Goal: Information Seeking & Learning: Learn about a topic

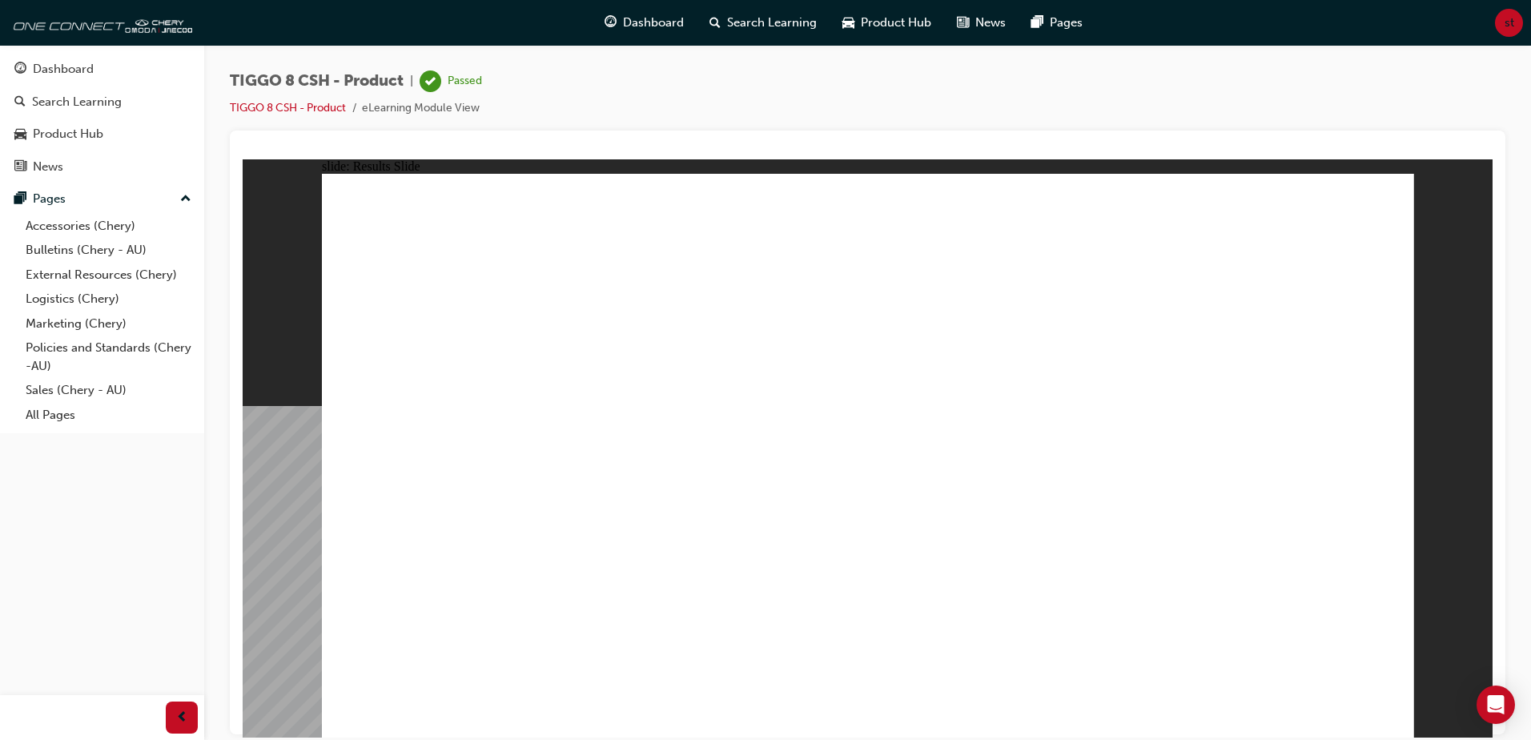
drag, startPoint x: 98, startPoint y: 76, endPoint x: 116, endPoint y: 78, distance: 17.7
click at [99, 76] on div "Dashboard" at bounding box center [101, 69] width 175 height 20
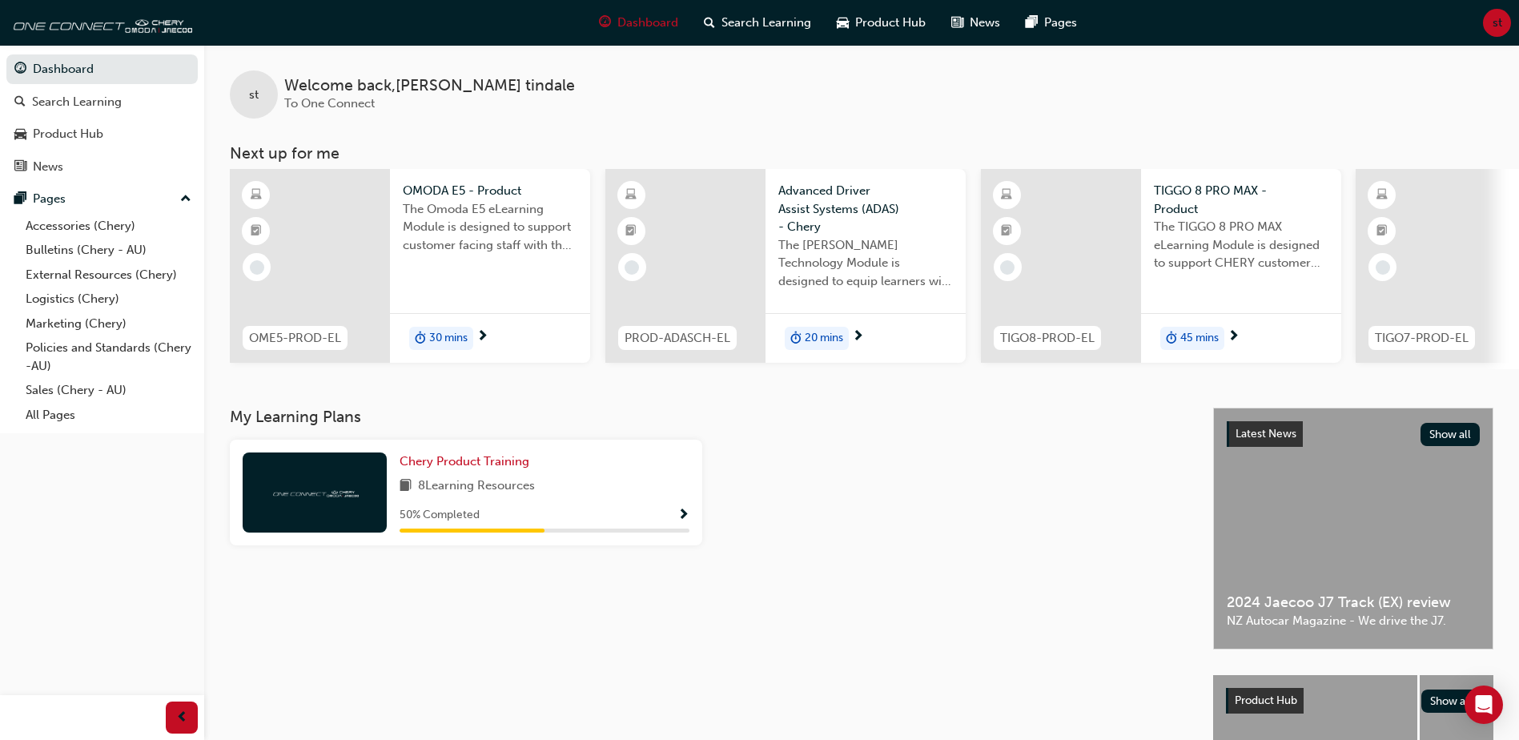
click at [452, 340] on span "30 mins" at bounding box center [448, 338] width 38 height 18
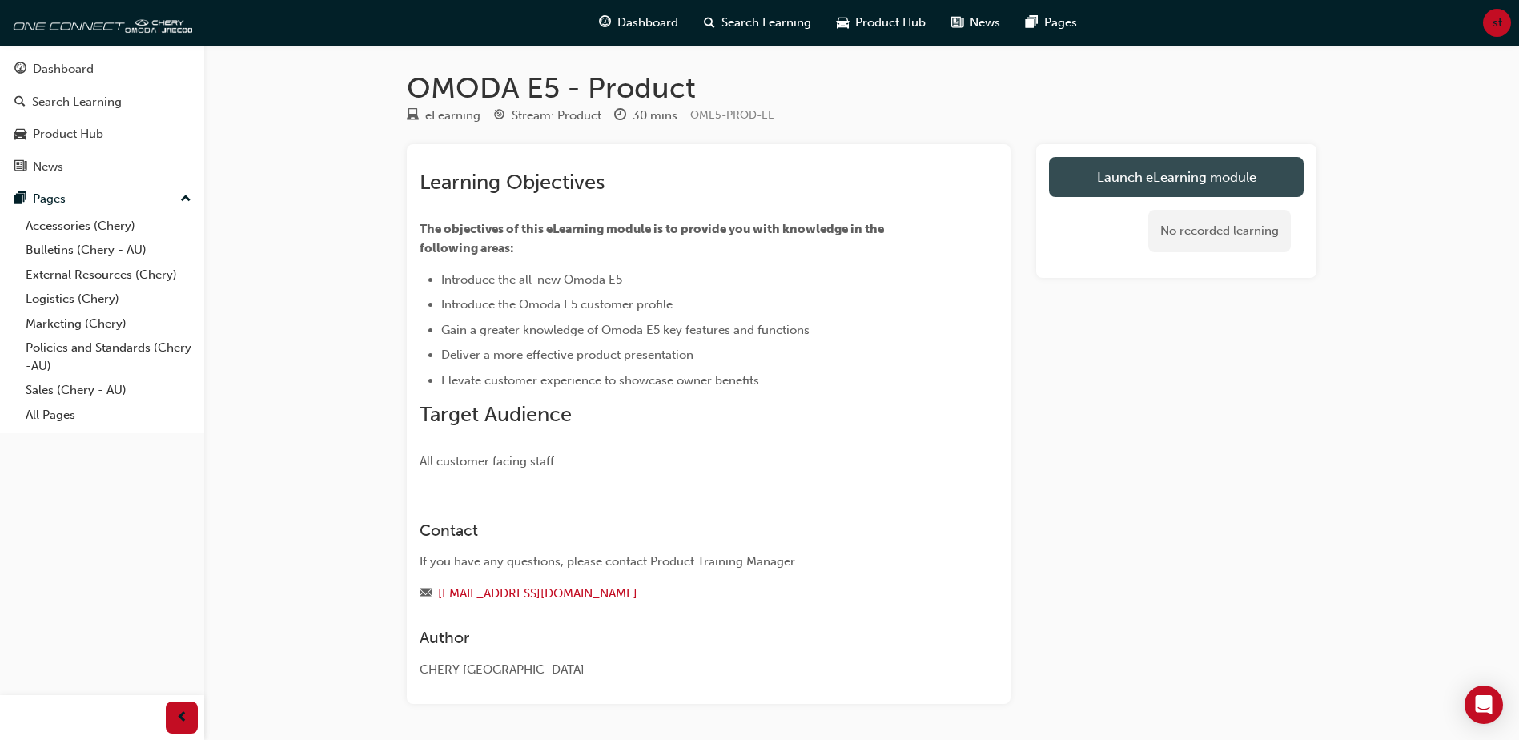
click at [1238, 175] on link "Launch eLearning module" at bounding box center [1176, 177] width 255 height 40
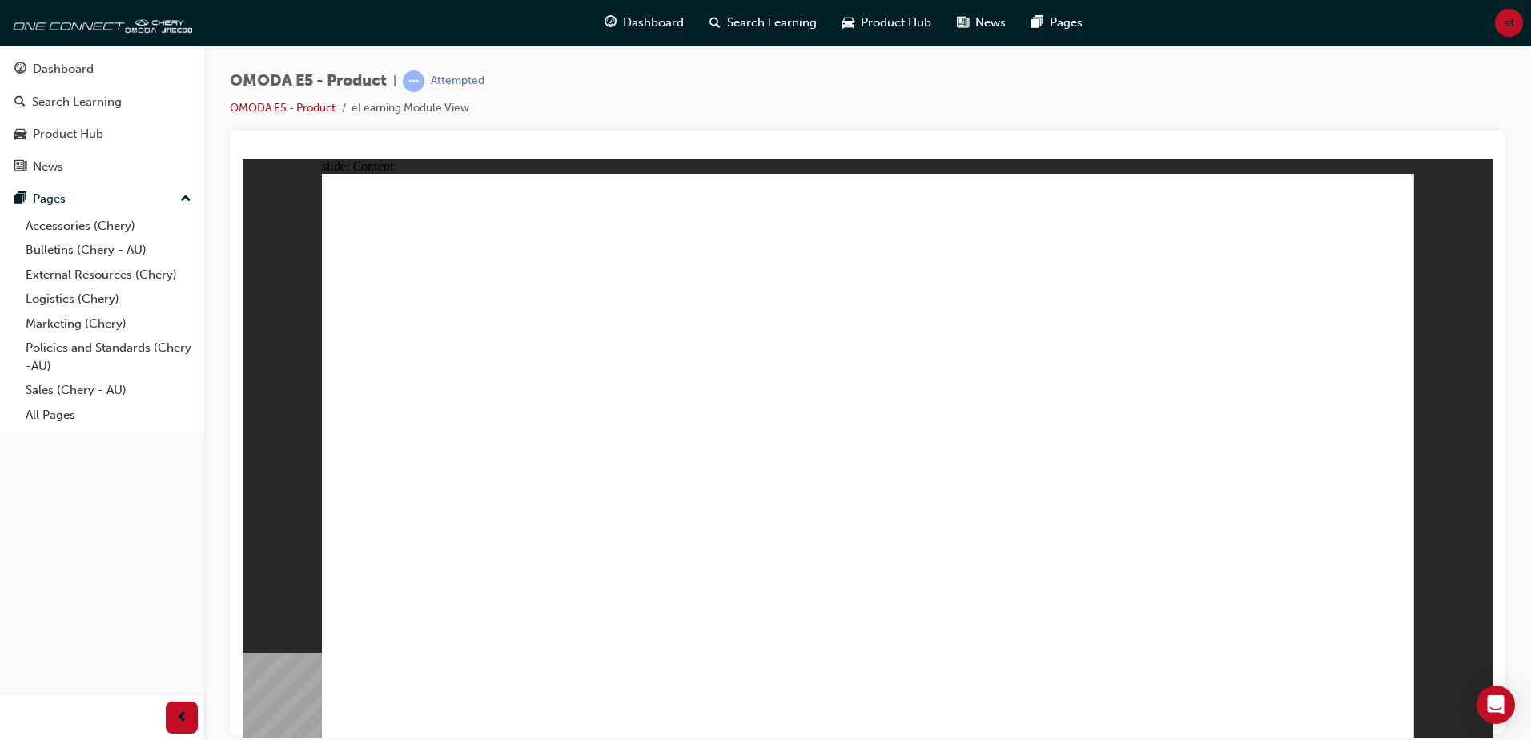
drag, startPoint x: 511, startPoint y: 608, endPoint x: 565, endPoint y: 565, distance: 69.0
drag, startPoint x: 1269, startPoint y: 273, endPoint x: 1218, endPoint y: 311, distance: 63.6
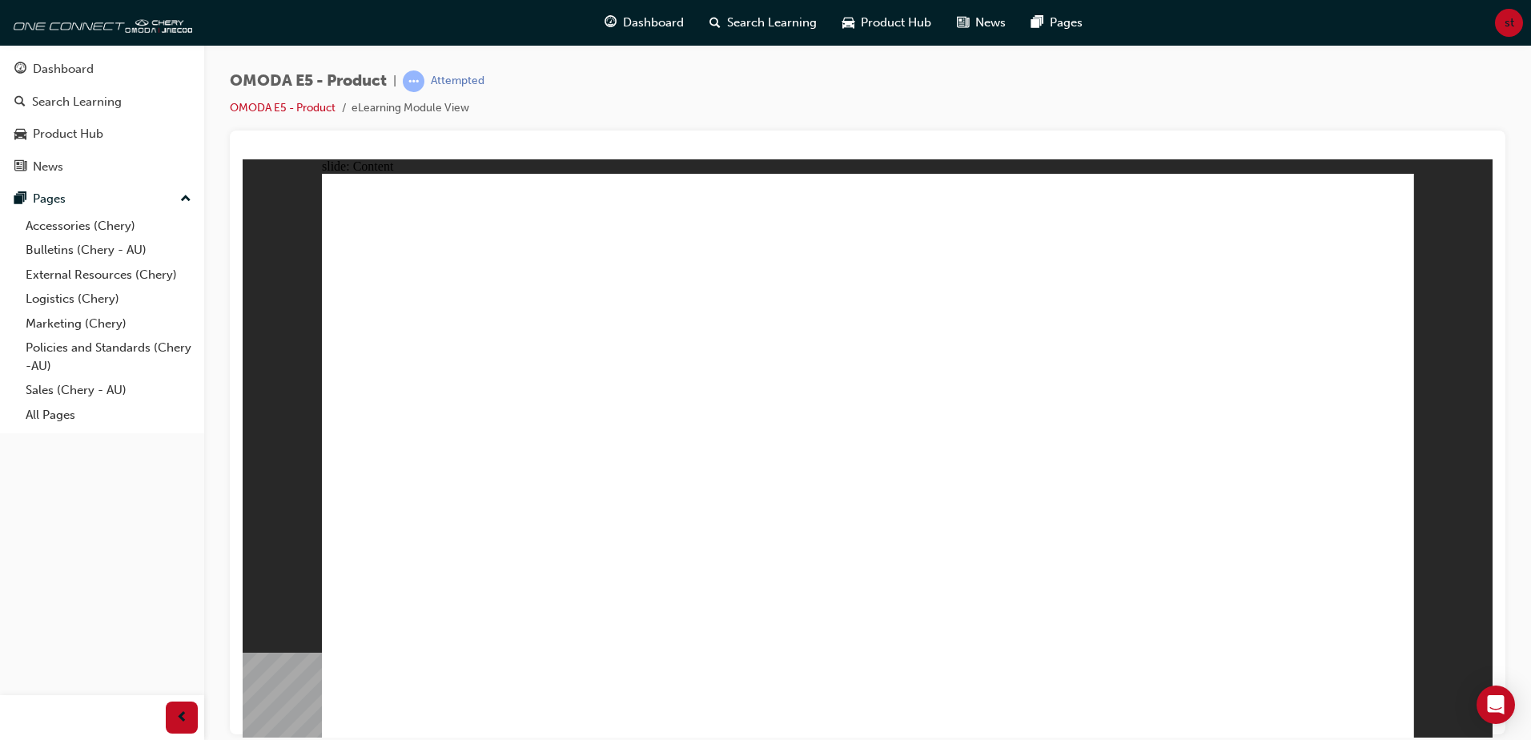
drag, startPoint x: 639, startPoint y: 431, endPoint x: 815, endPoint y: 443, distance: 176.6
drag, startPoint x: 897, startPoint y: 456, endPoint x: 979, endPoint y: 458, distance: 81.7
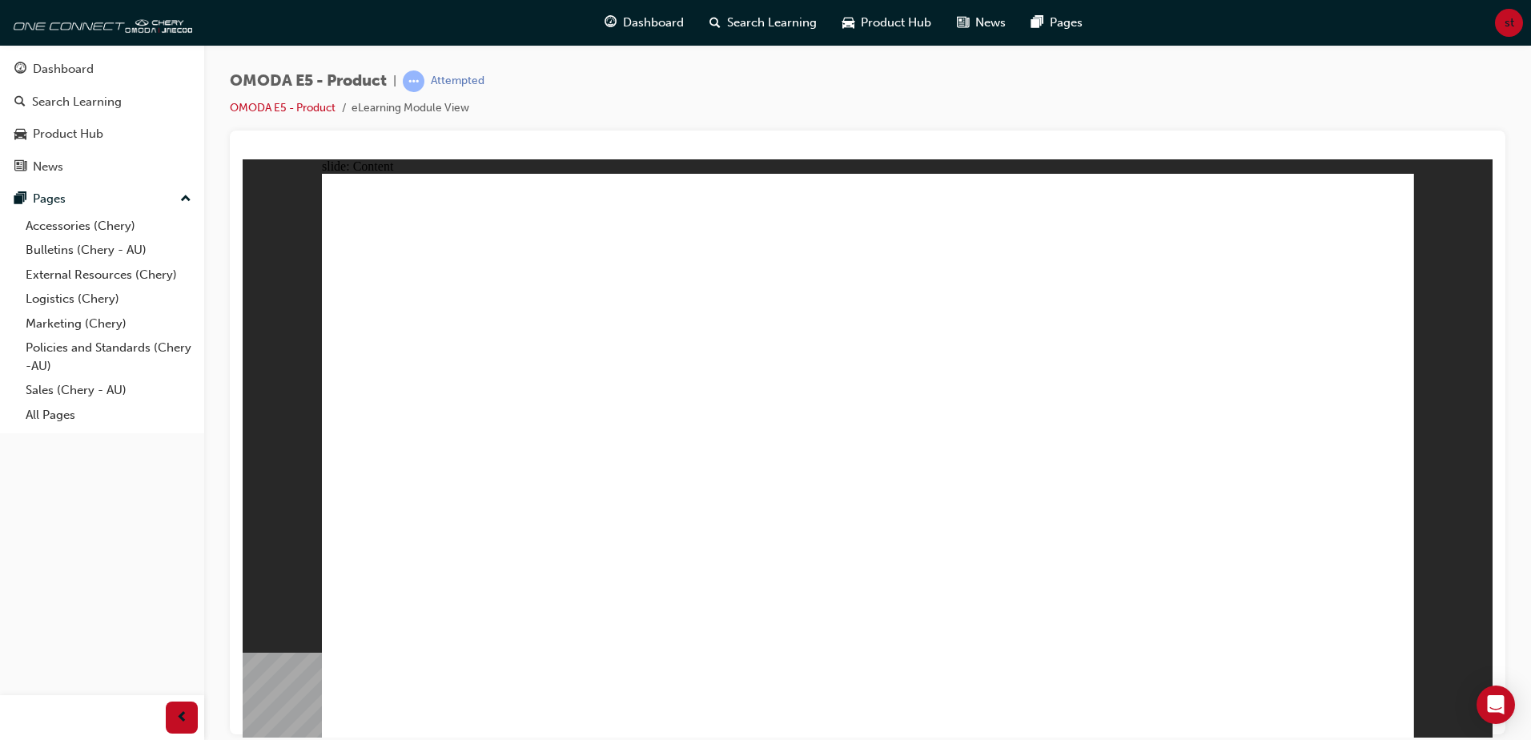
drag, startPoint x: 1099, startPoint y: 463, endPoint x: 1296, endPoint y: 430, distance: 199.6
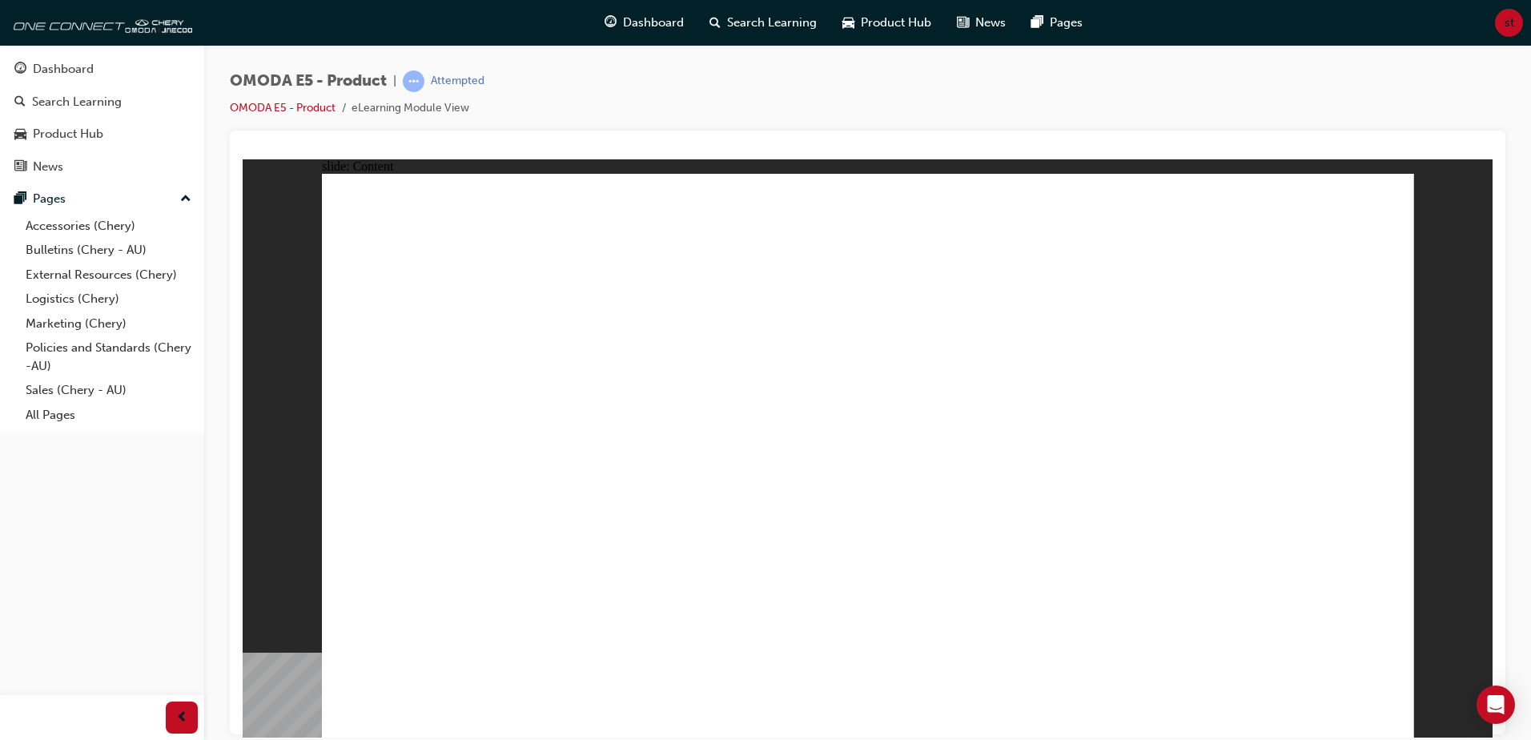
drag, startPoint x: 912, startPoint y: 623, endPoint x: 860, endPoint y: 622, distance: 52.0
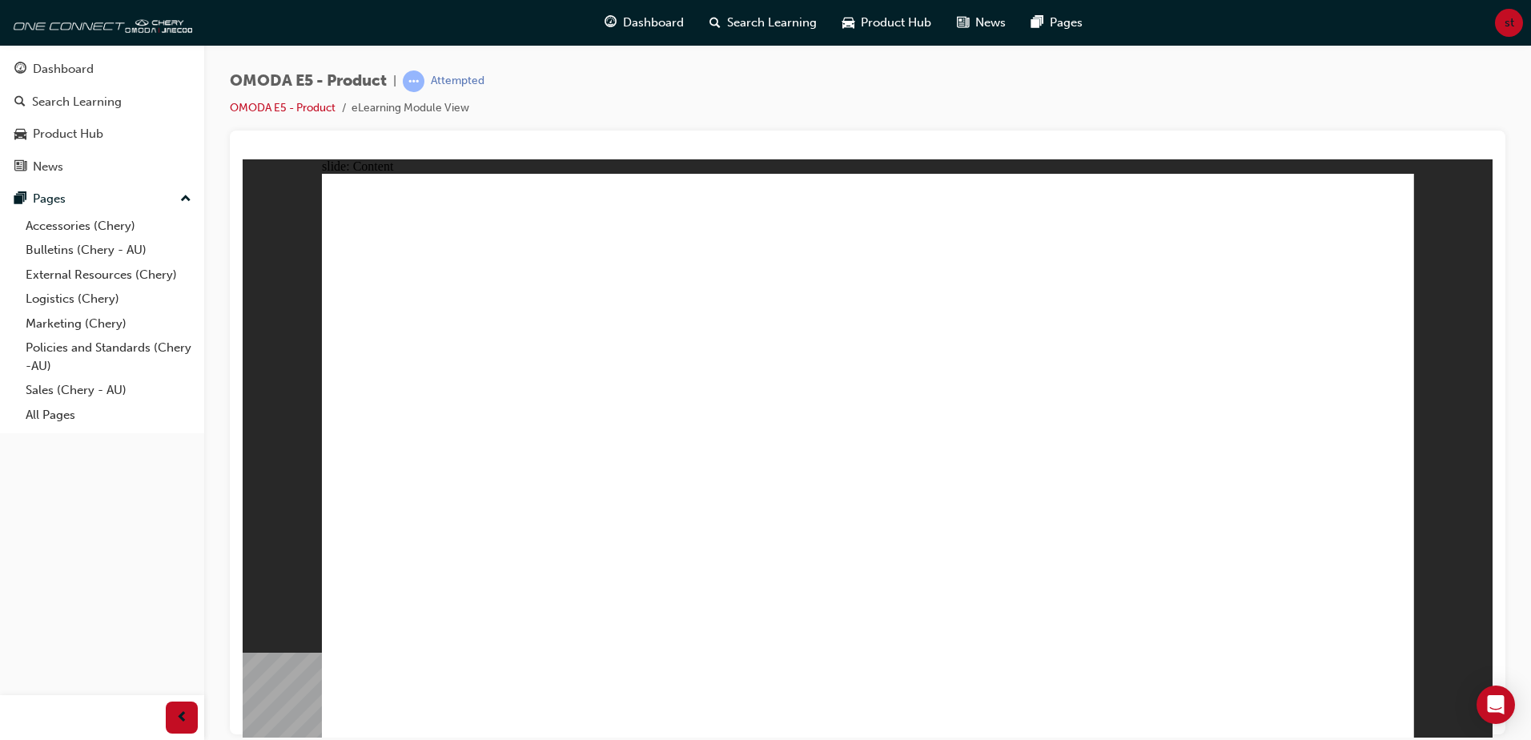
drag, startPoint x: 606, startPoint y: 630, endPoint x: 633, endPoint y: 632, distance: 27.3
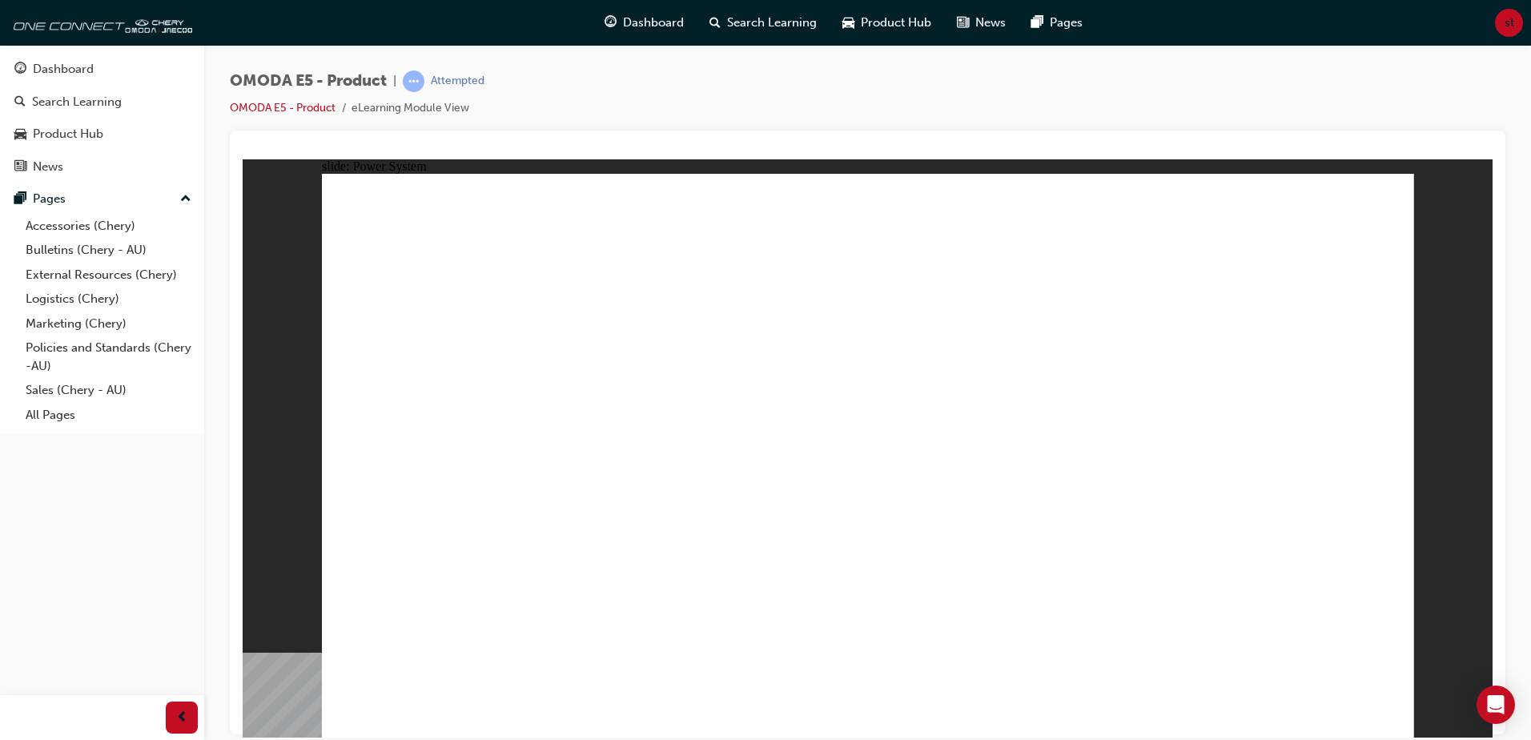
drag, startPoint x: 638, startPoint y: 467, endPoint x: 433, endPoint y: 406, distance: 213.8
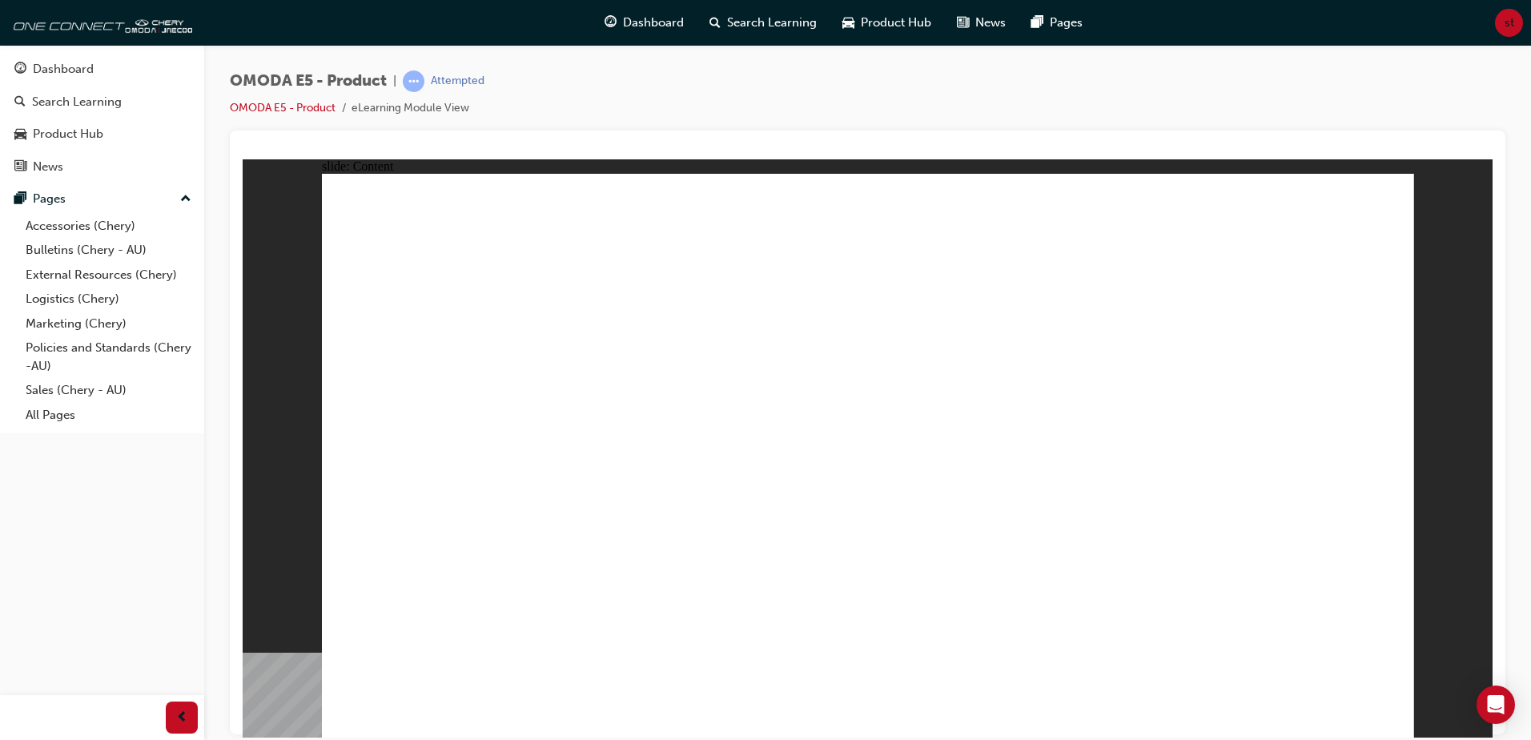
drag, startPoint x: 658, startPoint y: 646, endPoint x: 891, endPoint y: 476, distance: 288.2
drag, startPoint x: 853, startPoint y: 448, endPoint x: 847, endPoint y: 434, distance: 15.8
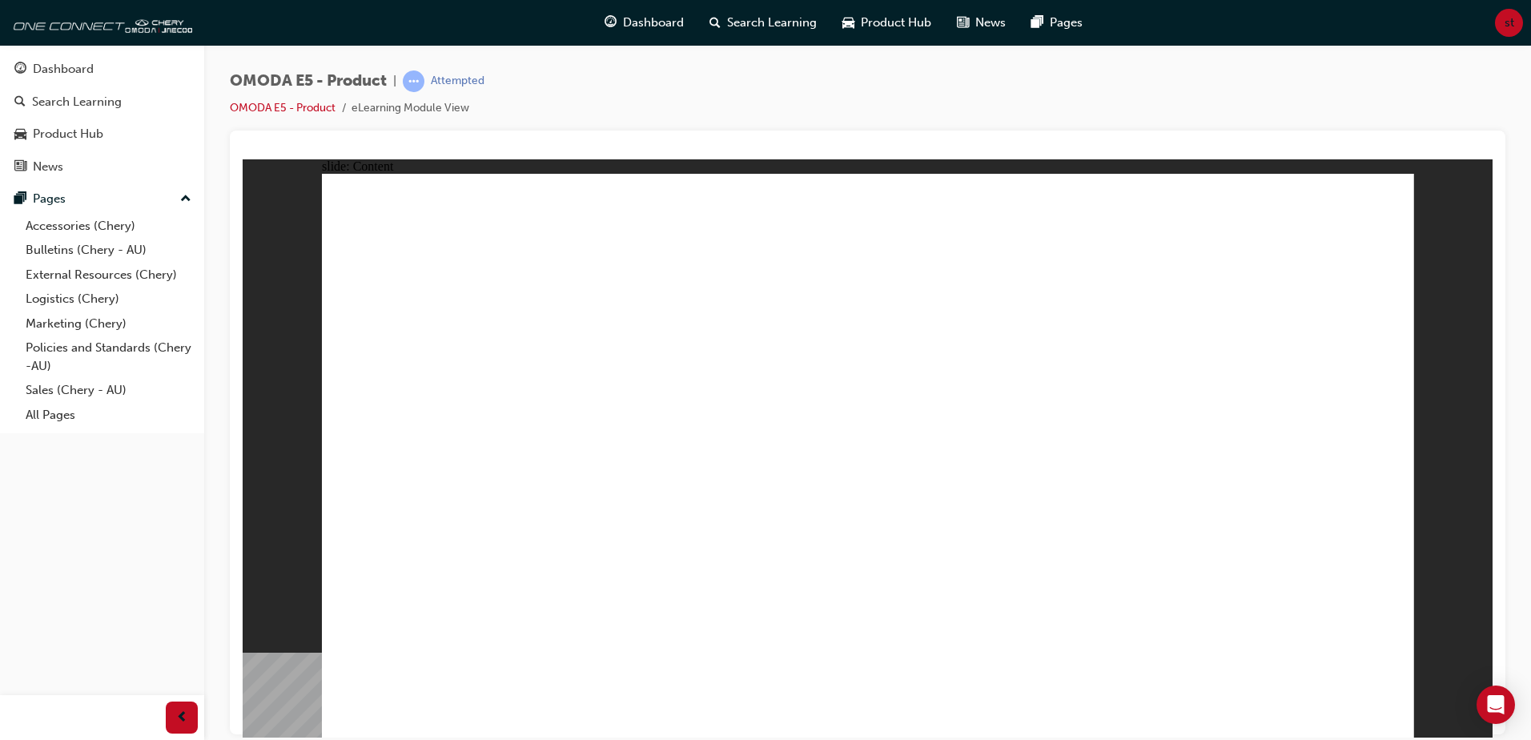
drag, startPoint x: 834, startPoint y: 336, endPoint x: 847, endPoint y: 404, distance: 69.2
drag, startPoint x: 756, startPoint y: 597, endPoint x: 702, endPoint y: 607, distance: 54.5
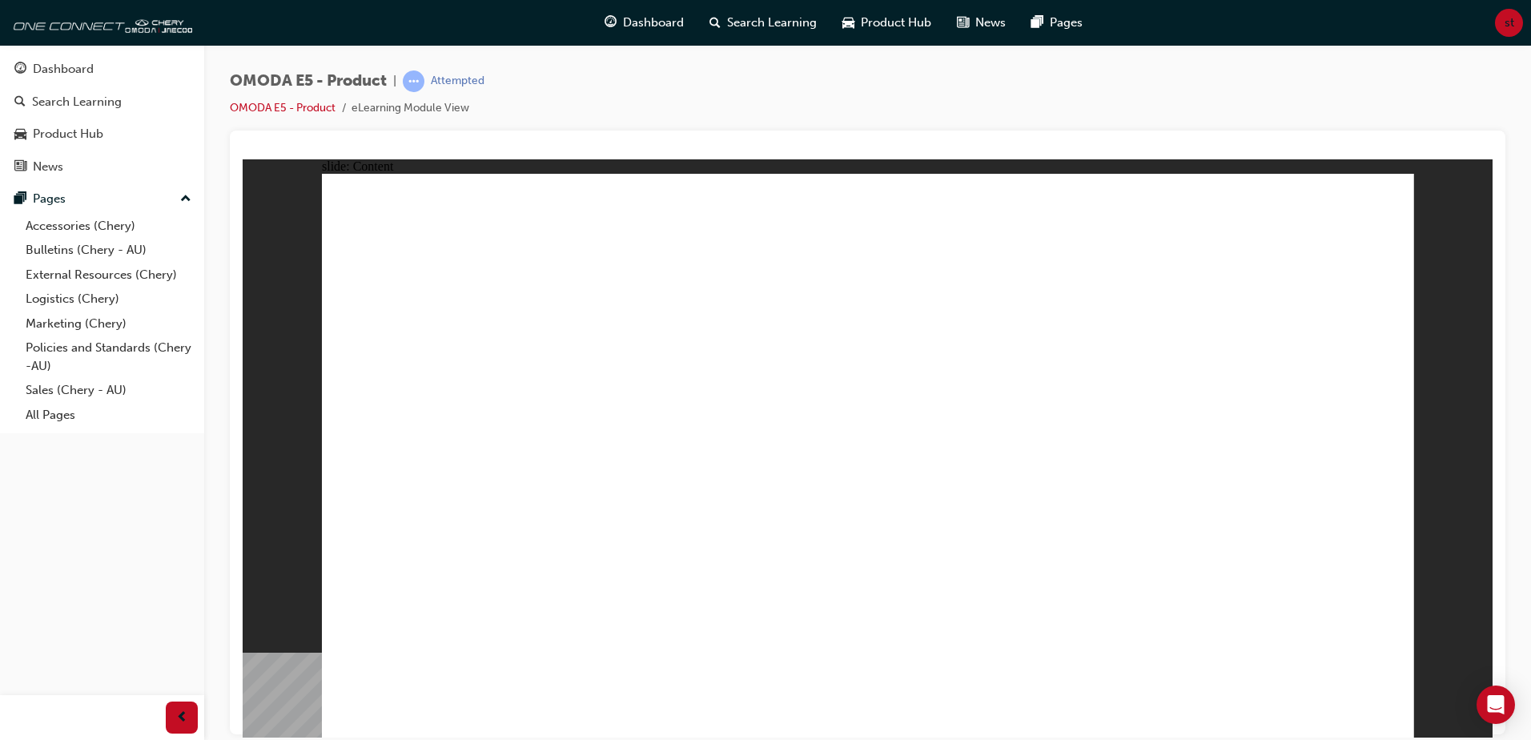
drag, startPoint x: 1037, startPoint y: 664, endPoint x: 1224, endPoint y: 589, distance: 201.1
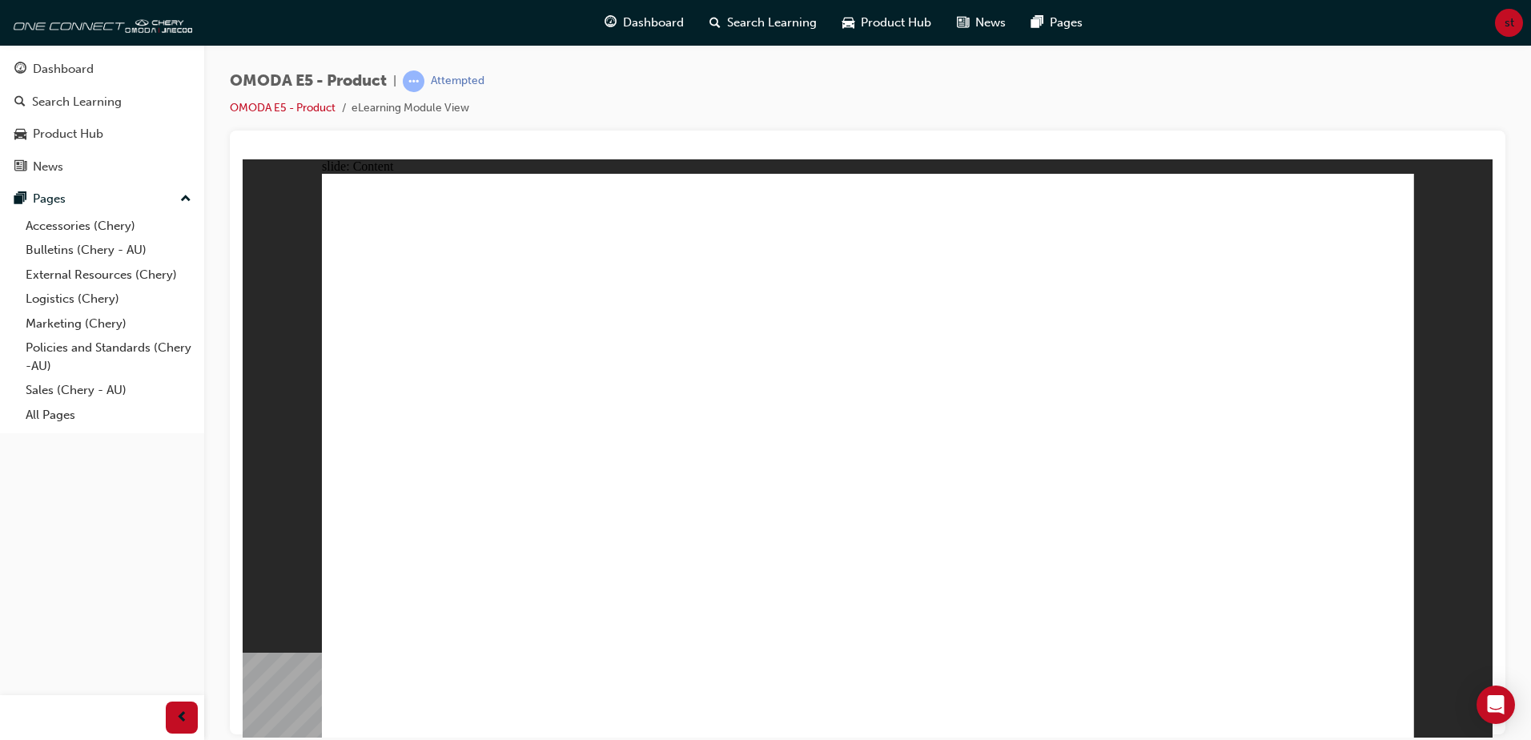
drag, startPoint x: 1242, startPoint y: 251, endPoint x: 1373, endPoint y: 496, distance: 276.8
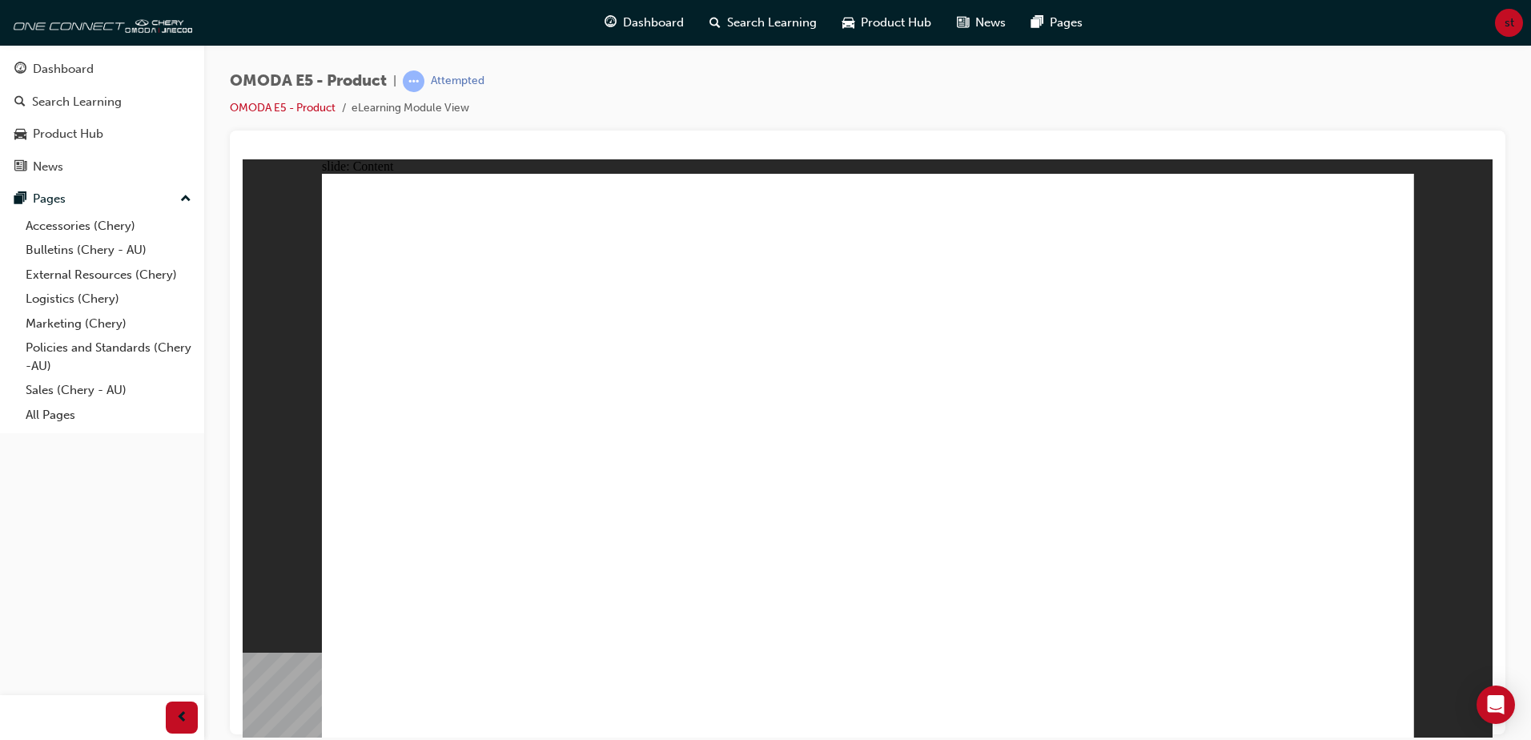
drag, startPoint x: 1021, startPoint y: 464, endPoint x: 669, endPoint y: 428, distance: 353.2
drag, startPoint x: 666, startPoint y: 431, endPoint x: 902, endPoint y: 415, distance: 236.7
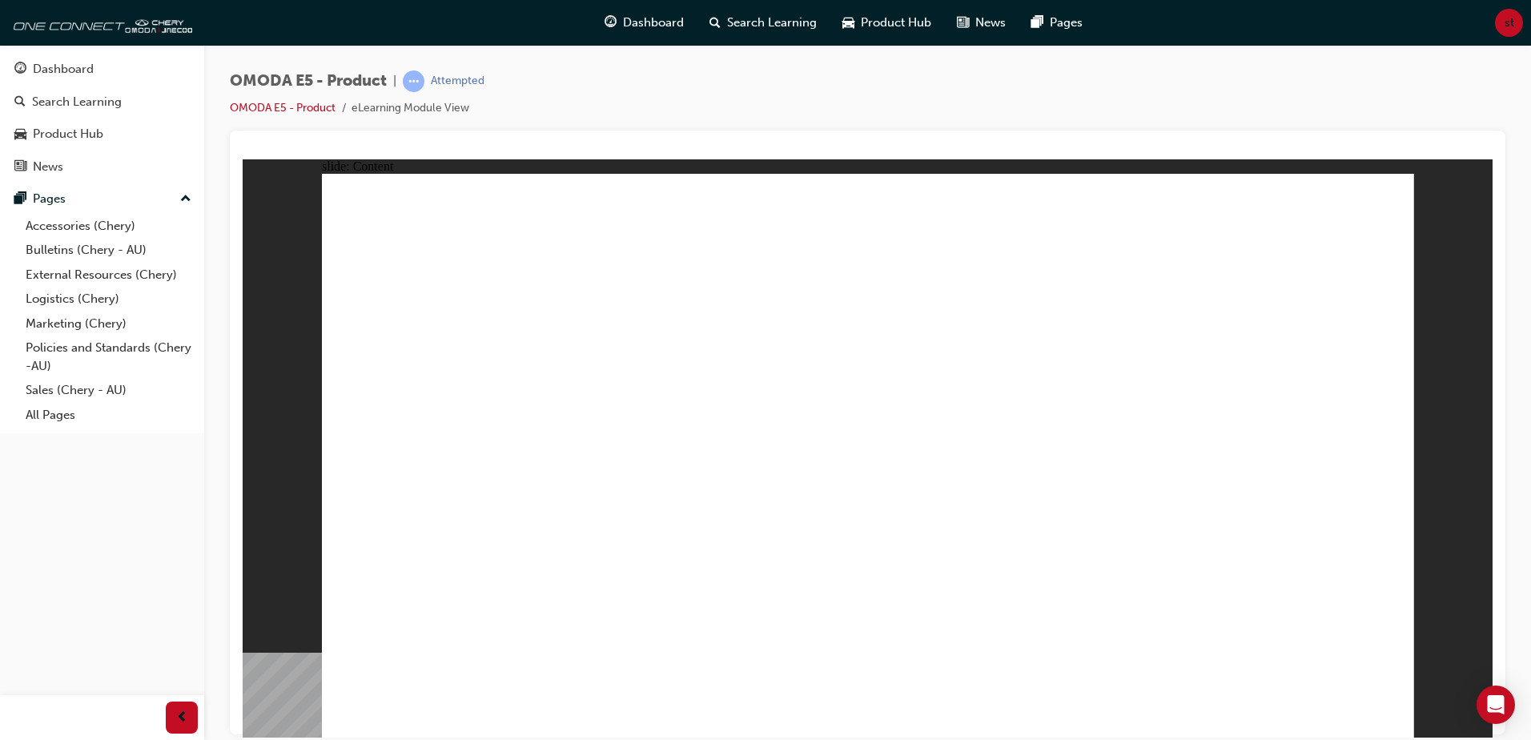
drag, startPoint x: 813, startPoint y: 497, endPoint x: 773, endPoint y: 485, distance: 41.8
drag, startPoint x: 785, startPoint y: 488, endPoint x: 1029, endPoint y: 474, distance: 243.8
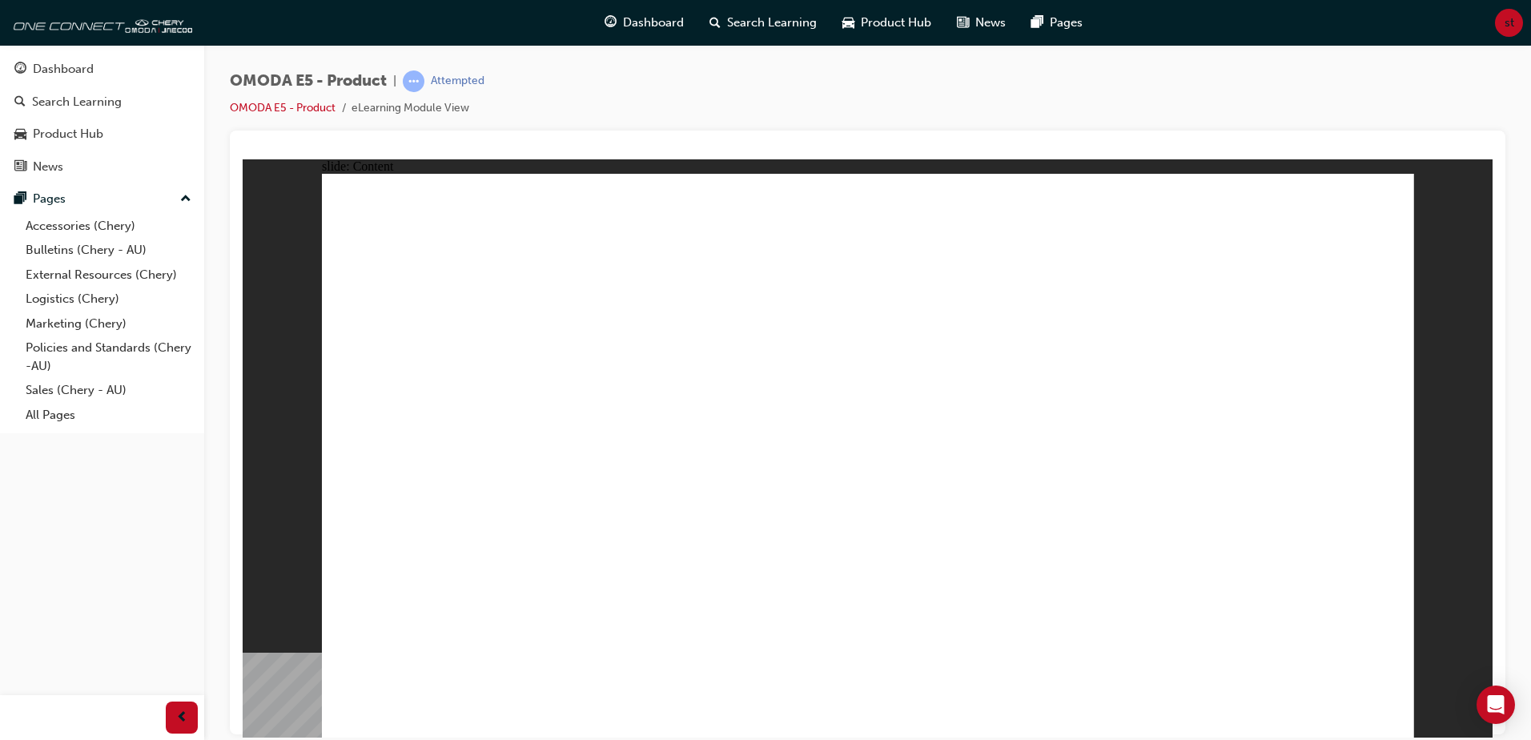
drag, startPoint x: 857, startPoint y: 485, endPoint x: 636, endPoint y: 487, distance: 220.2
drag, startPoint x: 638, startPoint y: 487, endPoint x: 878, endPoint y: 508, distance: 241.1
drag, startPoint x: 999, startPoint y: 538, endPoint x: 1024, endPoint y: 525, distance: 27.9
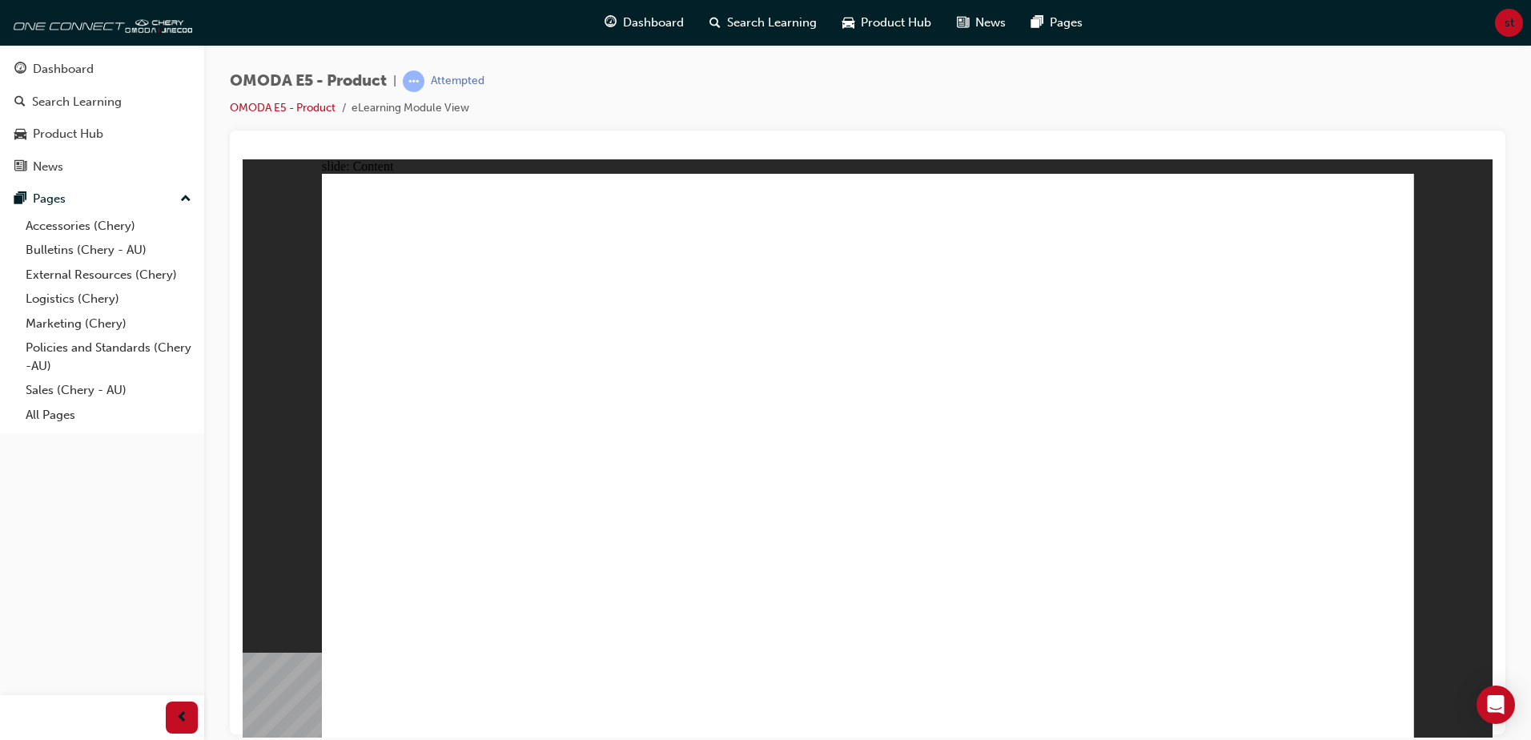
drag, startPoint x: 1082, startPoint y: 500, endPoint x: 954, endPoint y: 514, distance: 128.8
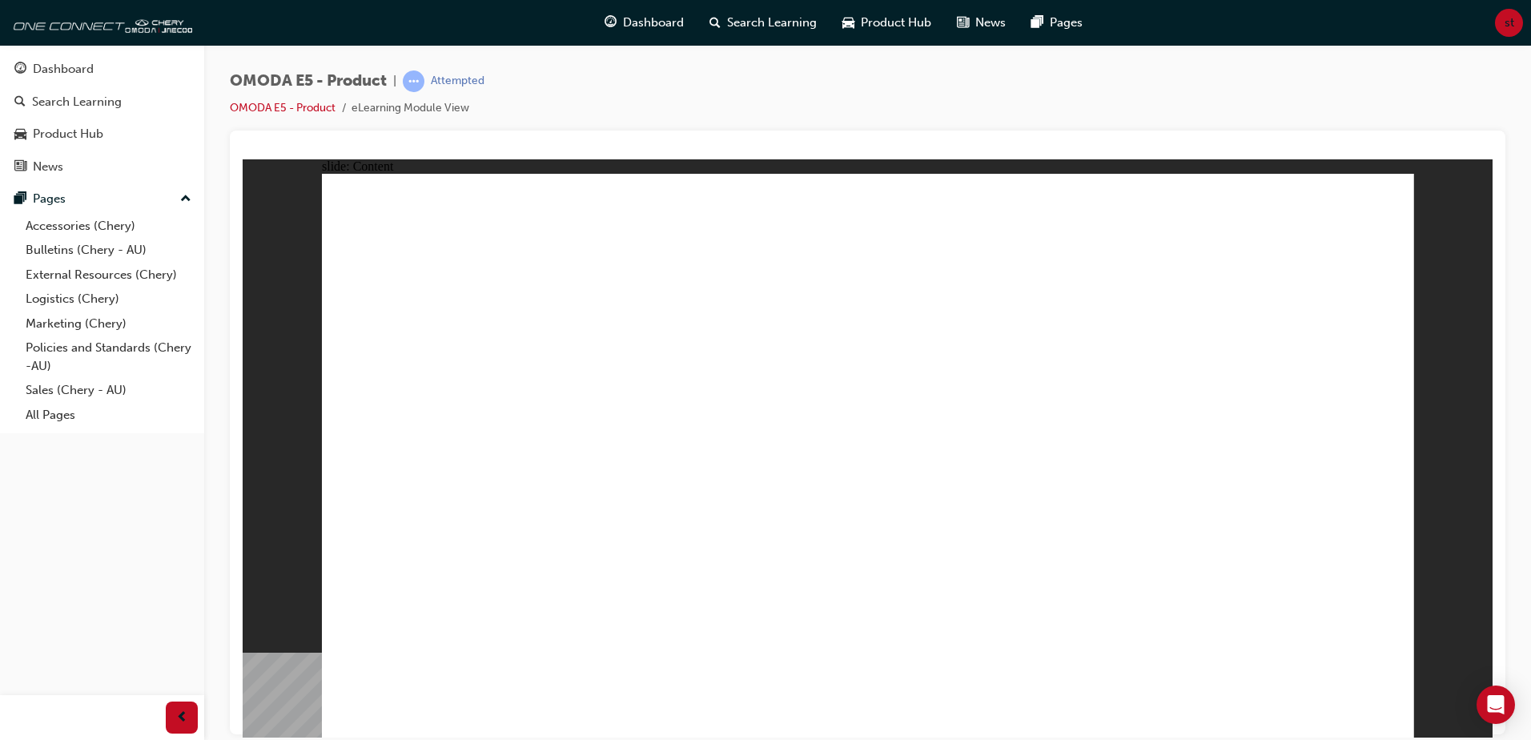
drag, startPoint x: 850, startPoint y: 535, endPoint x: 795, endPoint y: 520, distance: 57.3
drag, startPoint x: 816, startPoint y: 518, endPoint x: 739, endPoint y: 538, distance: 79.4
drag, startPoint x: 739, startPoint y: 538, endPoint x: 972, endPoint y: 541, distance: 233.0
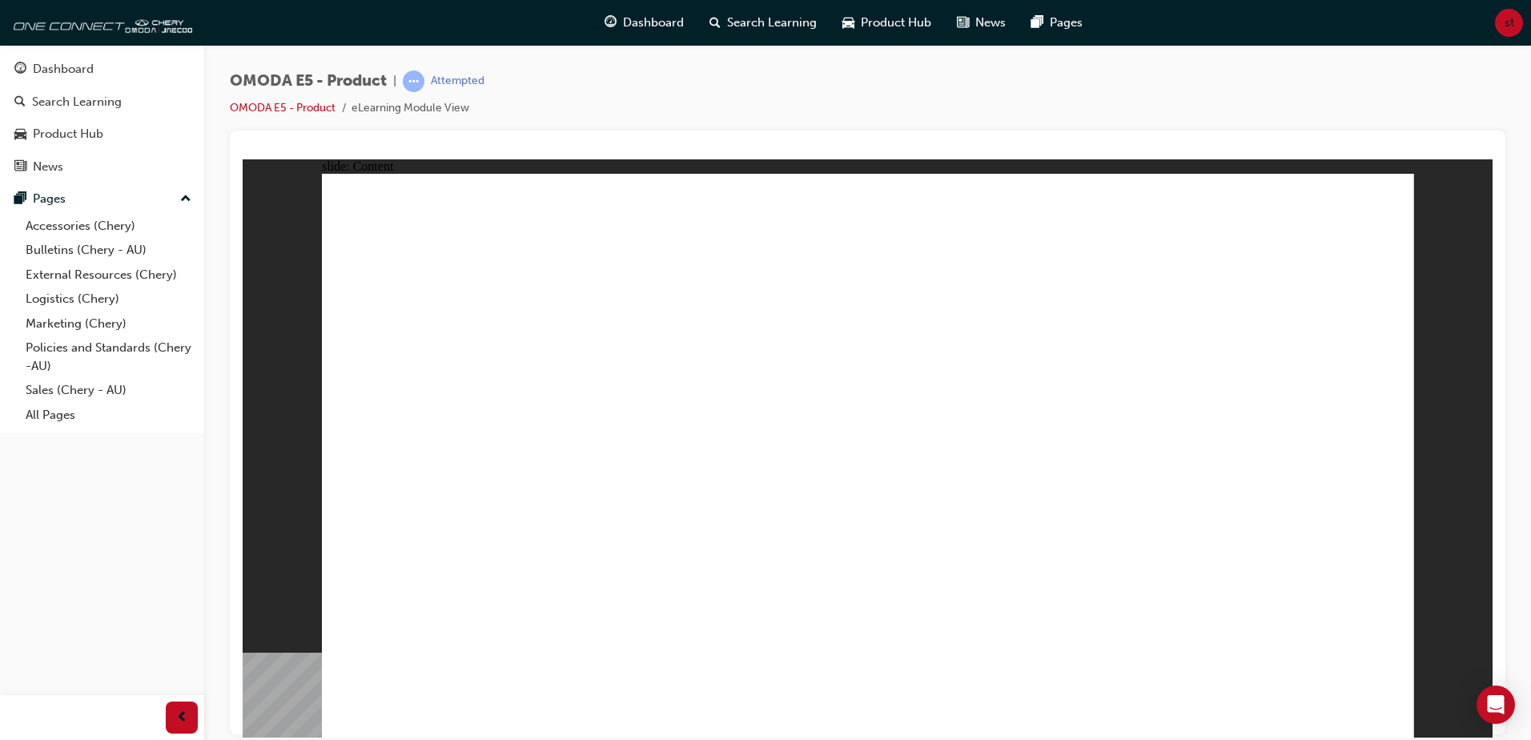
drag, startPoint x: 772, startPoint y: 568, endPoint x: 716, endPoint y: 586, distance: 58.2
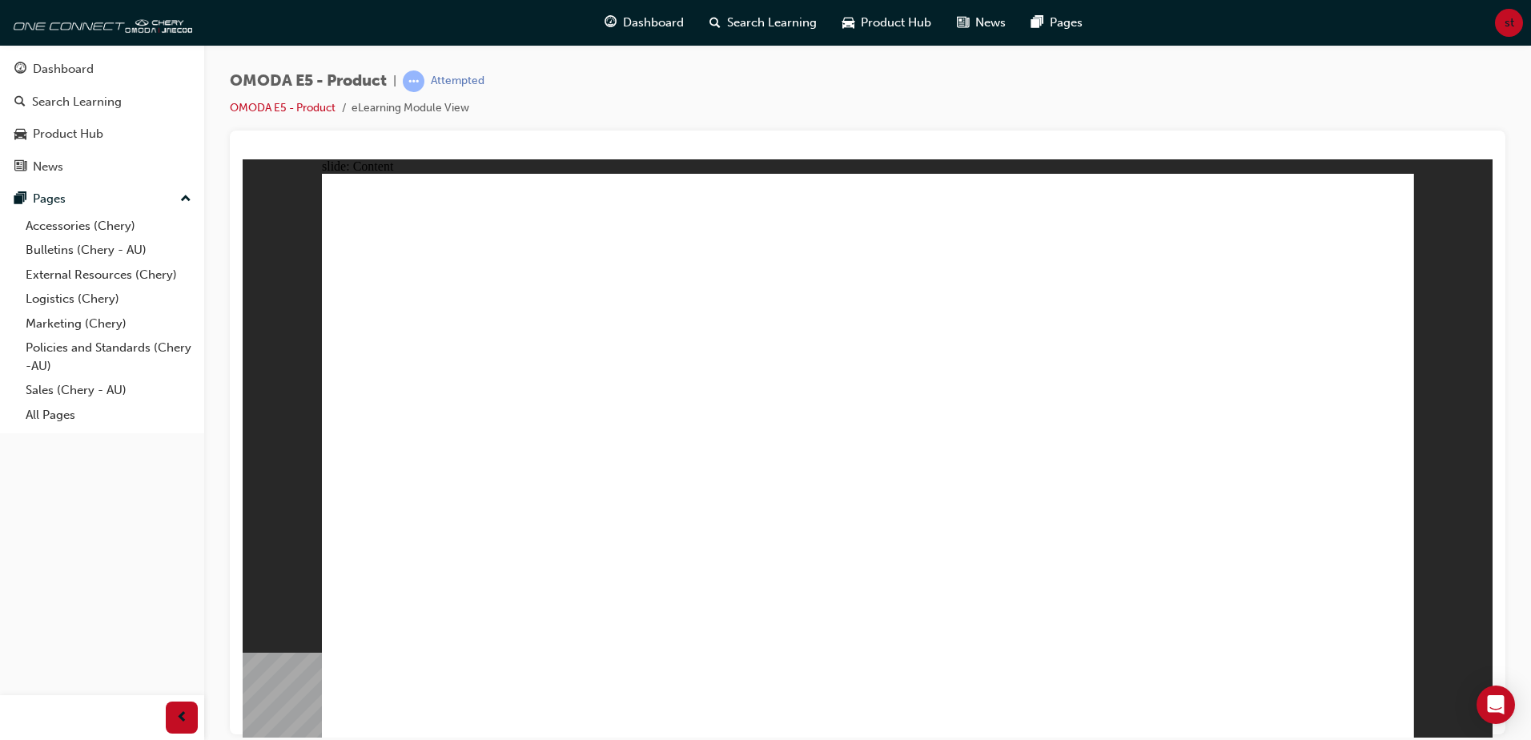
drag, startPoint x: 975, startPoint y: 516, endPoint x: 768, endPoint y: 560, distance: 212.0
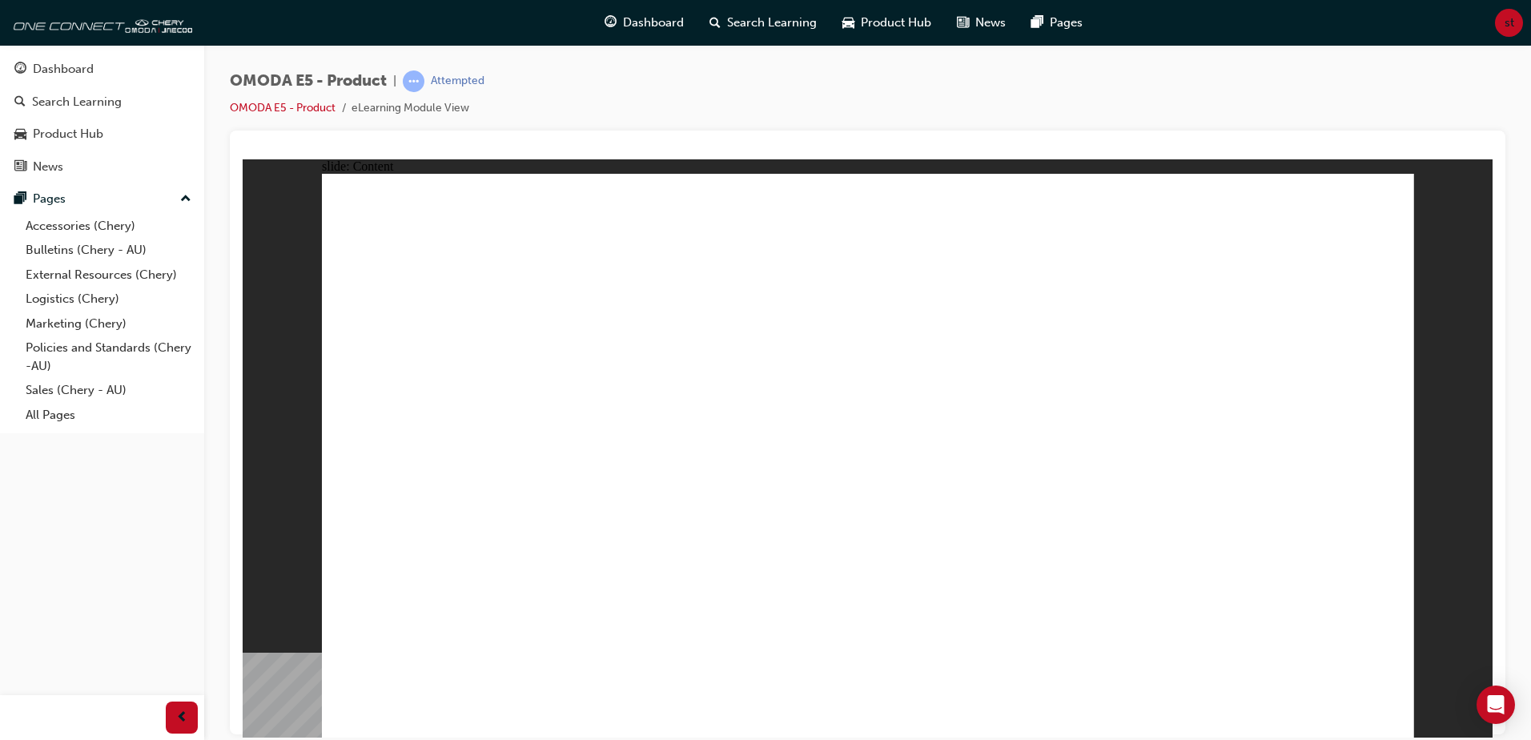
drag, startPoint x: 603, startPoint y: 550, endPoint x: 684, endPoint y: 541, distance: 82.1
drag, startPoint x: 684, startPoint y: 541, endPoint x: 913, endPoint y: 463, distance: 241.3
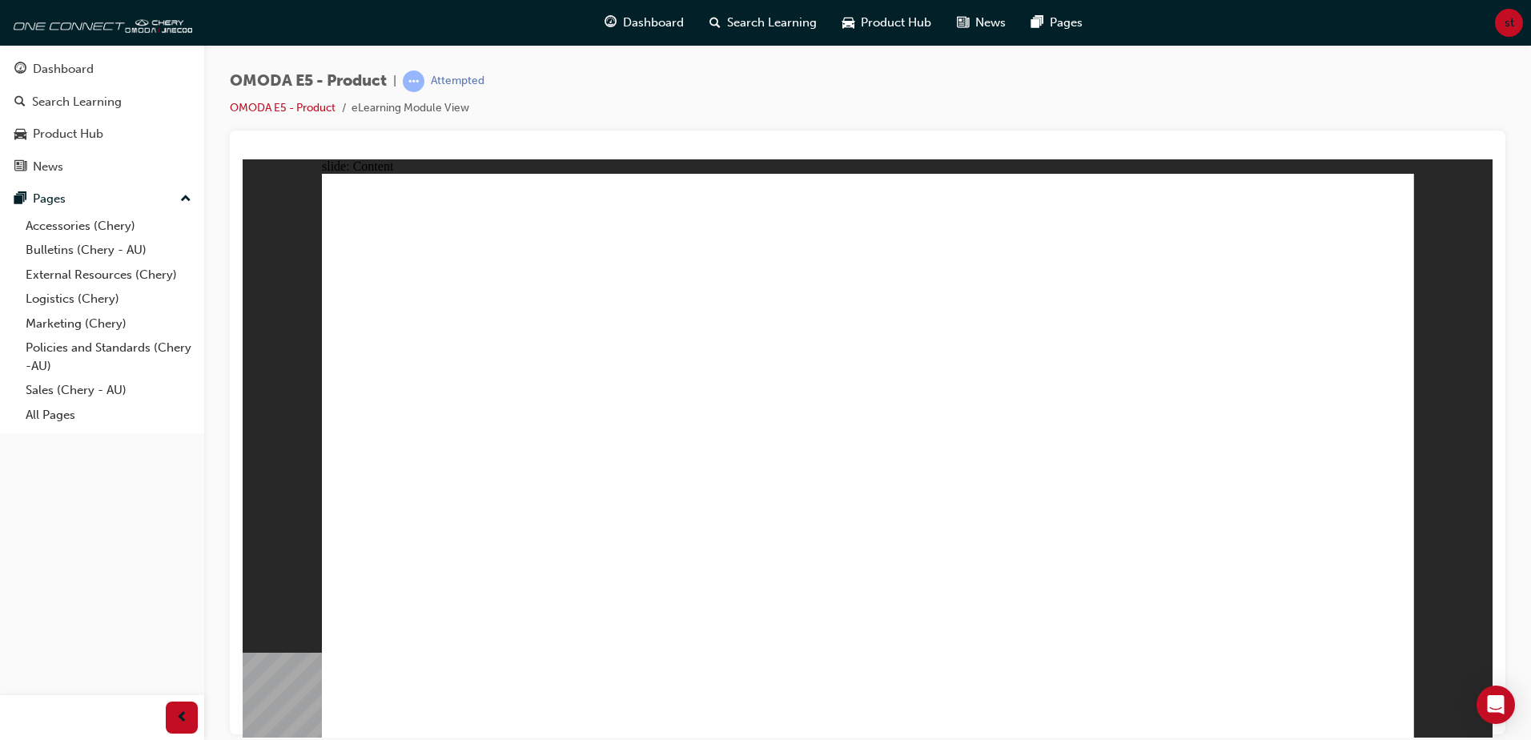
drag, startPoint x: 1186, startPoint y: 238, endPoint x: 1254, endPoint y: 387, distance: 163.4
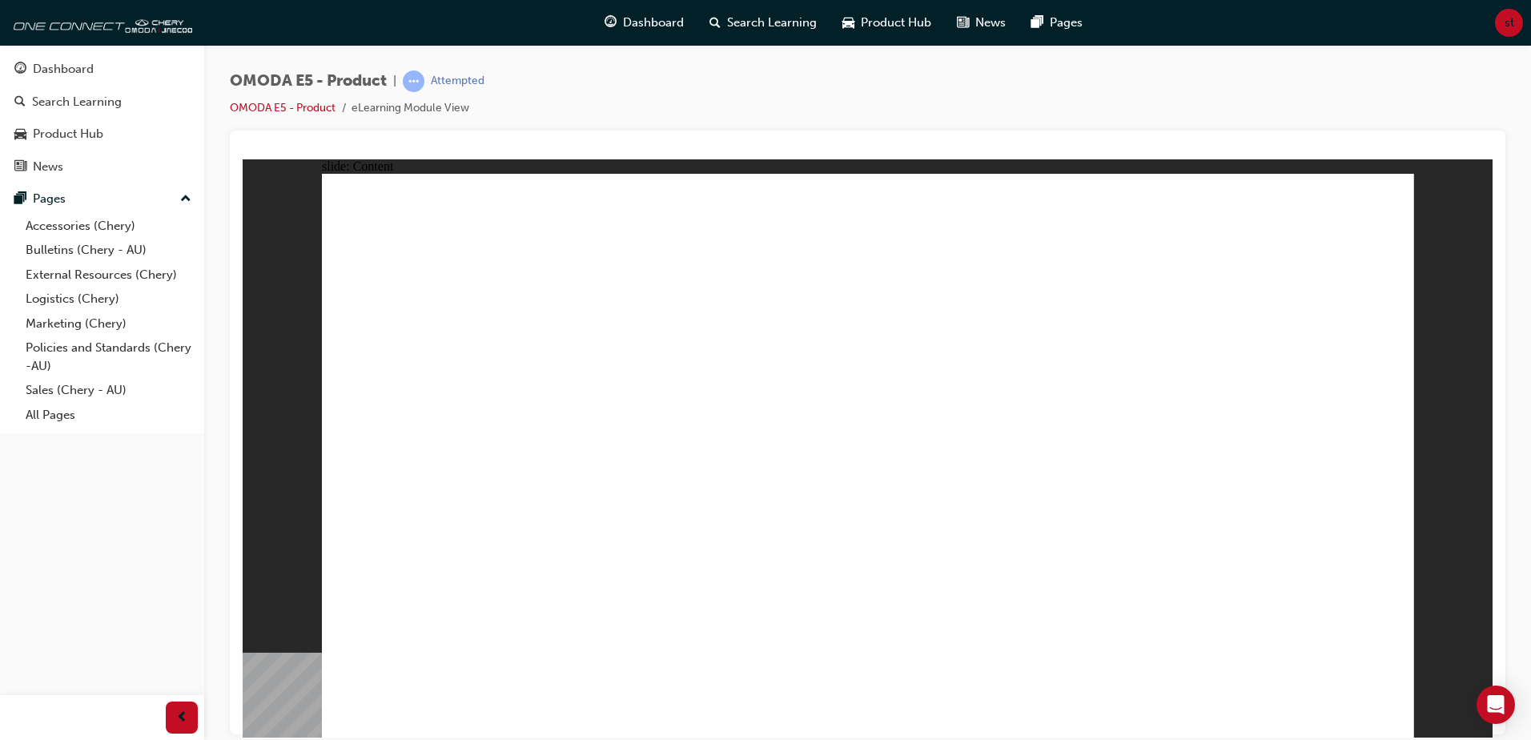
drag, startPoint x: 690, startPoint y: 346, endPoint x: 503, endPoint y: 439, distance: 209.4
drag, startPoint x: 381, startPoint y: 516, endPoint x: 503, endPoint y: 500, distance: 122.7
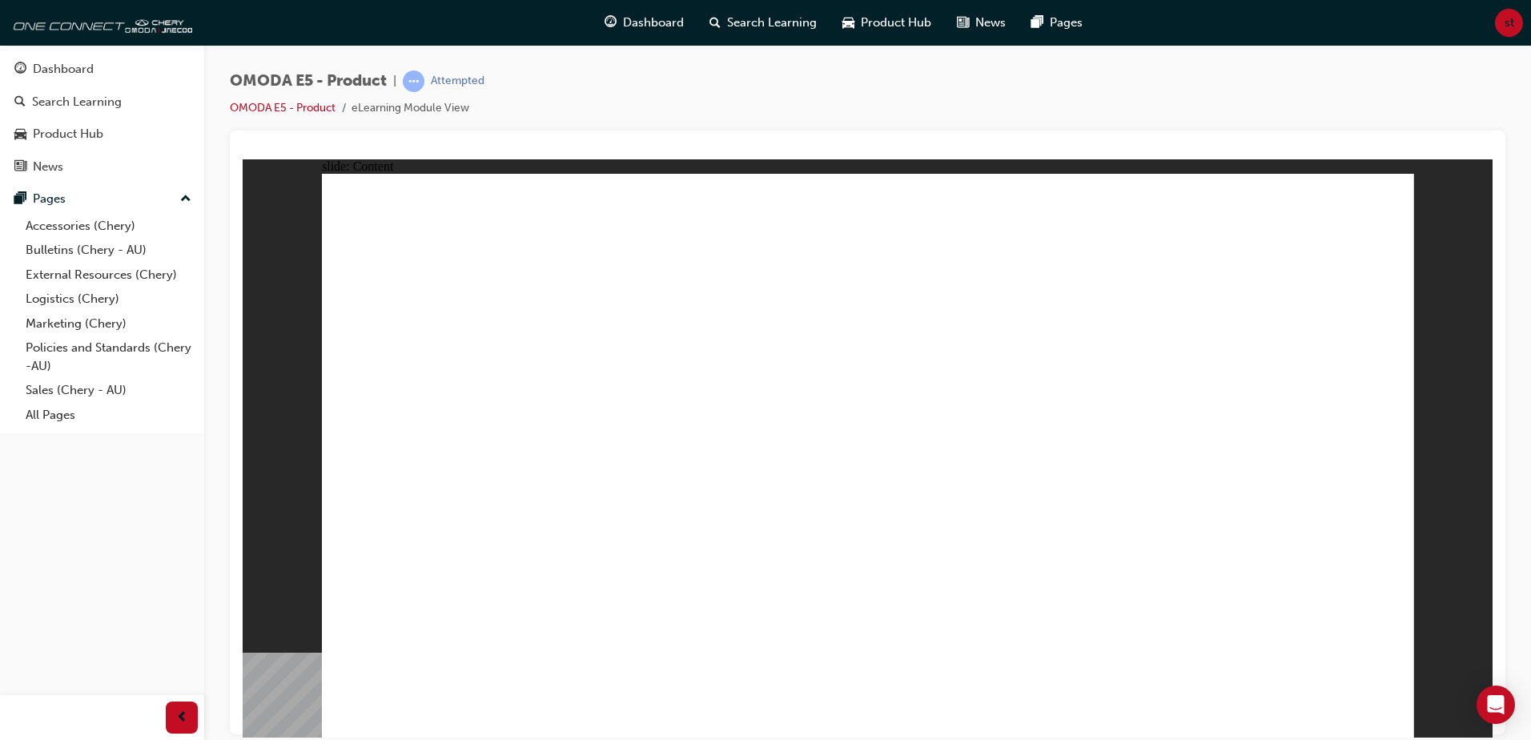
drag, startPoint x: 1036, startPoint y: 524, endPoint x: 1036, endPoint y: 537, distance: 12.8
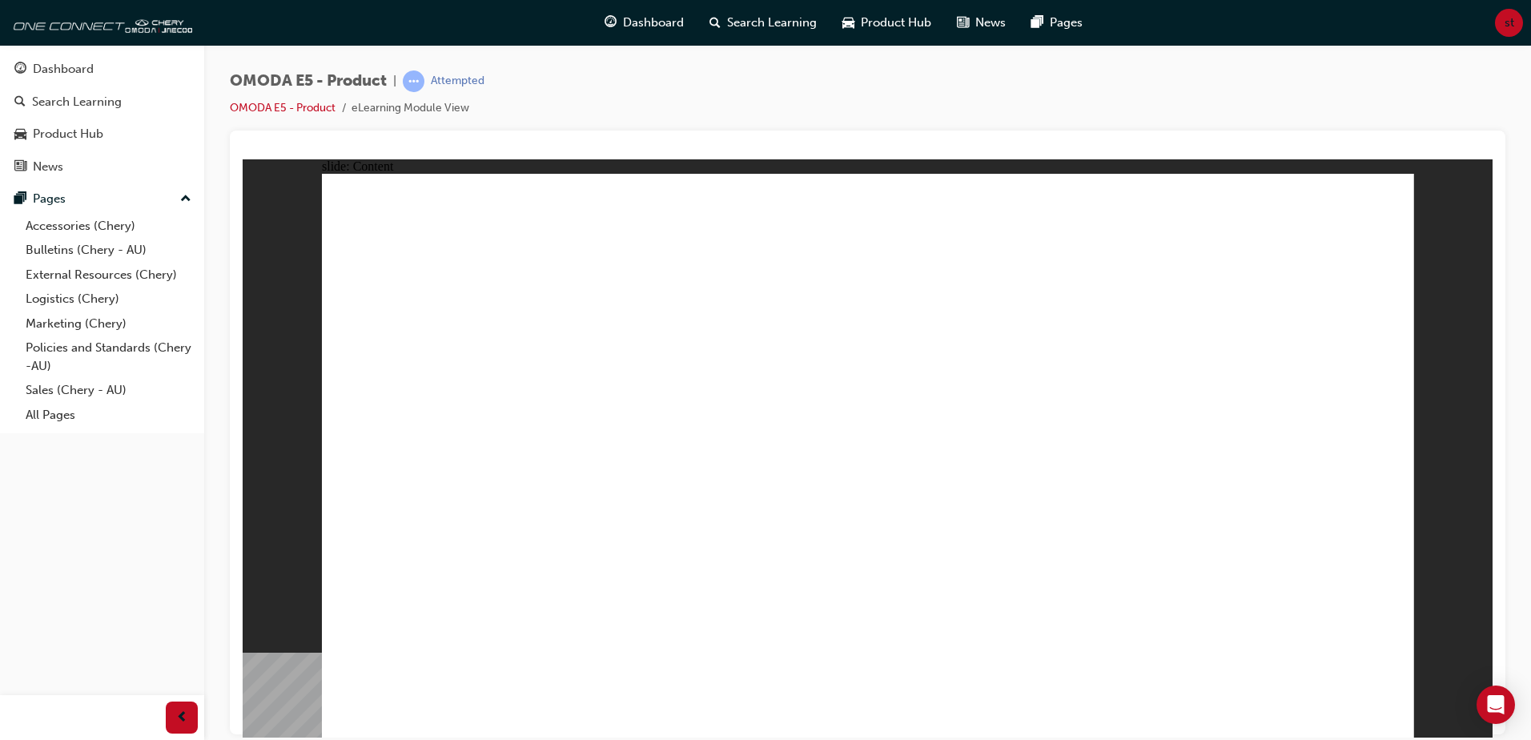
drag, startPoint x: 455, startPoint y: 539, endPoint x: 513, endPoint y: 560, distance: 62.0
drag, startPoint x: 513, startPoint y: 560, endPoint x: 621, endPoint y: 525, distance: 113.4
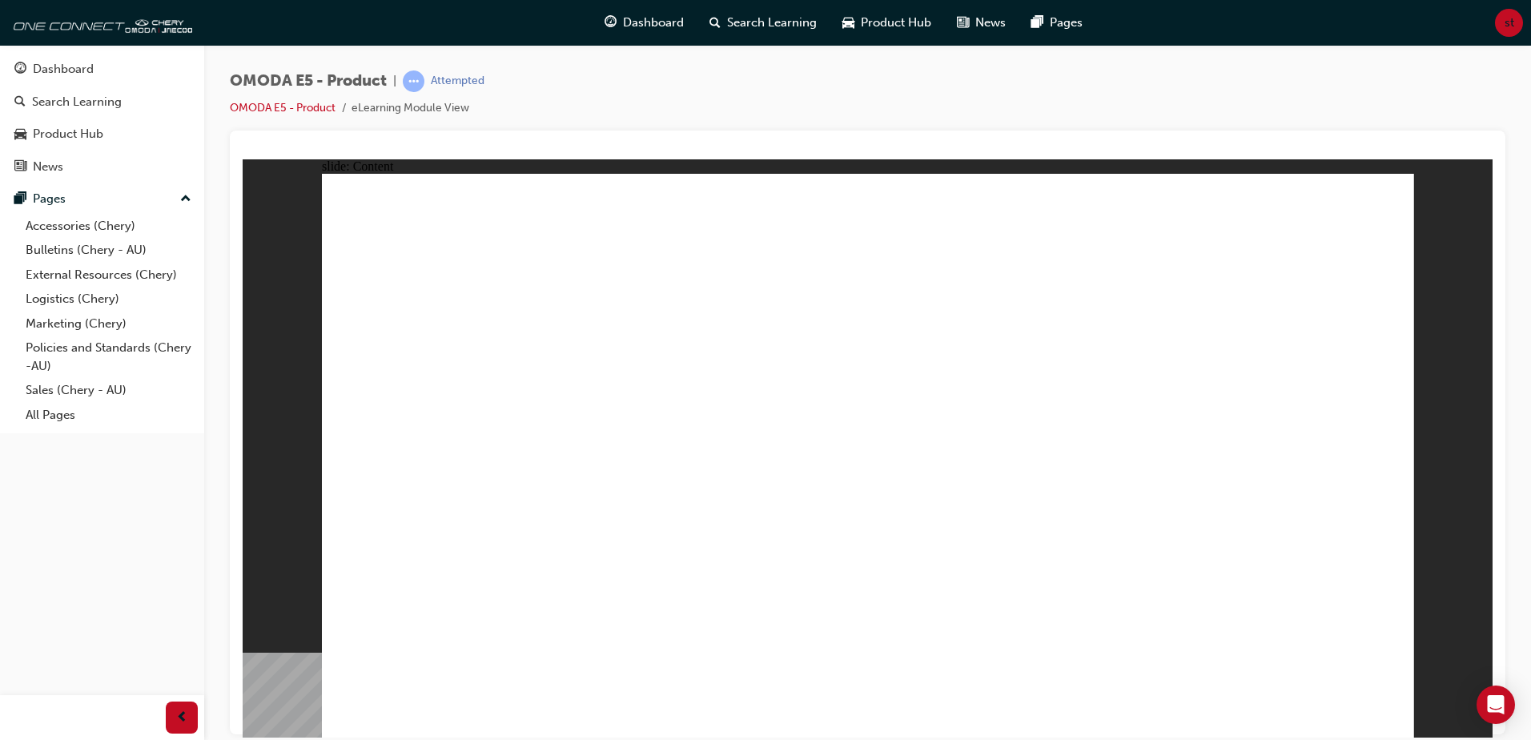
drag, startPoint x: 621, startPoint y: 525, endPoint x: 849, endPoint y: 476, distance: 233.5
drag
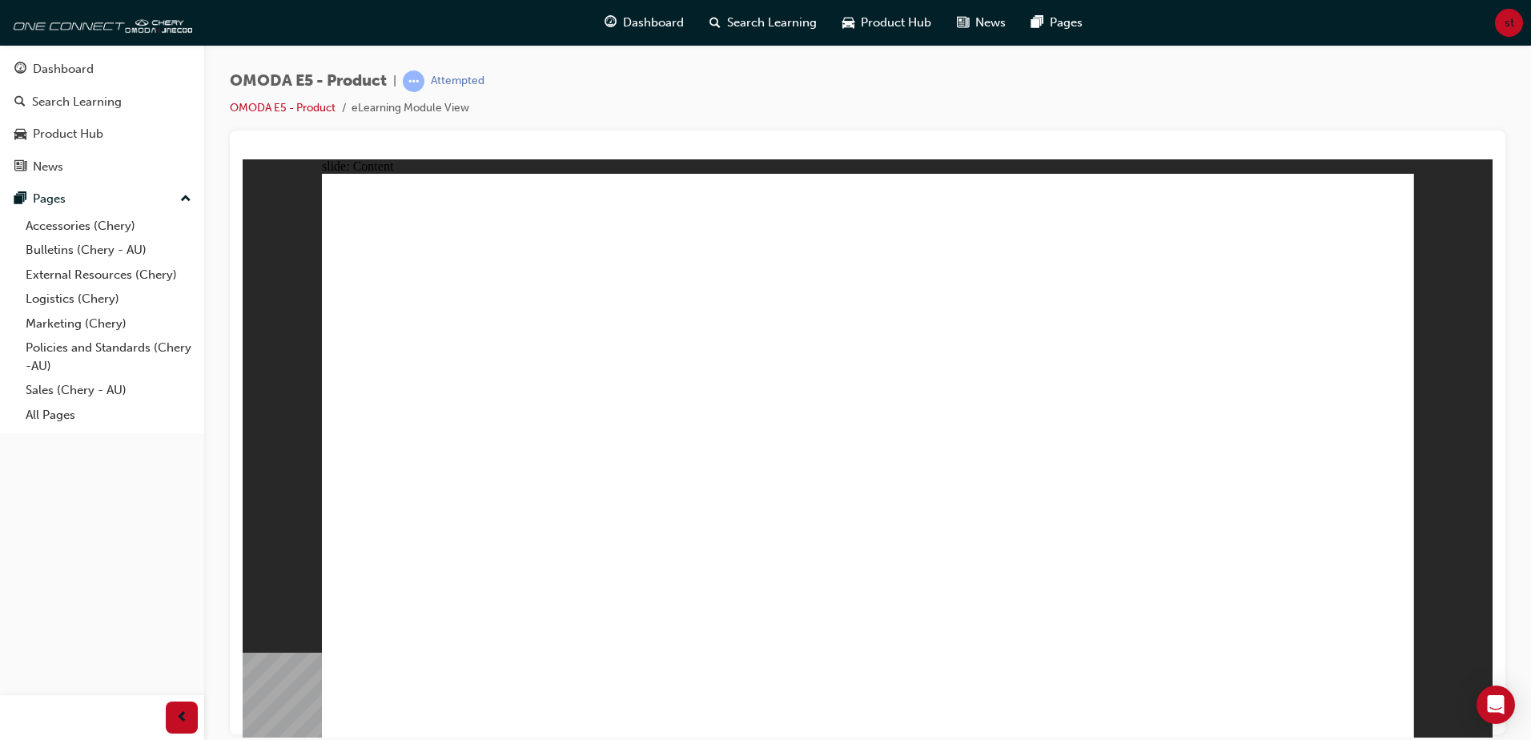
drag, startPoint x: 849, startPoint y: 686, endPoint x: 864, endPoint y: 684, distance: 15.4
drag, startPoint x: 875, startPoint y: 683, endPoint x: 879, endPoint y: 670, distance: 13.4
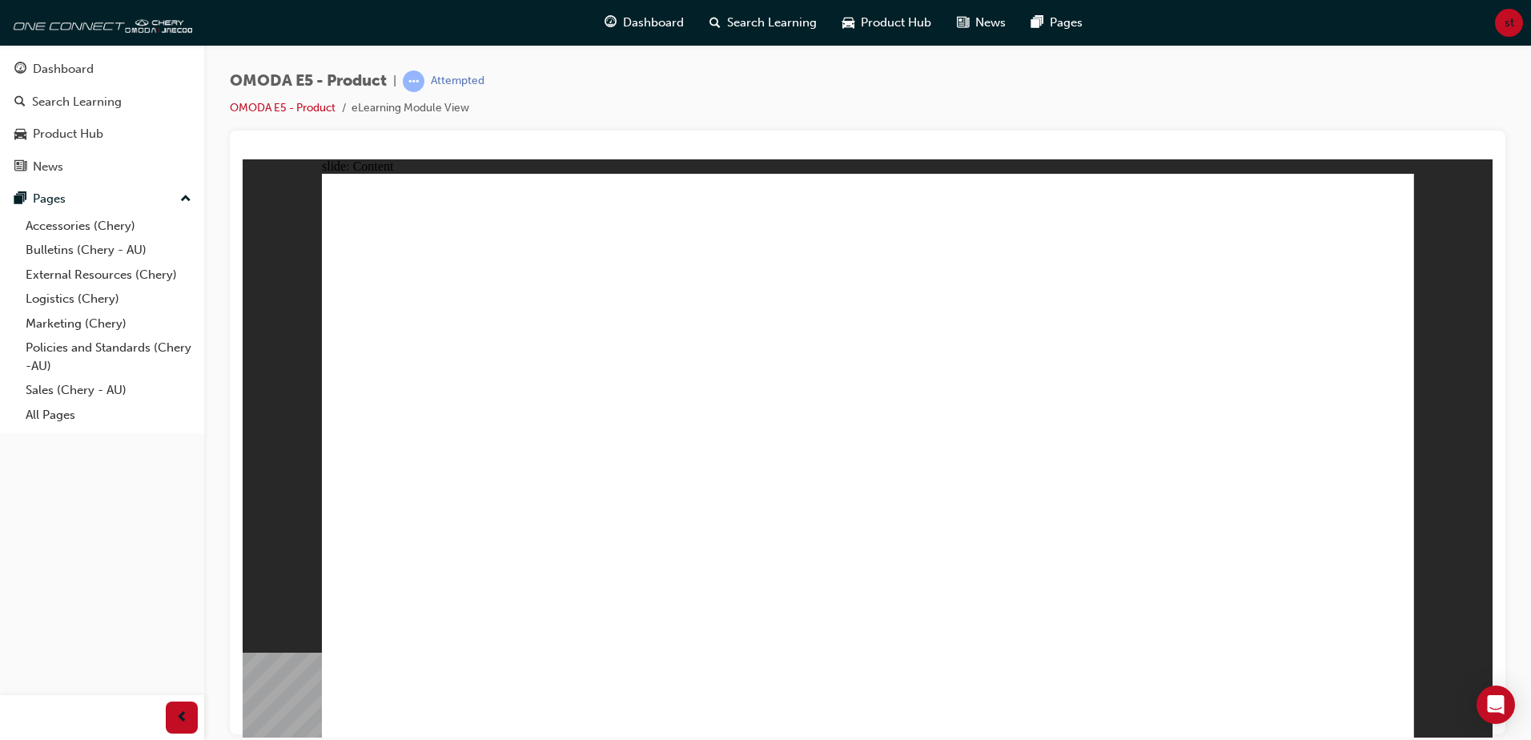
drag, startPoint x: 1303, startPoint y: 210, endPoint x: 1366, endPoint y: 426, distance: 225.0
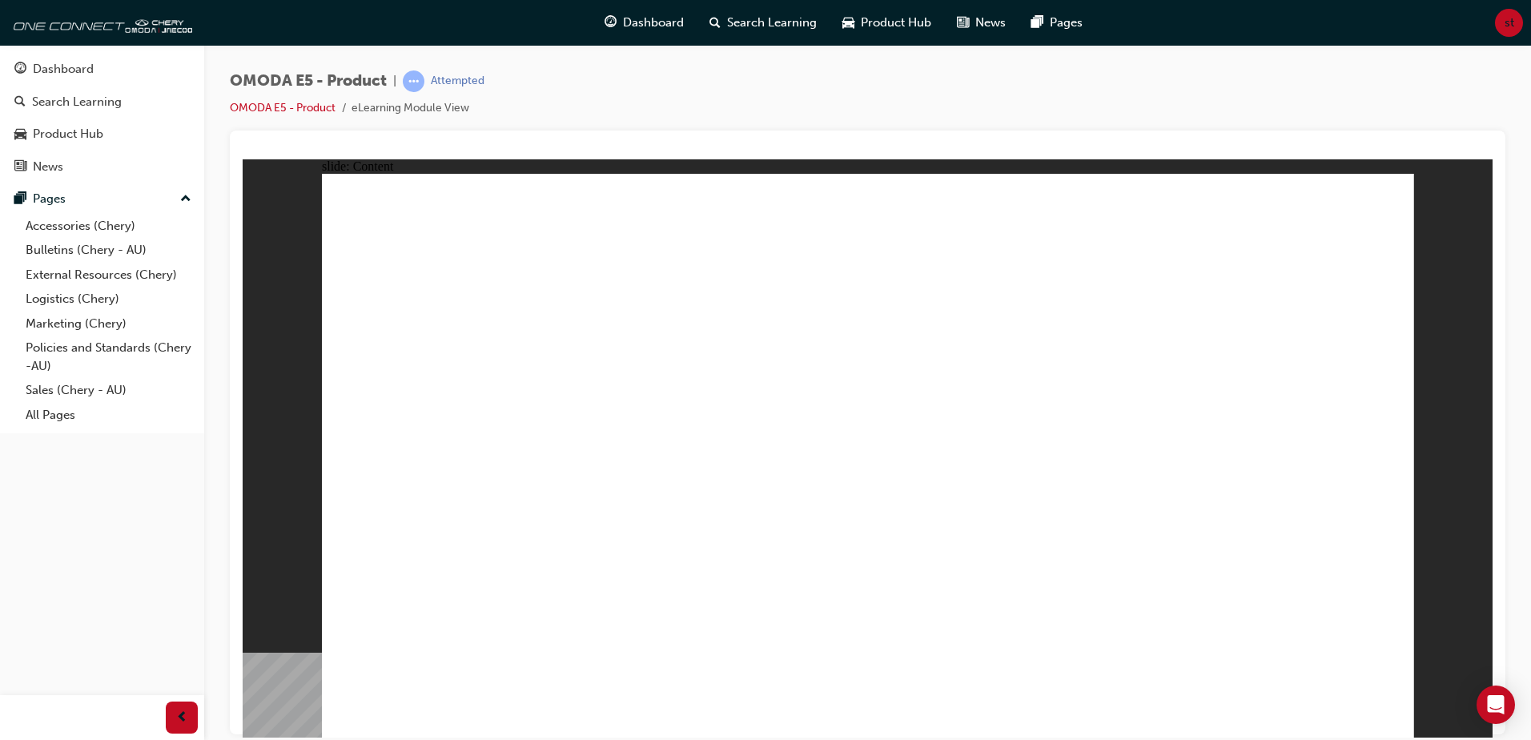
drag, startPoint x: 541, startPoint y: 420, endPoint x: 750, endPoint y: 411, distance: 209.1
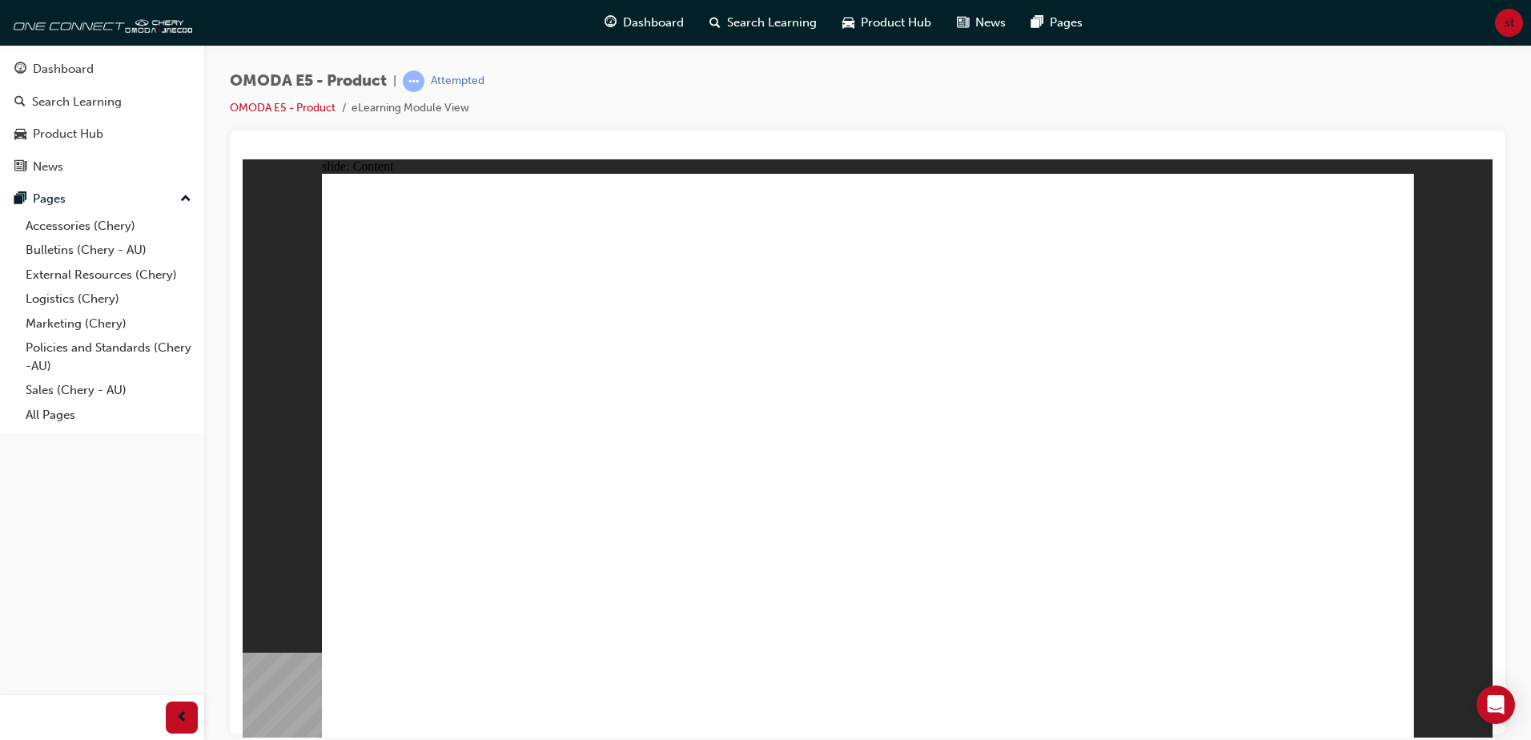
drag, startPoint x: 817, startPoint y: 612, endPoint x: 544, endPoint y: 628, distance: 273.5
drag, startPoint x: 544, startPoint y: 628, endPoint x: 528, endPoint y: 624, distance: 16.7
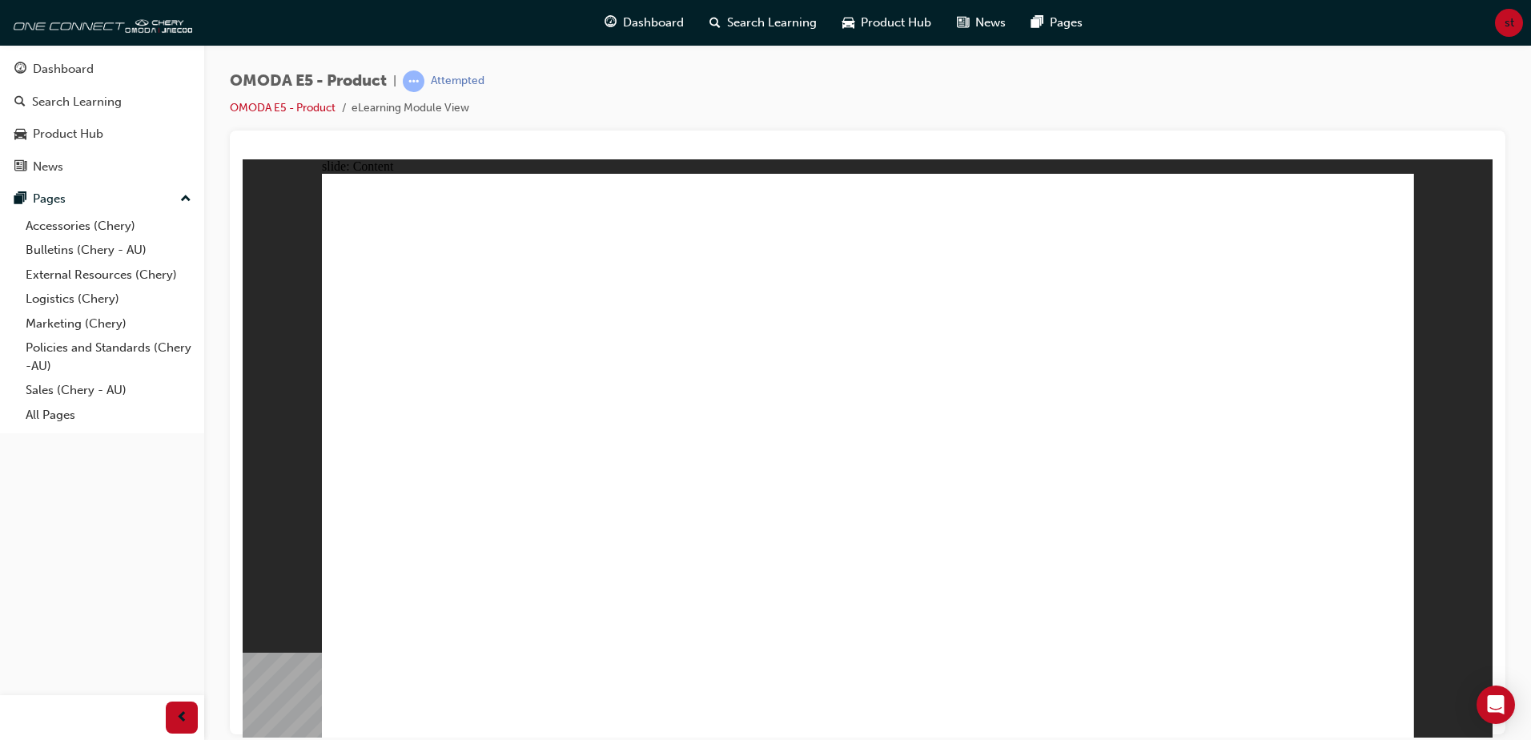
drag, startPoint x: 1244, startPoint y: 488, endPoint x: 1143, endPoint y: 527, distance: 108.2
drag, startPoint x: 494, startPoint y: 546, endPoint x: 395, endPoint y: 451, distance: 136.4
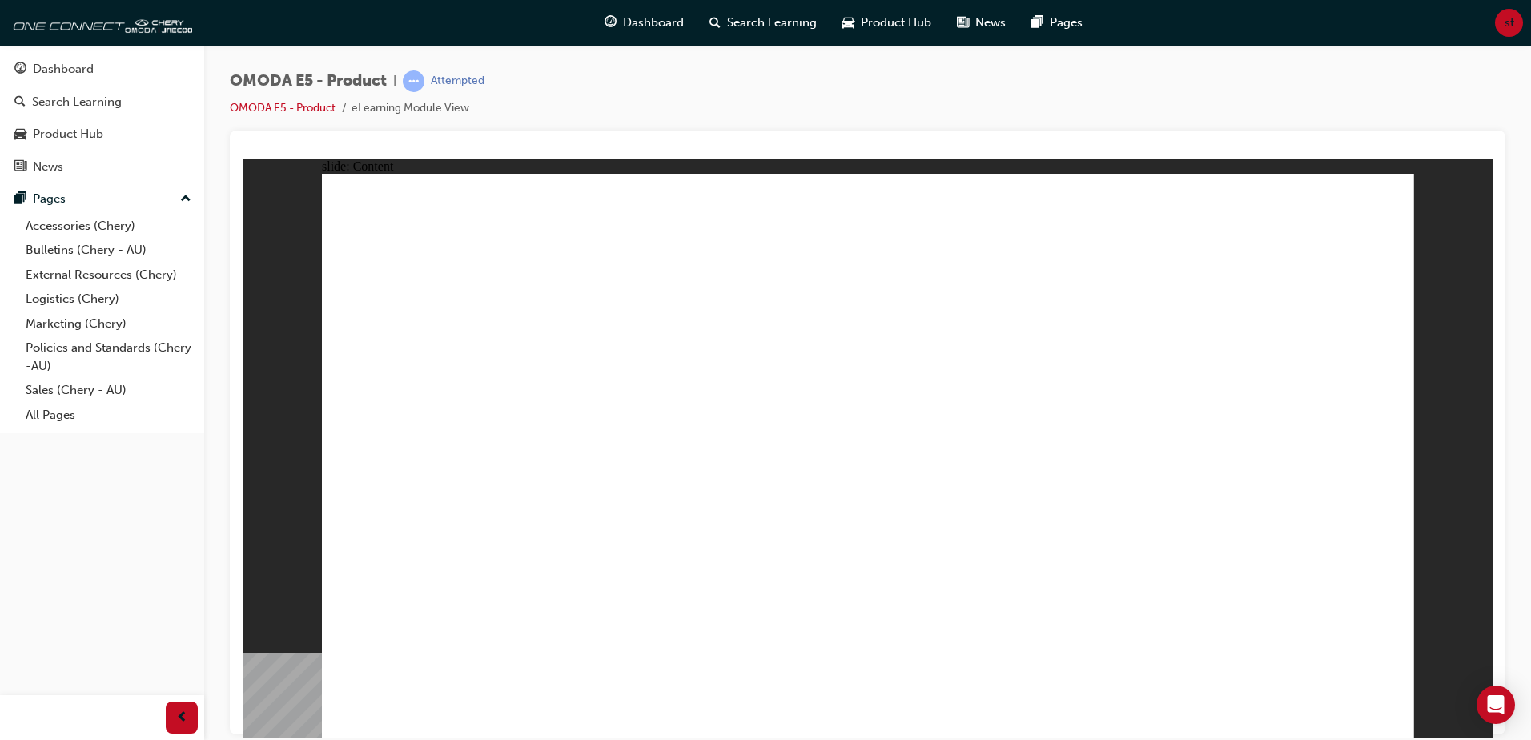
drag, startPoint x: 395, startPoint y: 451, endPoint x: 682, endPoint y: 412, distance: 289.3
drag, startPoint x: 1386, startPoint y: 177, endPoint x: 1398, endPoint y: 198, distance: 24.0
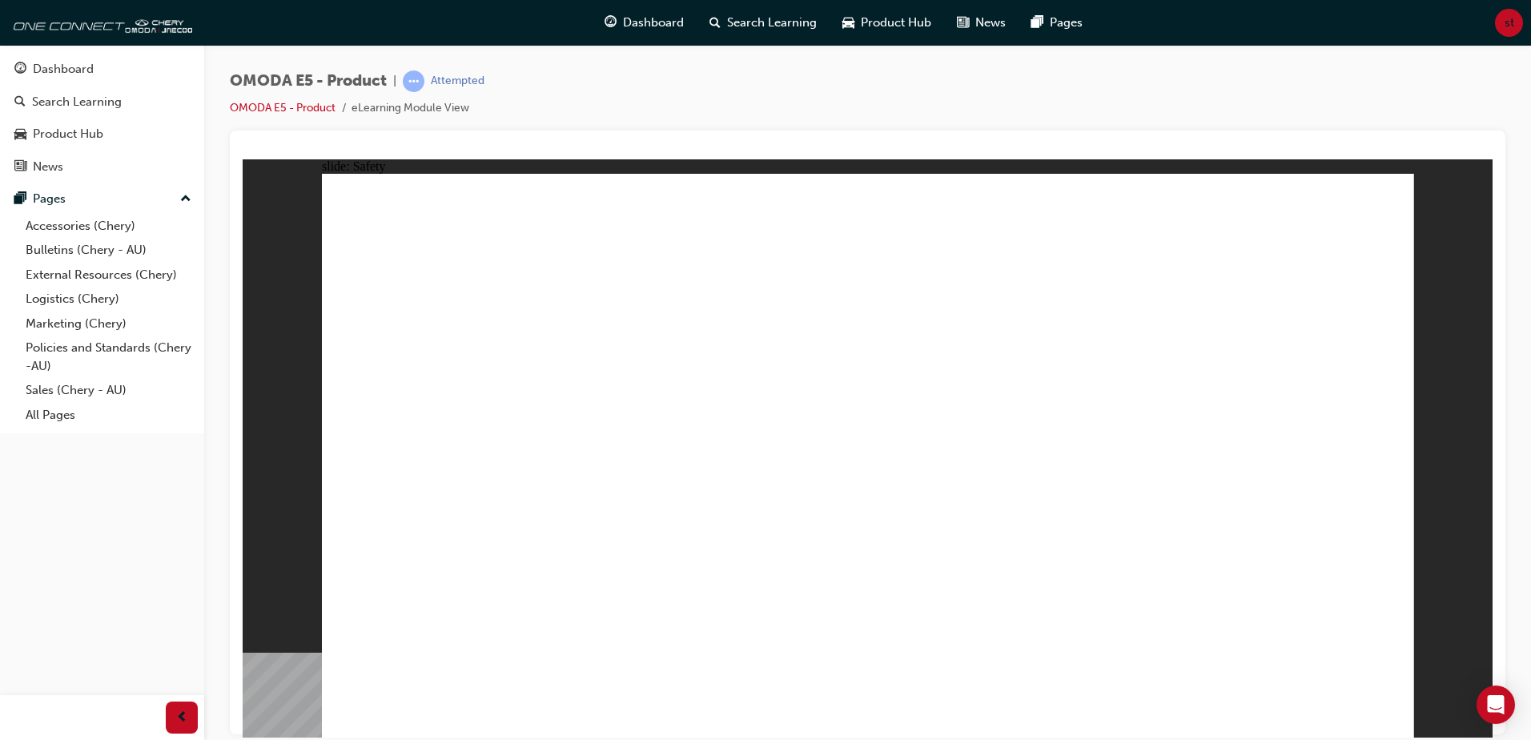
drag, startPoint x: 834, startPoint y: 419, endPoint x: 828, endPoint y: 413, distance: 9.1
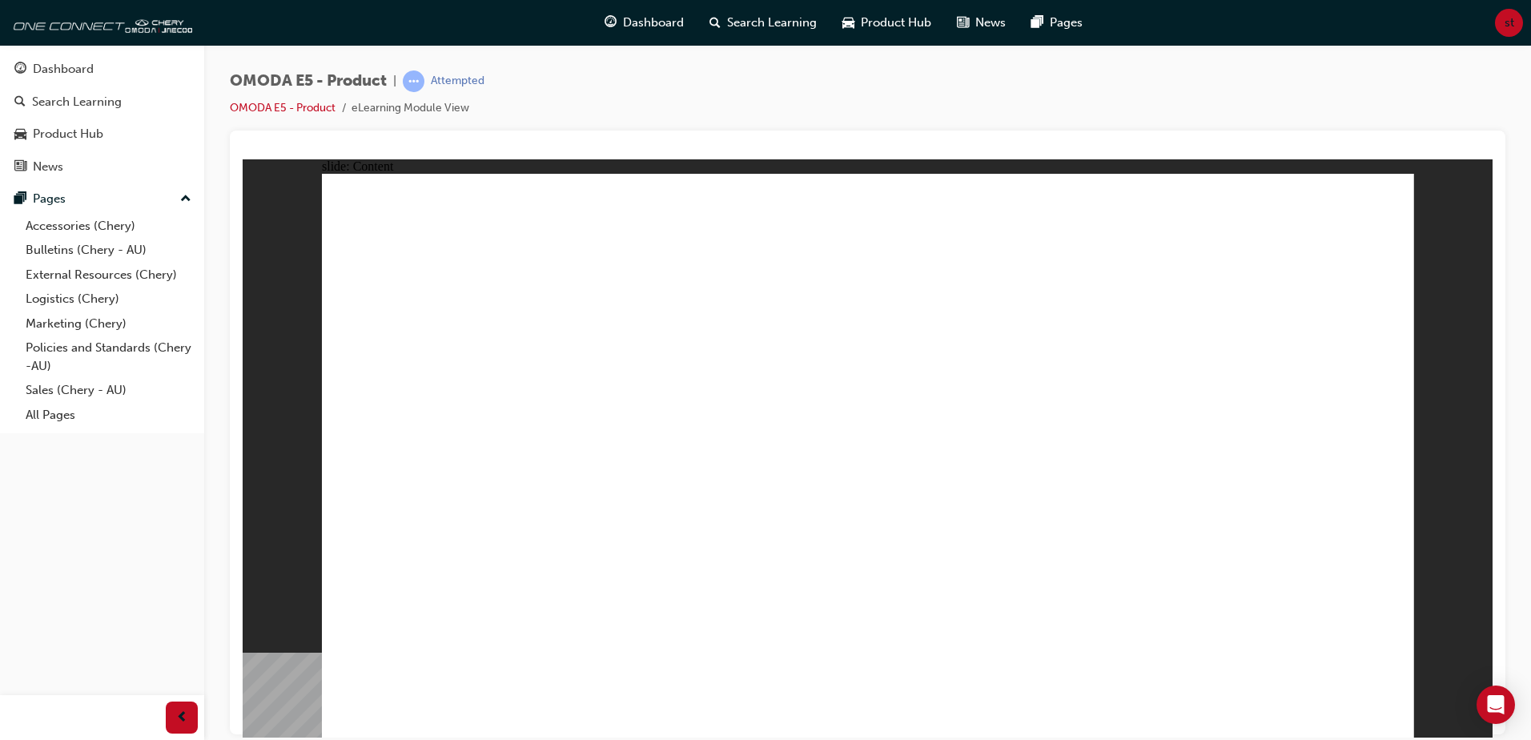
drag, startPoint x: 616, startPoint y: 440, endPoint x: 861, endPoint y: 411, distance: 246.7
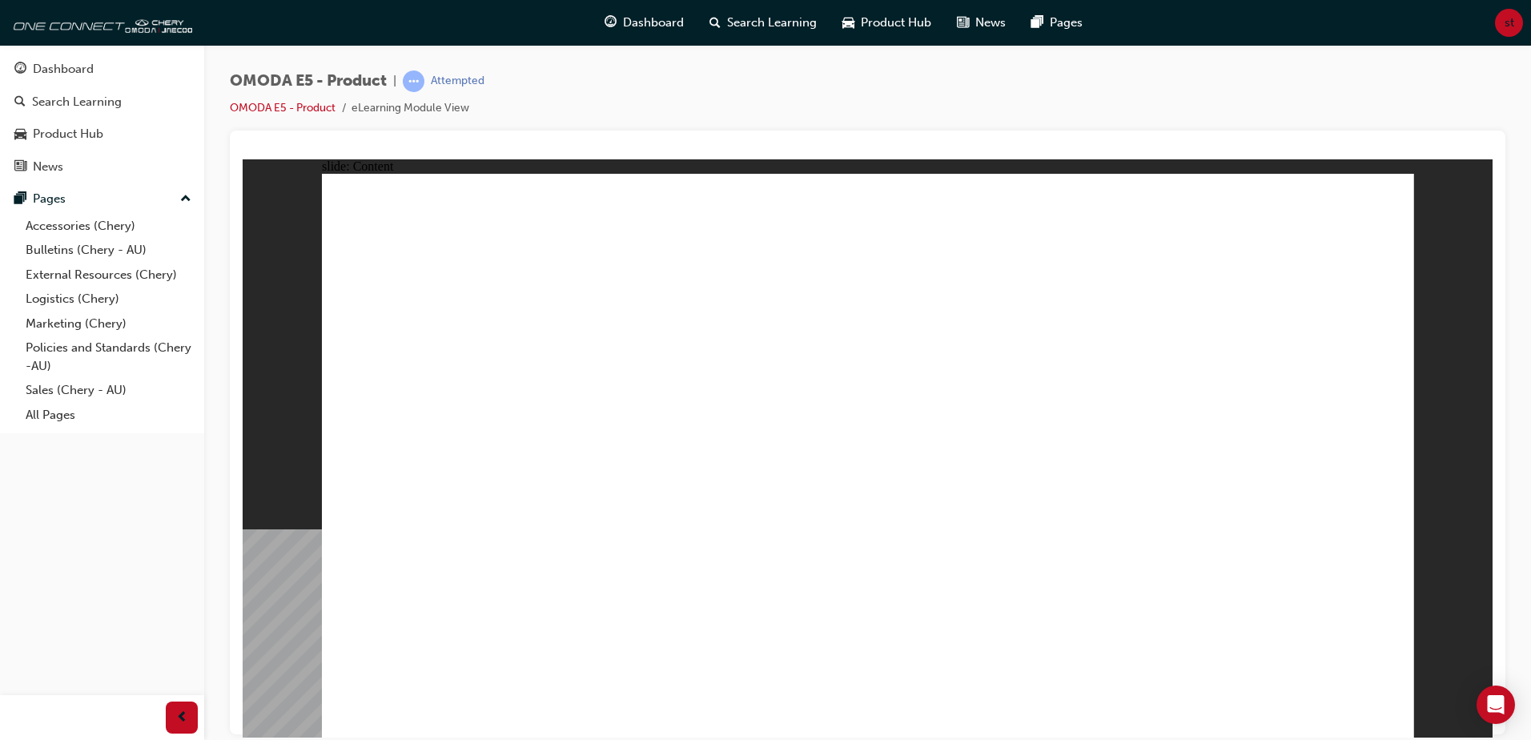
drag, startPoint x: 1388, startPoint y: 207, endPoint x: 1364, endPoint y: 239, distance: 40.7
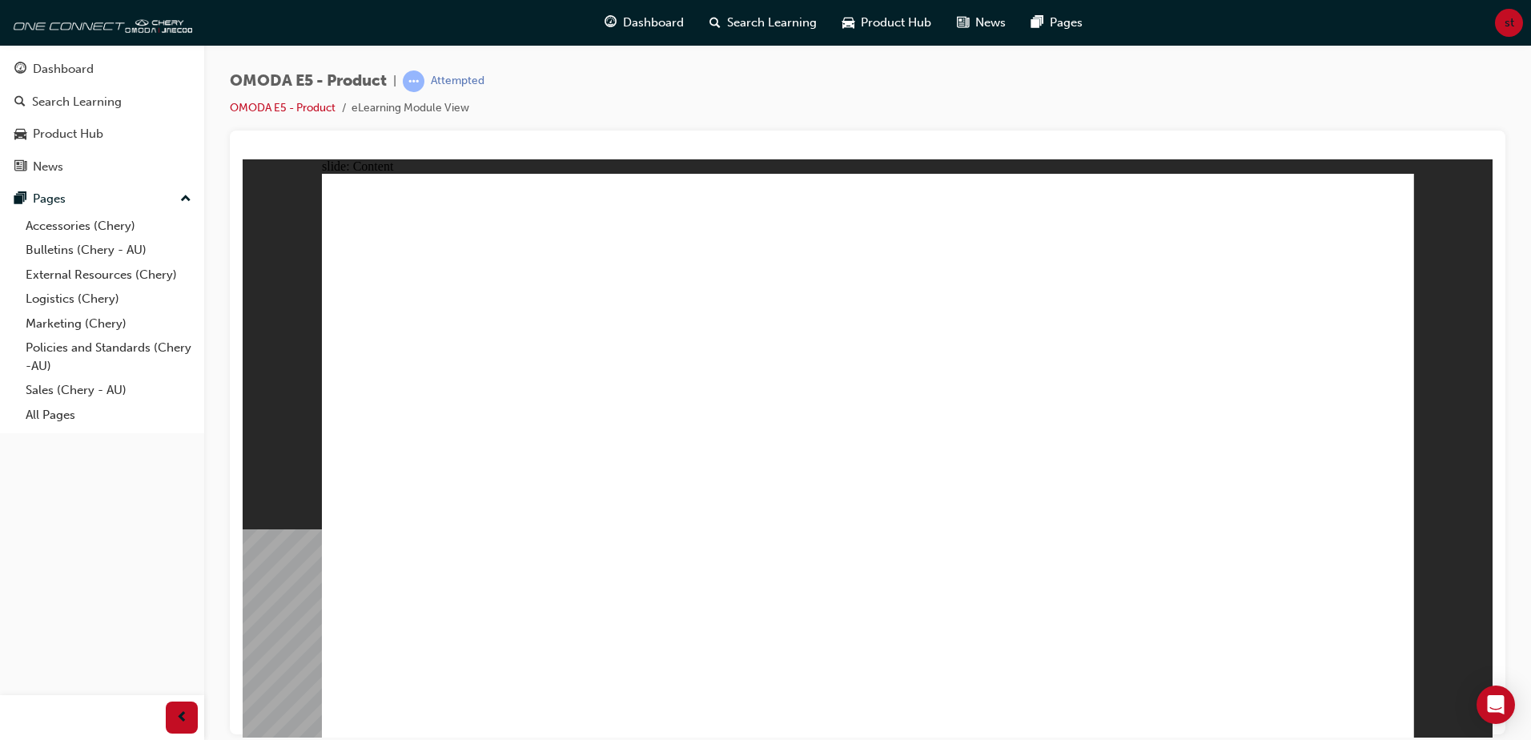
drag, startPoint x: 1184, startPoint y: 517, endPoint x: 1138, endPoint y: 552, distance: 57.6
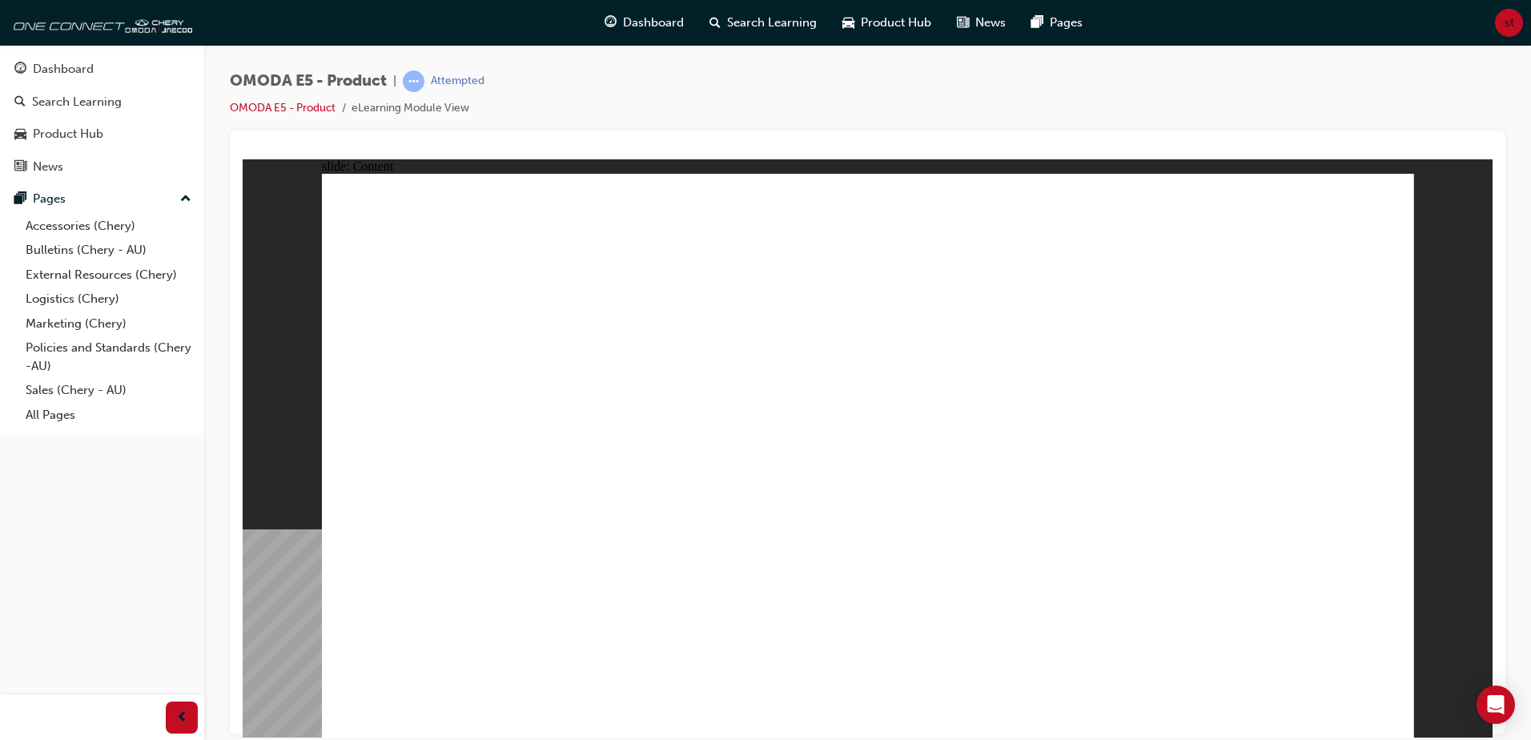
drag, startPoint x: 1373, startPoint y: 204, endPoint x: 1385, endPoint y: 204, distance: 12.0
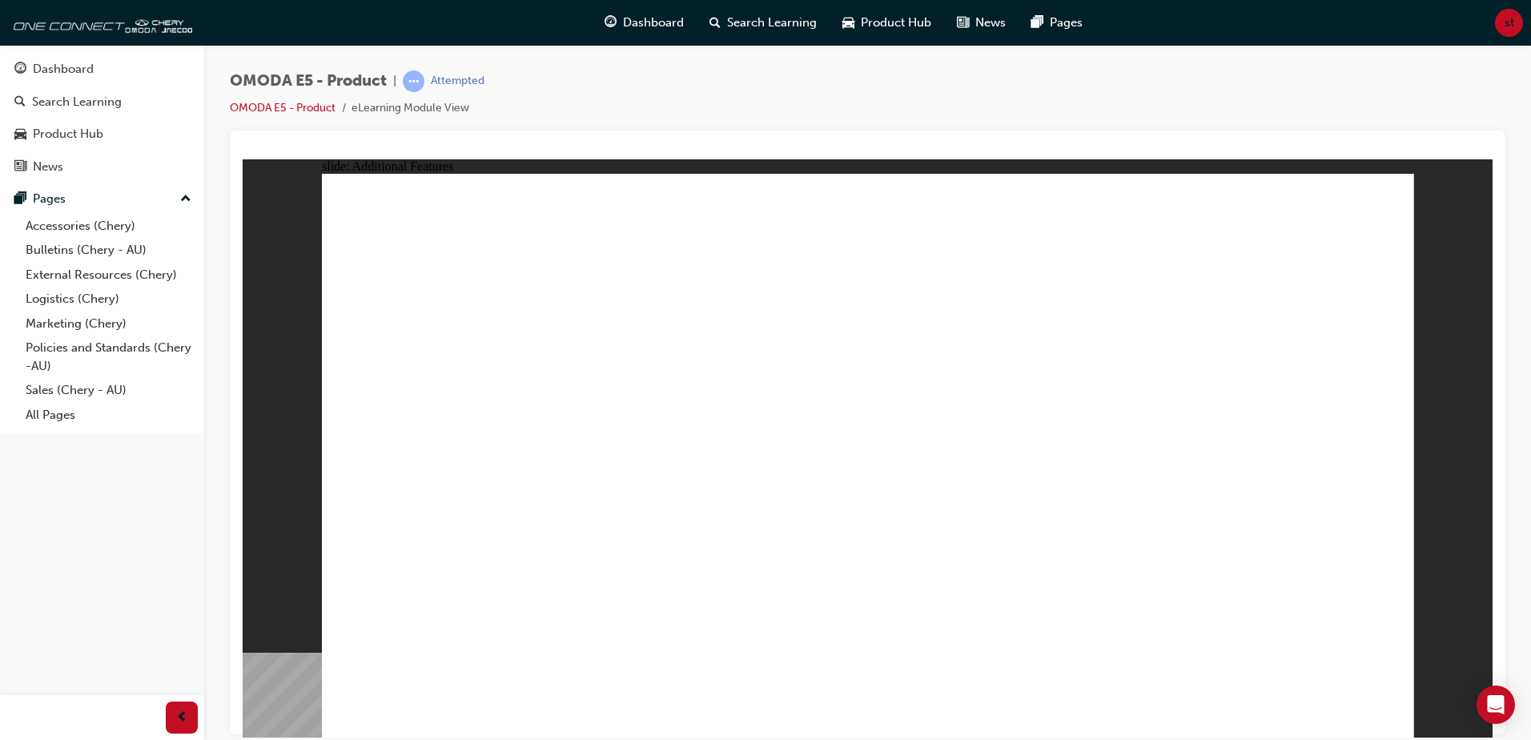
drag, startPoint x: 1001, startPoint y: 257, endPoint x: 1028, endPoint y: 260, distance: 26.6
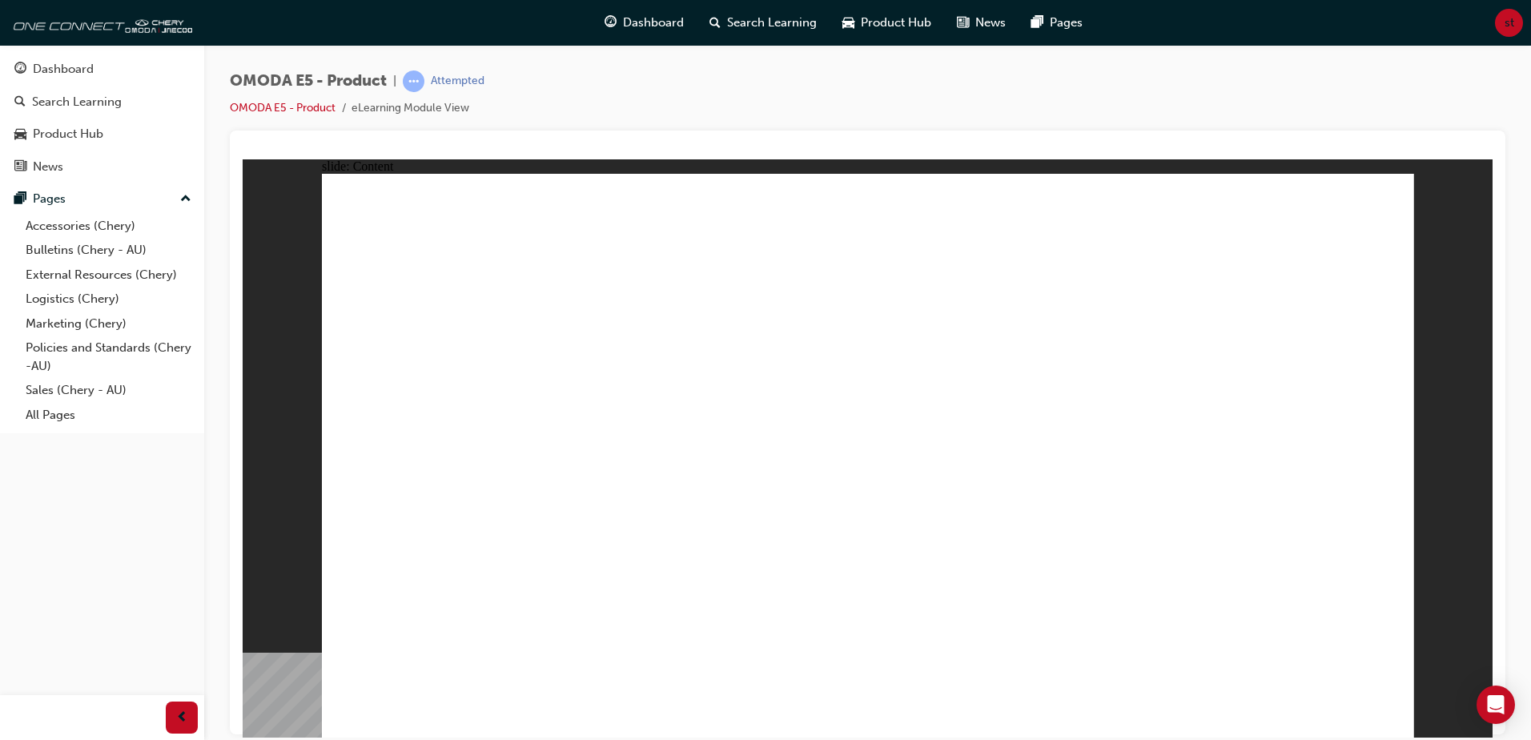
drag, startPoint x: 766, startPoint y: 521, endPoint x: 785, endPoint y: 514, distance: 19.8
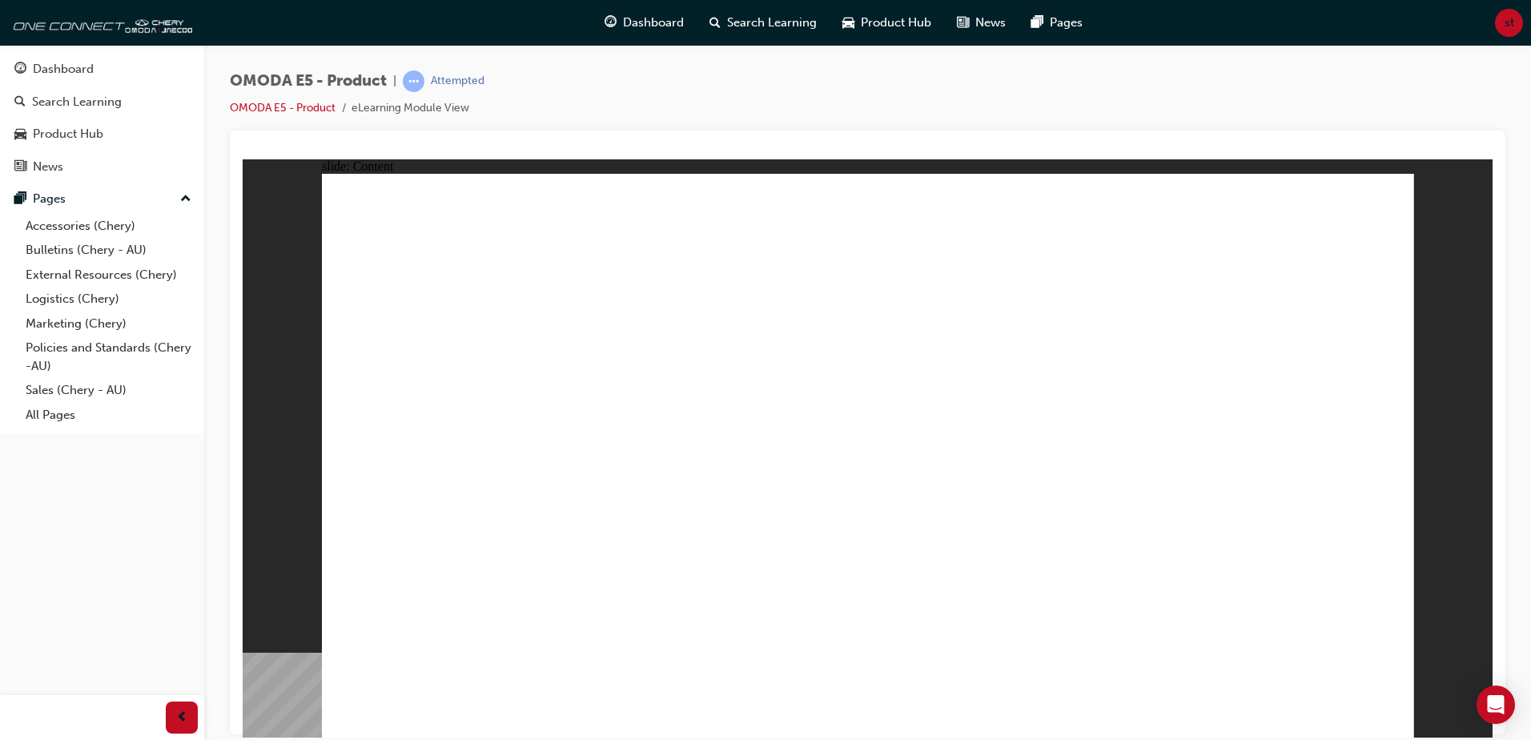
drag, startPoint x: 672, startPoint y: 384, endPoint x: 1288, endPoint y: 512, distance: 629.4
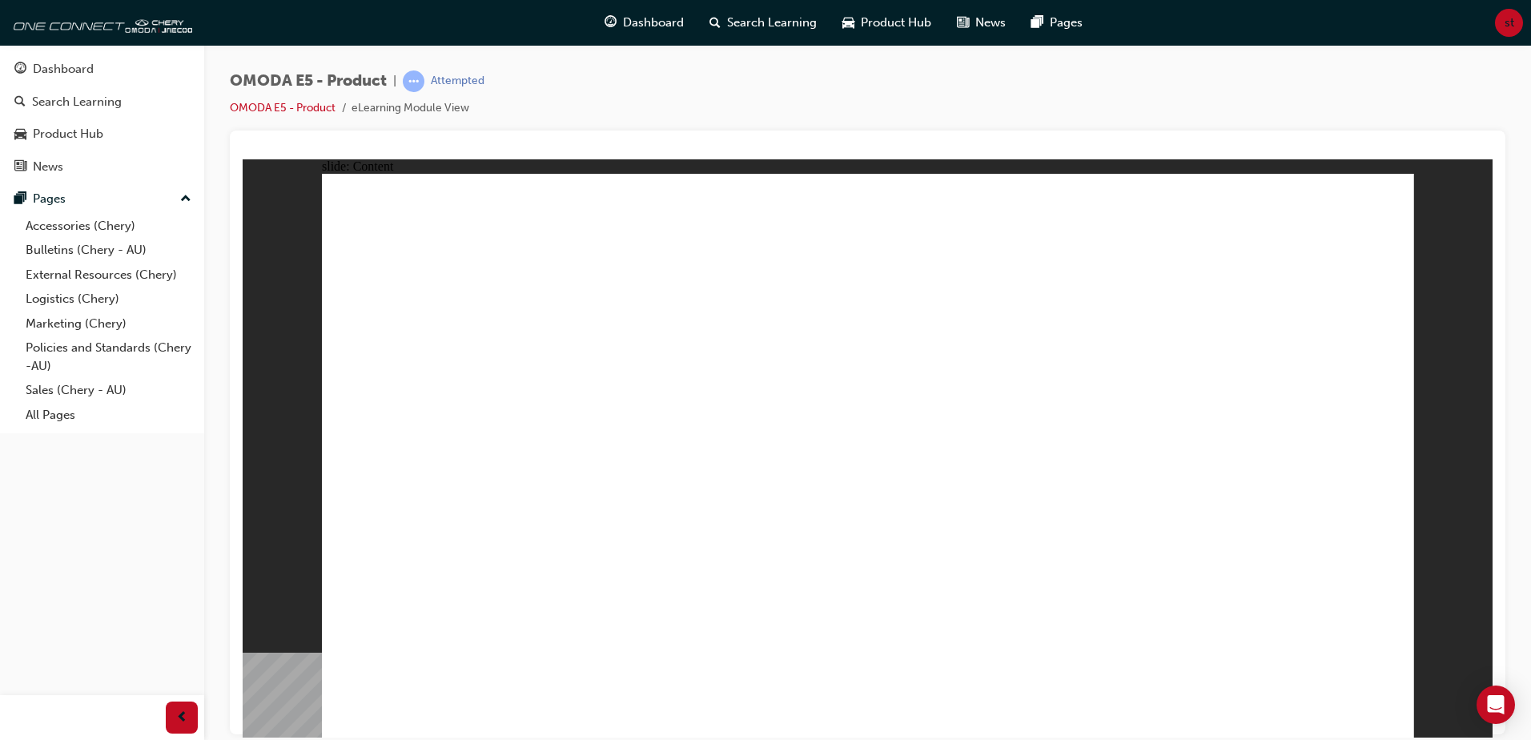
drag, startPoint x: 707, startPoint y: 543, endPoint x: 700, endPoint y: 548, distance: 8.7
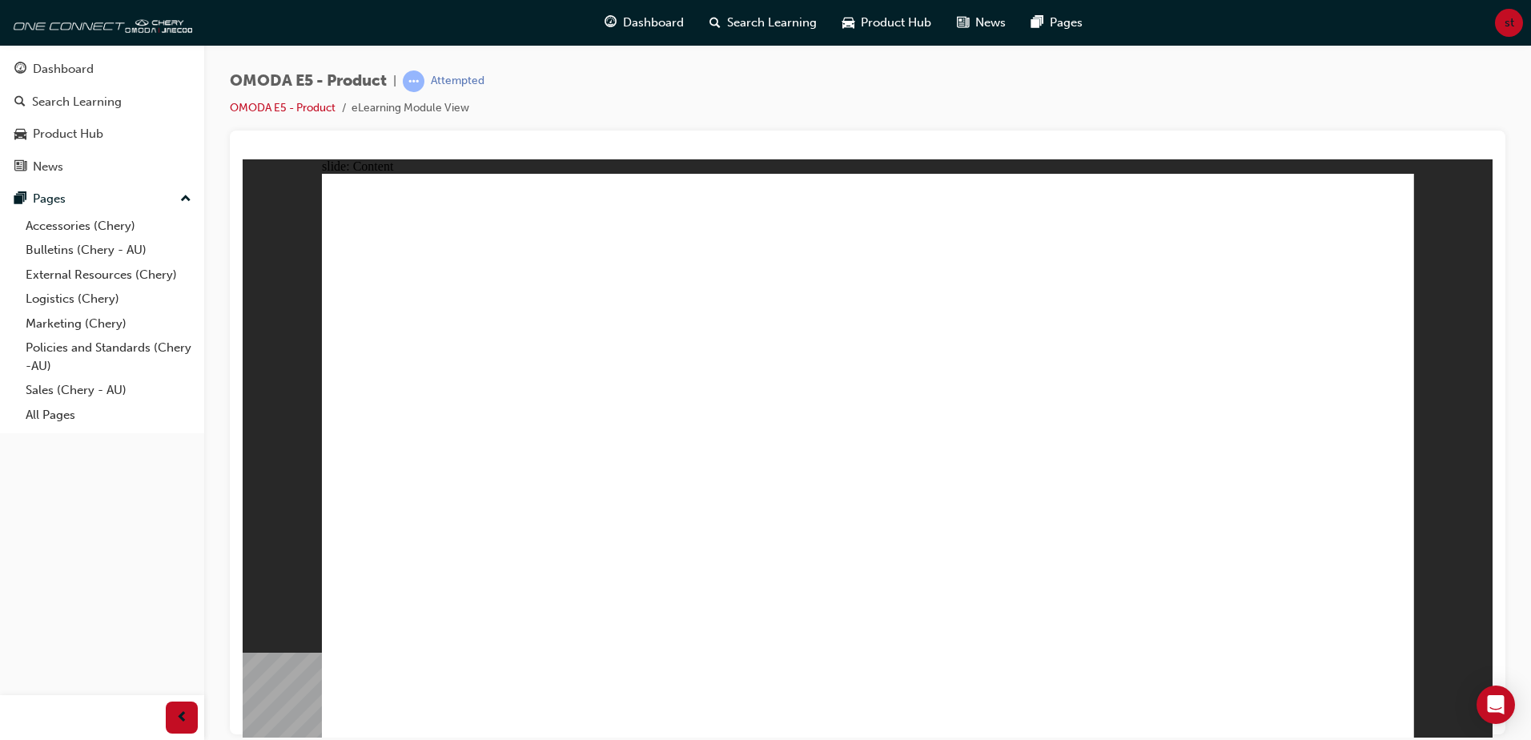
drag, startPoint x: 1098, startPoint y: 568, endPoint x: 1159, endPoint y: 557, distance: 62.7
drag, startPoint x: 1271, startPoint y: 562, endPoint x: 1303, endPoint y: 635, distance: 79.6
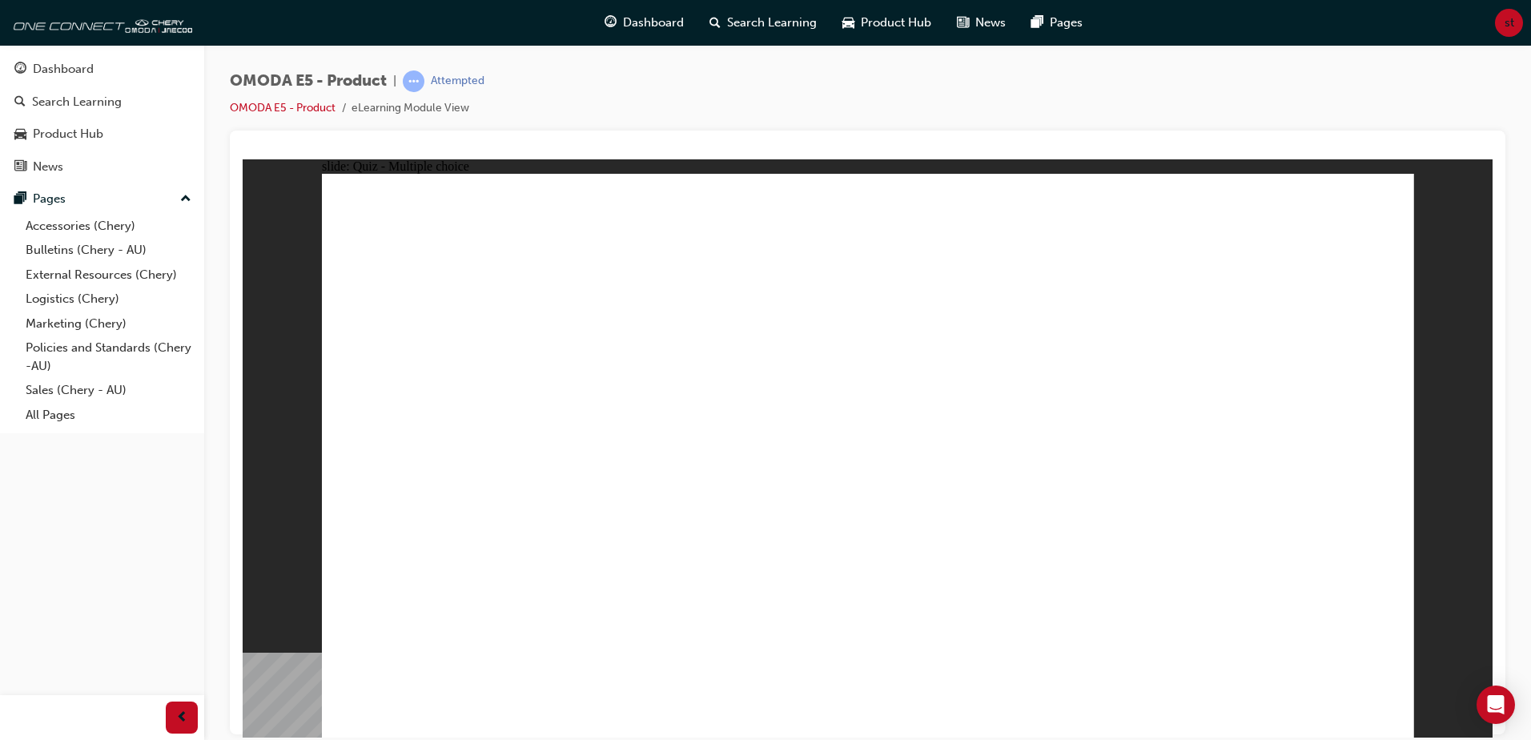
radio input "false"
radio input "true"
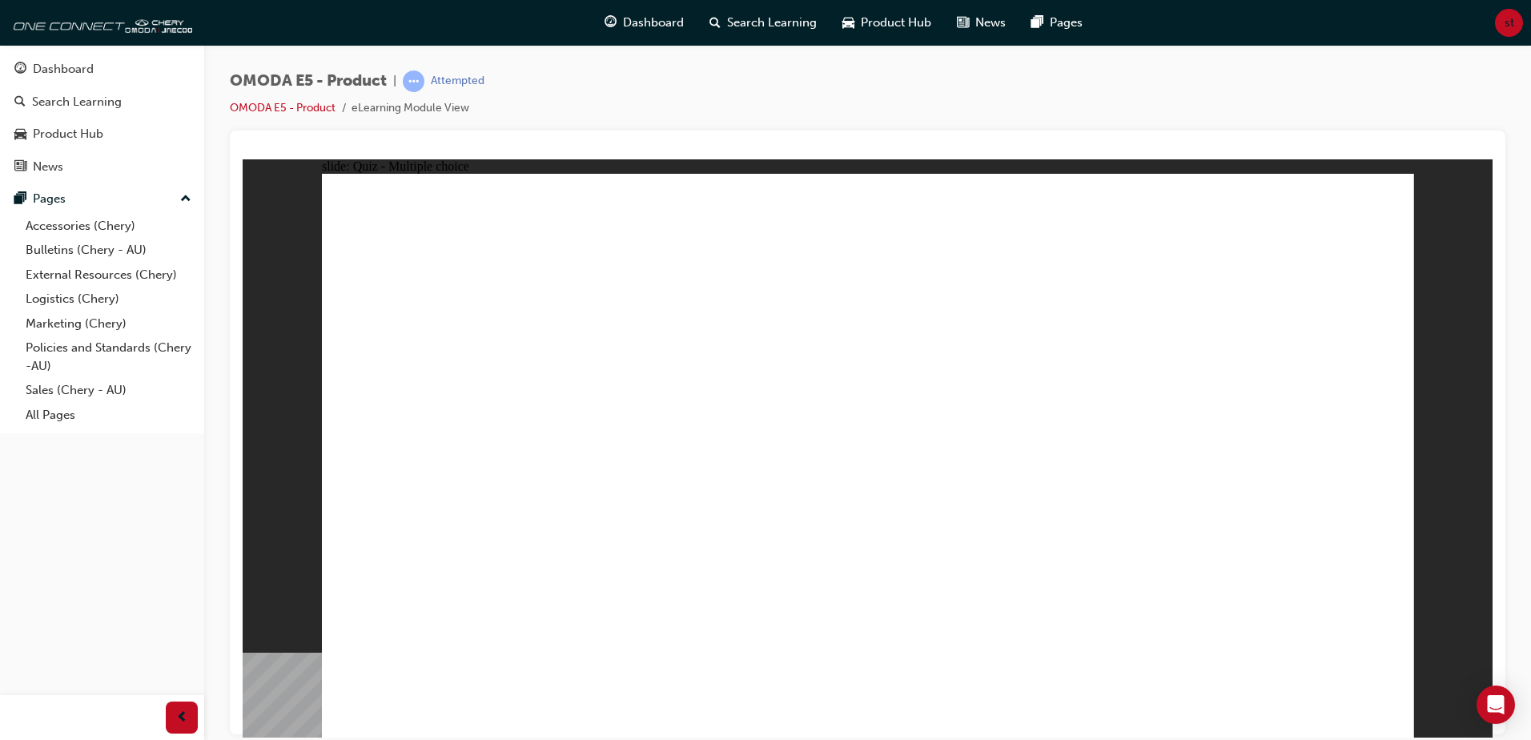
radio input "true"
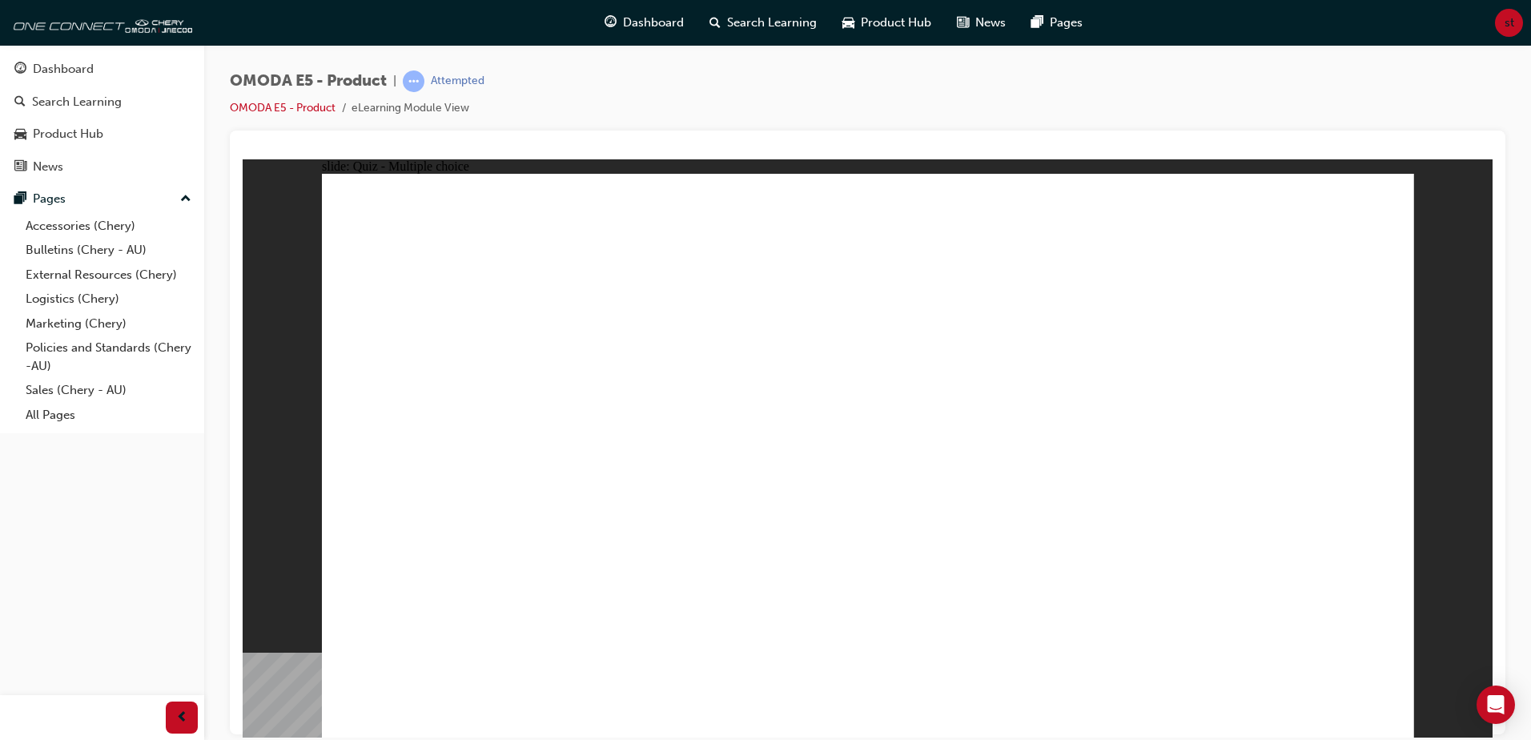
radio input "true"
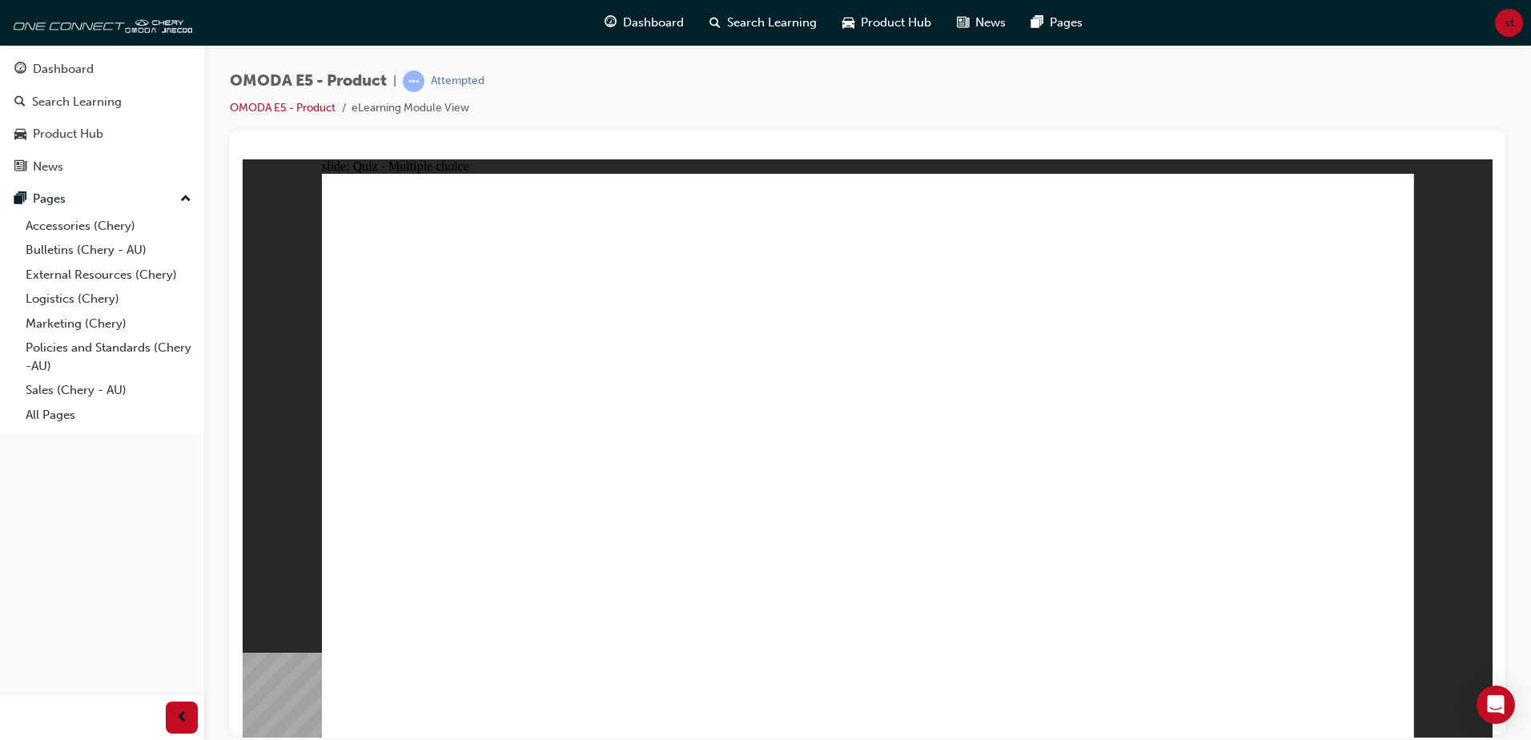
radio input "true"
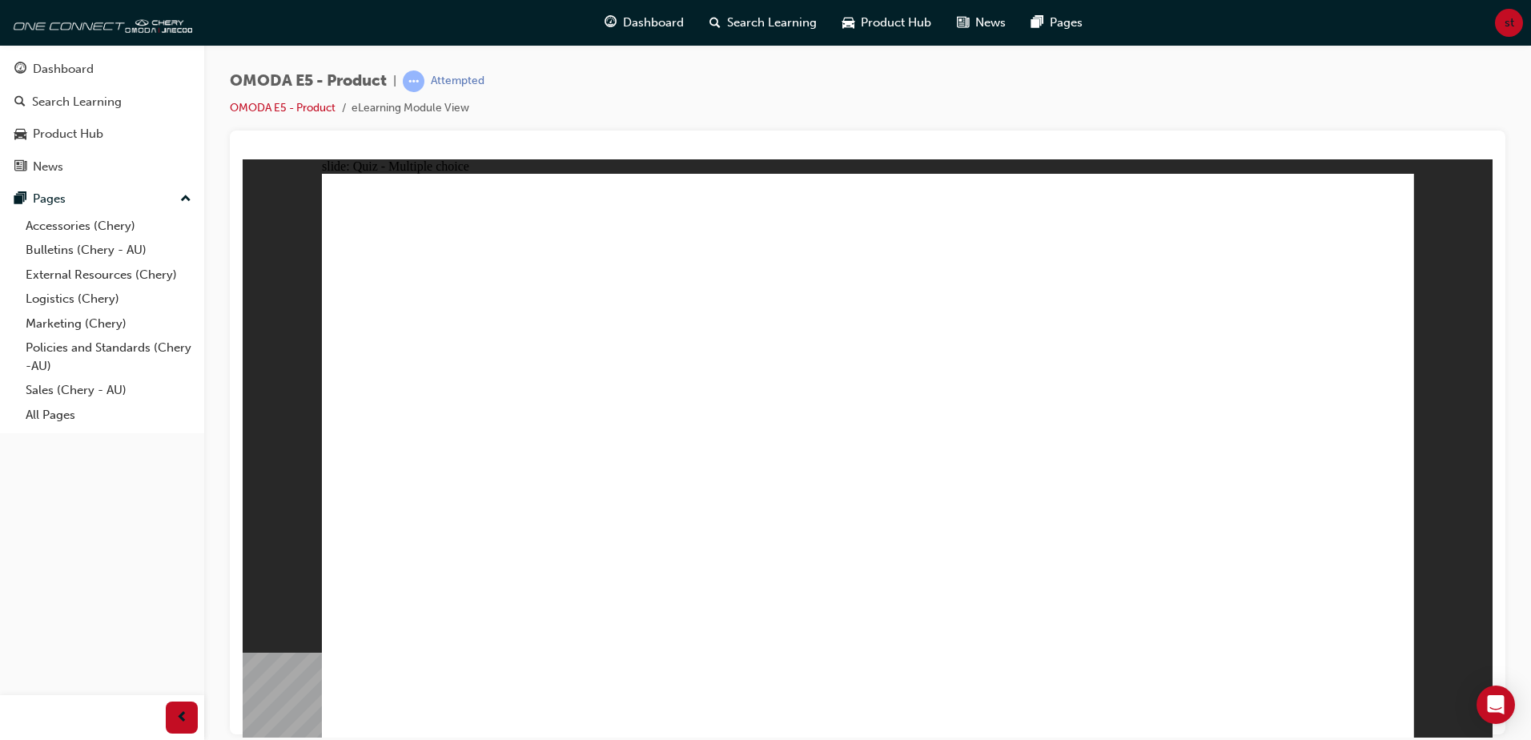
radio input "true"
drag, startPoint x: 769, startPoint y: 531, endPoint x: 748, endPoint y: 549, distance: 27.8
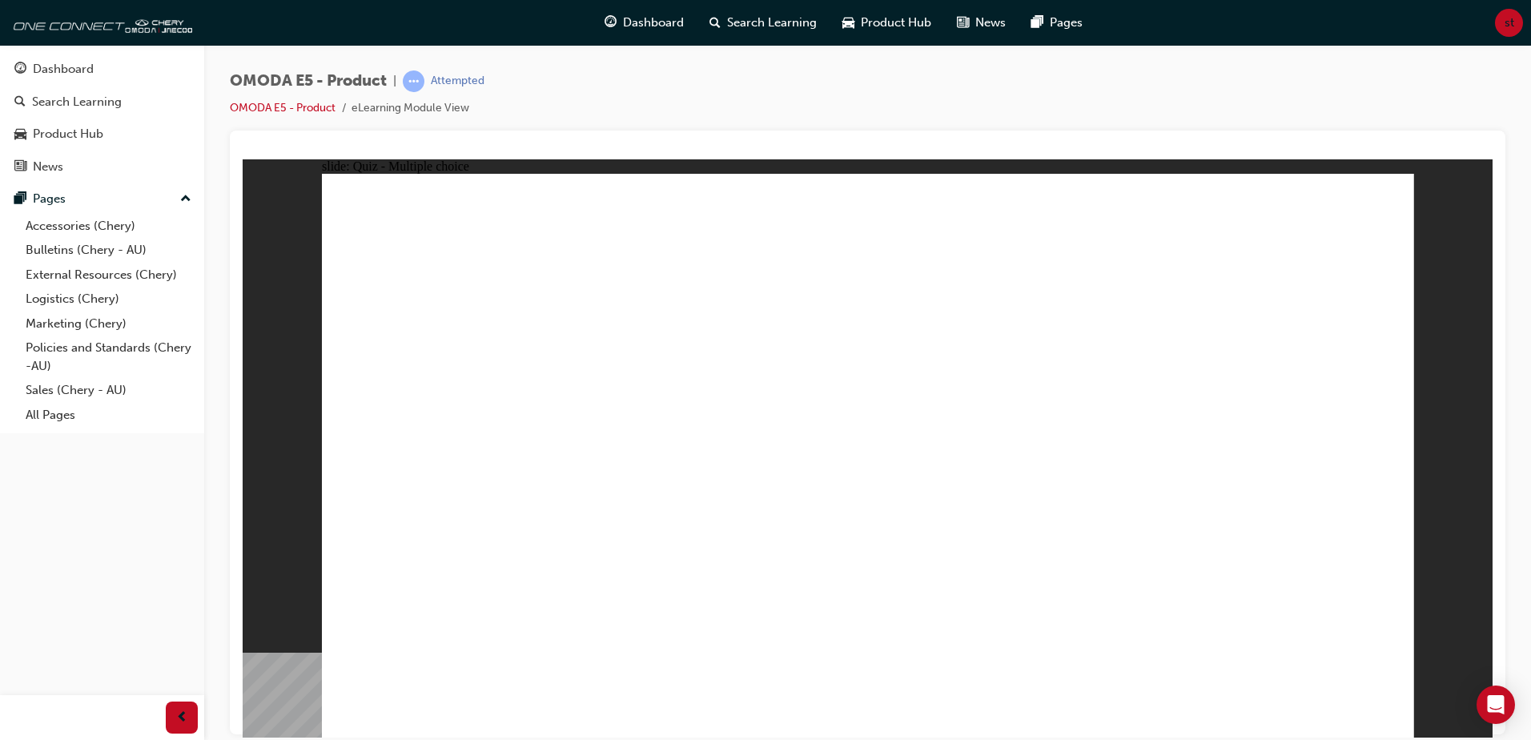
radio input "false"
radio input "true"
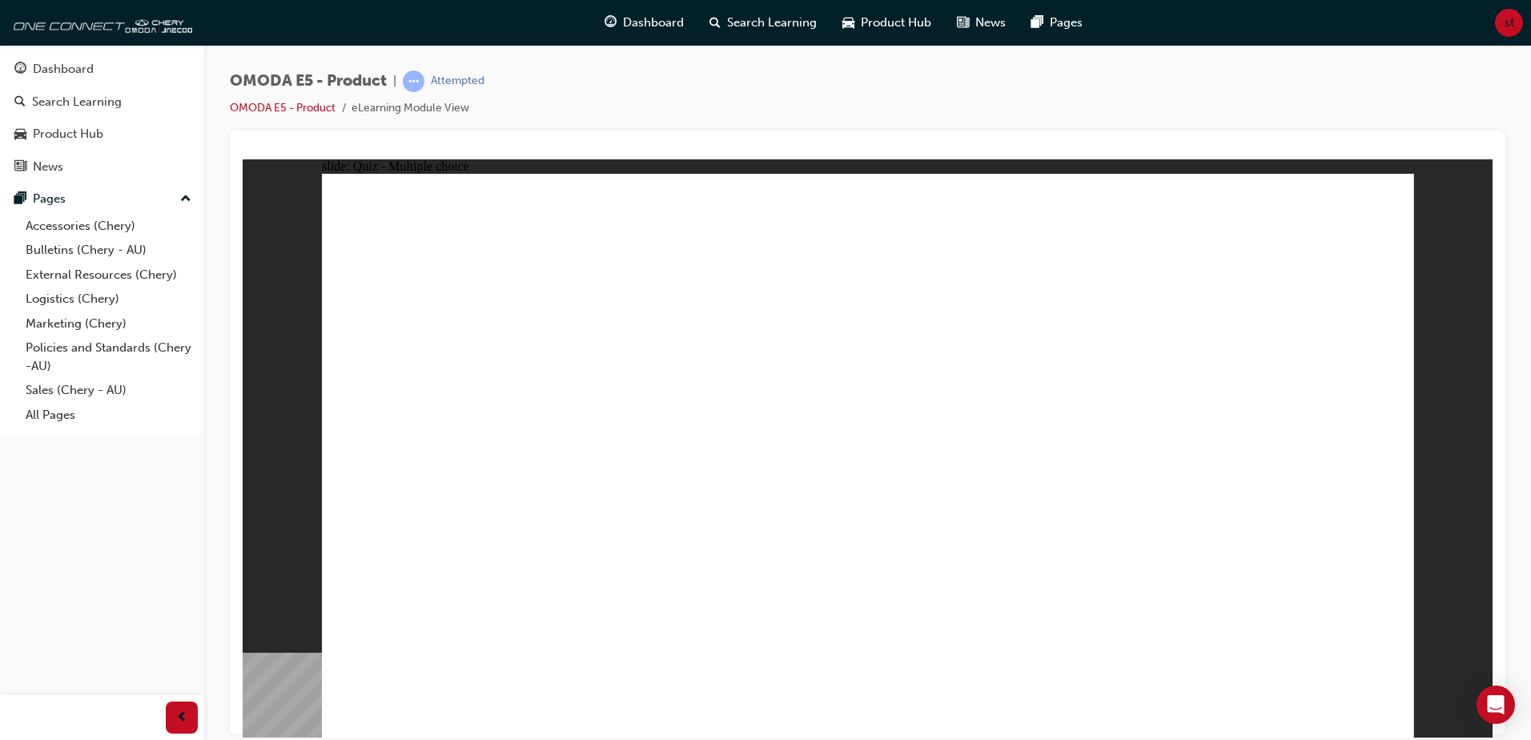
radio input "true"
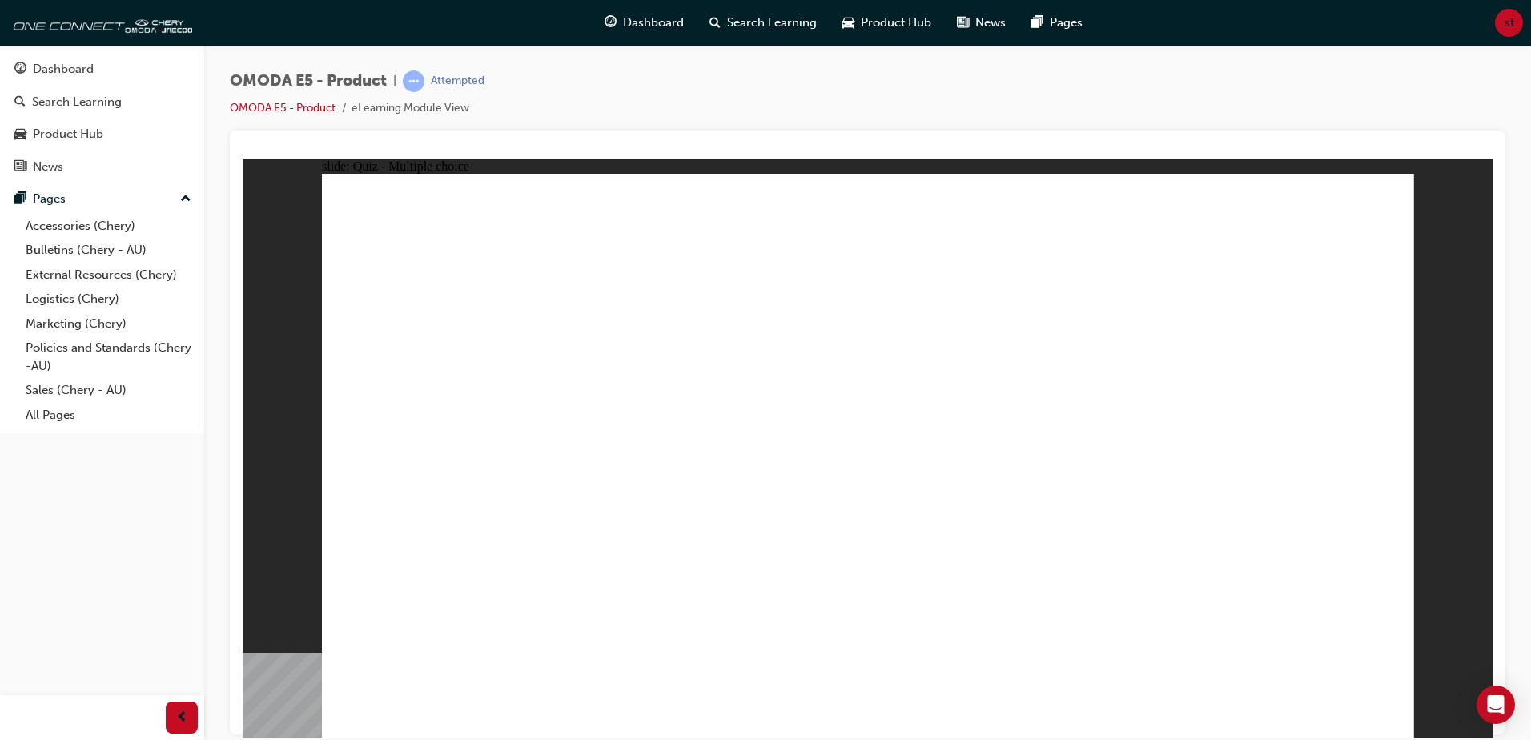
radio input "true"
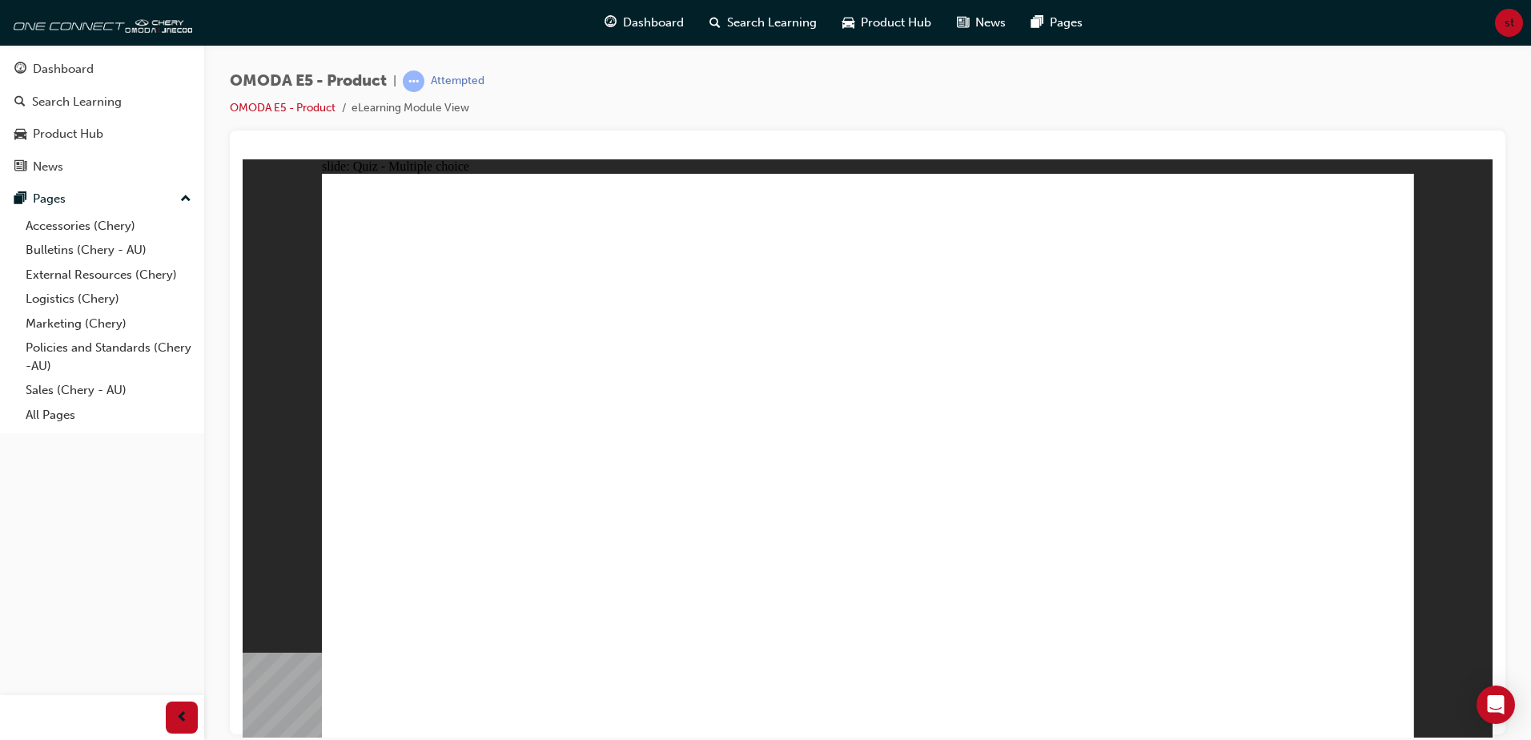
radio input "true"
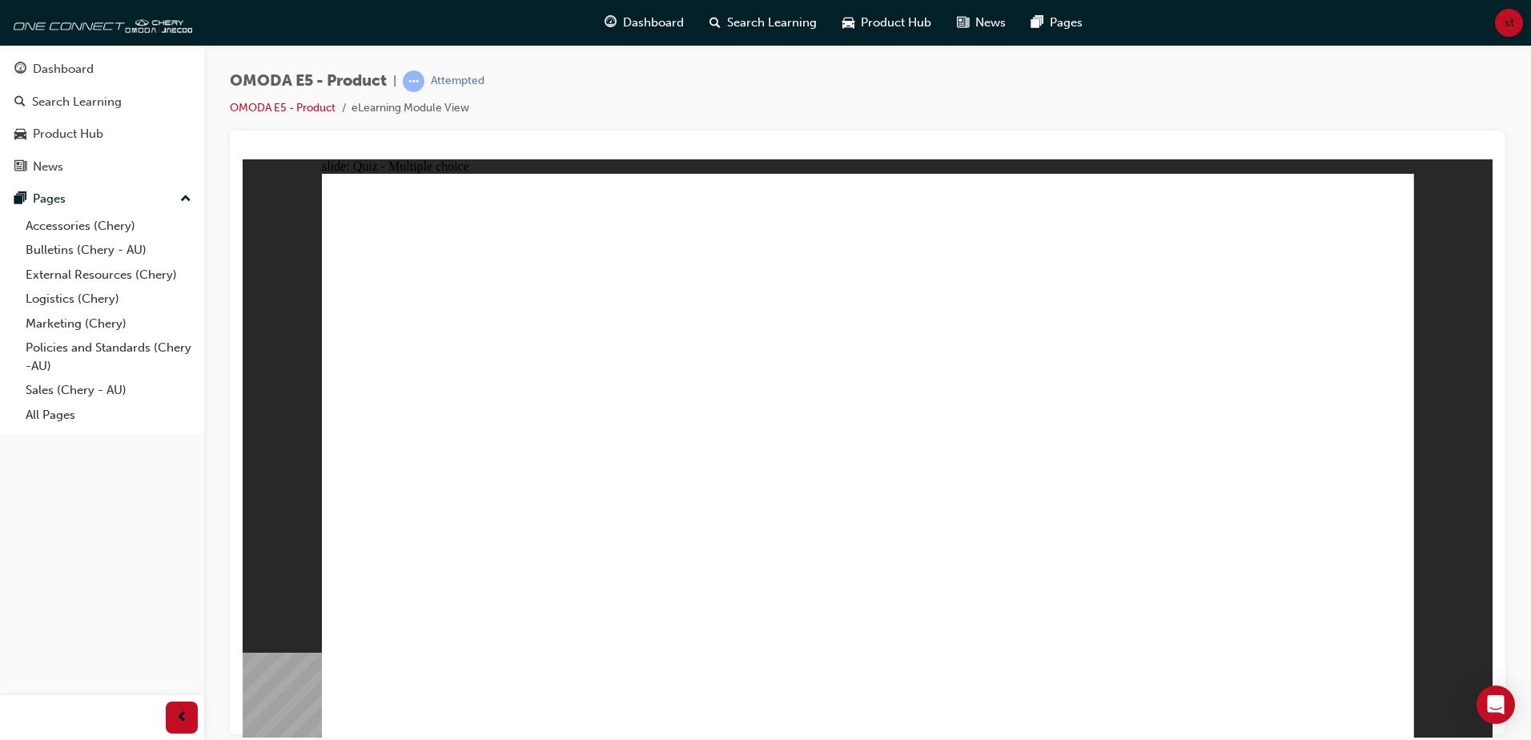
radio input "true"
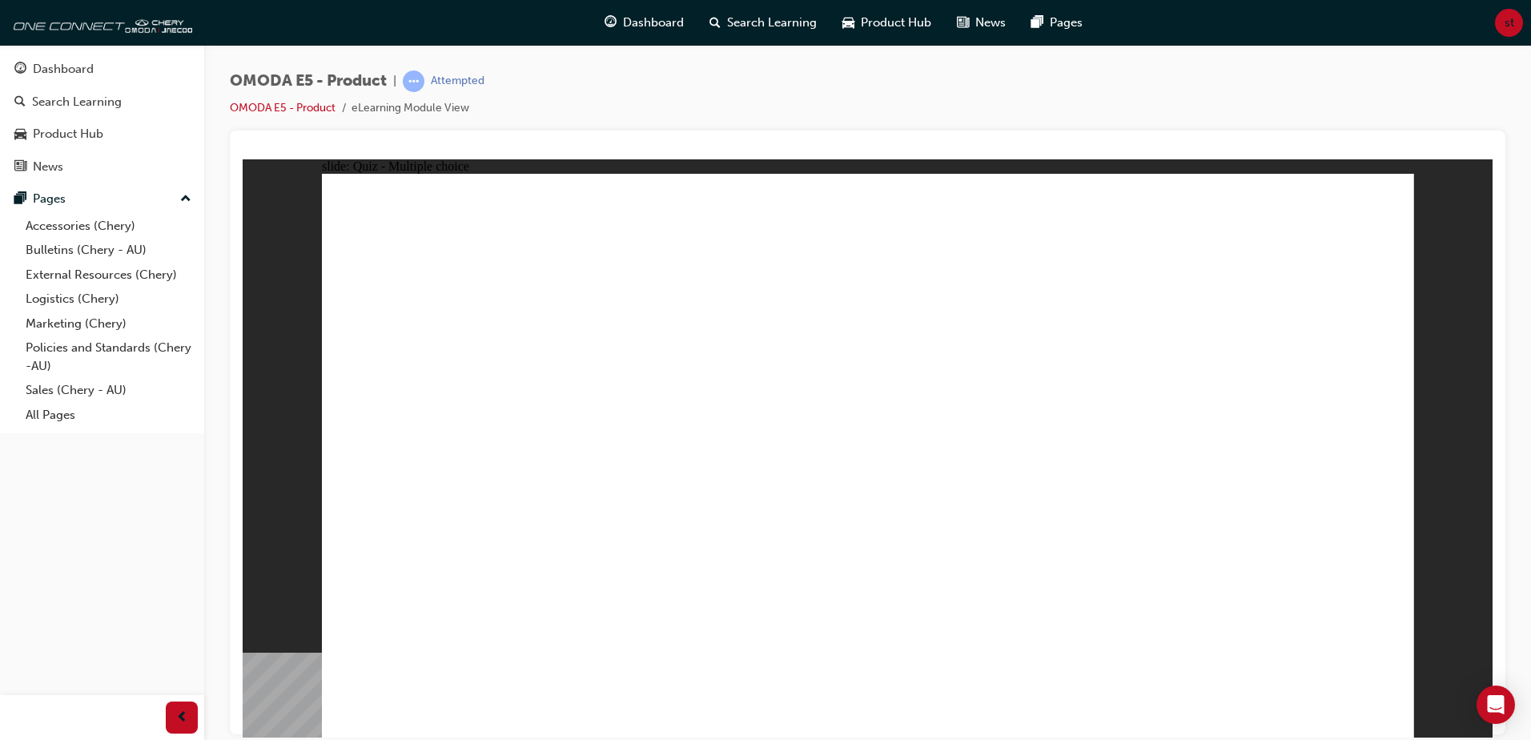
radio input "true"
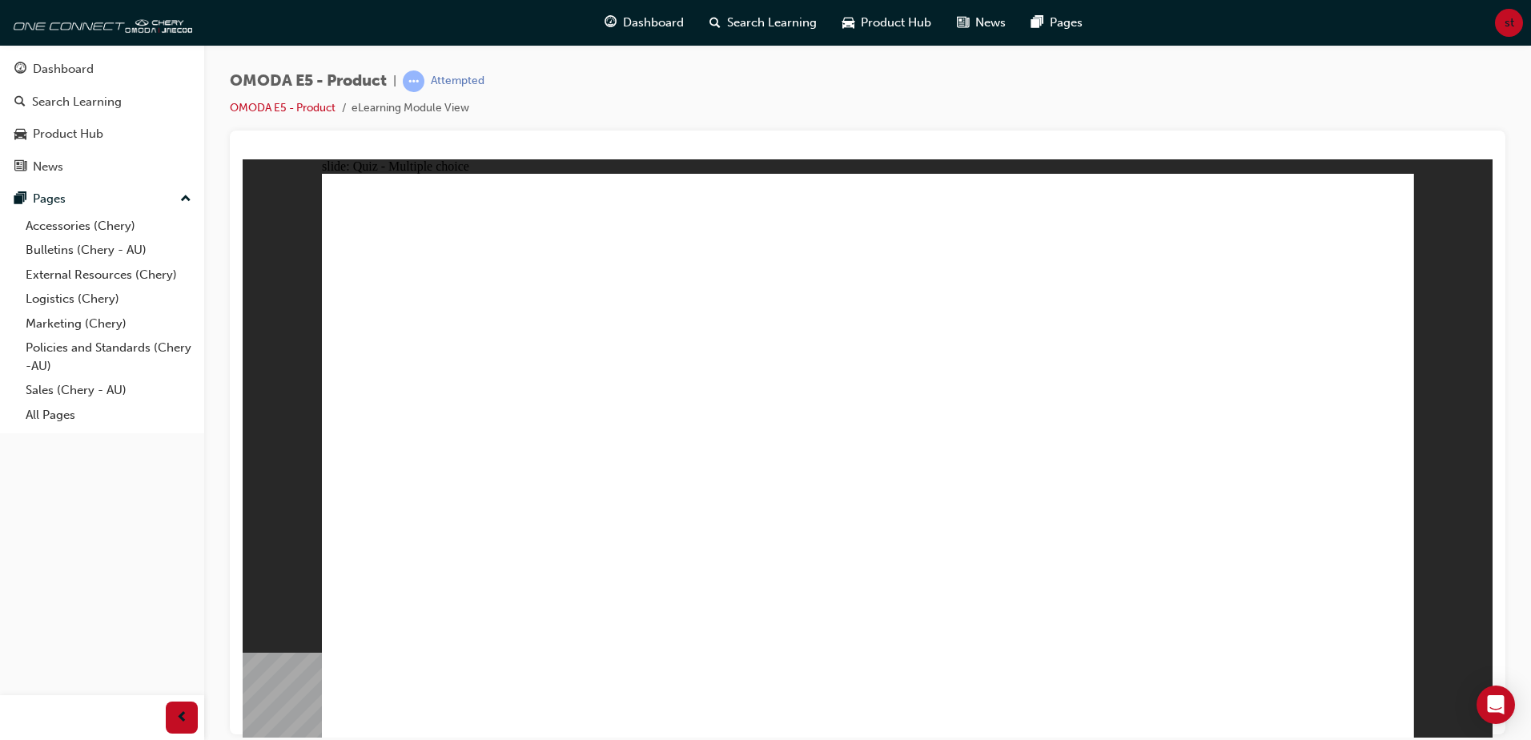
radio input "true"
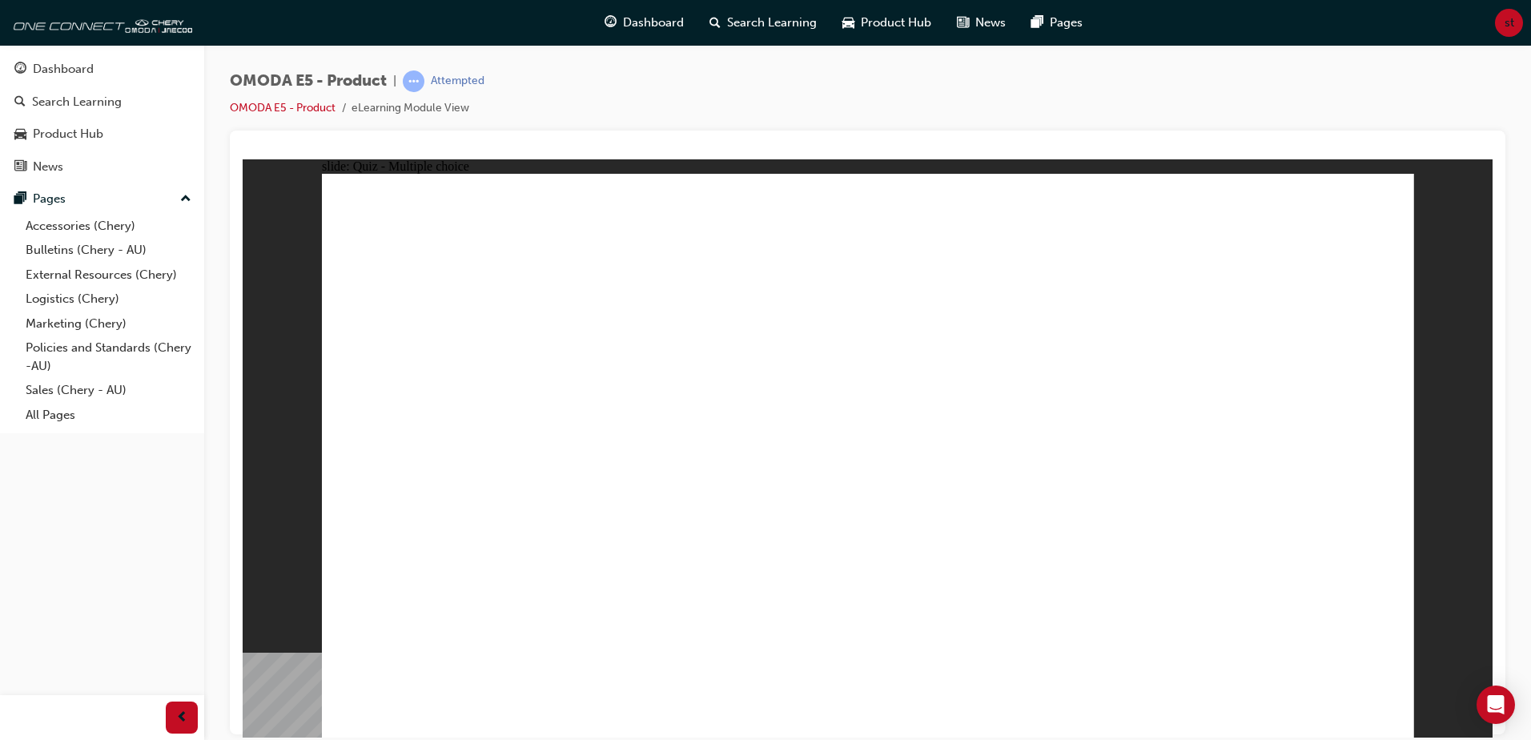
radio input "true"
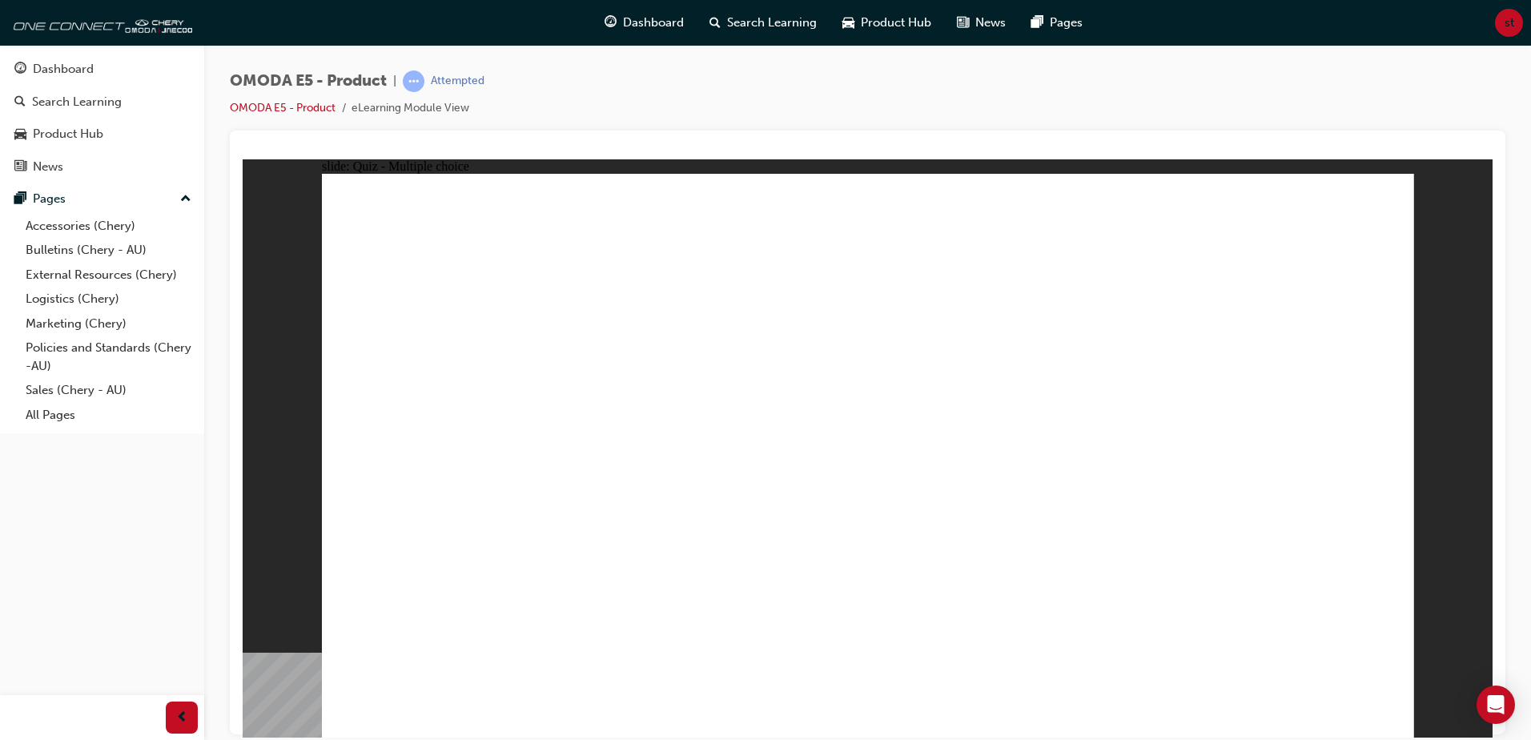
radio input "true"
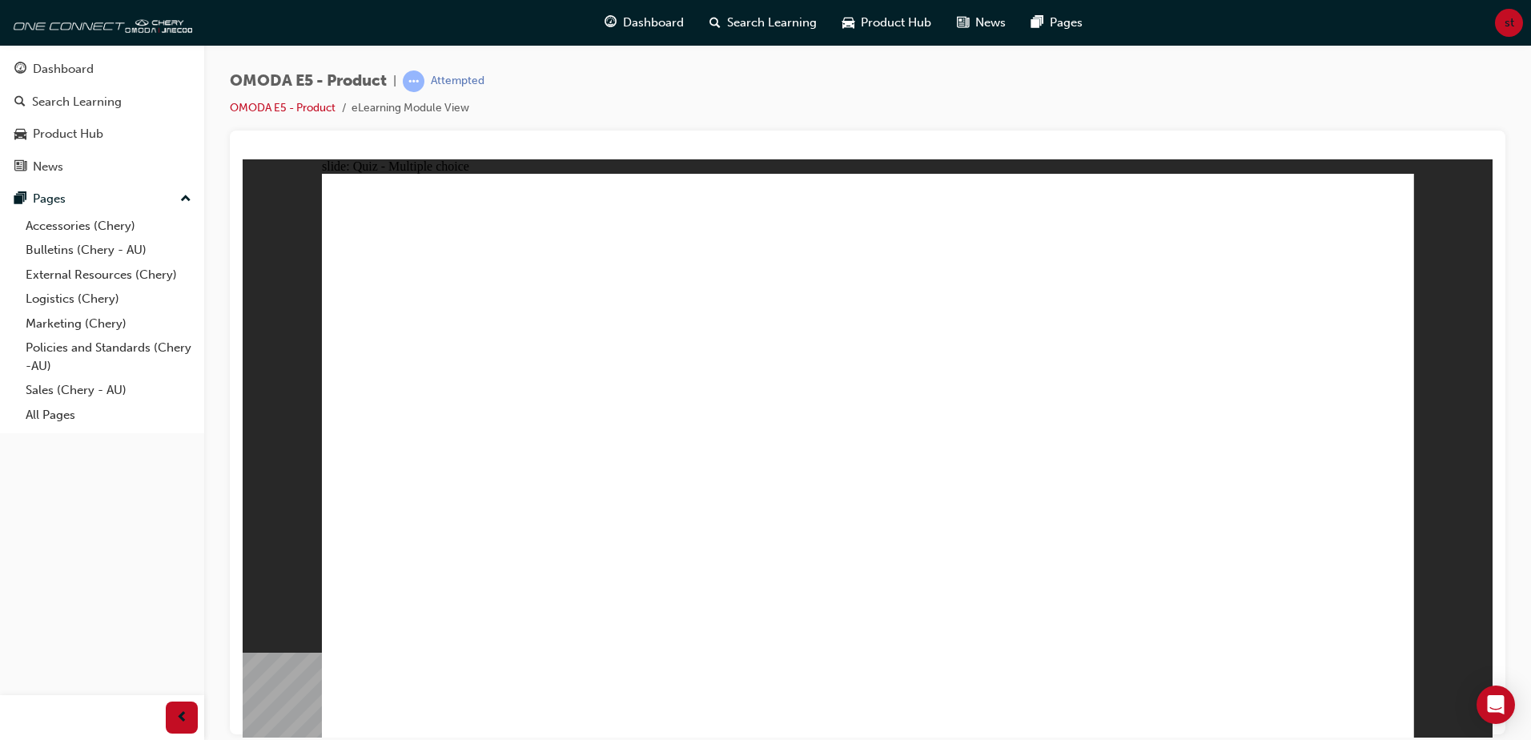
radio input "true"
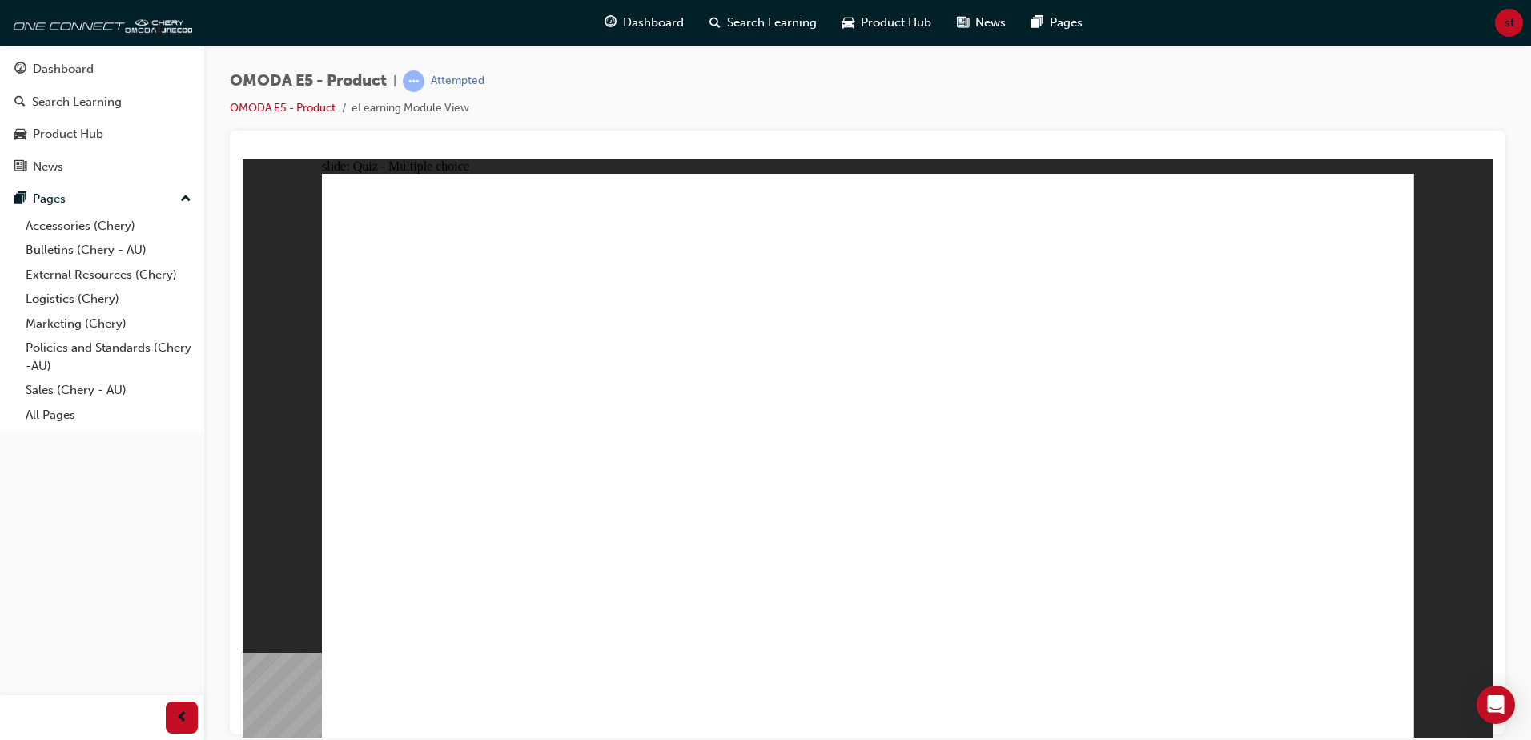
radio input "true"
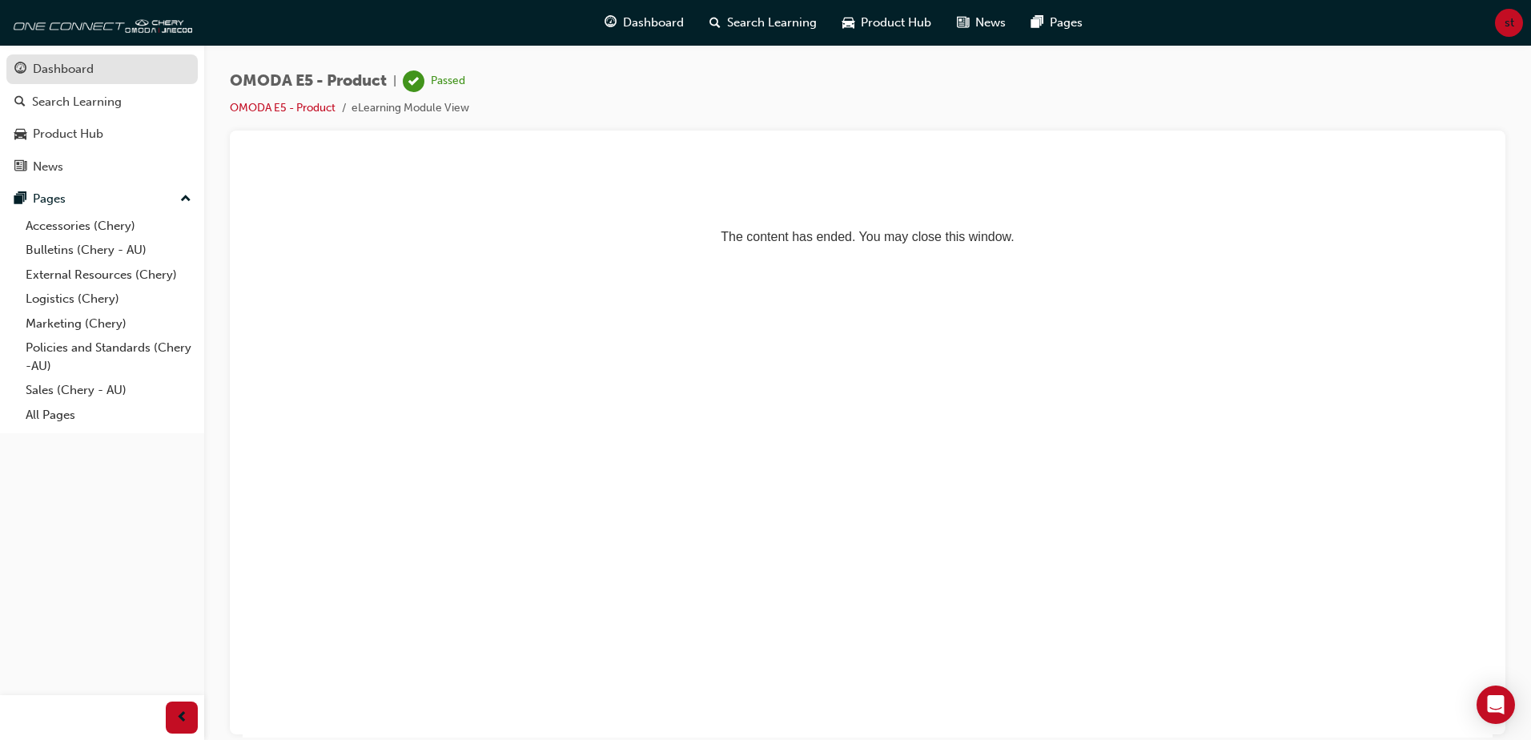
click at [138, 69] on div "Dashboard" at bounding box center [101, 69] width 175 height 20
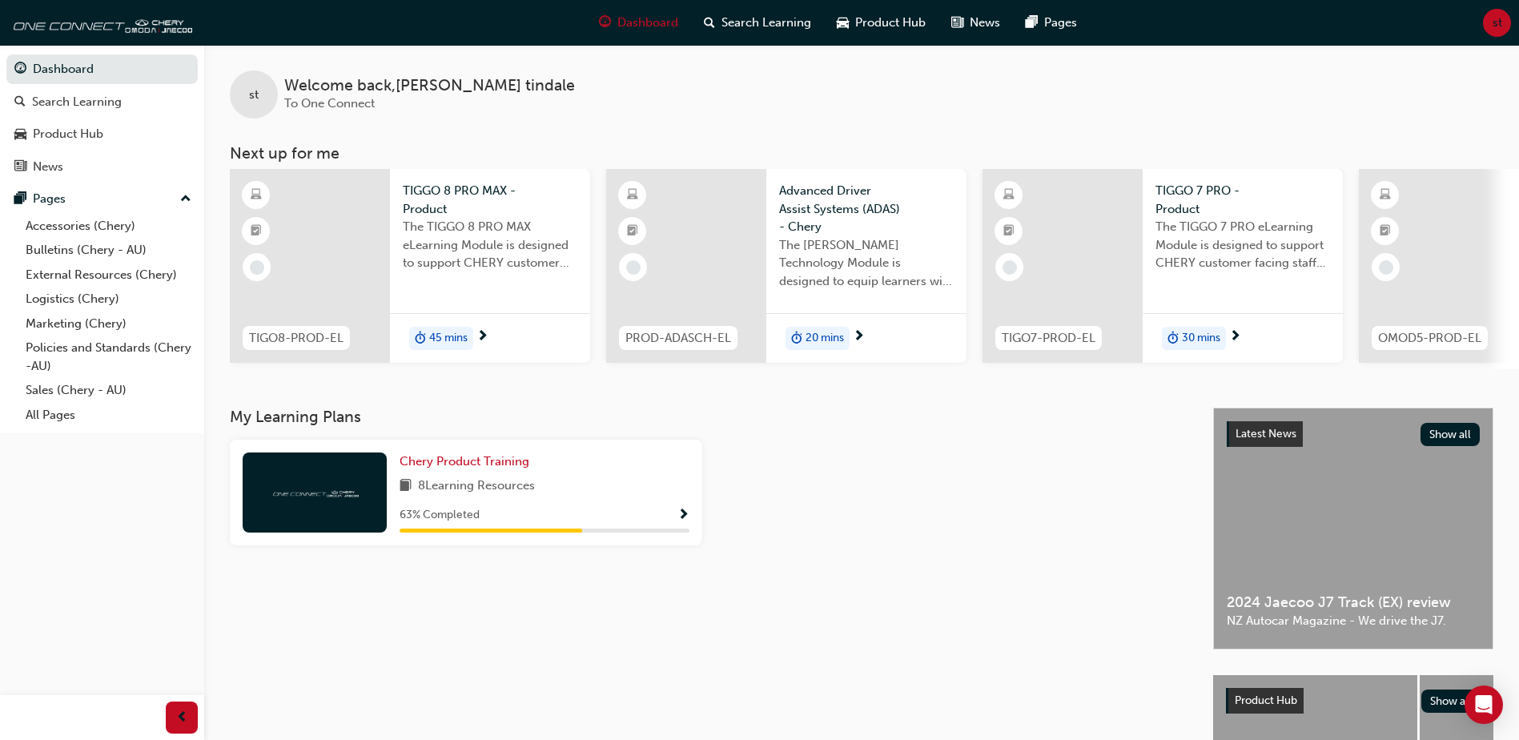
click at [451, 343] on span "45 mins" at bounding box center [448, 338] width 38 height 18
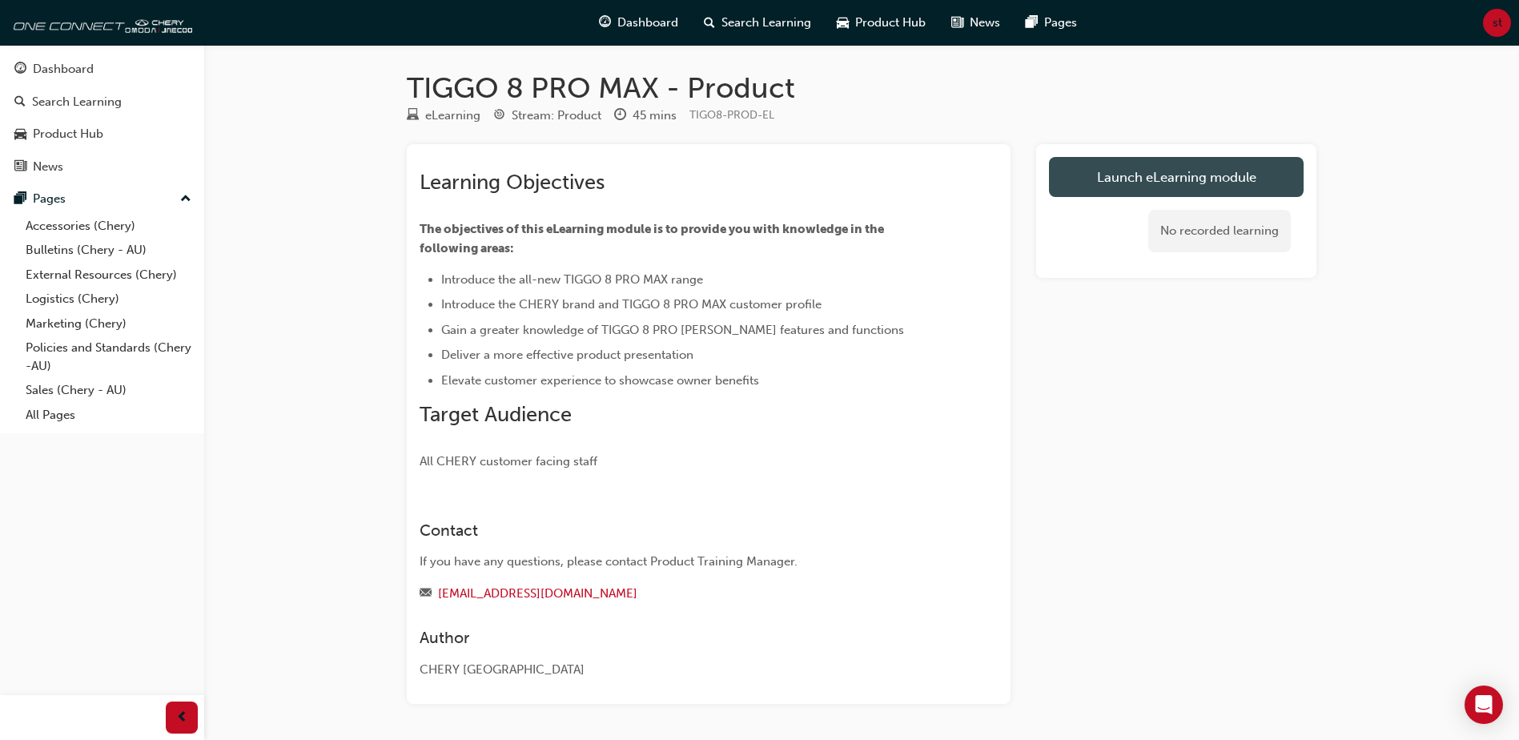
click at [1122, 175] on link "Launch eLearning module" at bounding box center [1176, 177] width 255 height 40
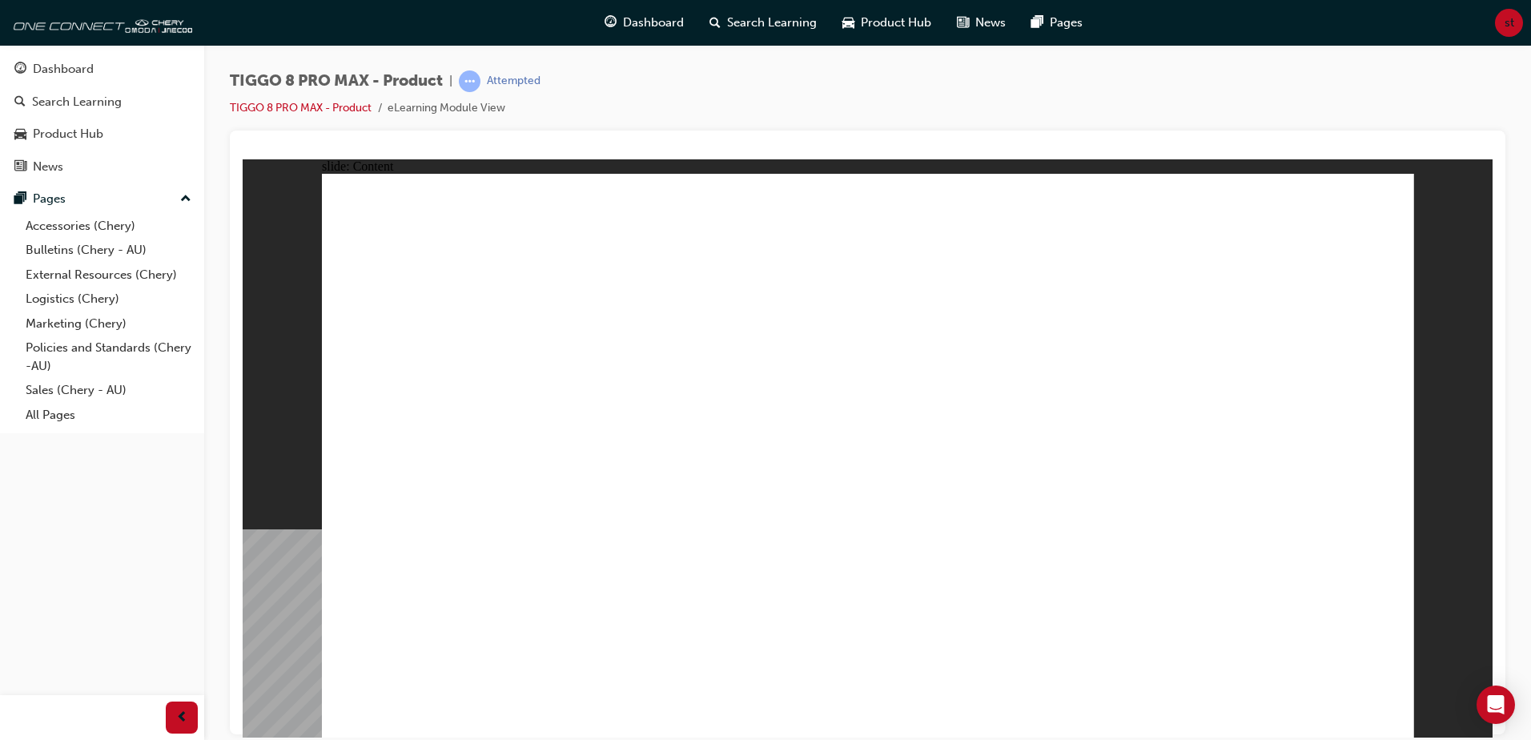
drag, startPoint x: 568, startPoint y: 468, endPoint x: 603, endPoint y: 458, distance: 36.5
drag, startPoint x: 1033, startPoint y: 472, endPoint x: 1056, endPoint y: 468, distance: 22.8
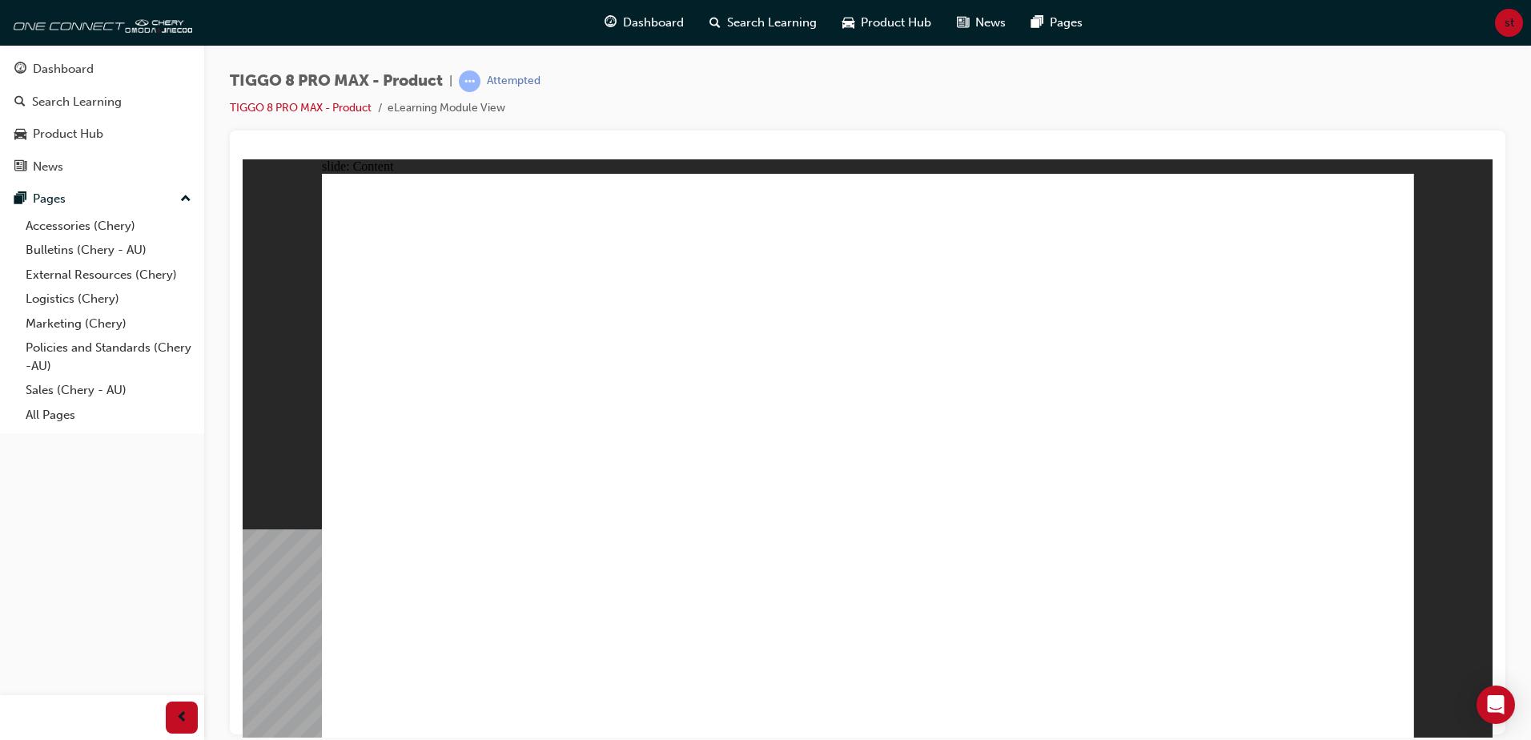
drag, startPoint x: 1114, startPoint y: 447, endPoint x: 1118, endPoint y: 566, distance: 118.5
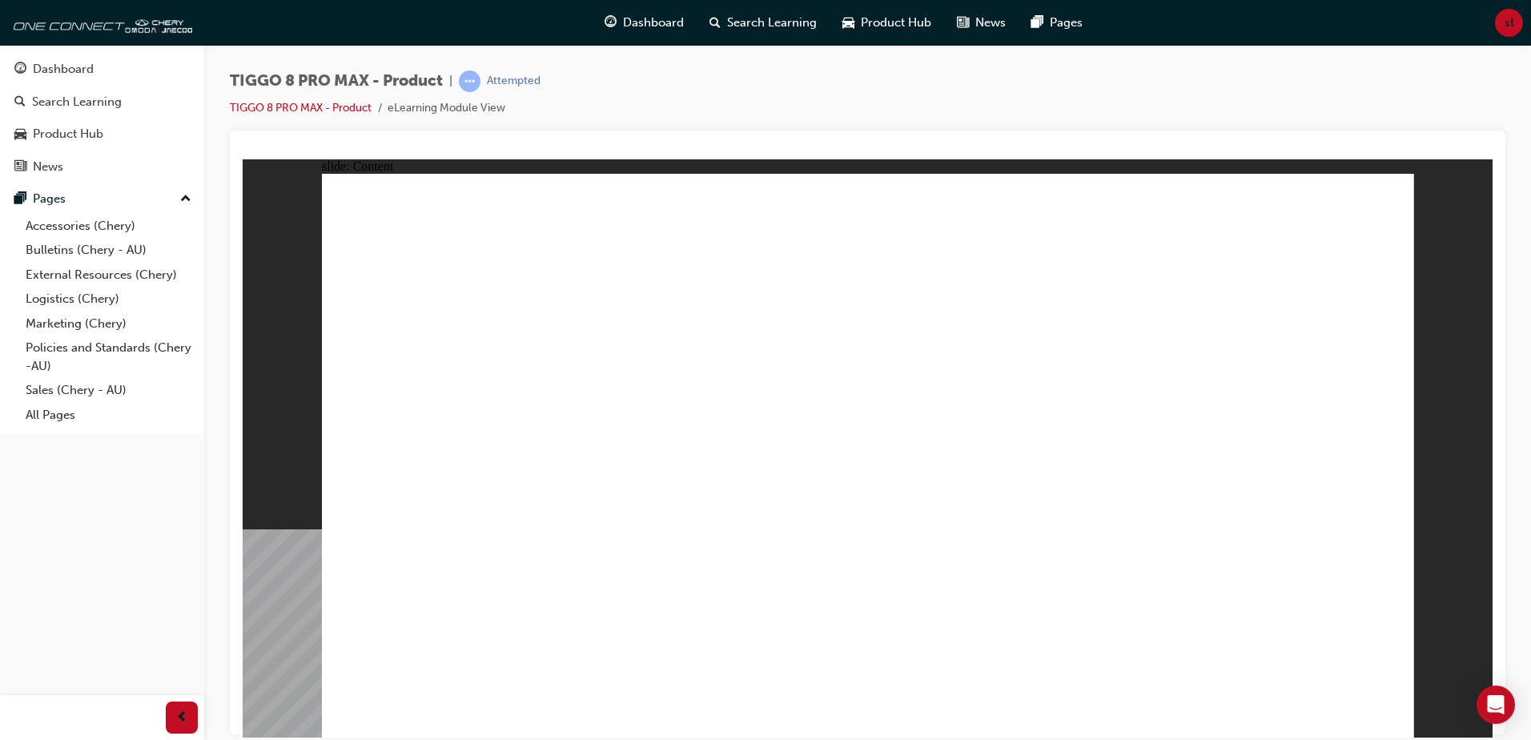
drag, startPoint x: 1129, startPoint y: 574, endPoint x: 1142, endPoint y: 580, distance: 14.0
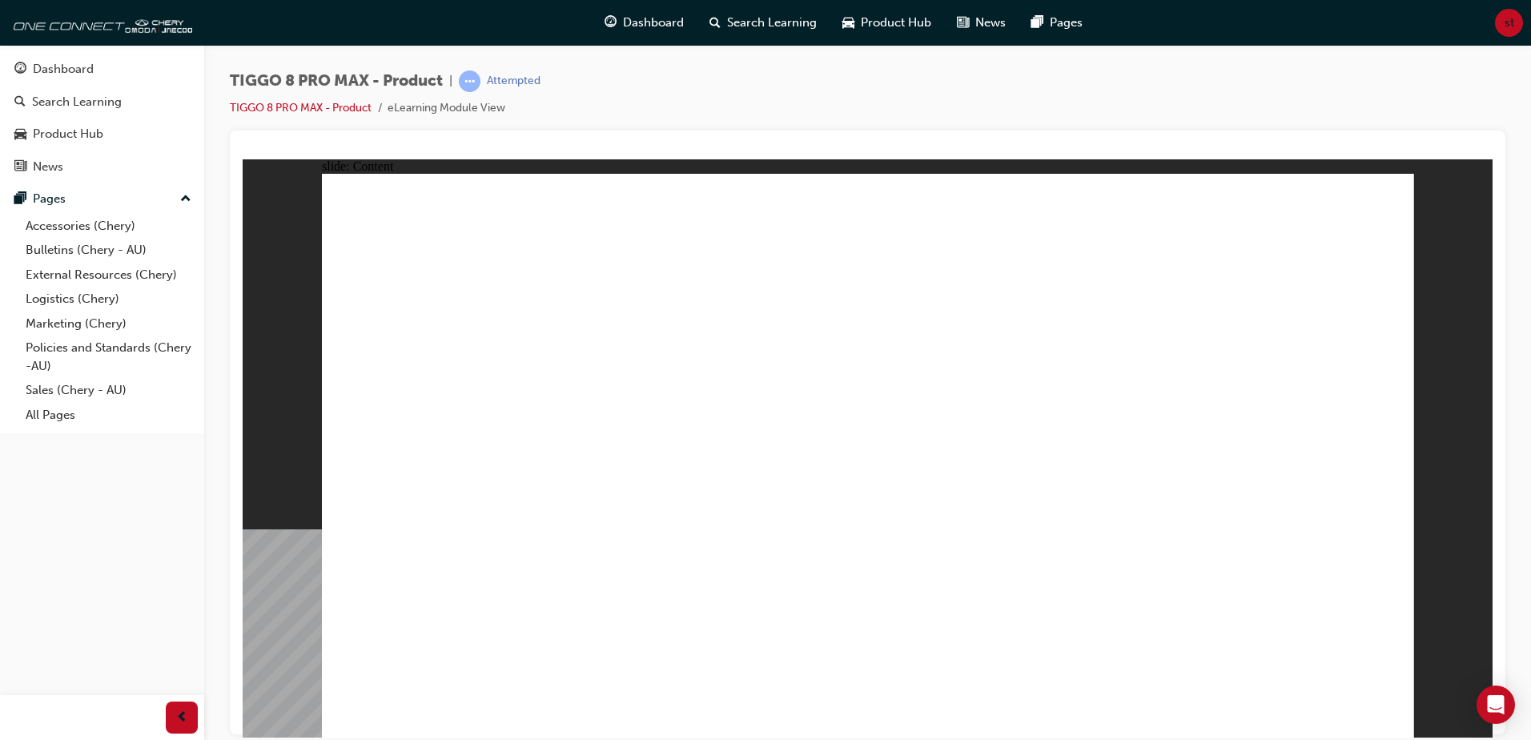
drag, startPoint x: 1218, startPoint y: 611, endPoint x: 1229, endPoint y: 616, distance: 11.5
drag, startPoint x: 1302, startPoint y: 665, endPoint x: 1314, endPoint y: 664, distance: 12.1
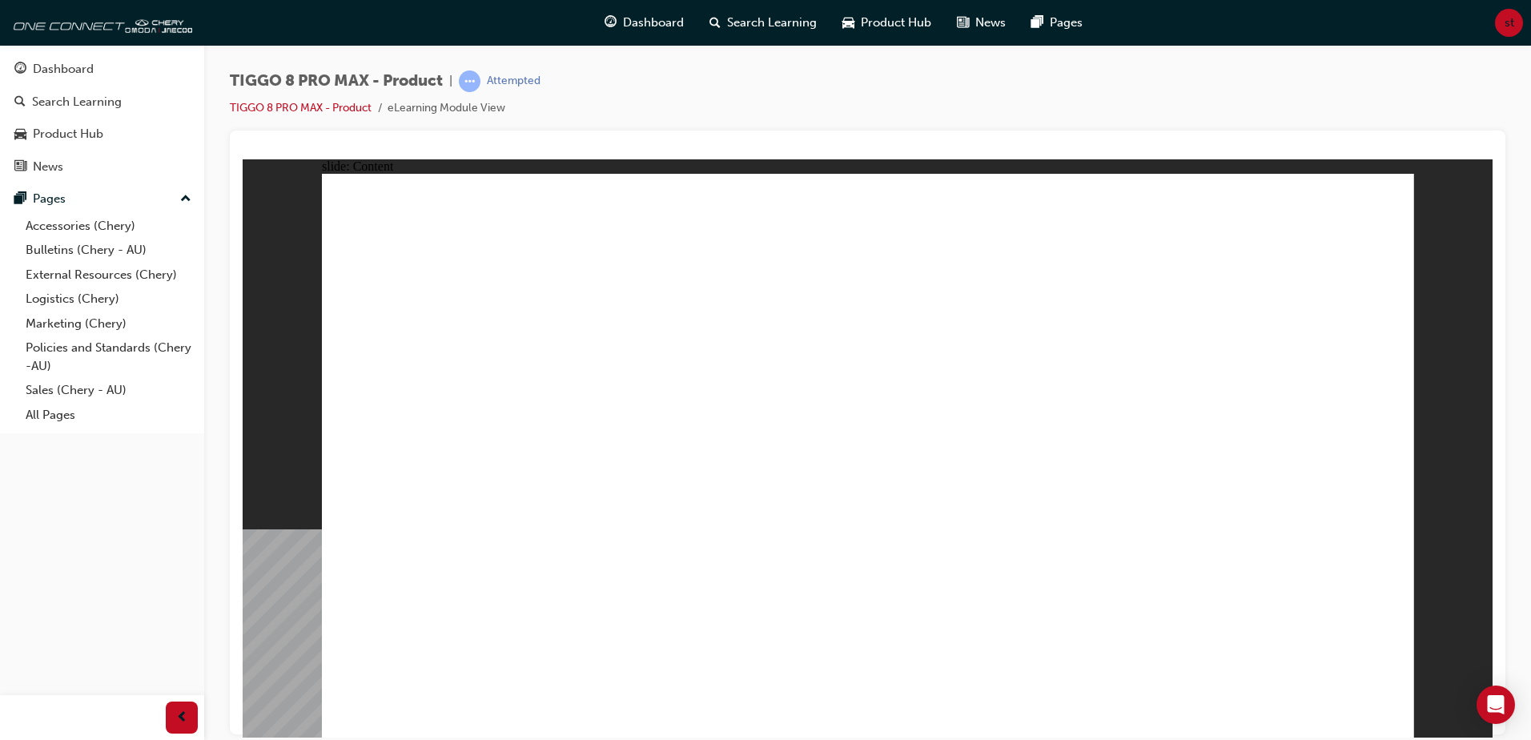
drag, startPoint x: 1357, startPoint y: 673, endPoint x: 1383, endPoint y: 694, distance: 33.6
drag, startPoint x: 1391, startPoint y: 700, endPoint x: 1395, endPoint y: 708, distance: 8.7
drag, startPoint x: 1391, startPoint y: 719, endPoint x: 1387, endPoint y: 727, distance: 9.0
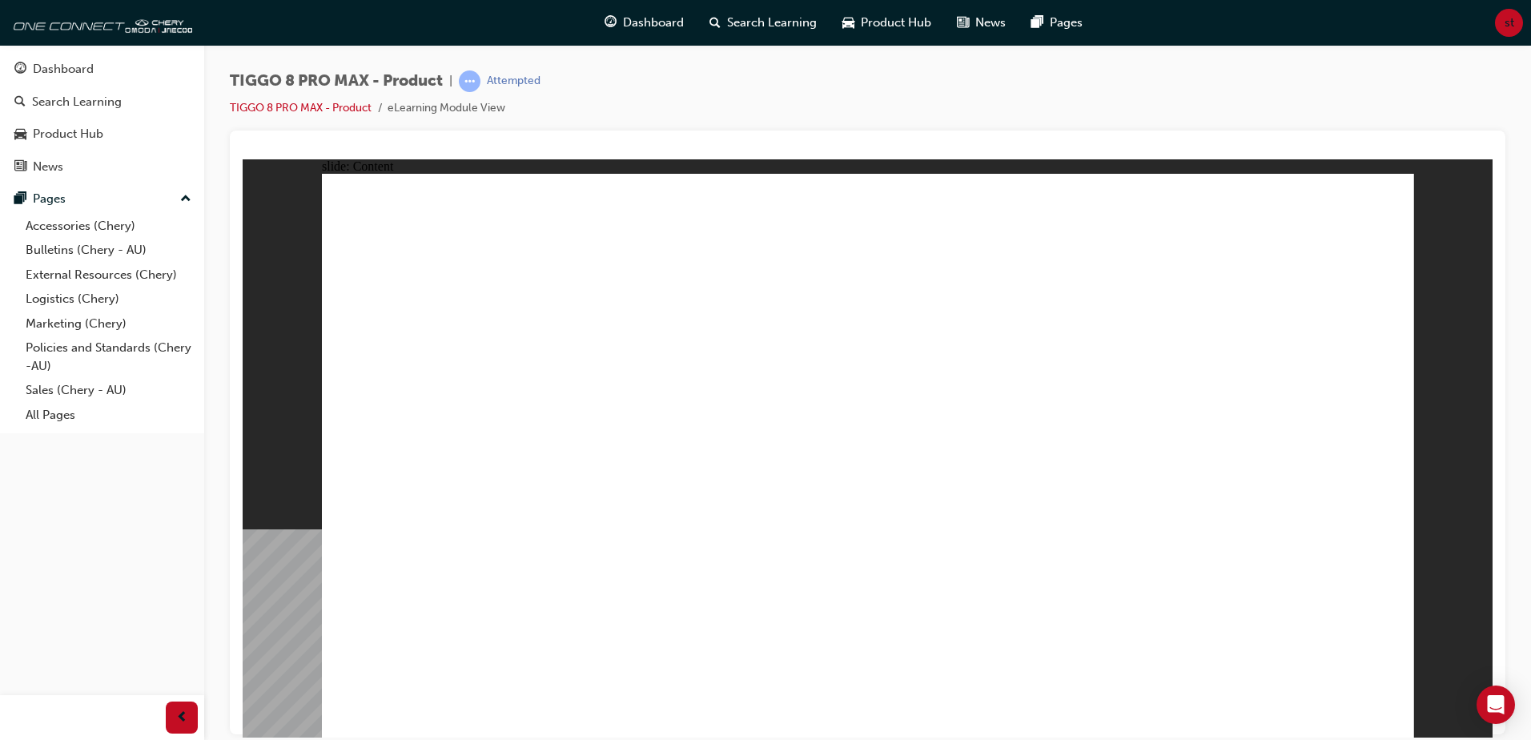
drag, startPoint x: 1387, startPoint y: 727, endPoint x: 1385, endPoint y: 718, distance: 9.1
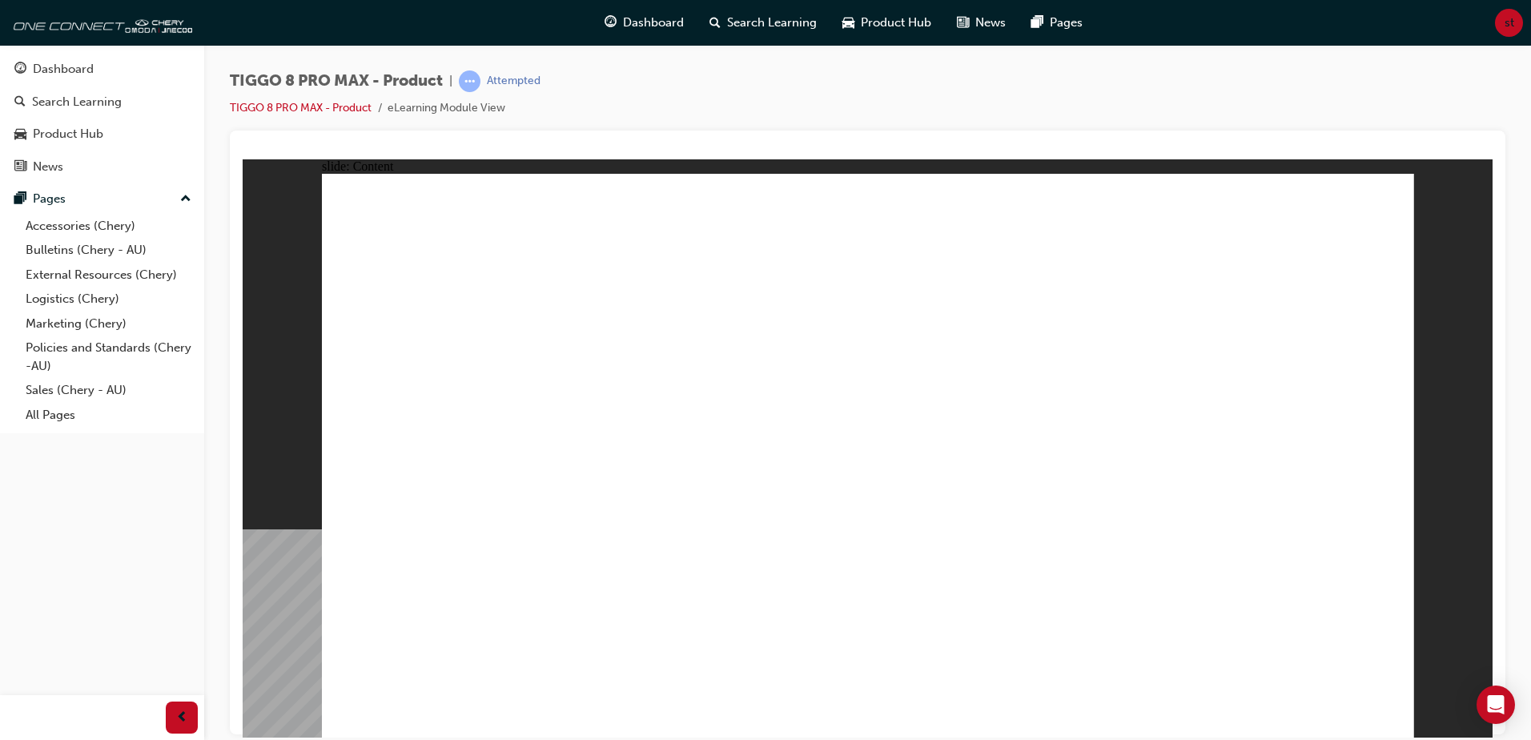
drag, startPoint x: 1261, startPoint y: 298, endPoint x: 1262, endPoint y: 315, distance: 17.7
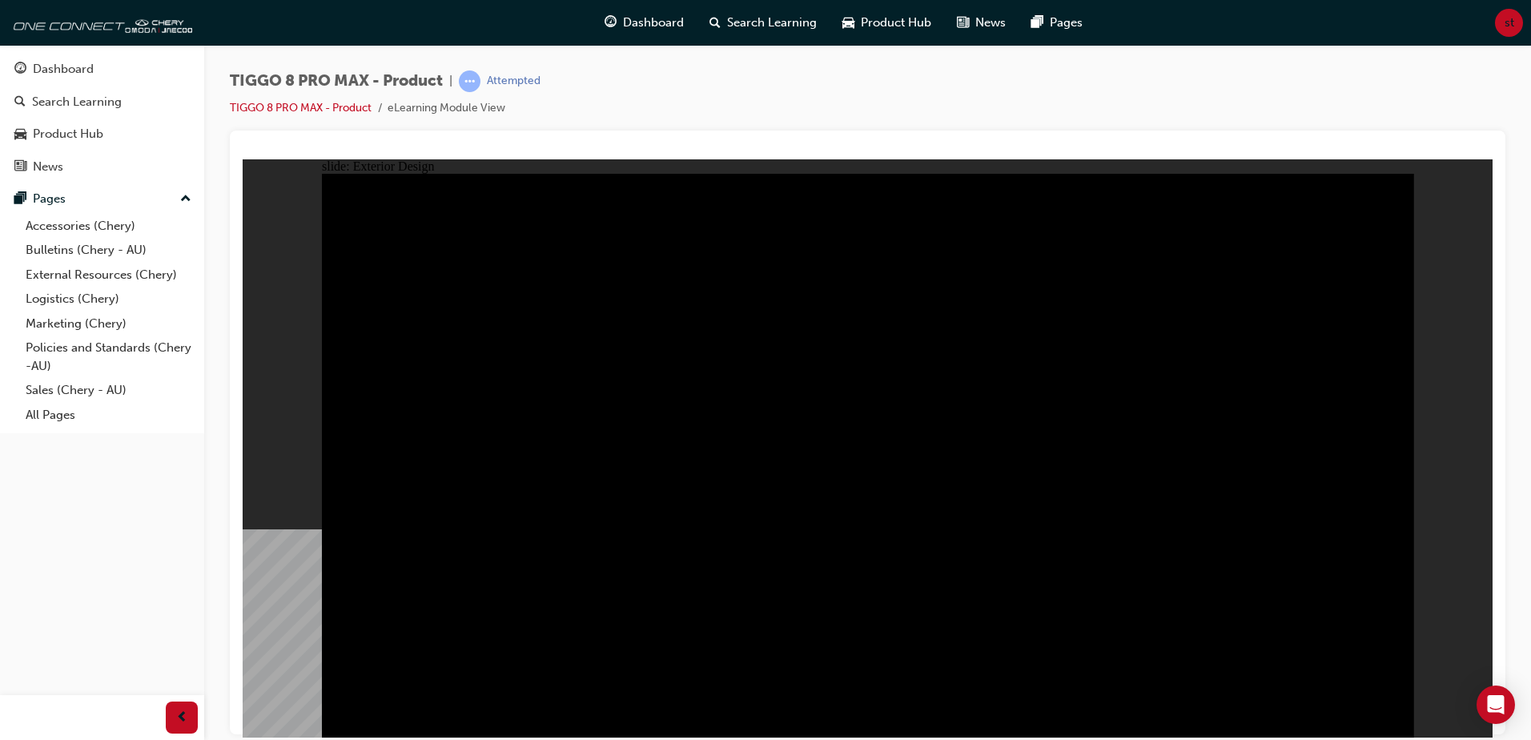
drag, startPoint x: 660, startPoint y: 560, endPoint x: 674, endPoint y: 561, distance: 13.6
drag, startPoint x: 873, startPoint y: 569, endPoint x: 1004, endPoint y: 457, distance: 172.0
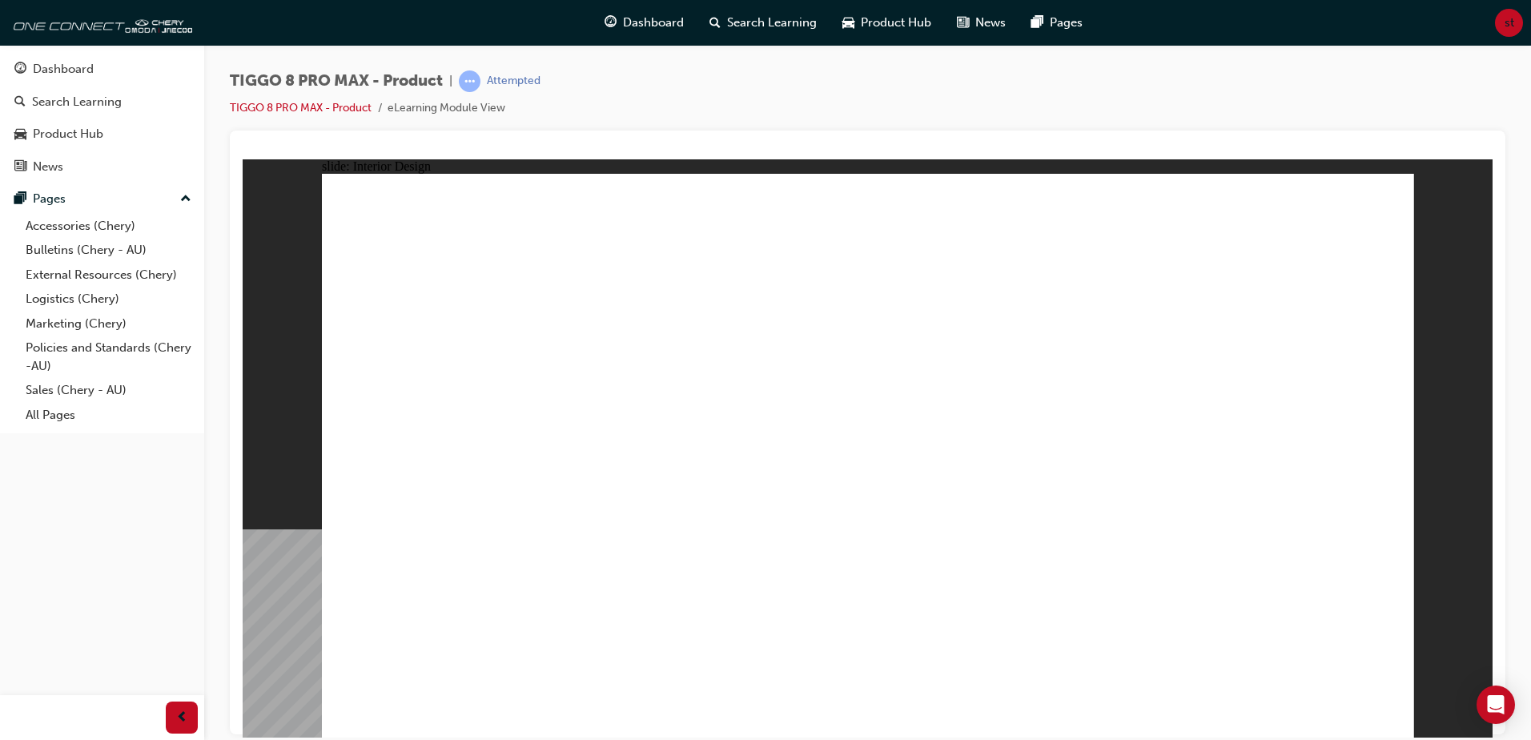
drag, startPoint x: 461, startPoint y: 592, endPoint x: 464, endPoint y: 604, distance: 13.0
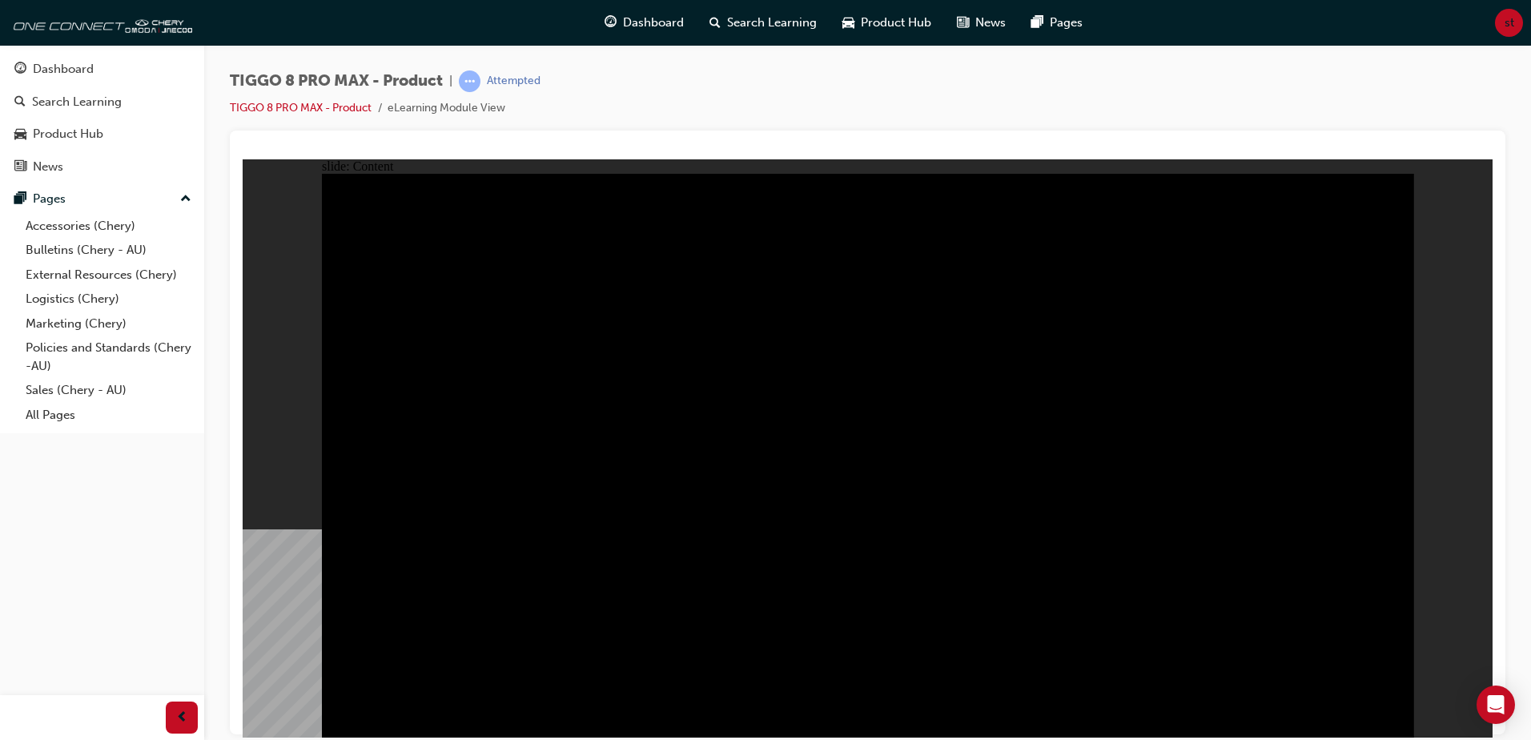
drag, startPoint x: 1185, startPoint y: 462, endPoint x: 1163, endPoint y: 494, distance: 38.6
drag, startPoint x: 1149, startPoint y: 432, endPoint x: 1143, endPoint y: 530, distance: 97.8
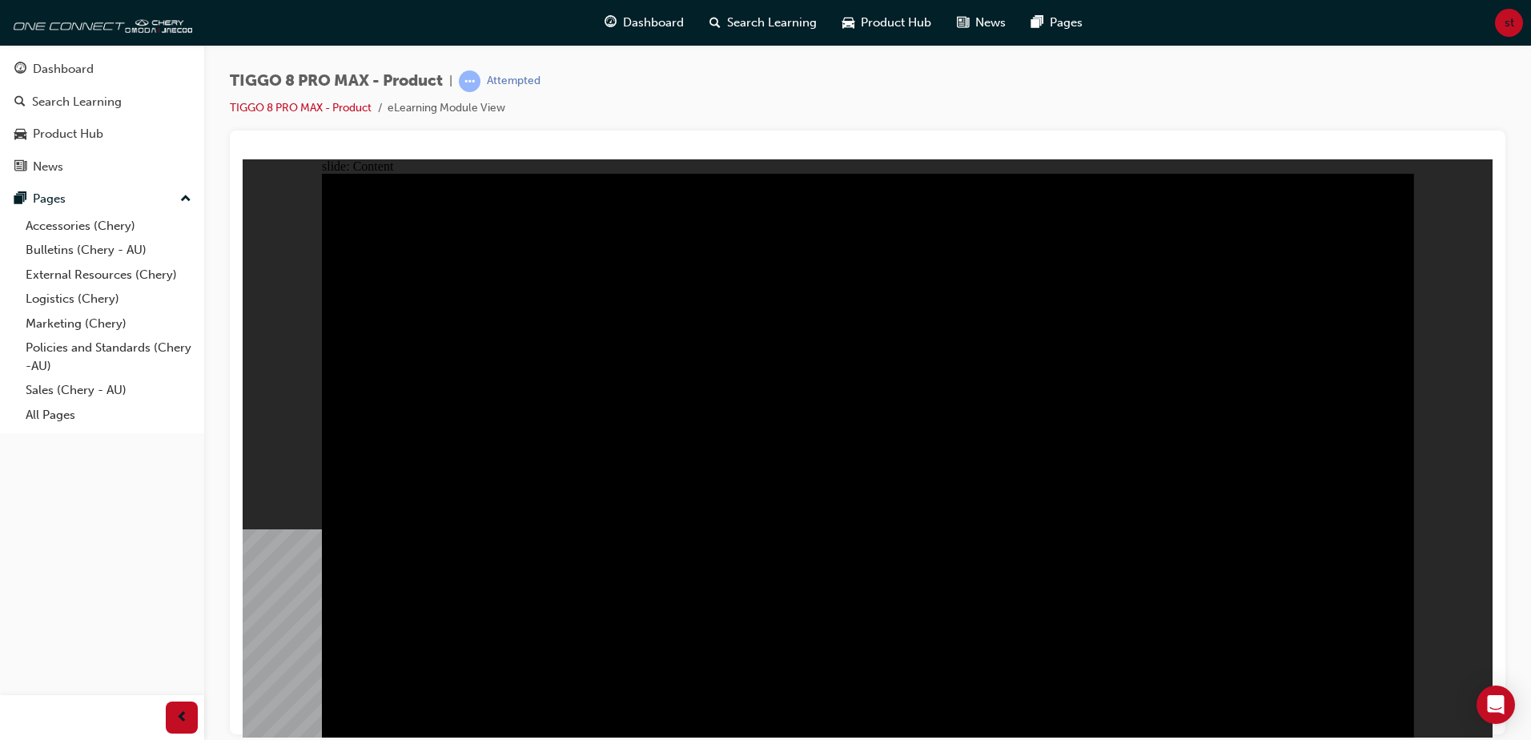
drag, startPoint x: 1161, startPoint y: 651, endPoint x: 904, endPoint y: 619, distance: 259.0
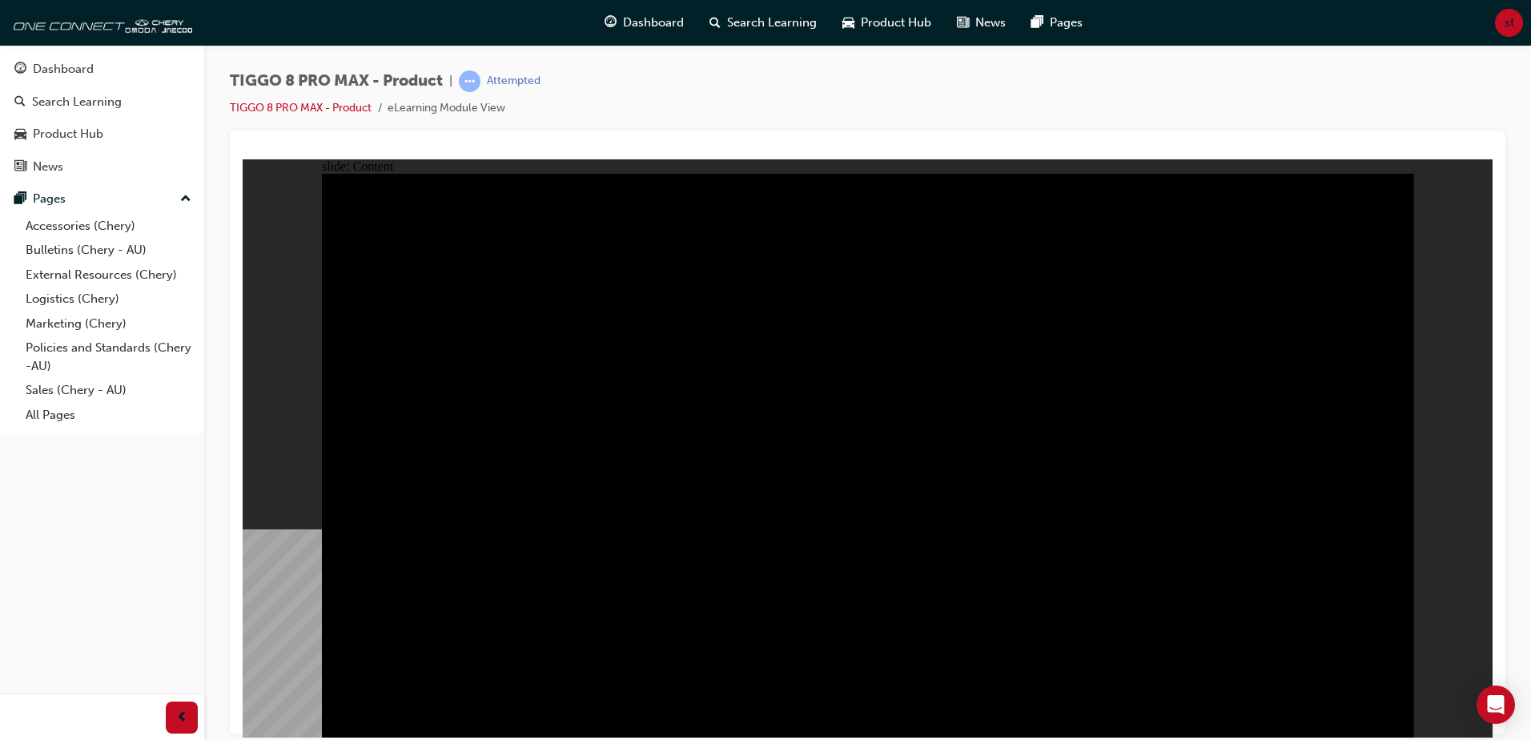
drag, startPoint x: 718, startPoint y: 585, endPoint x: 547, endPoint y: 569, distance: 172.1
drag, startPoint x: 520, startPoint y: 486, endPoint x: 672, endPoint y: 460, distance: 153.6
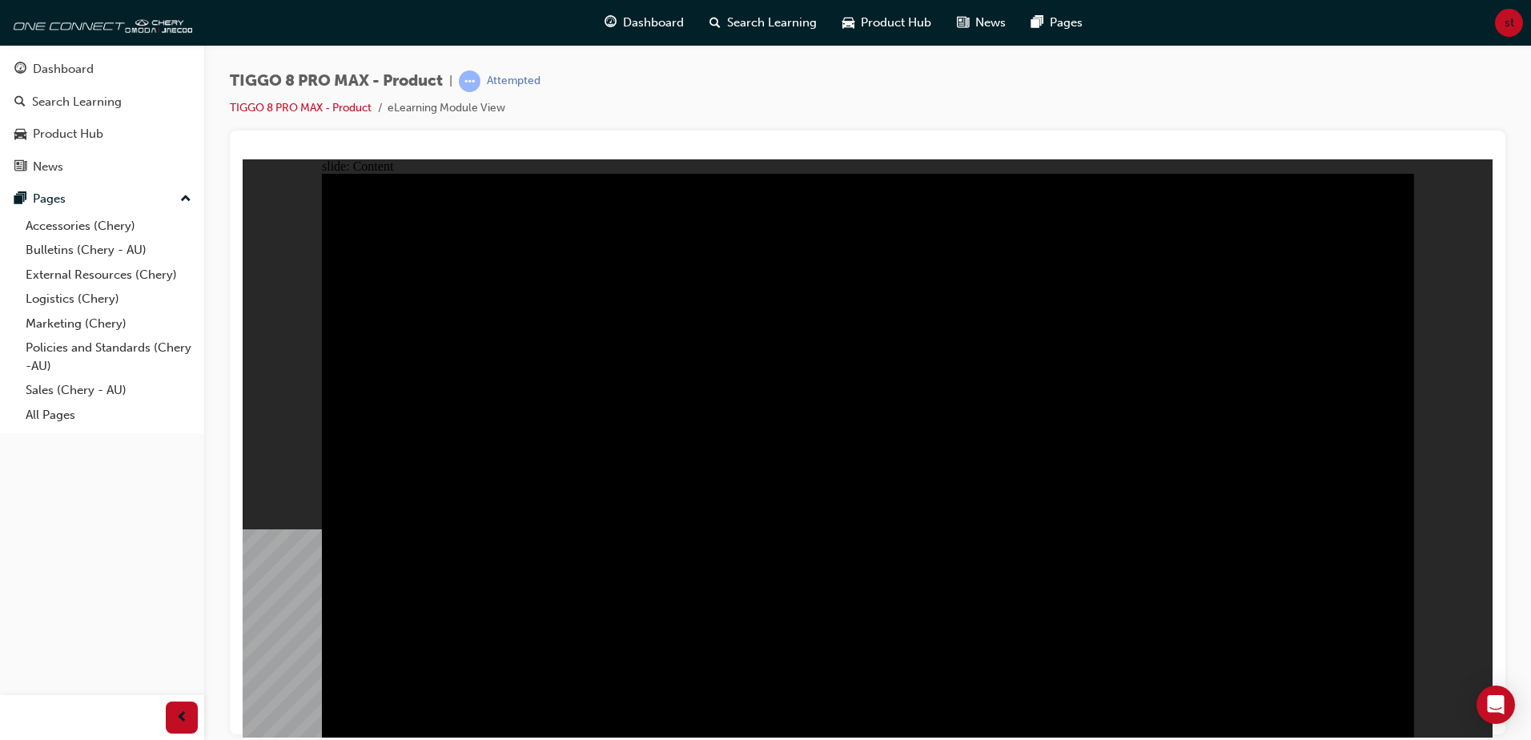
drag, startPoint x: 837, startPoint y: 527, endPoint x: 845, endPoint y: 560, distance: 33.6
drag, startPoint x: 870, startPoint y: 473, endPoint x: 872, endPoint y: 454, distance: 19.3
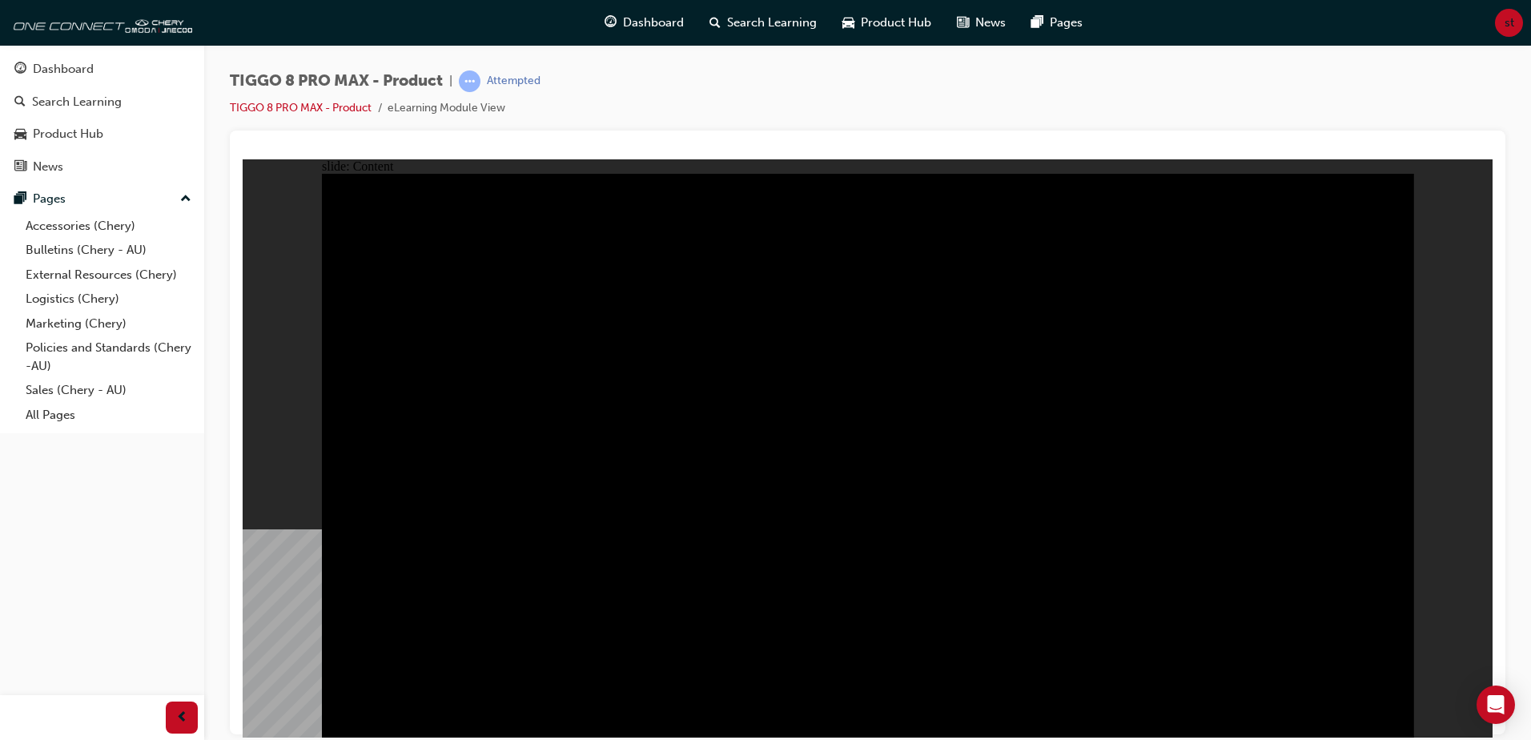
drag, startPoint x: 1372, startPoint y: 258, endPoint x: 873, endPoint y: 466, distance: 541.2
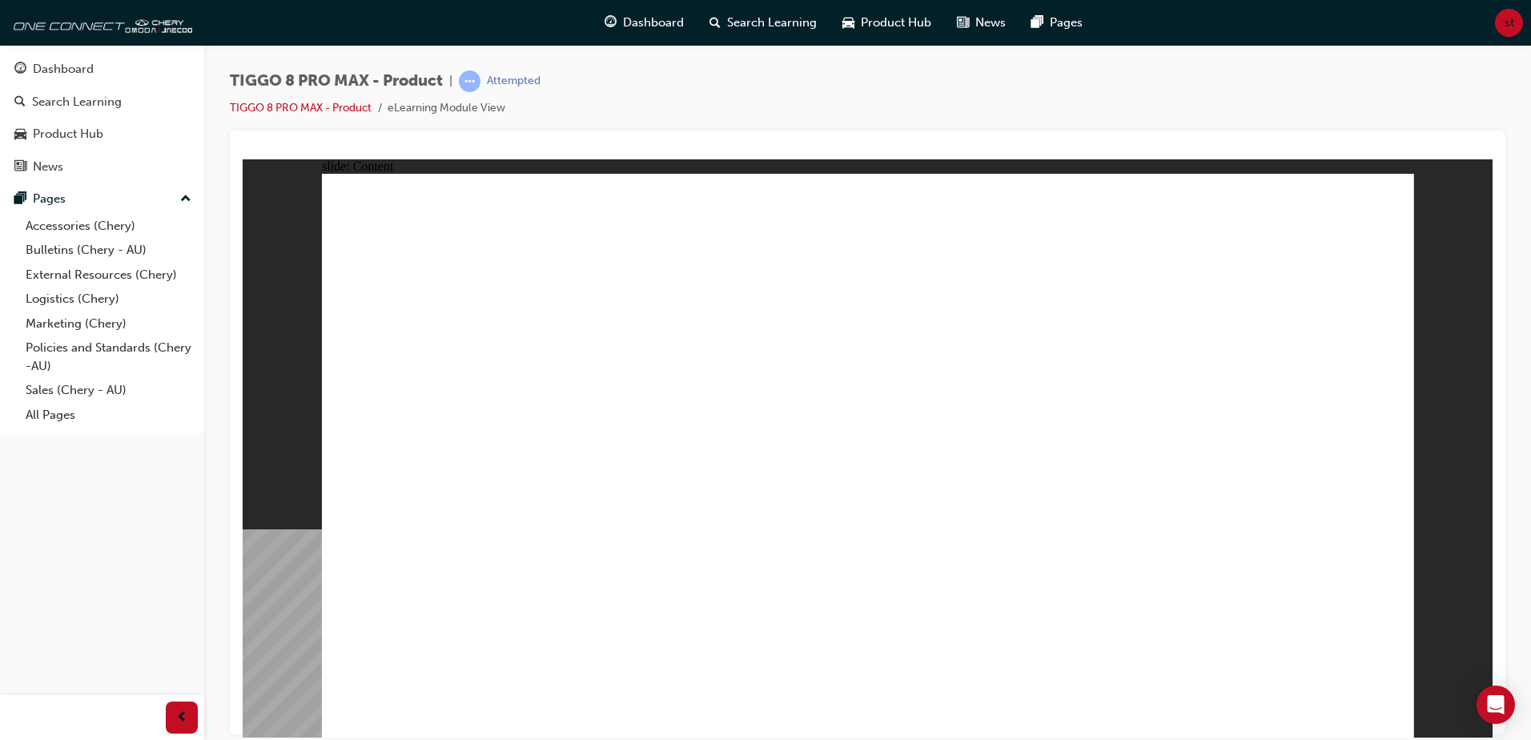
drag, startPoint x: 1387, startPoint y: 712, endPoint x: 1378, endPoint y: 710, distance: 9.9
drag, startPoint x: 908, startPoint y: 544, endPoint x: 952, endPoint y: 540, distance: 44.3
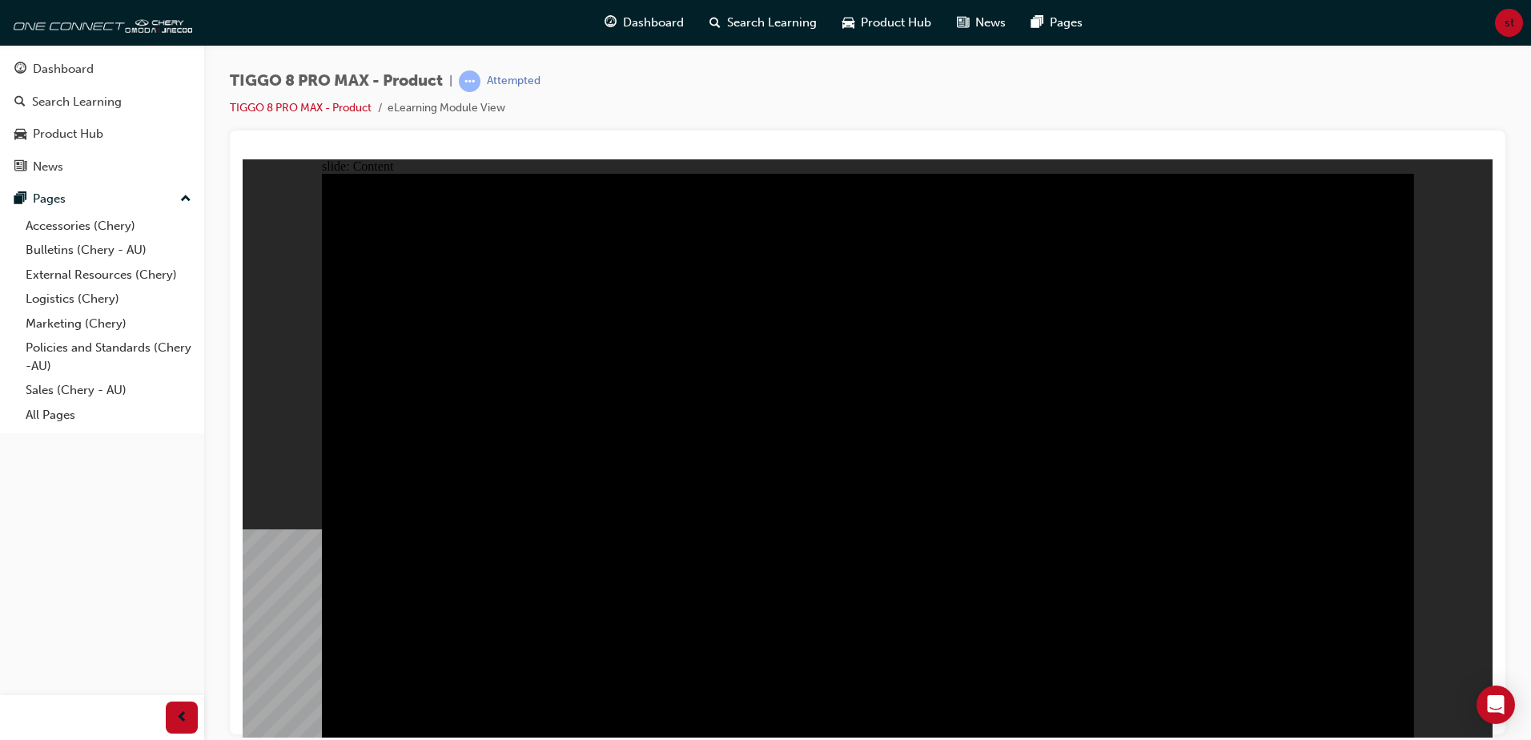
drag, startPoint x: 608, startPoint y: 556, endPoint x: 491, endPoint y: 598, distance: 124.8
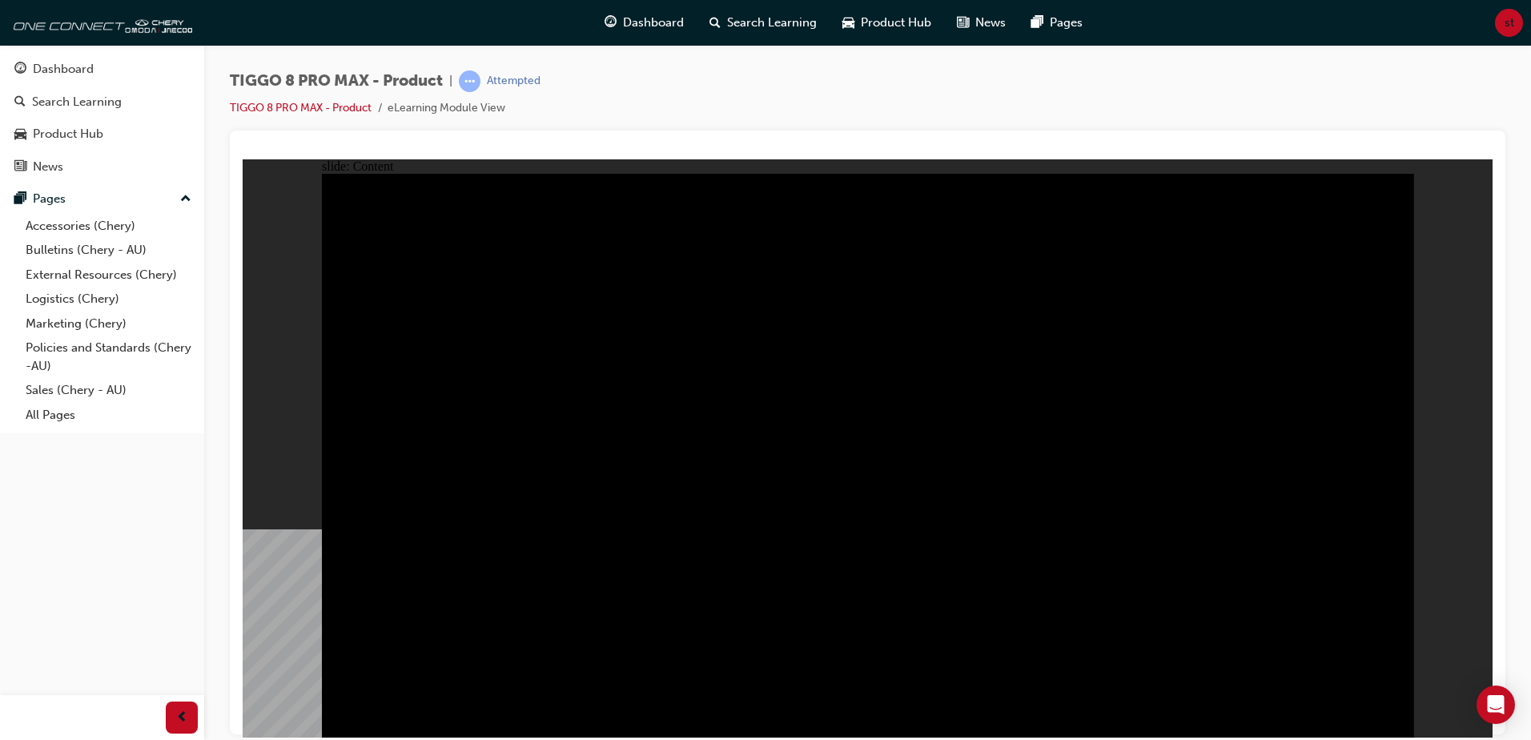
drag, startPoint x: 901, startPoint y: 576, endPoint x: 871, endPoint y: 467, distance: 112.8
drag, startPoint x: 1391, startPoint y: 714, endPoint x: 1316, endPoint y: 601, distance: 135.2
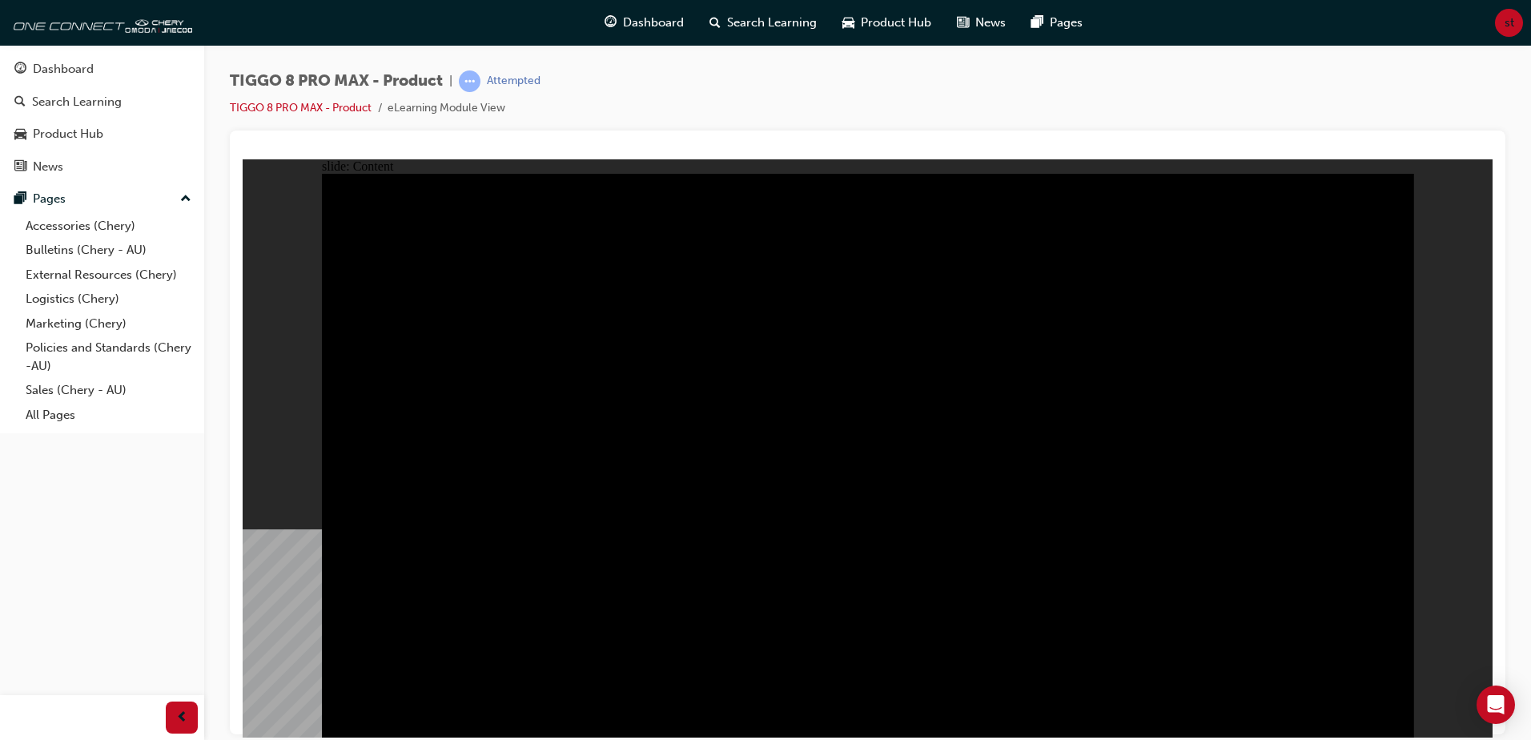
drag, startPoint x: 1307, startPoint y: 596, endPoint x: 1306, endPoint y: 615, distance: 19.2
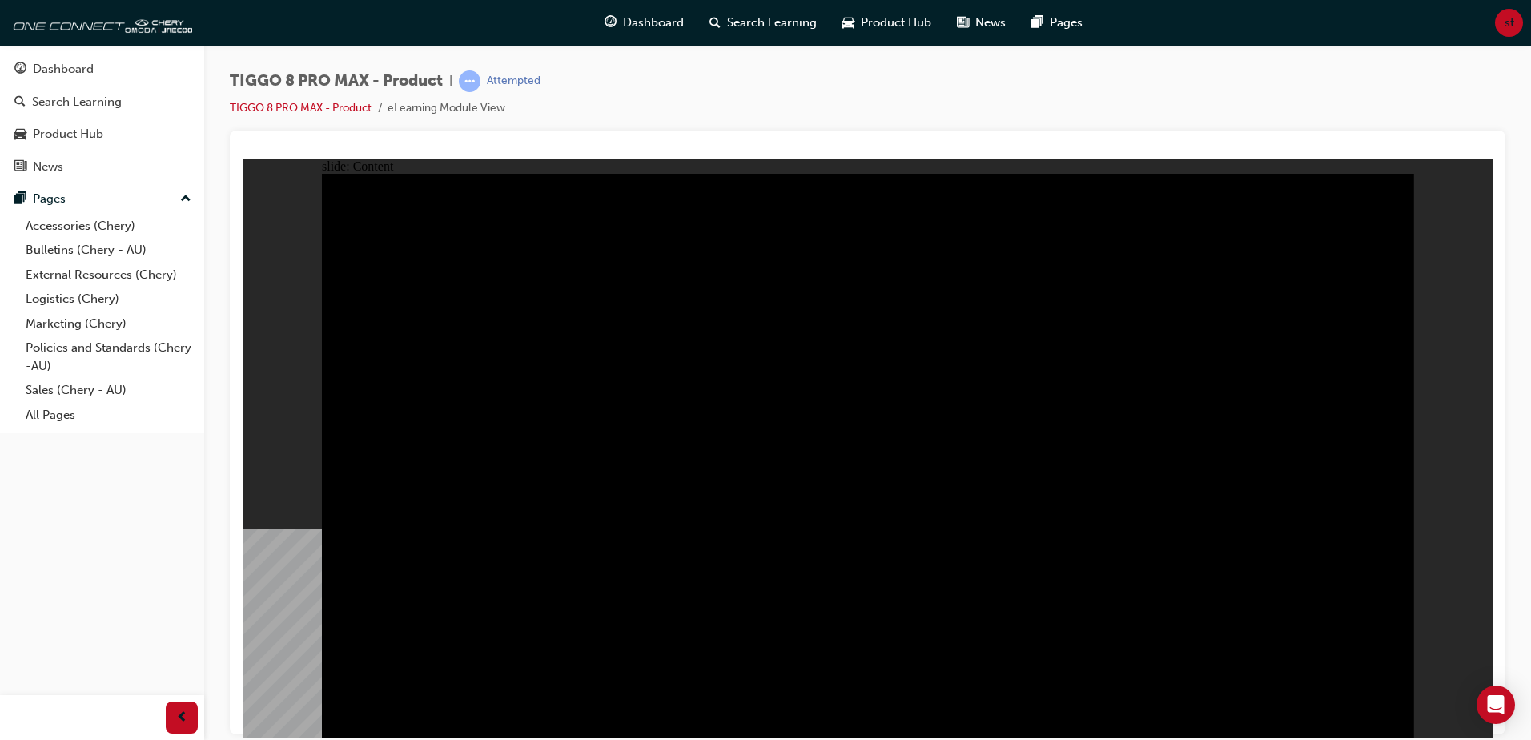
drag, startPoint x: 711, startPoint y: 540, endPoint x: 600, endPoint y: 544, distance: 111.4
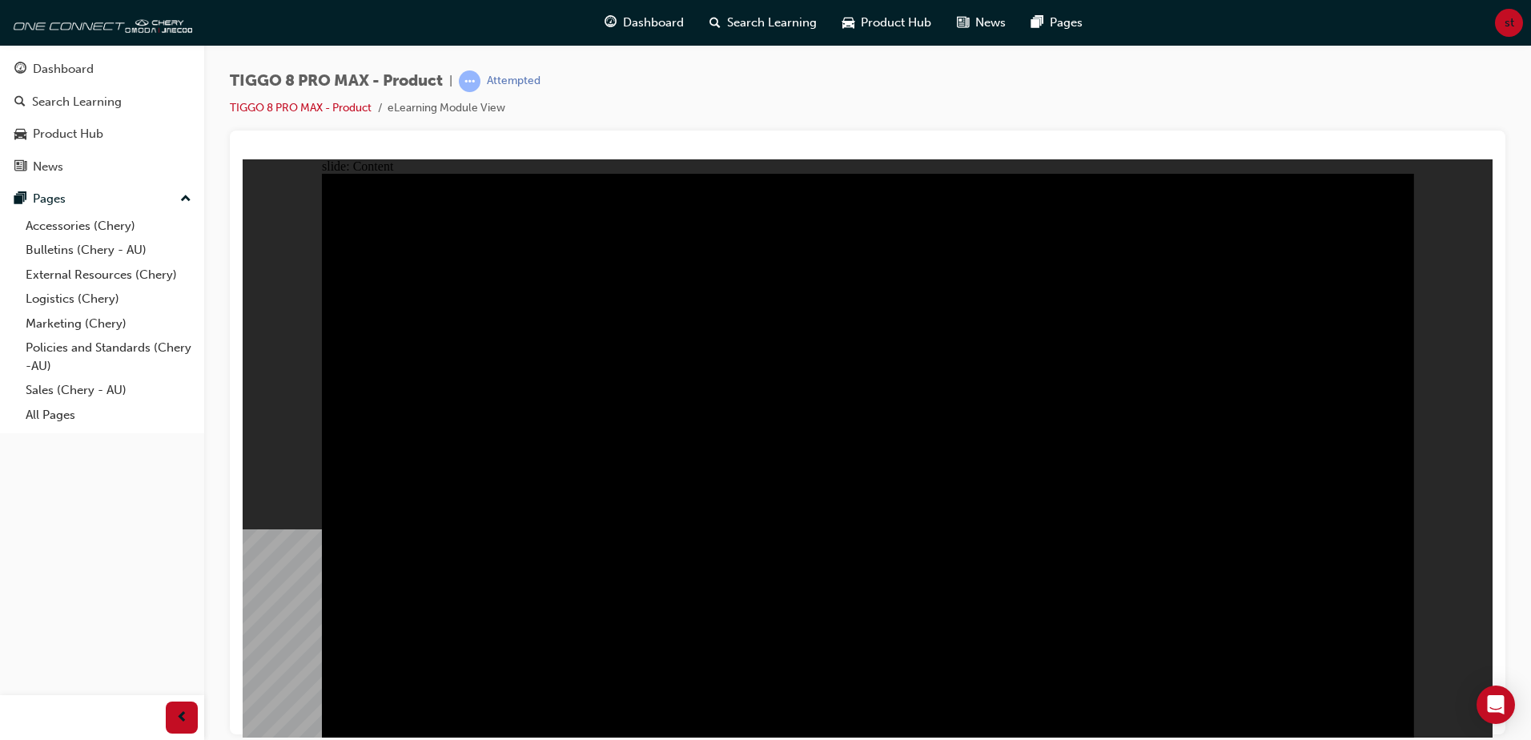
drag, startPoint x: 600, startPoint y: 544, endPoint x: 567, endPoint y: 552, distance: 33.6
drag, startPoint x: 567, startPoint y: 552, endPoint x: 510, endPoint y: 581, distance: 64.1
drag, startPoint x: 434, startPoint y: 589, endPoint x: 435, endPoint y: 606, distance: 16.8
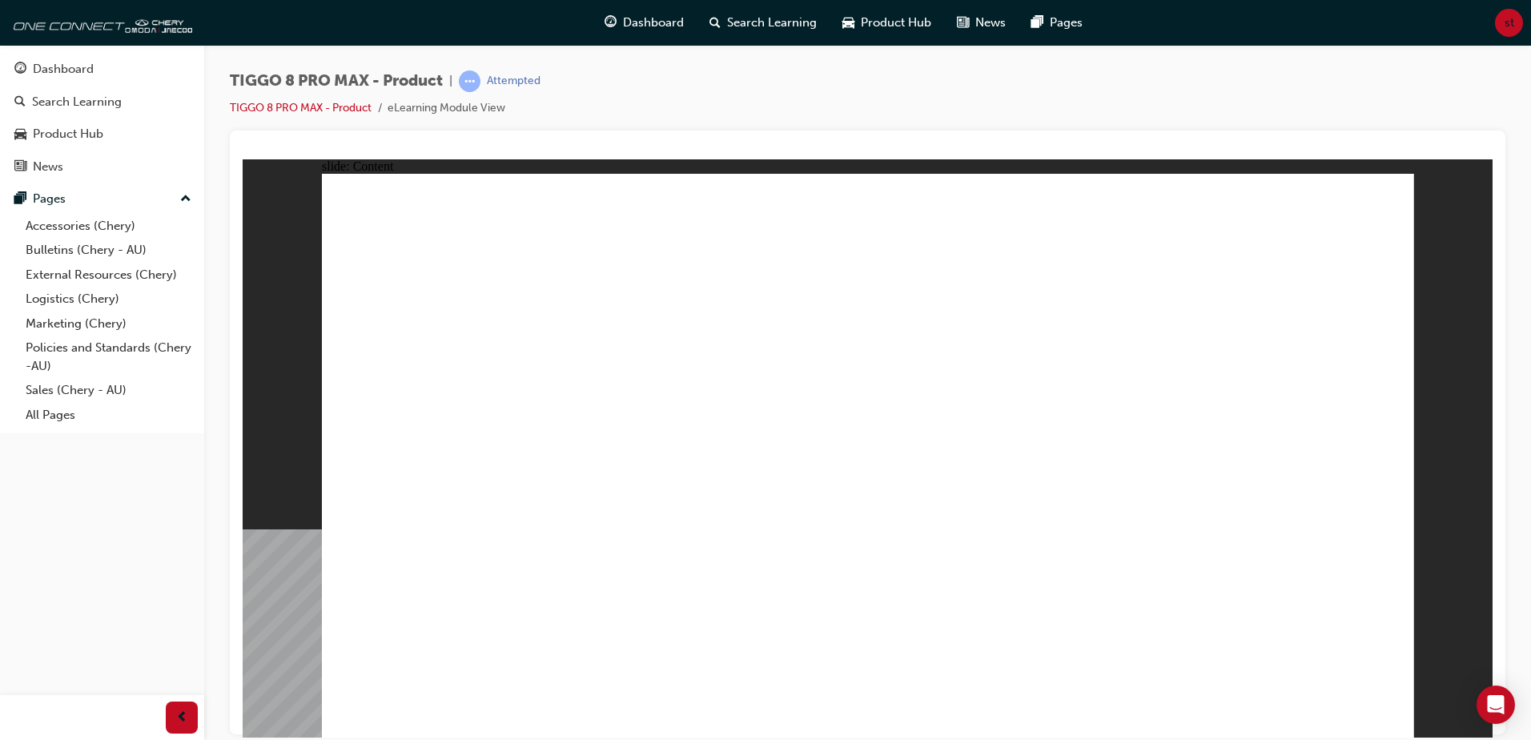
drag, startPoint x: 560, startPoint y: 399, endPoint x: 587, endPoint y: 402, distance: 26.5
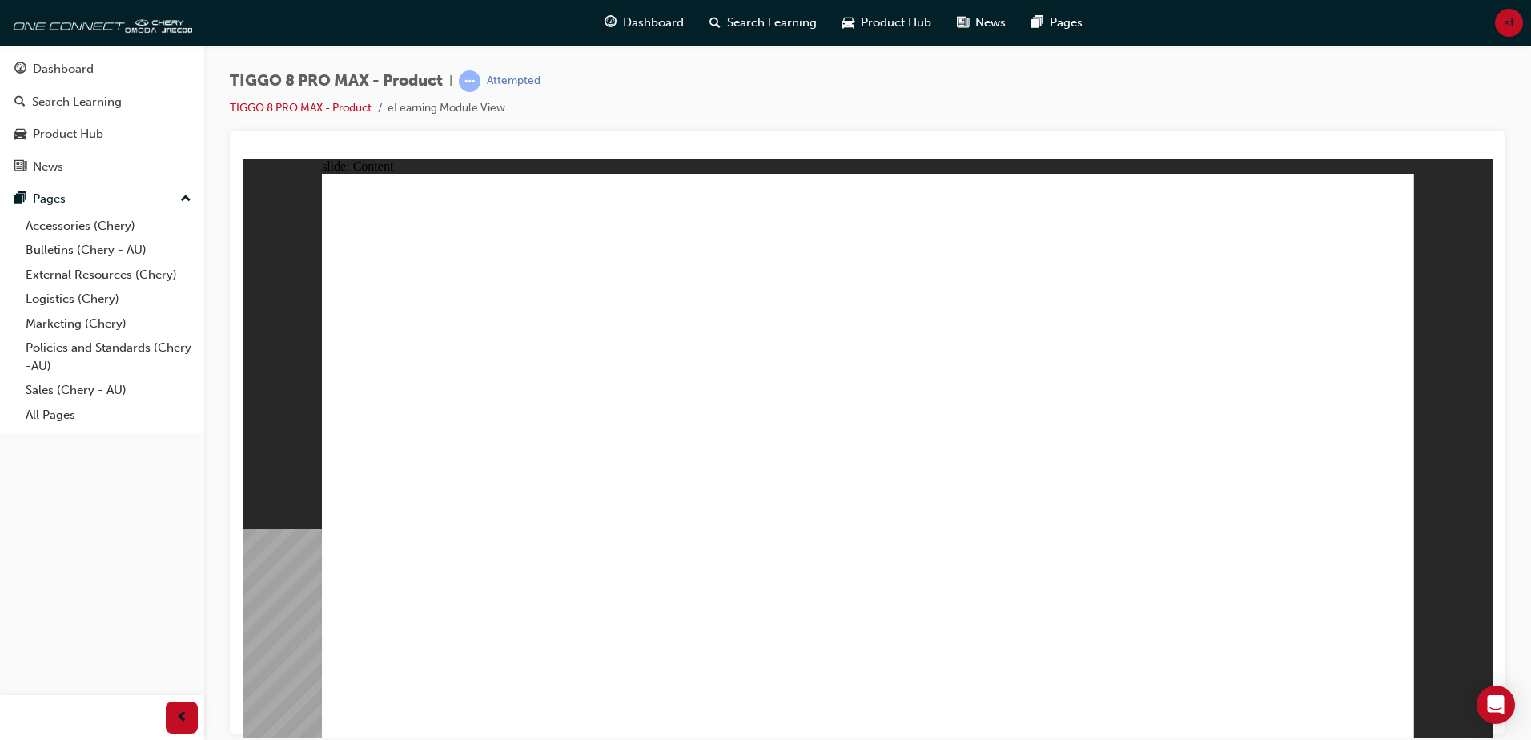
drag, startPoint x: 456, startPoint y: 554, endPoint x: 454, endPoint y: 564, distance: 9.9
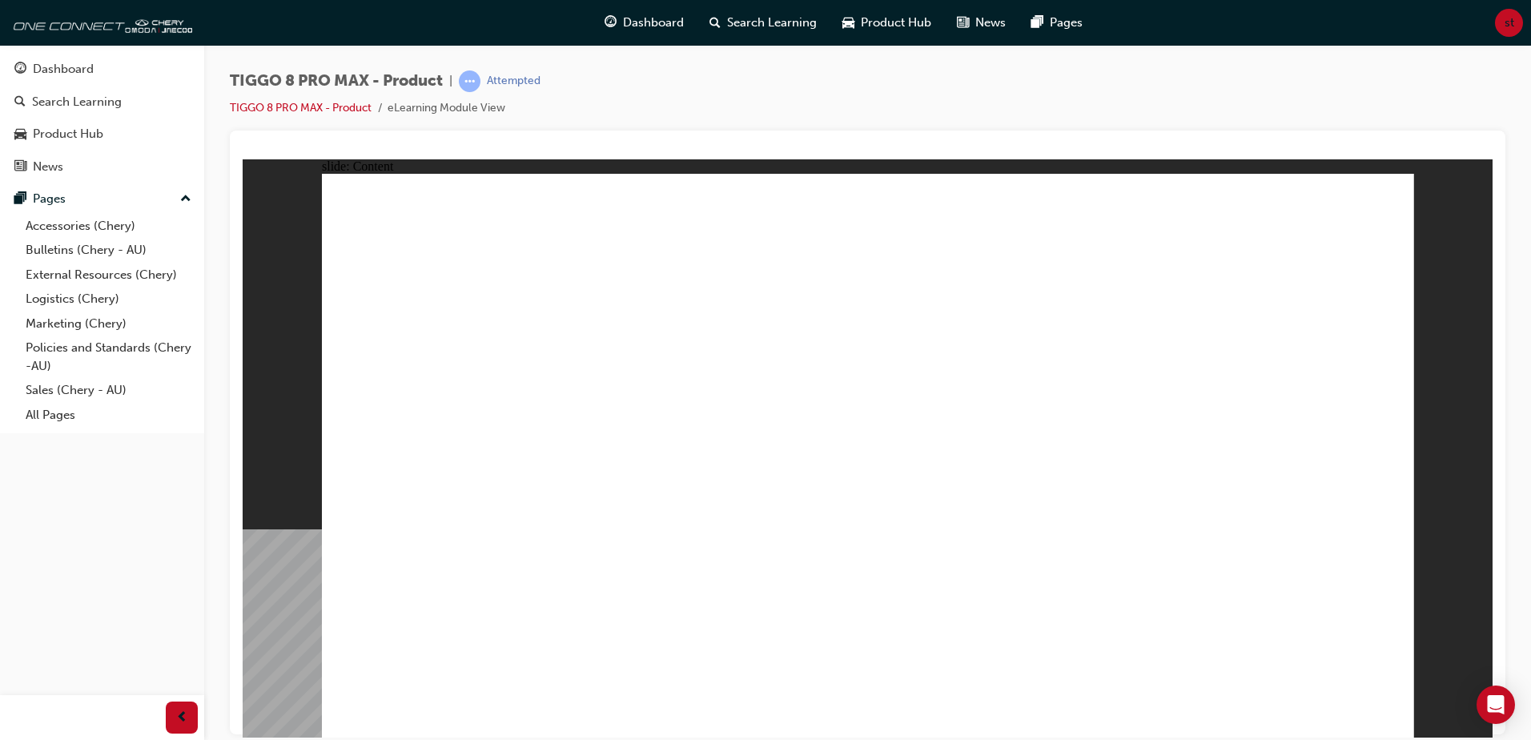
drag, startPoint x: 452, startPoint y: 604, endPoint x: 452, endPoint y: 616, distance: 12.8
drag, startPoint x: 1373, startPoint y: 698, endPoint x: 1387, endPoint y: 702, distance: 14.2
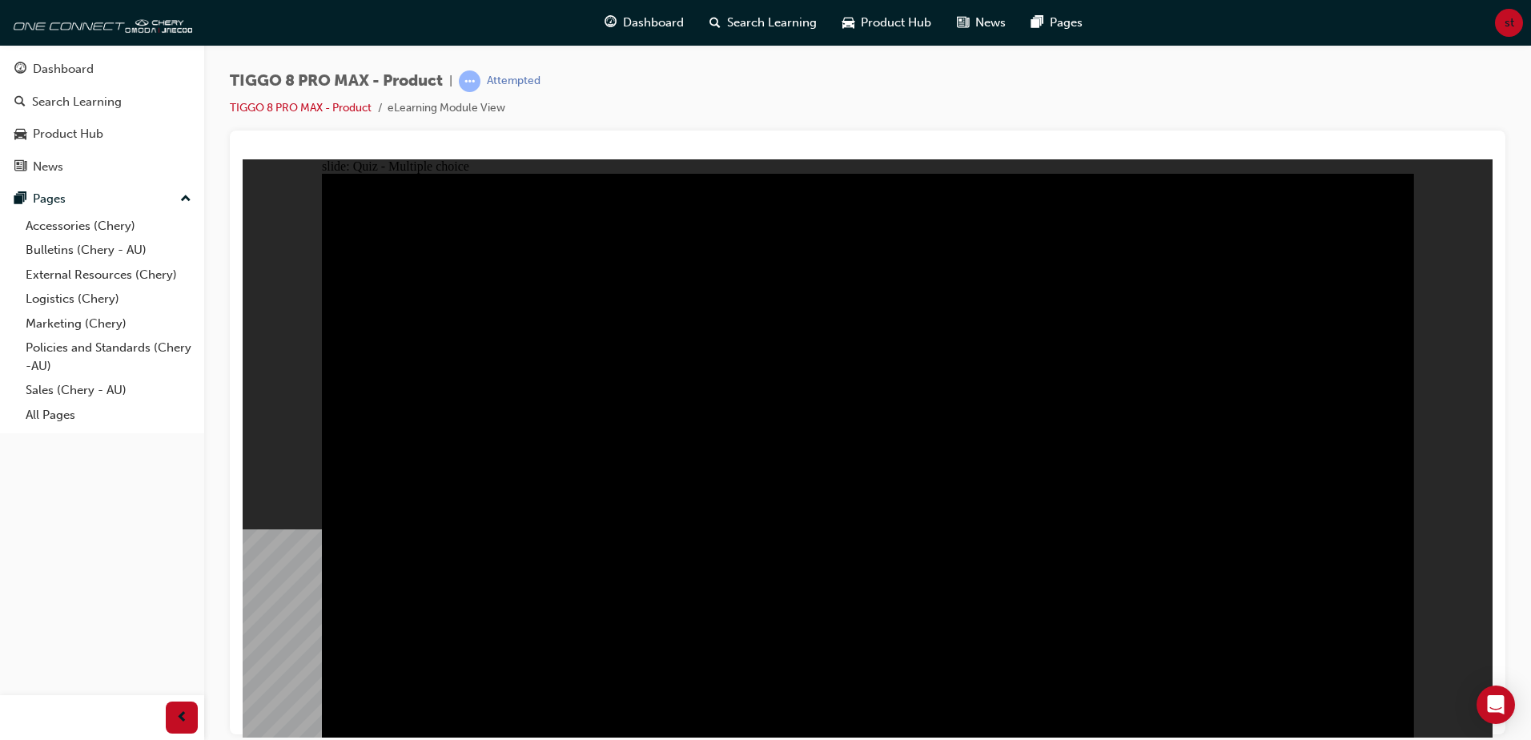
radio input "false"
radio input "true"
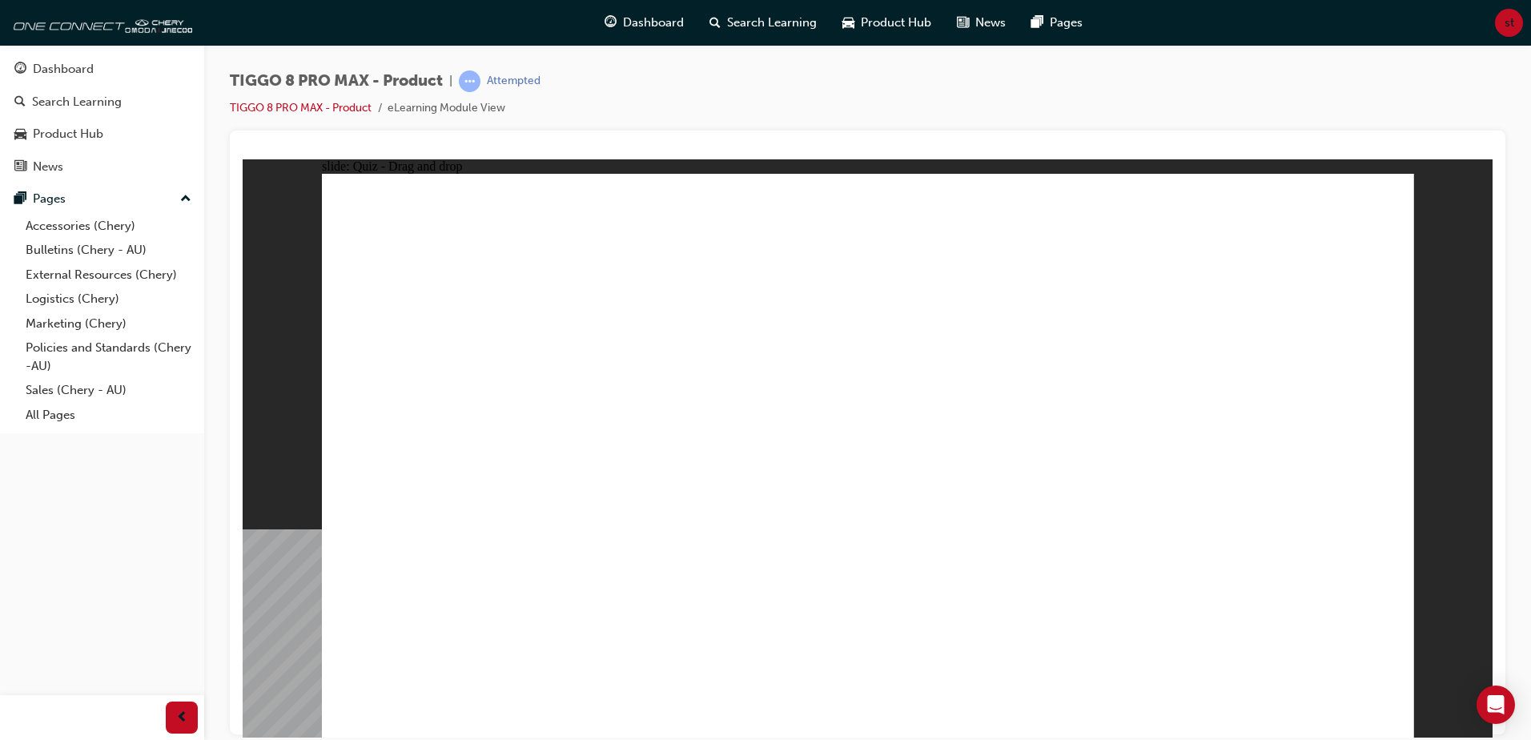
drag, startPoint x: 1122, startPoint y: 249, endPoint x: 526, endPoint y: 508, distance: 649.3
drag, startPoint x: 519, startPoint y: 504, endPoint x: 728, endPoint y: 521, distance: 210.4
drag, startPoint x: 857, startPoint y: 235, endPoint x: 538, endPoint y: 496, distance: 412.0
drag, startPoint x: 1013, startPoint y: 340, endPoint x: 957, endPoint y: 481, distance: 151.9
drag, startPoint x: 1194, startPoint y: 359, endPoint x: 1095, endPoint y: 484, distance: 160.2
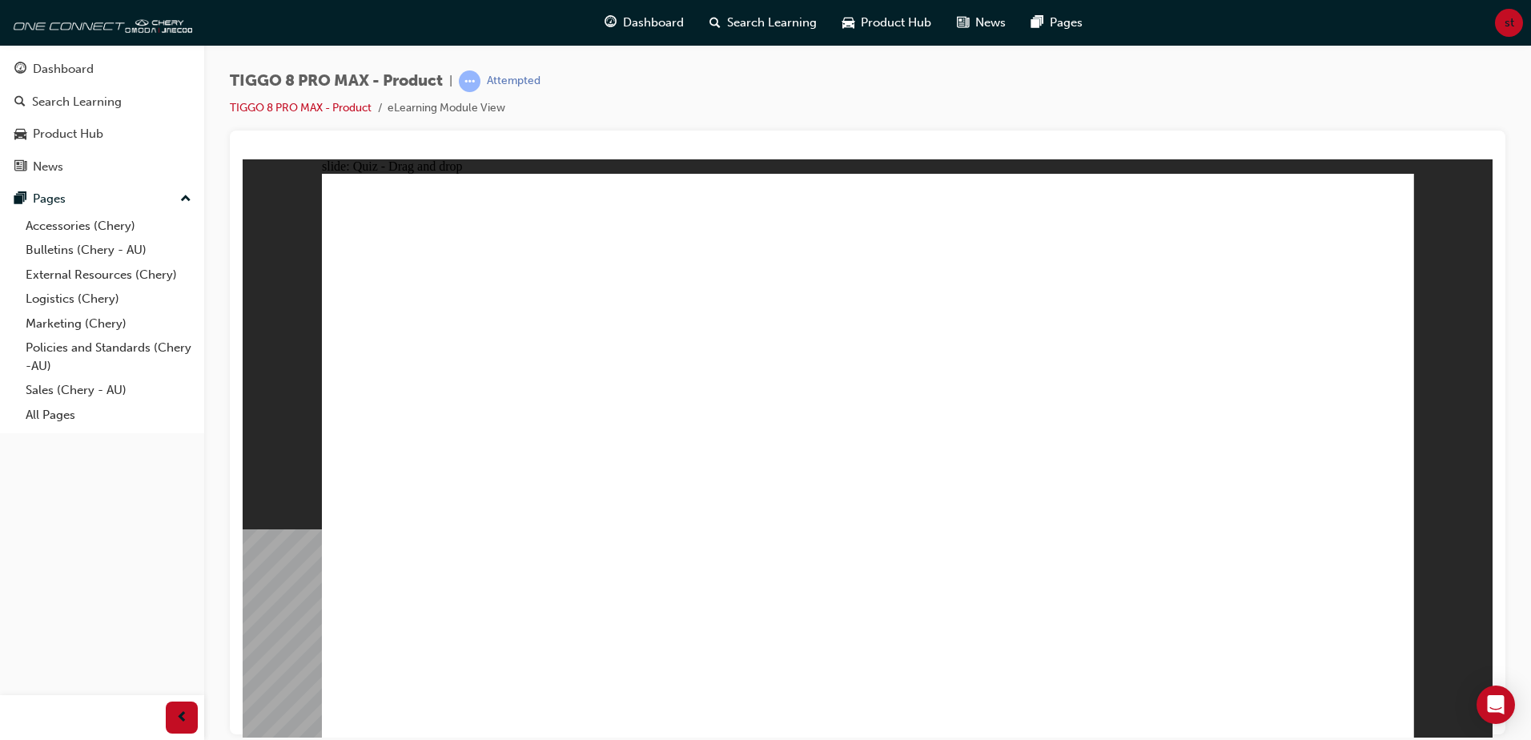
drag, startPoint x: 1281, startPoint y: 222, endPoint x: 1303, endPoint y: 477, distance: 256.4
checkbox input "true"
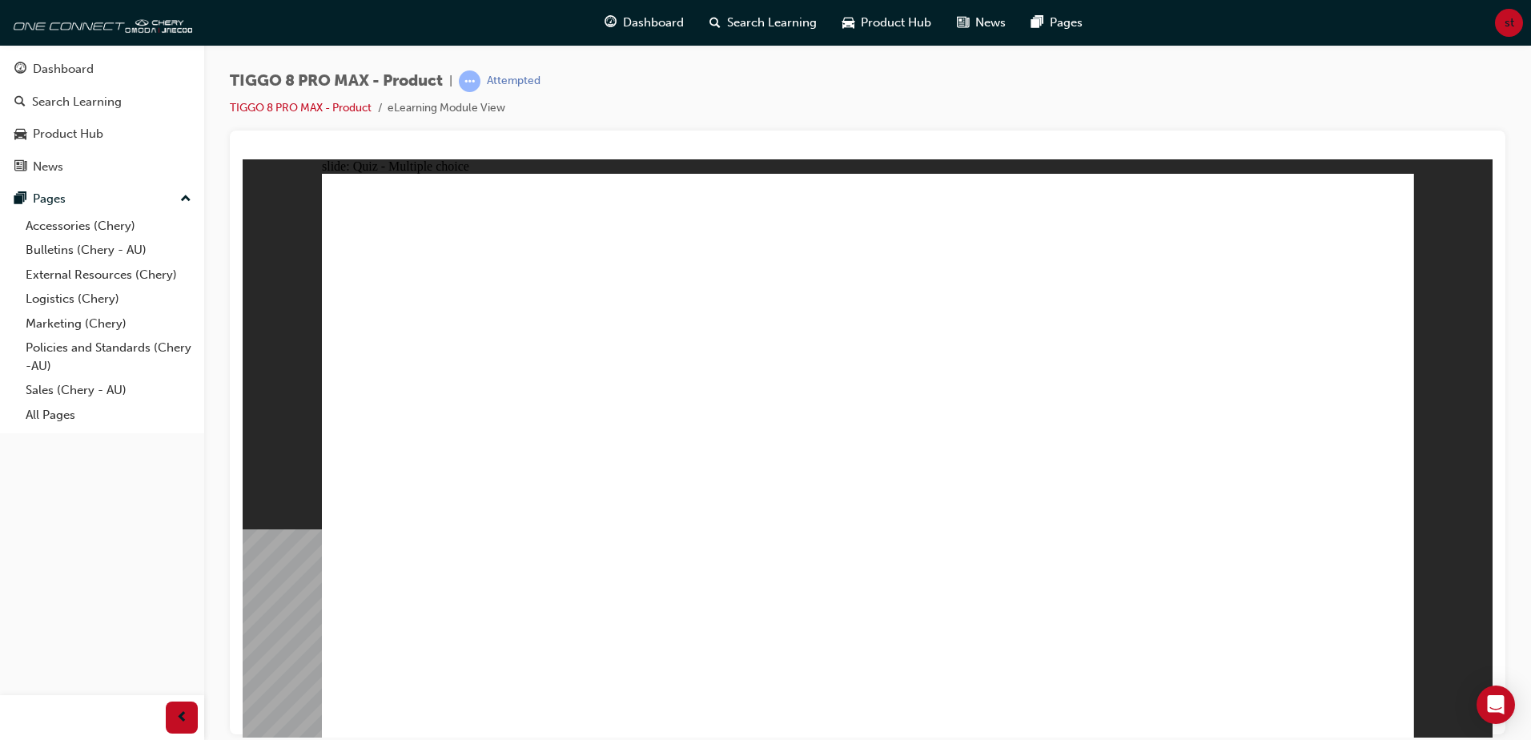
radio input "true"
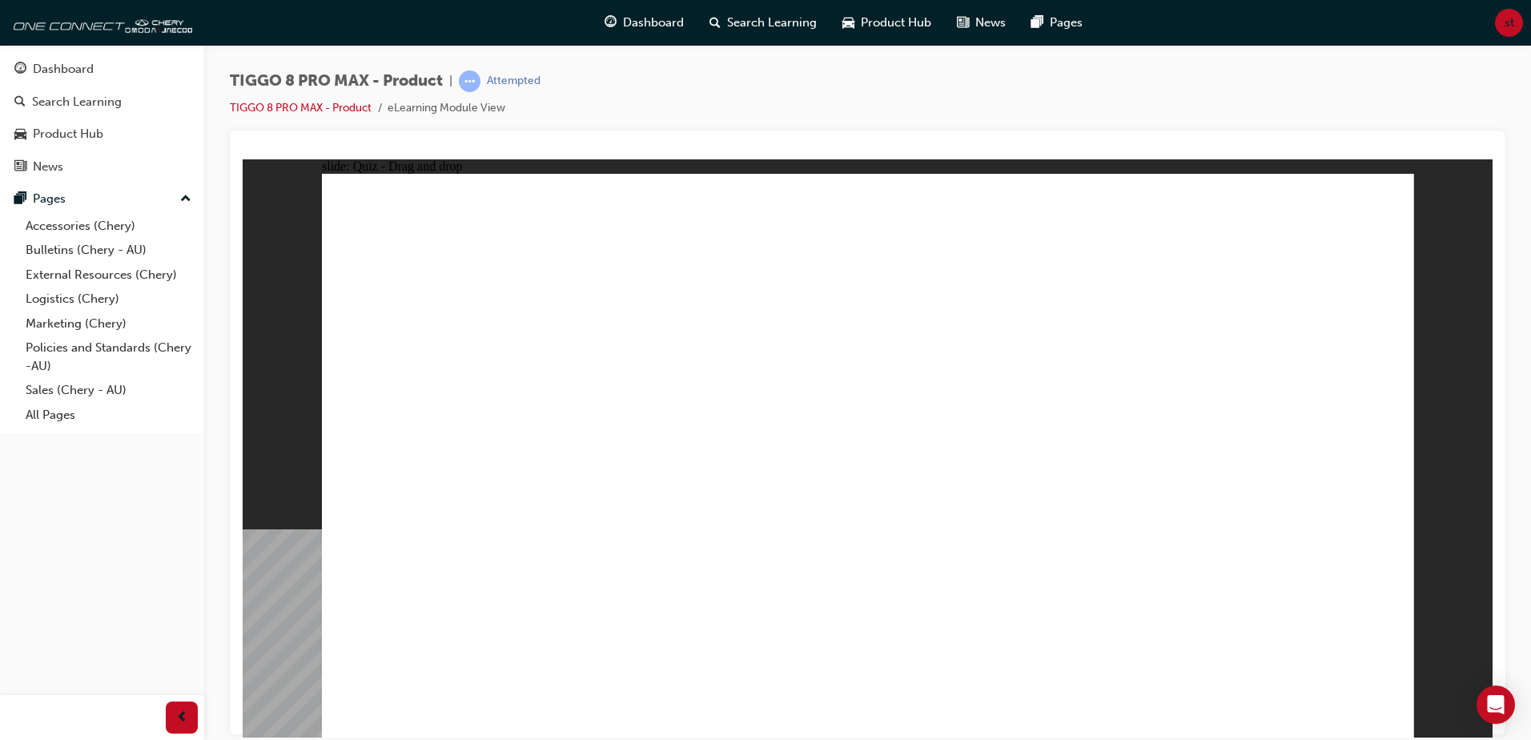
drag, startPoint x: 895, startPoint y: 236, endPoint x: 969, endPoint y: 637, distance: 407.8
drag, startPoint x: 895, startPoint y: 293, endPoint x: 1012, endPoint y: 459, distance: 202.8
drag, startPoint x: 1069, startPoint y: 235, endPoint x: 925, endPoint y: 588, distance: 382.0
drag, startPoint x: 1091, startPoint y: 313, endPoint x: 944, endPoint y: 596, distance: 319.4
drag, startPoint x: 1122, startPoint y: 319, endPoint x: 1065, endPoint y: 580, distance: 267.3
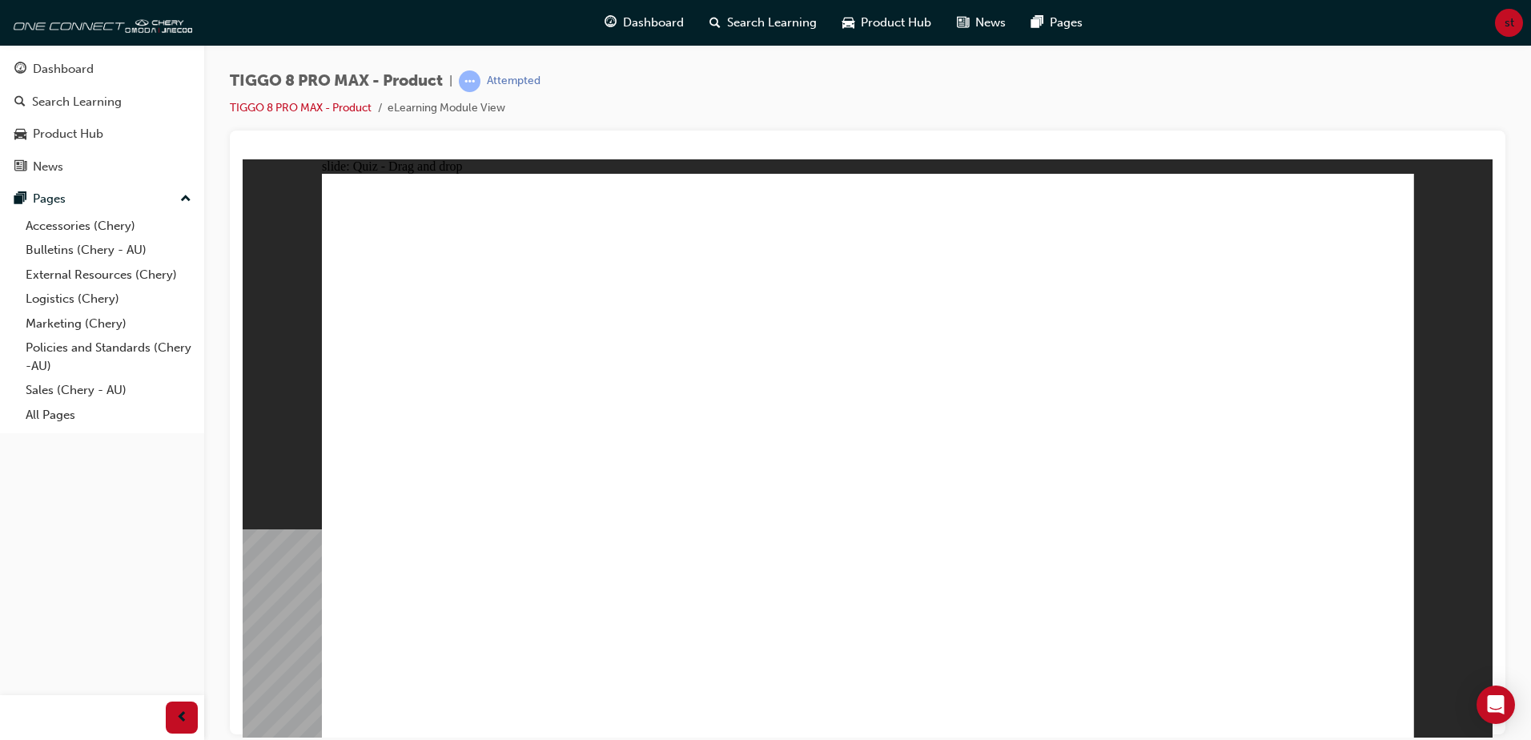
drag, startPoint x: 1286, startPoint y: 284, endPoint x: 1070, endPoint y: 632, distance: 409.9
drag, startPoint x: 1258, startPoint y: 263, endPoint x: 1060, endPoint y: 622, distance: 409.5
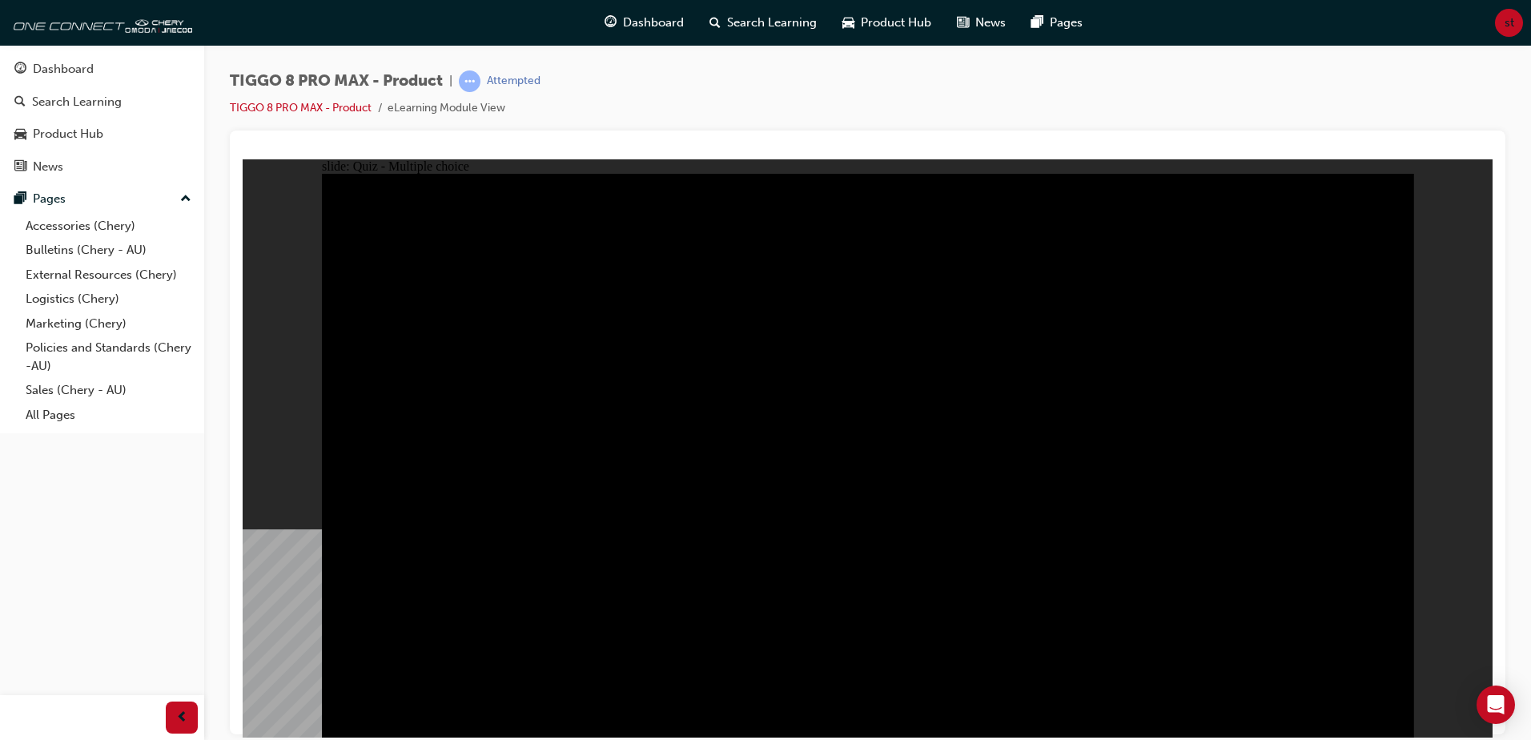
radio input "true"
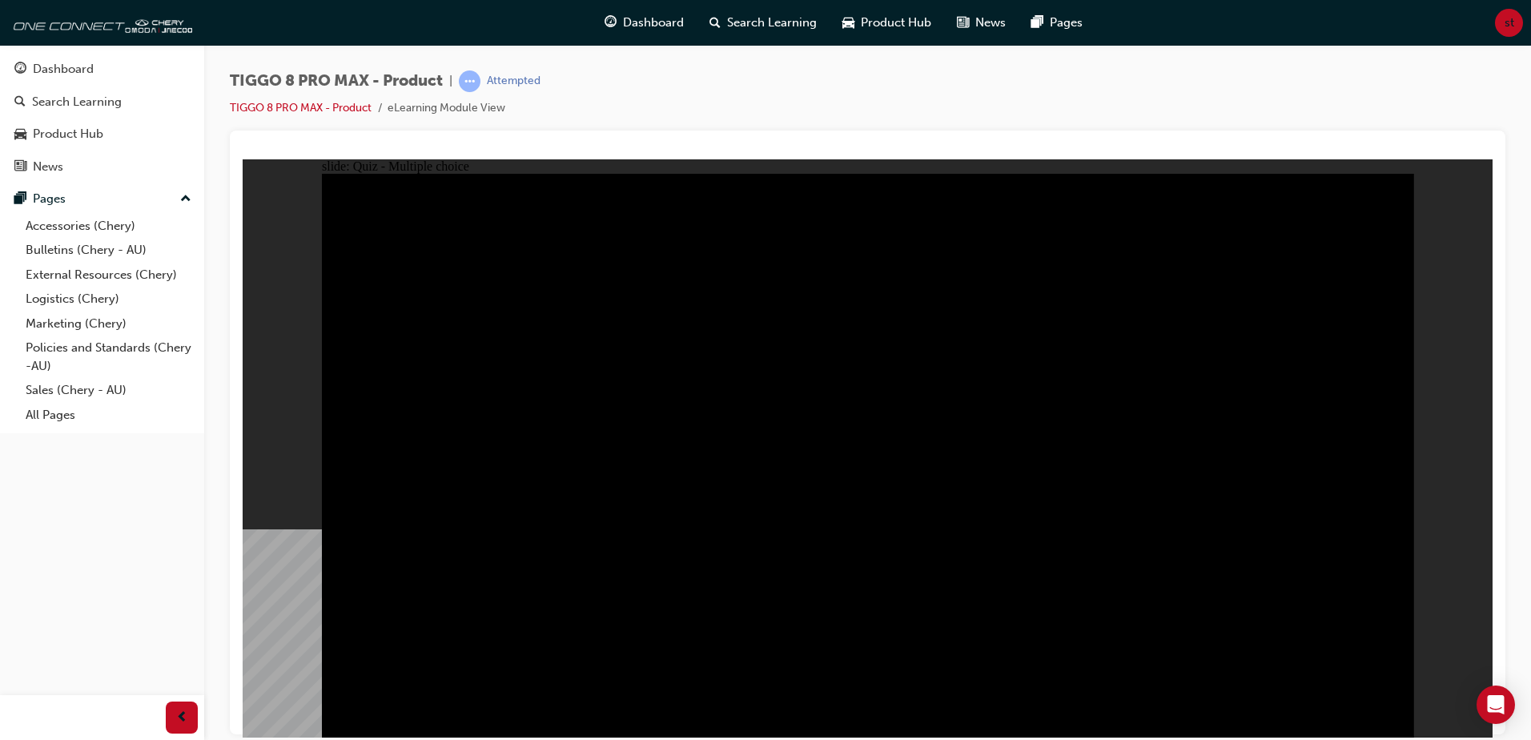
radio input "true"
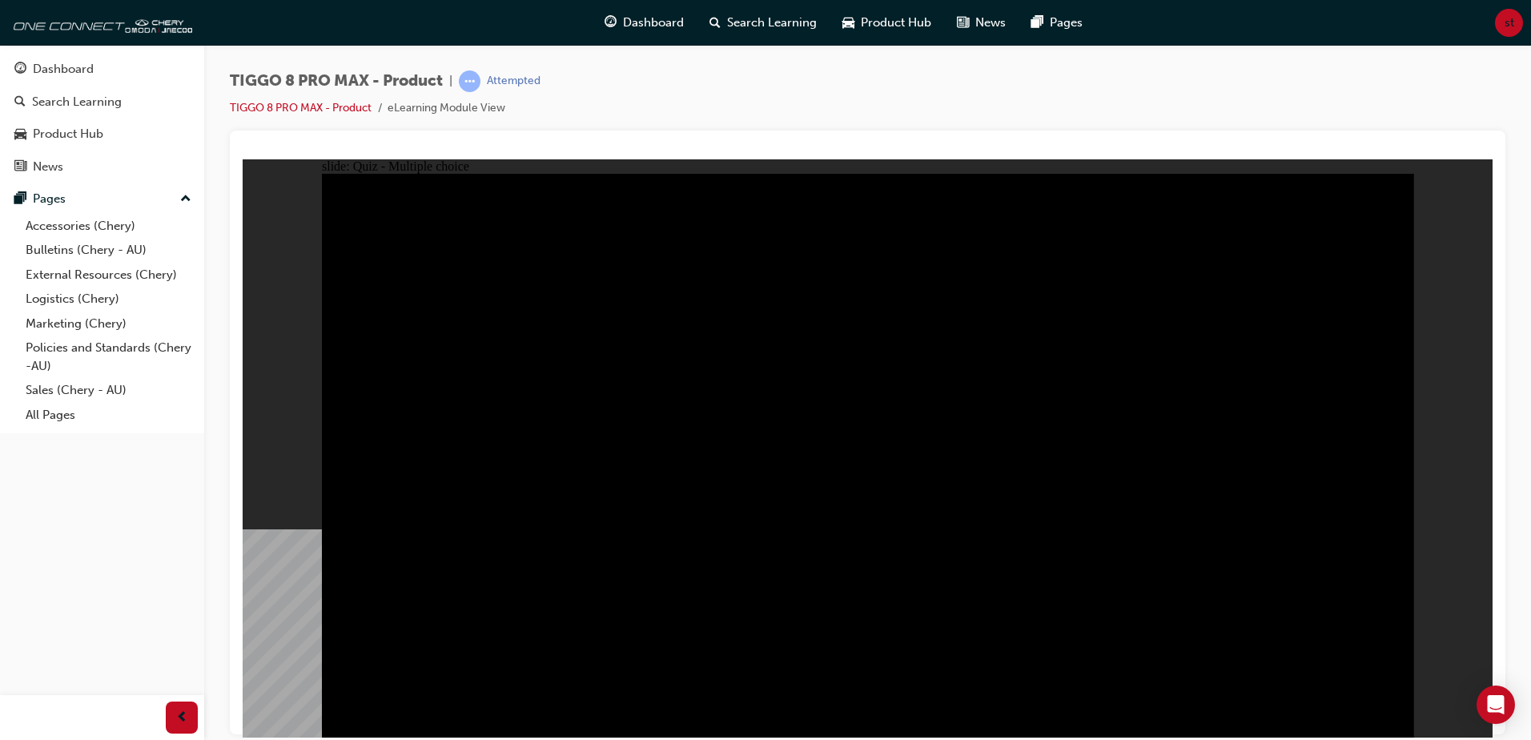
checkbox input "true"
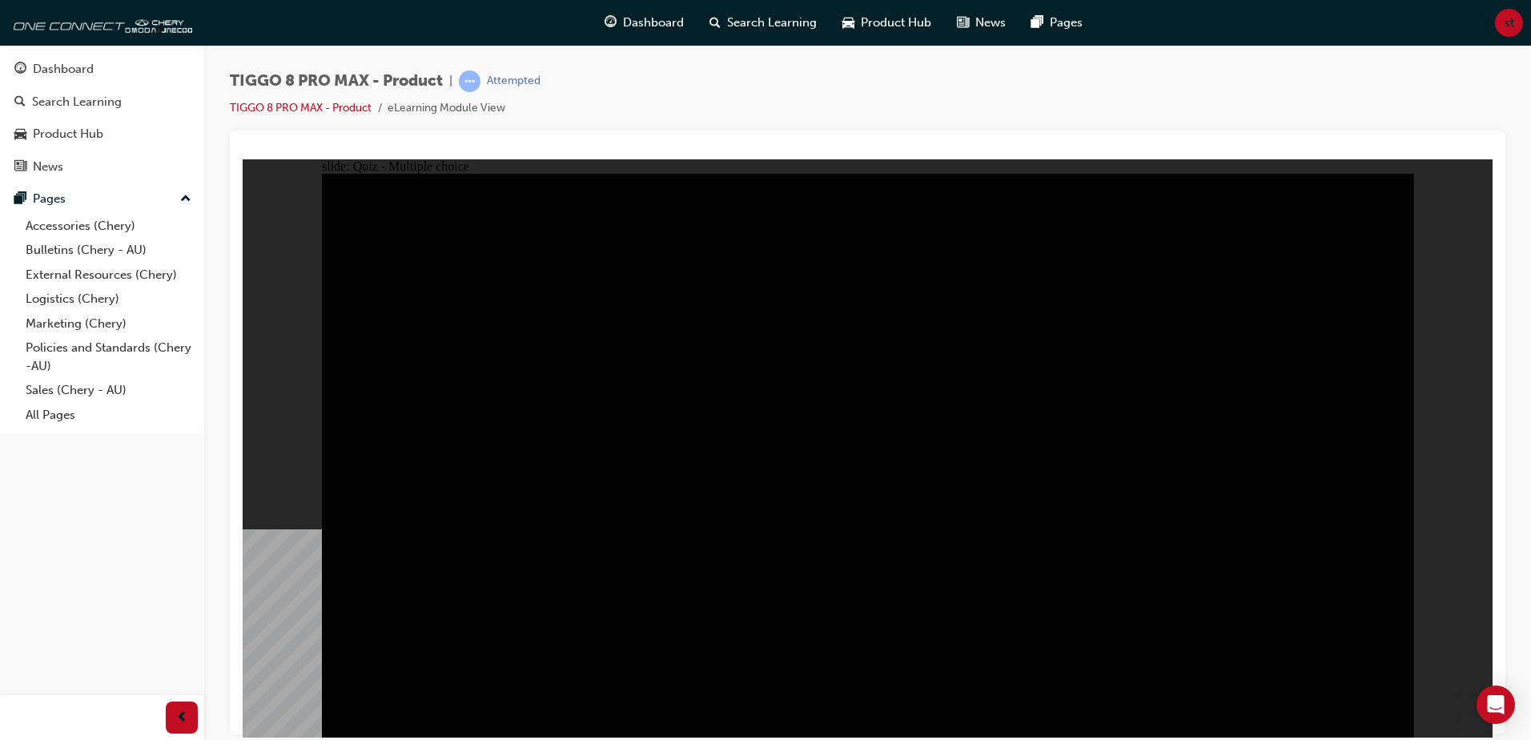
checkbox input "true"
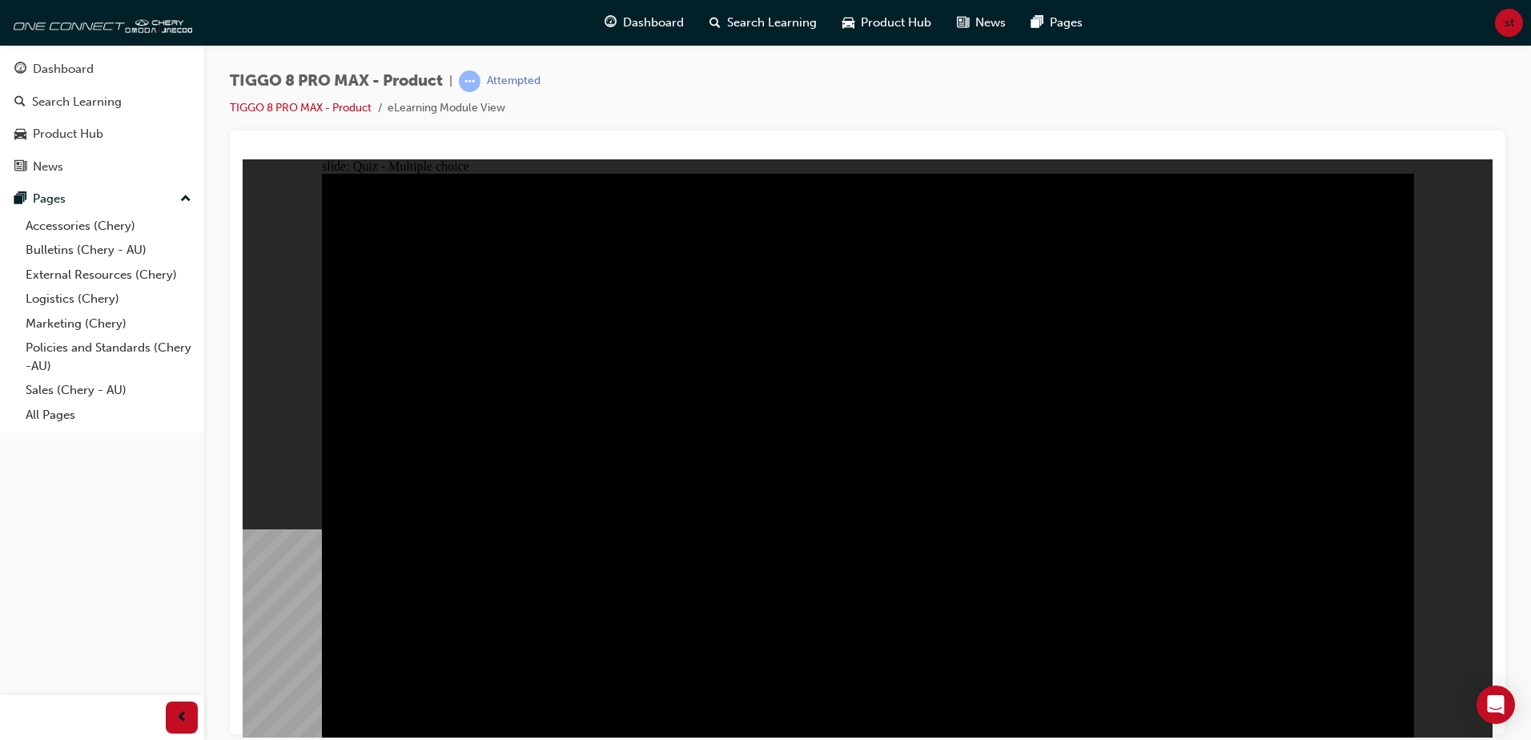
checkbox input "true"
drag, startPoint x: 928, startPoint y: 473, endPoint x: 1112, endPoint y: 464, distance: 184.3
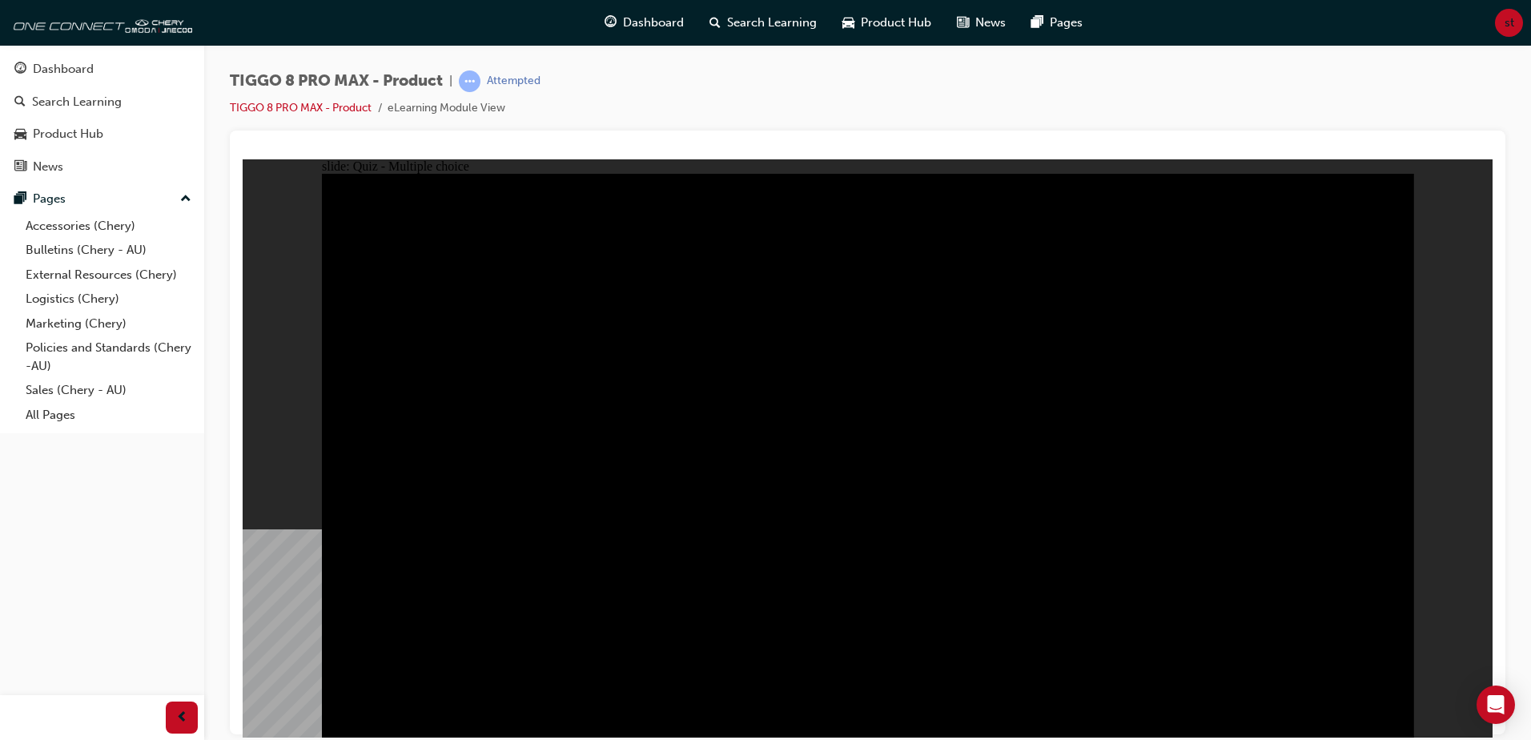
checkbox input "true"
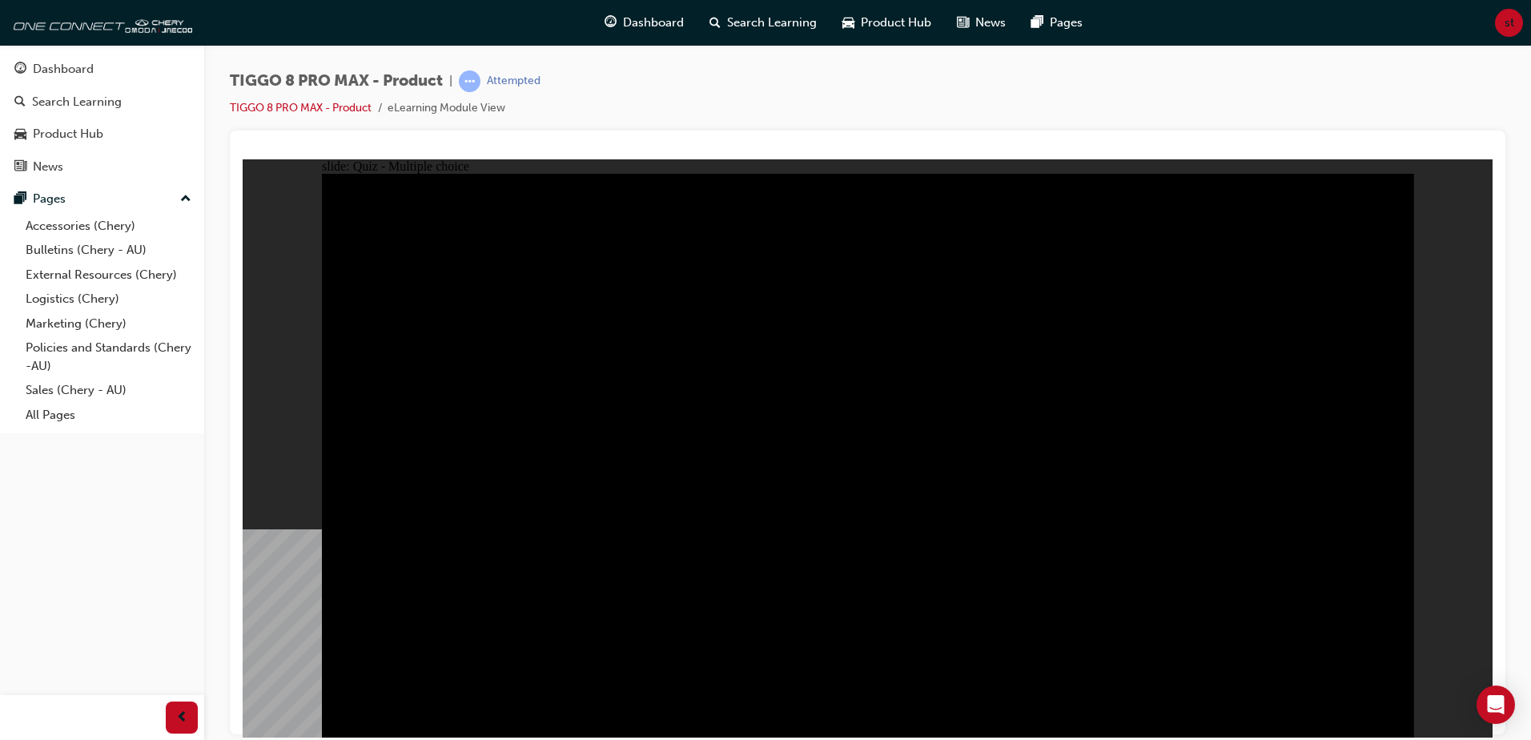
checkbox input "true"
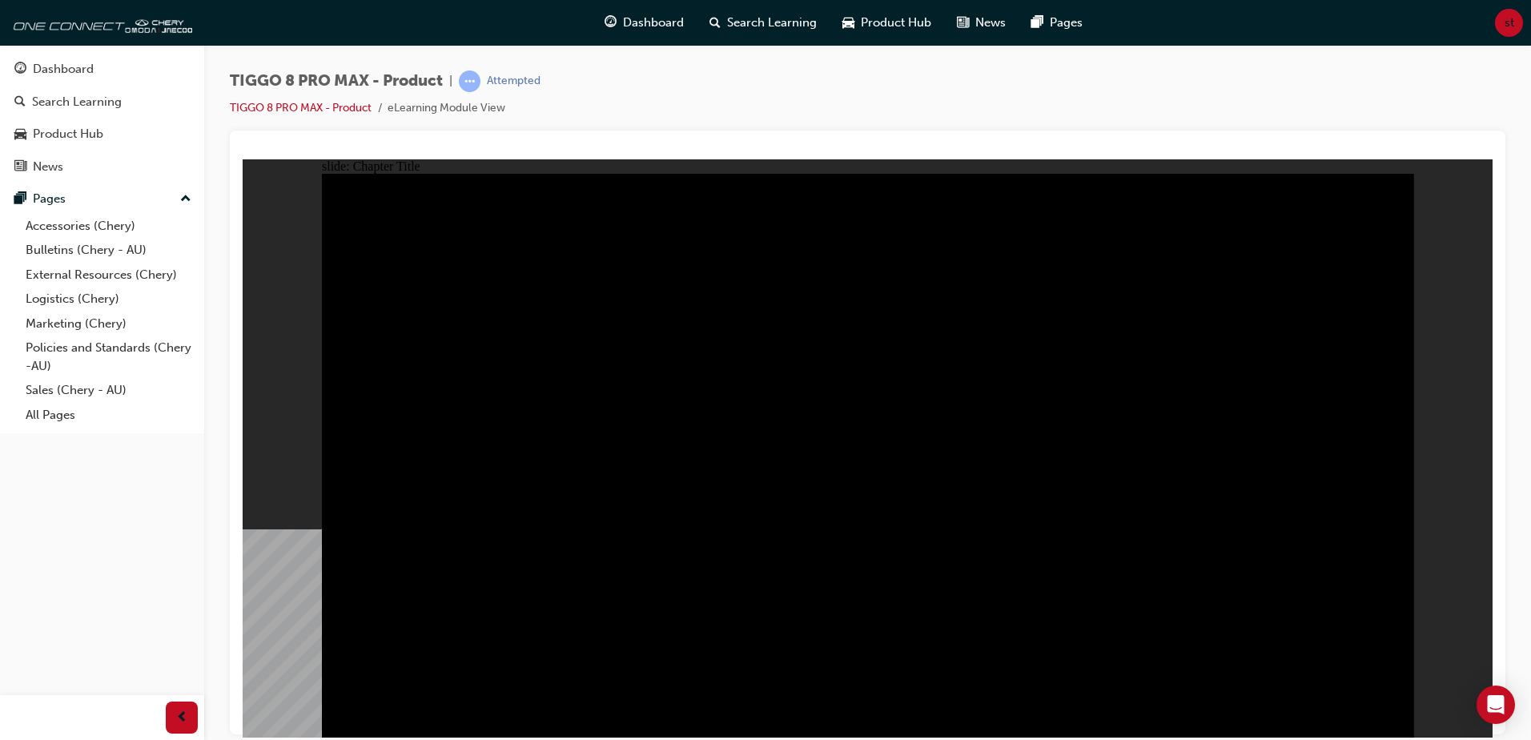
radio input "true"
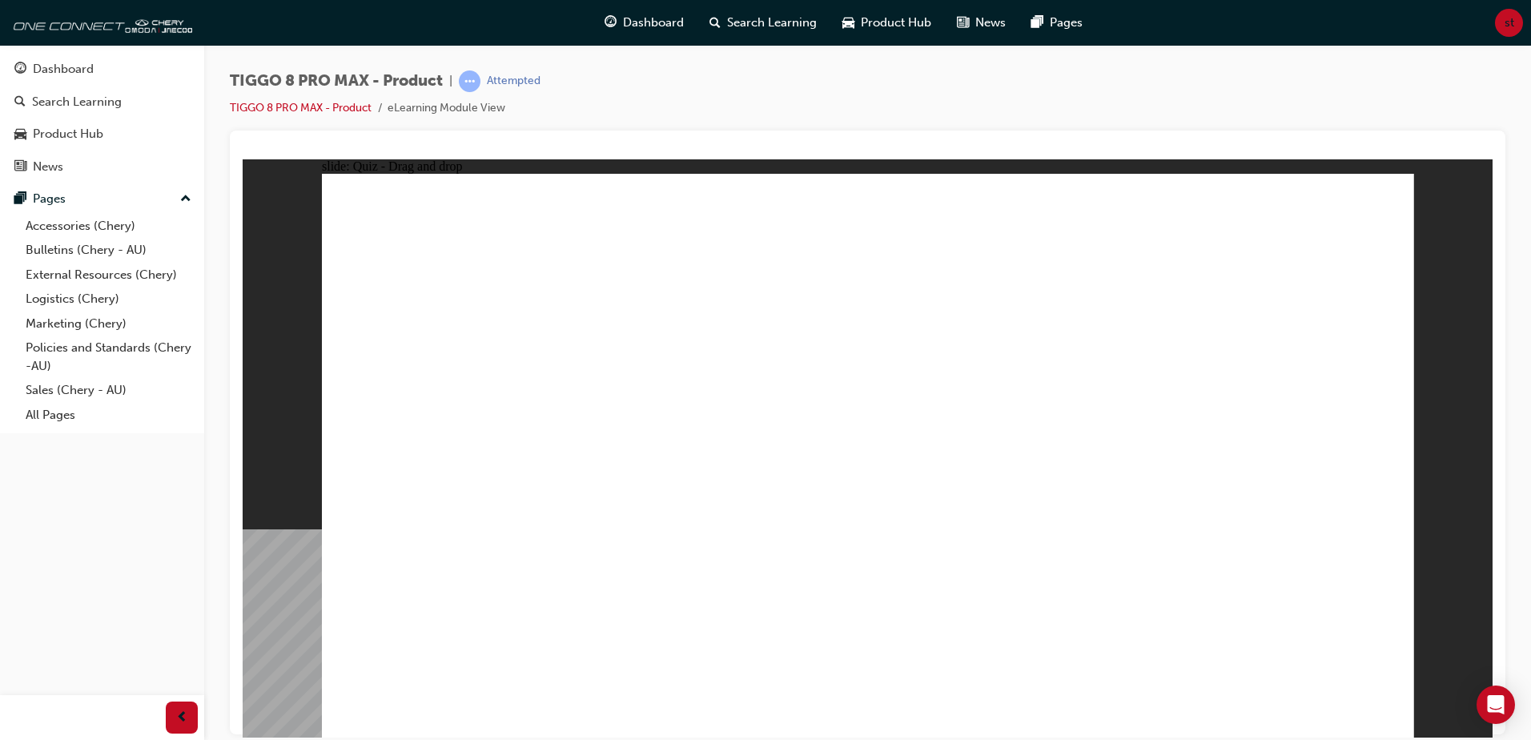
drag, startPoint x: 841, startPoint y: 236, endPoint x: 546, endPoint y: 446, distance: 362.3
drag, startPoint x: 903, startPoint y: 352, endPoint x: 640, endPoint y: 485, distance: 295.0
drag, startPoint x: 994, startPoint y: 250, endPoint x: 777, endPoint y: 539, distance: 361.8
drag, startPoint x: 1154, startPoint y: 359, endPoint x: 1060, endPoint y: 492, distance: 162.6
drag, startPoint x: 1242, startPoint y: 251, endPoint x: 1310, endPoint y: 518, distance: 275.1
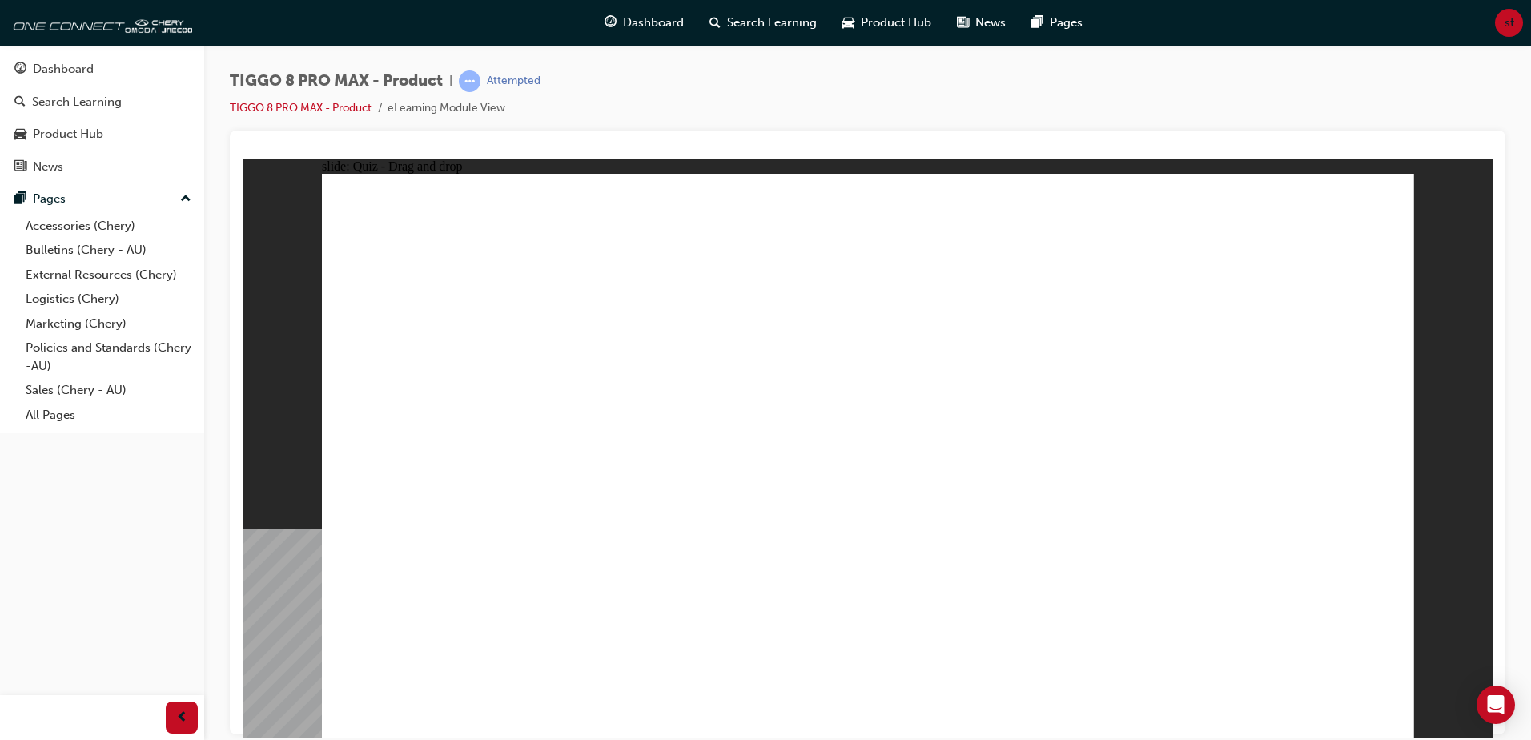
checkbox input "true"
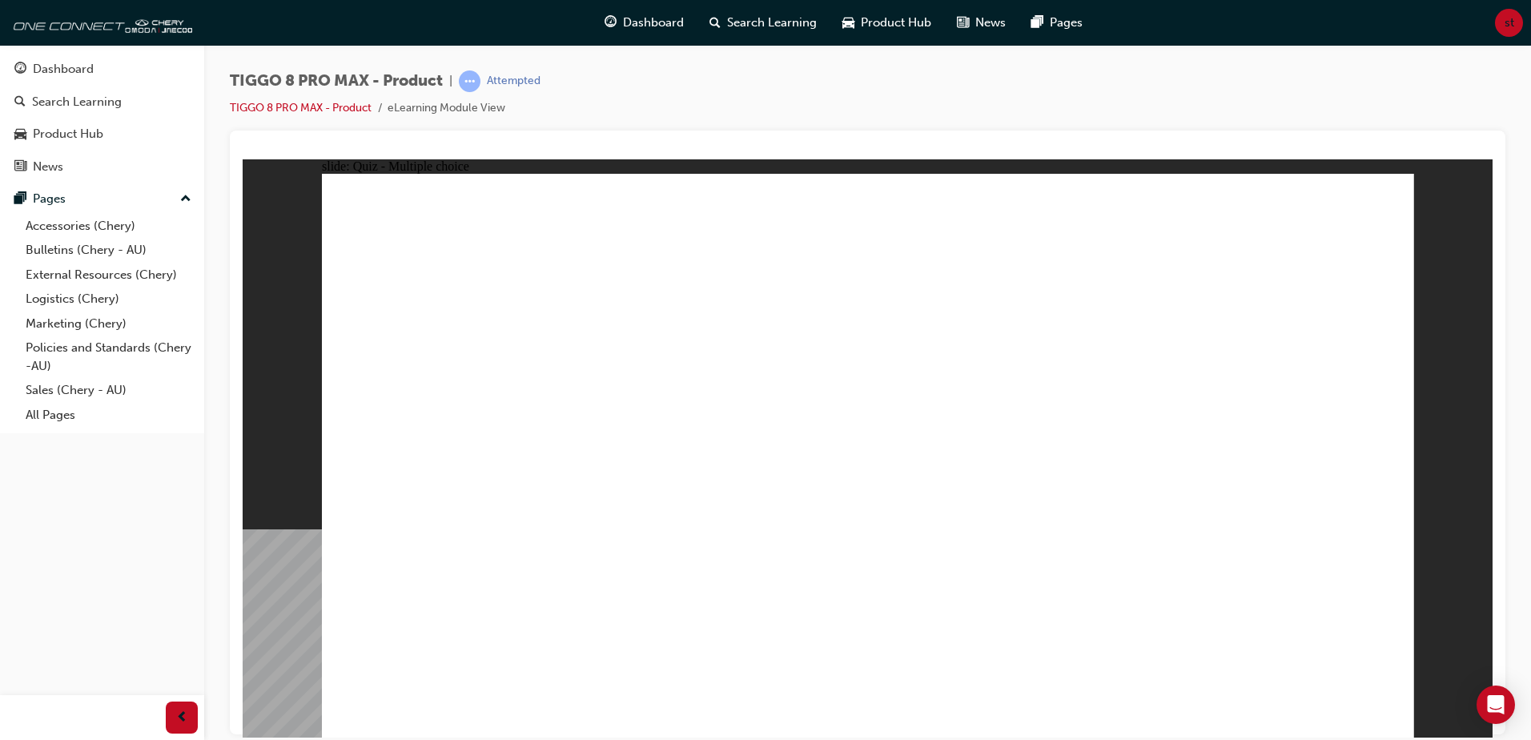
radio input "true"
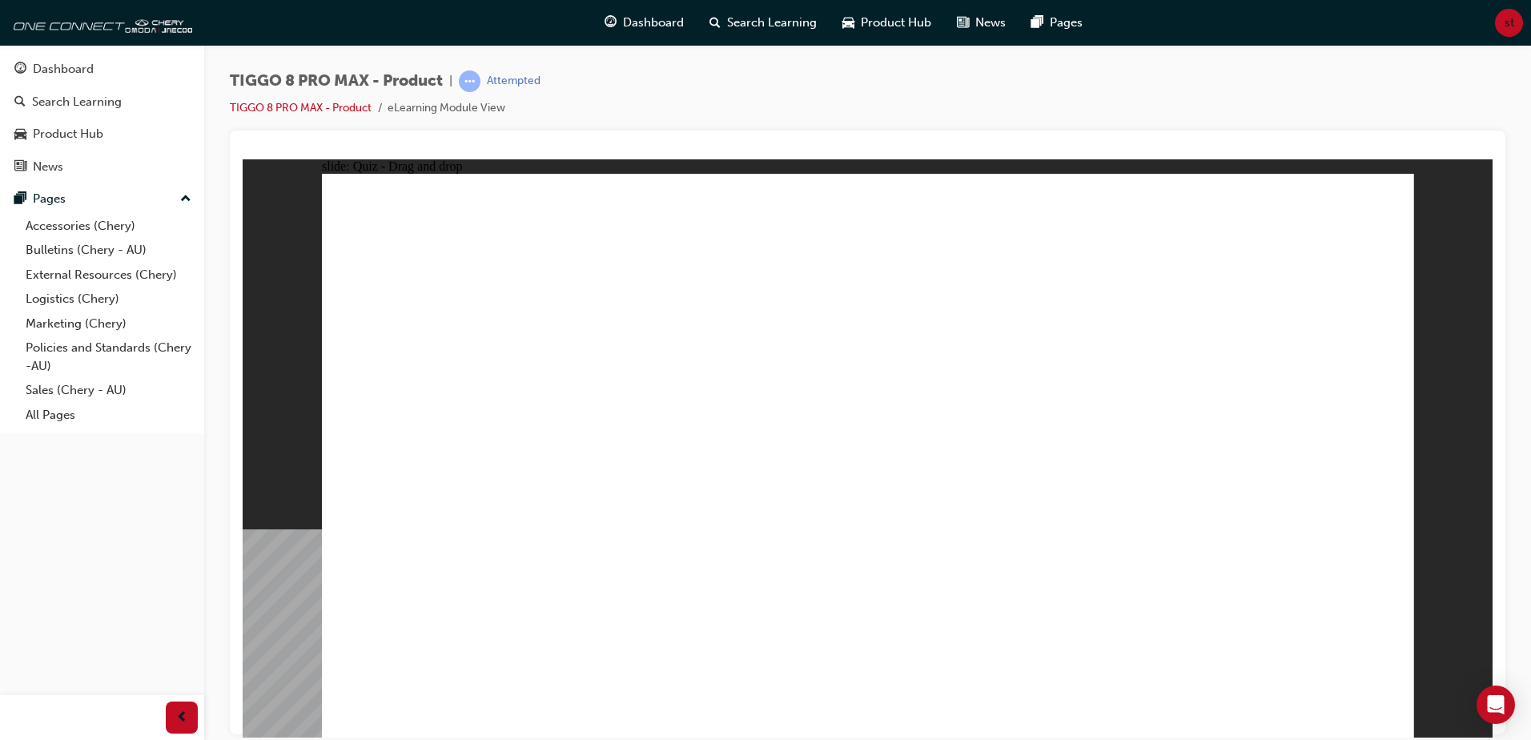
drag, startPoint x: 893, startPoint y: 228, endPoint x: 945, endPoint y: 403, distance: 182.9
drag, startPoint x: 893, startPoint y: 276, endPoint x: 920, endPoint y: 584, distance: 309.3
drag, startPoint x: 1071, startPoint y: 239, endPoint x: 937, endPoint y: 557, distance: 345.5
drag, startPoint x: 1097, startPoint y: 288, endPoint x: 1045, endPoint y: 536, distance: 252.6
drag, startPoint x: 1104, startPoint y: 322, endPoint x: 961, endPoint y: 530, distance: 252.2
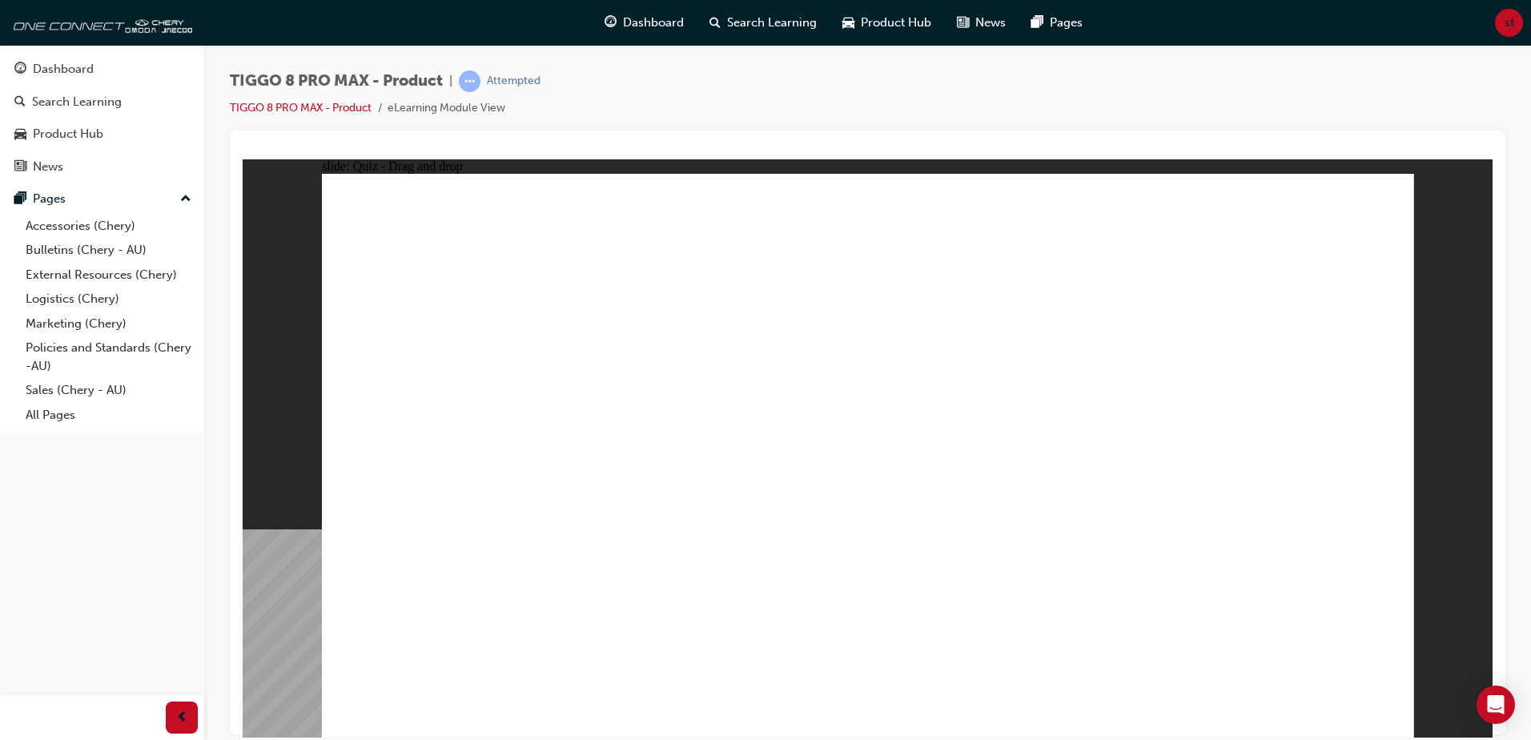
drag, startPoint x: 1280, startPoint y: 293, endPoint x: 1130, endPoint y: 564, distance: 309.6
drag, startPoint x: 1255, startPoint y: 235, endPoint x: 1083, endPoint y: 585, distance: 390.6
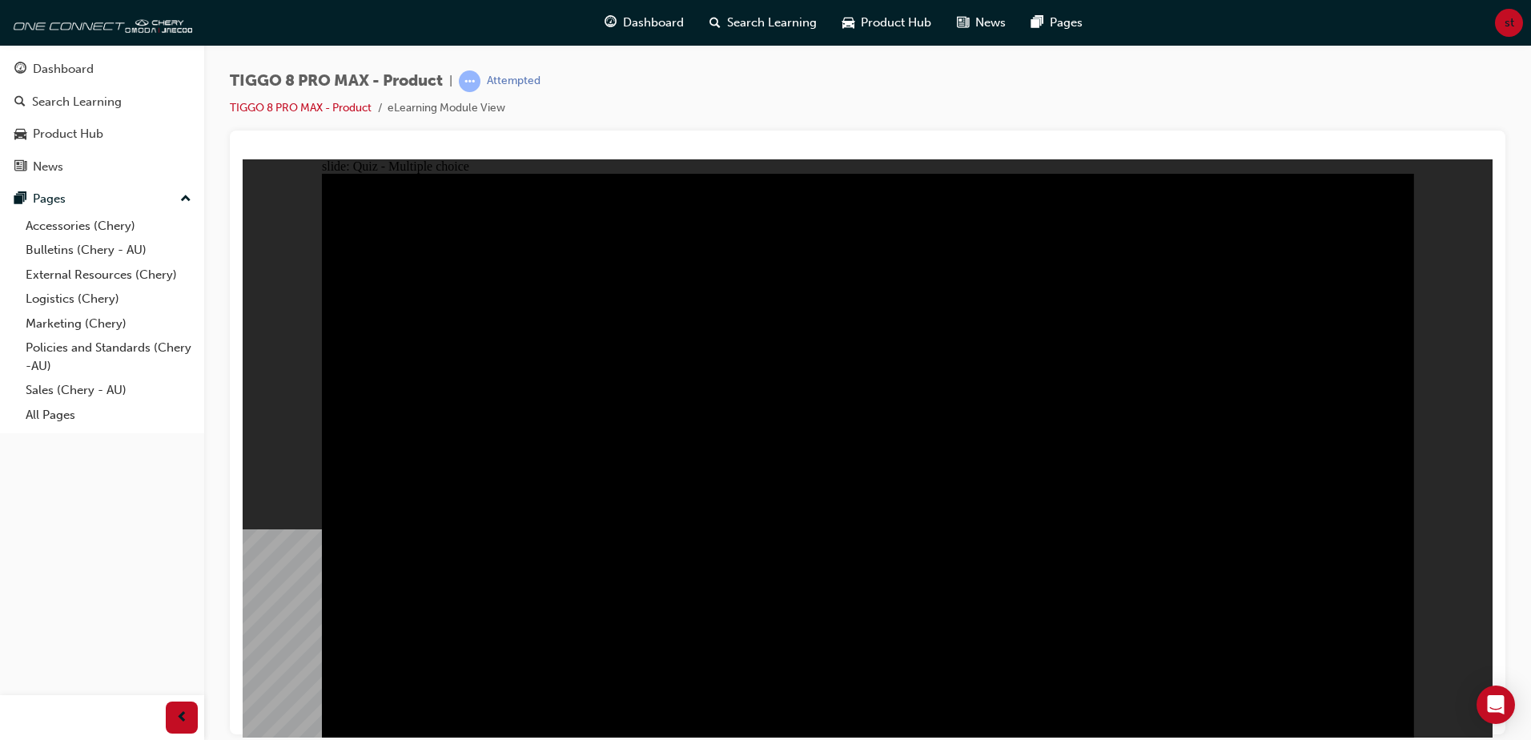
radio input "false"
radio input "true"
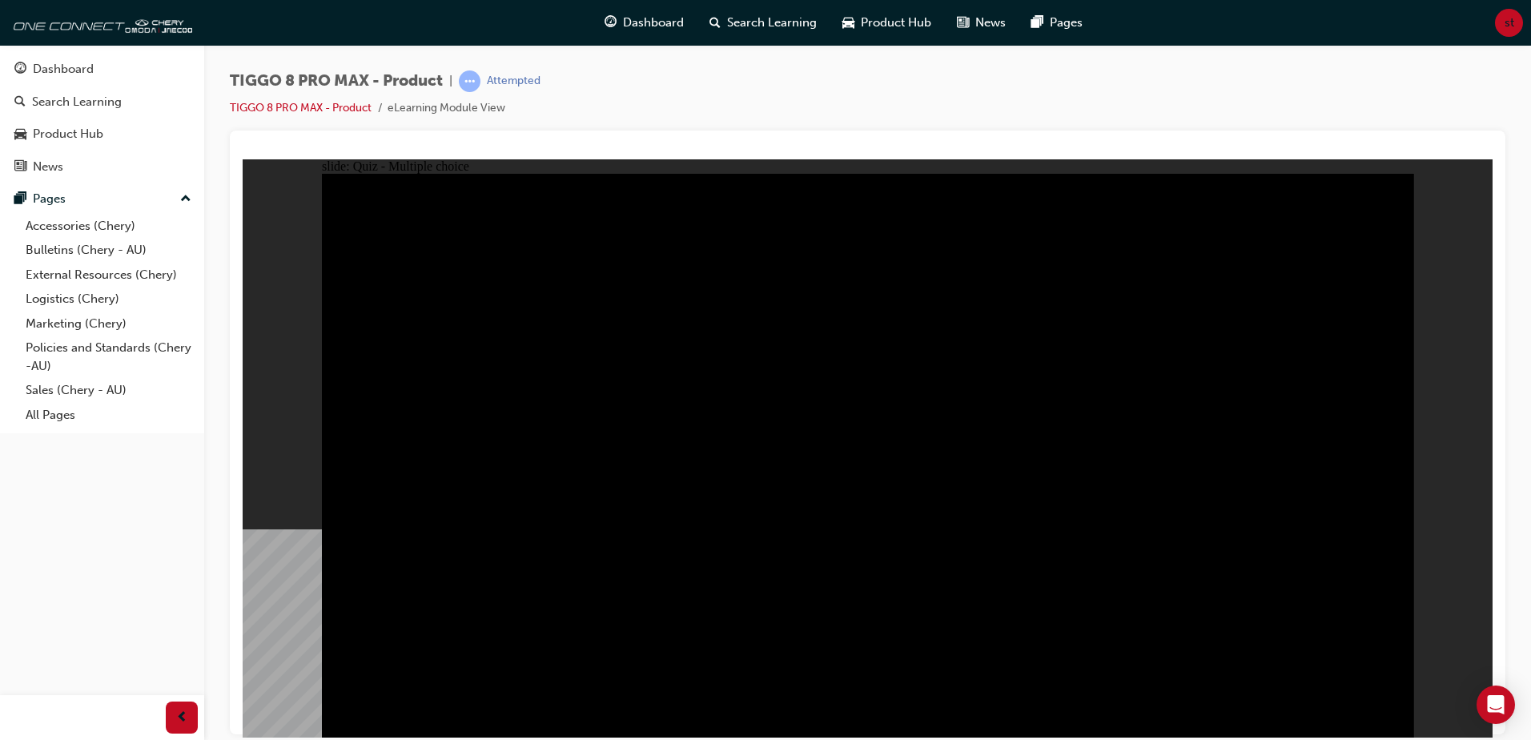
radio input "false"
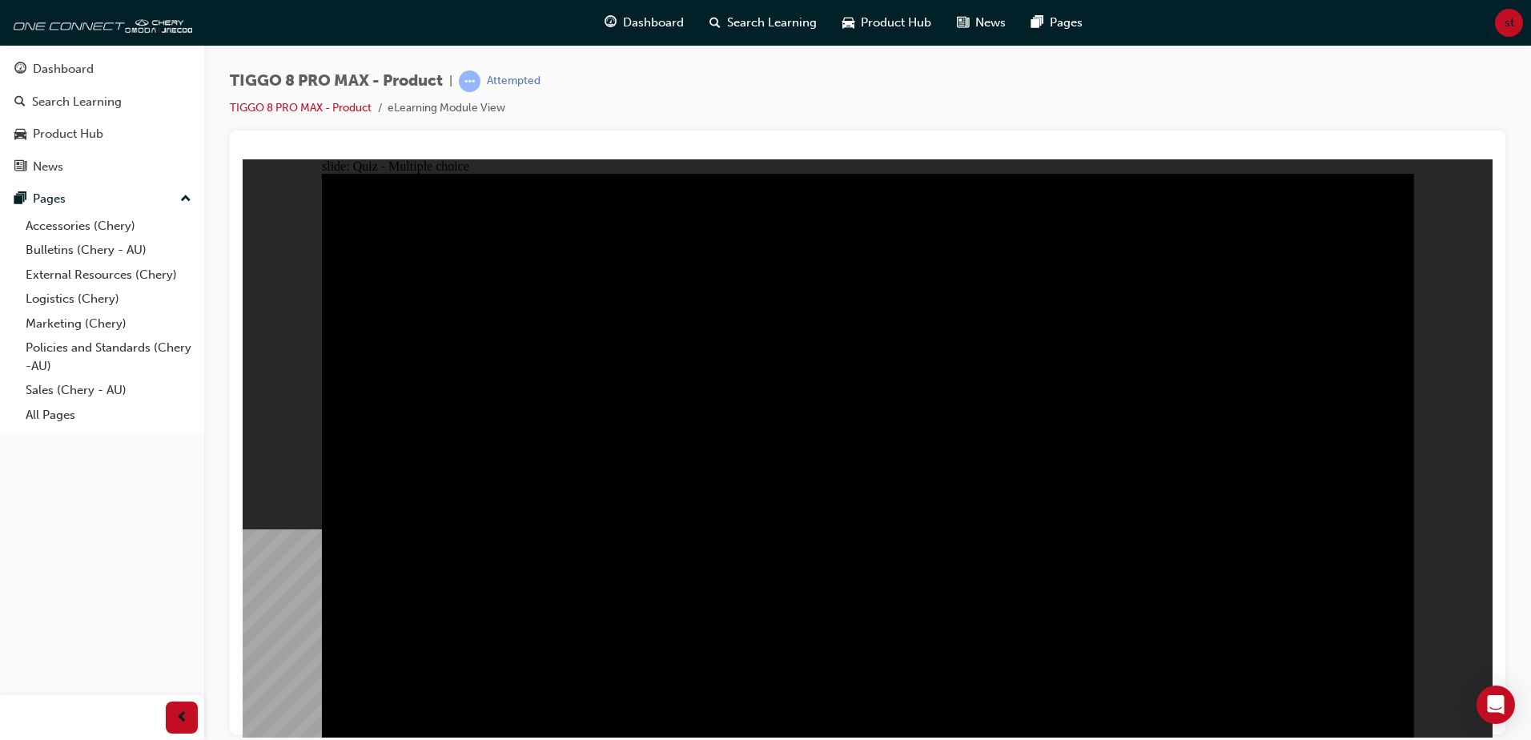
radio input "true"
radio input "false"
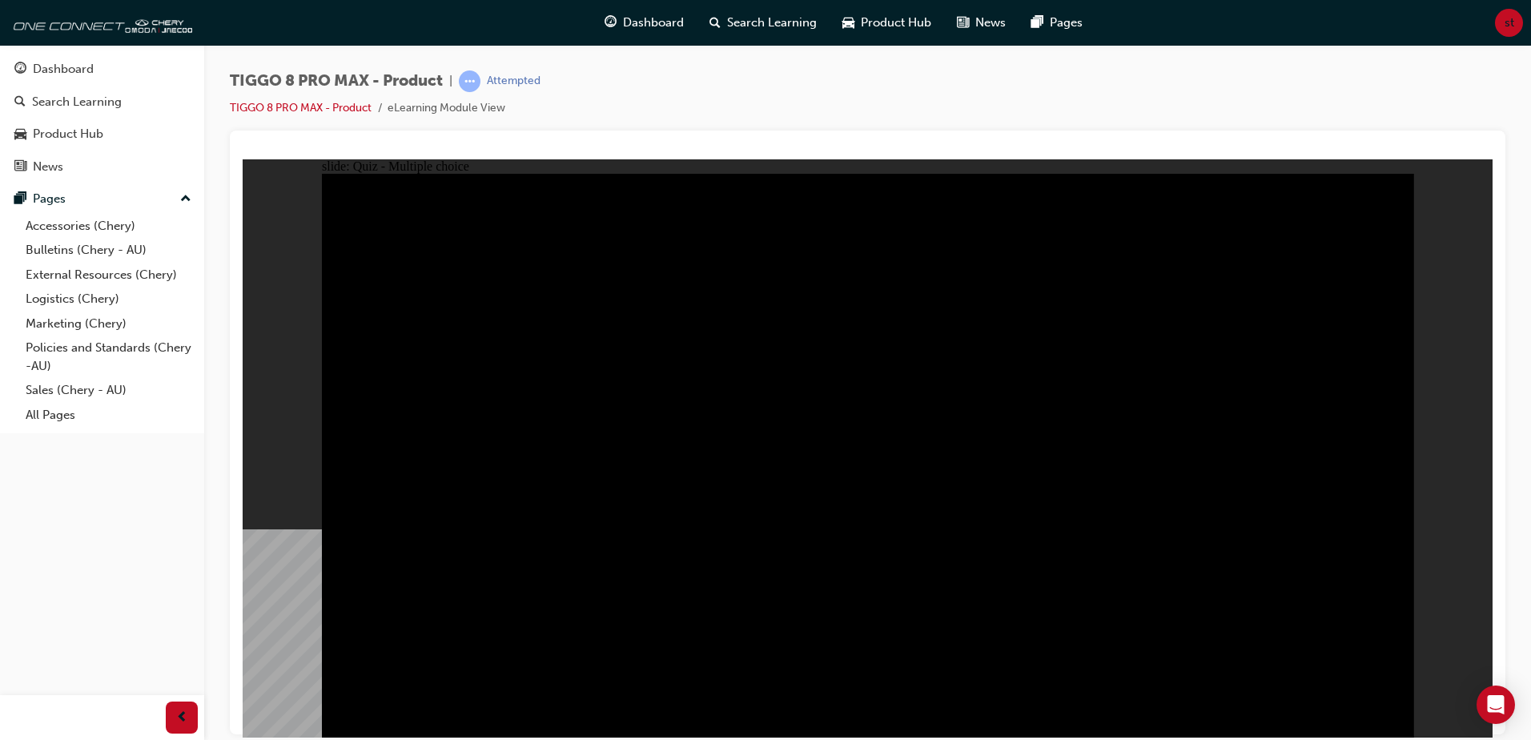
radio input "true"
checkbox input "true"
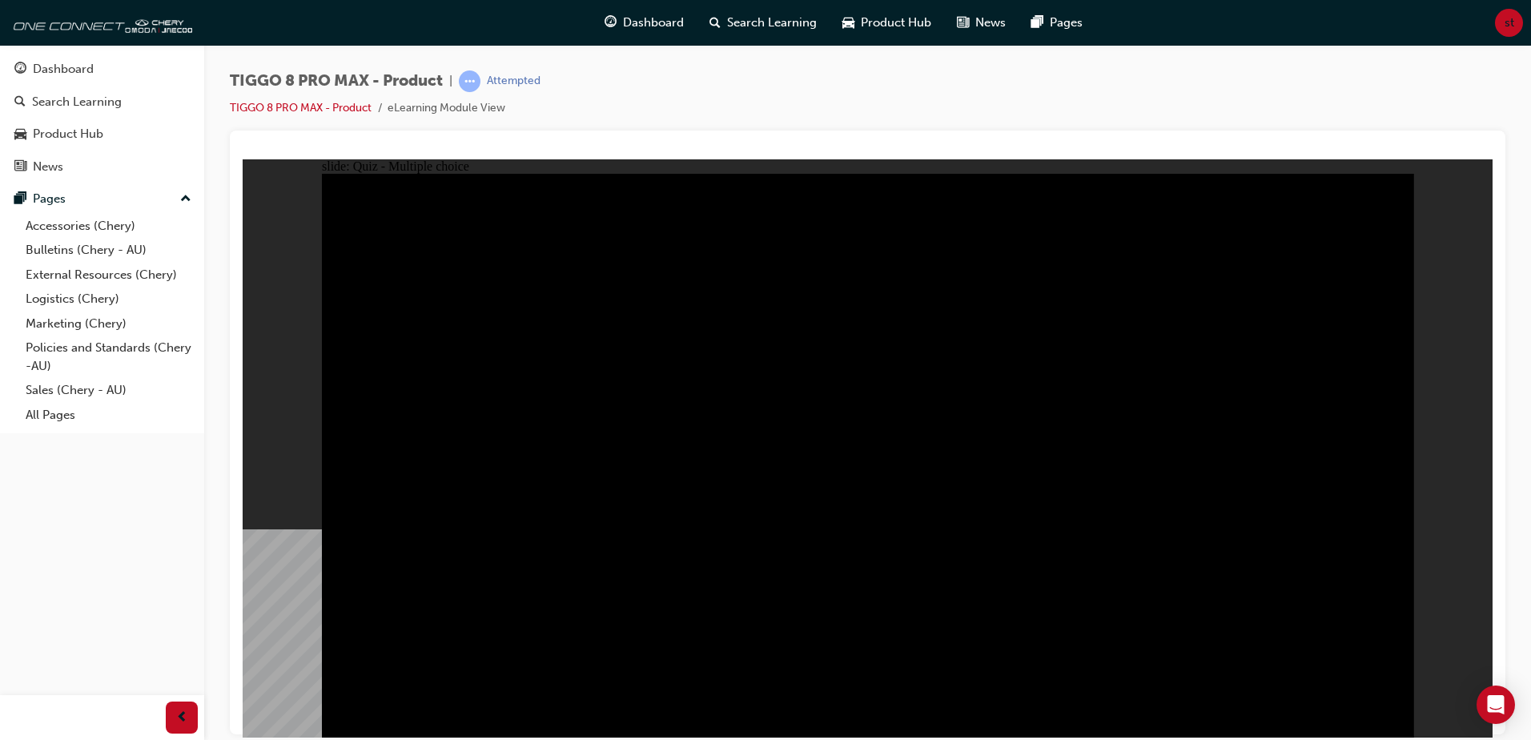
checkbox input "true"
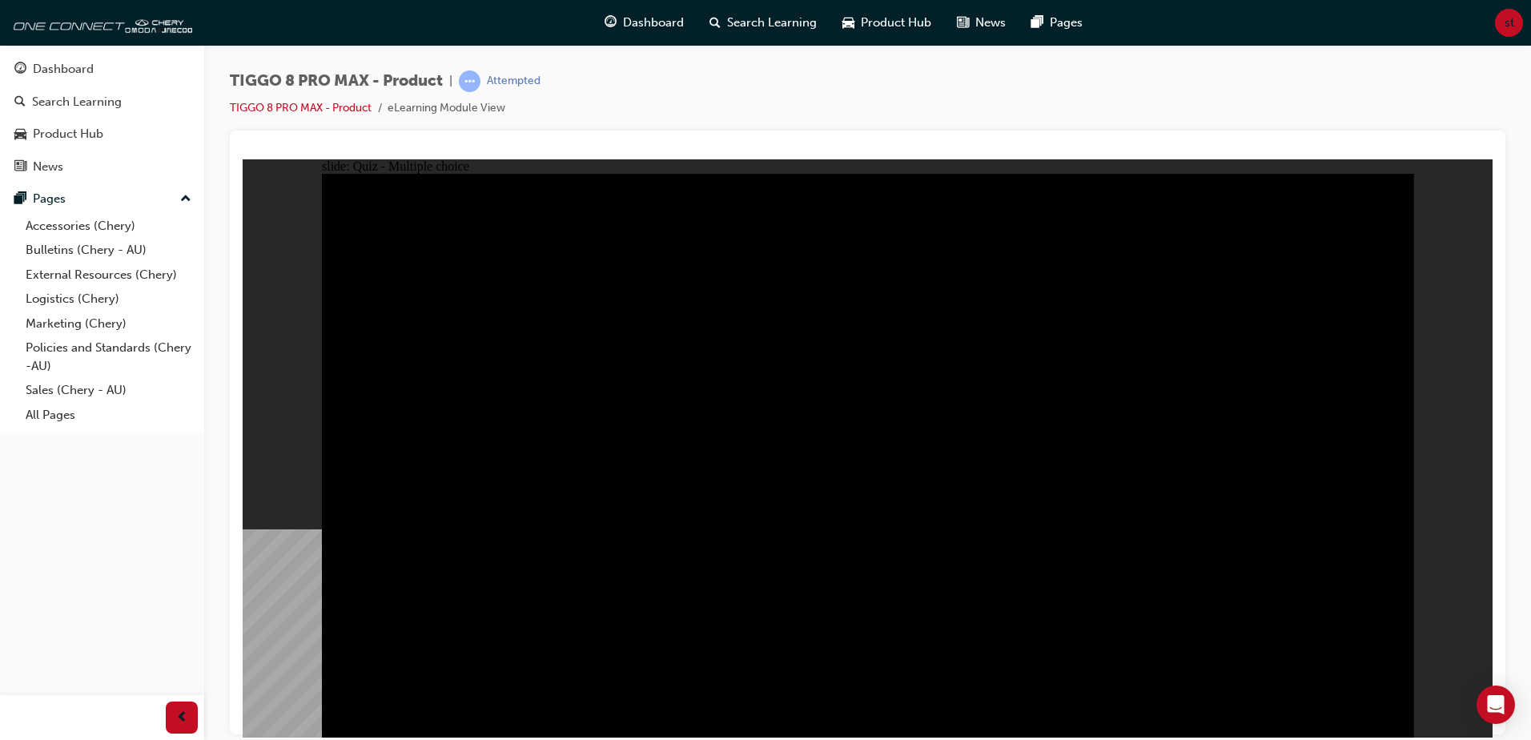
drag, startPoint x: 957, startPoint y: 368, endPoint x: 1106, endPoint y: 302, distance: 163.1
checkbox input "true"
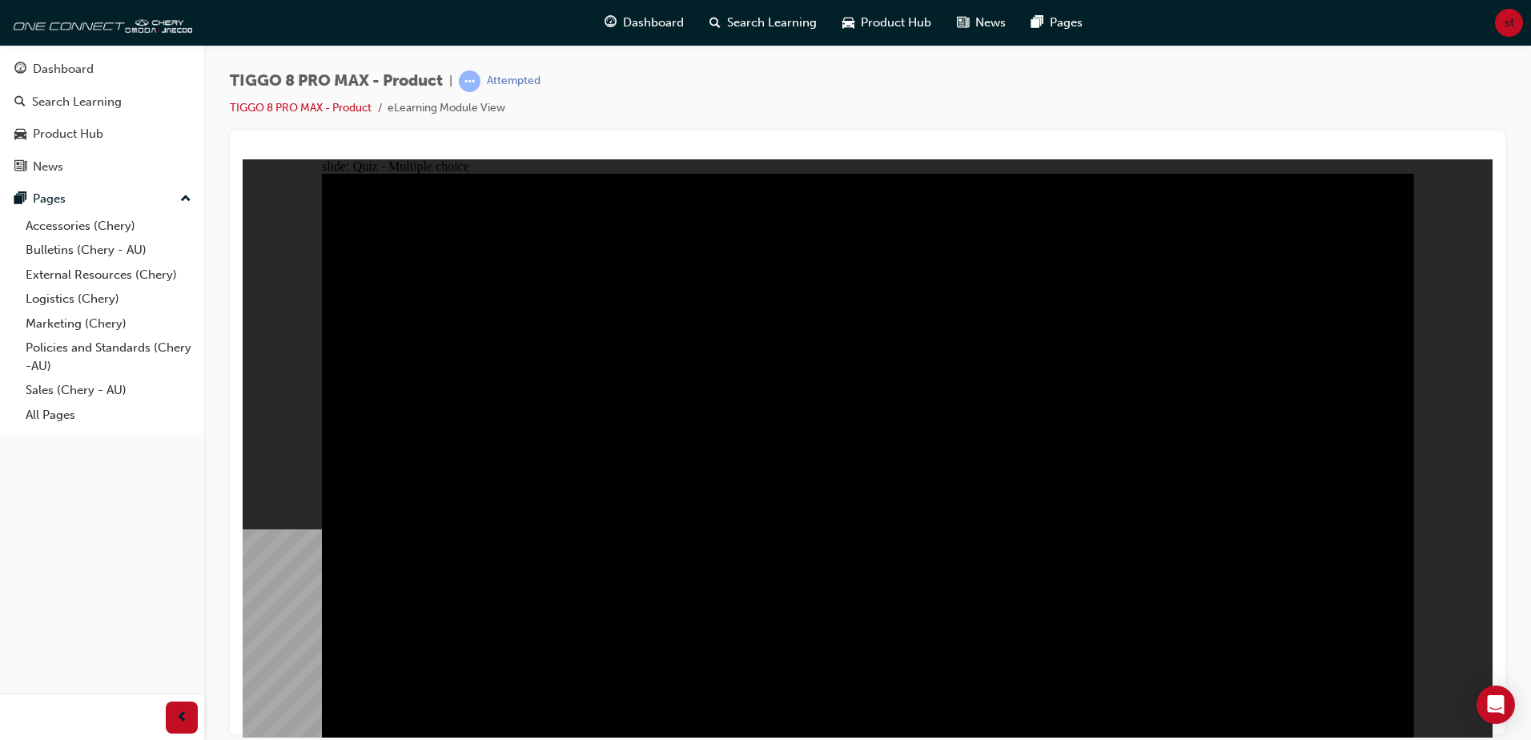
drag, startPoint x: 1265, startPoint y: 451, endPoint x: 1086, endPoint y: 474, distance: 180.8
checkbox input "true"
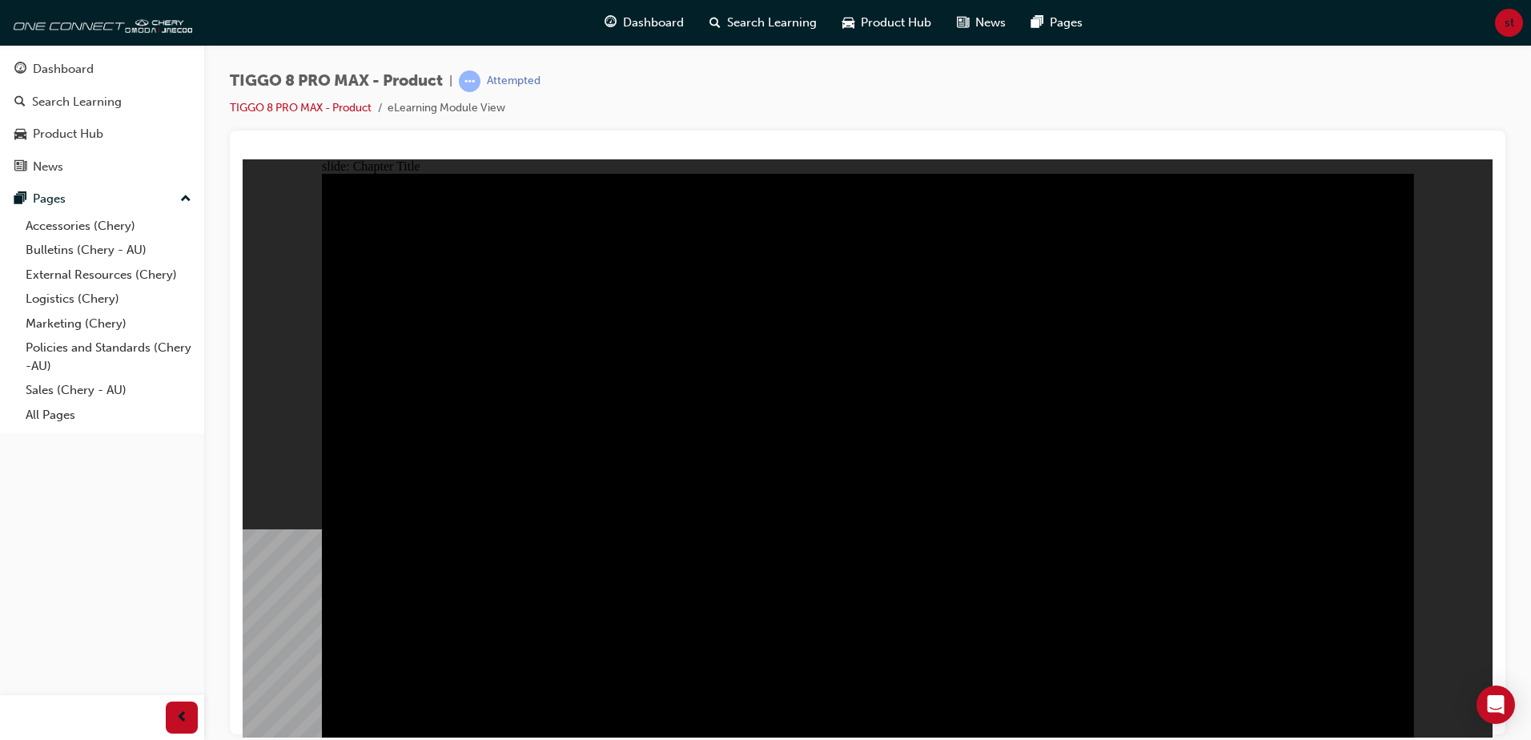
radio input "true"
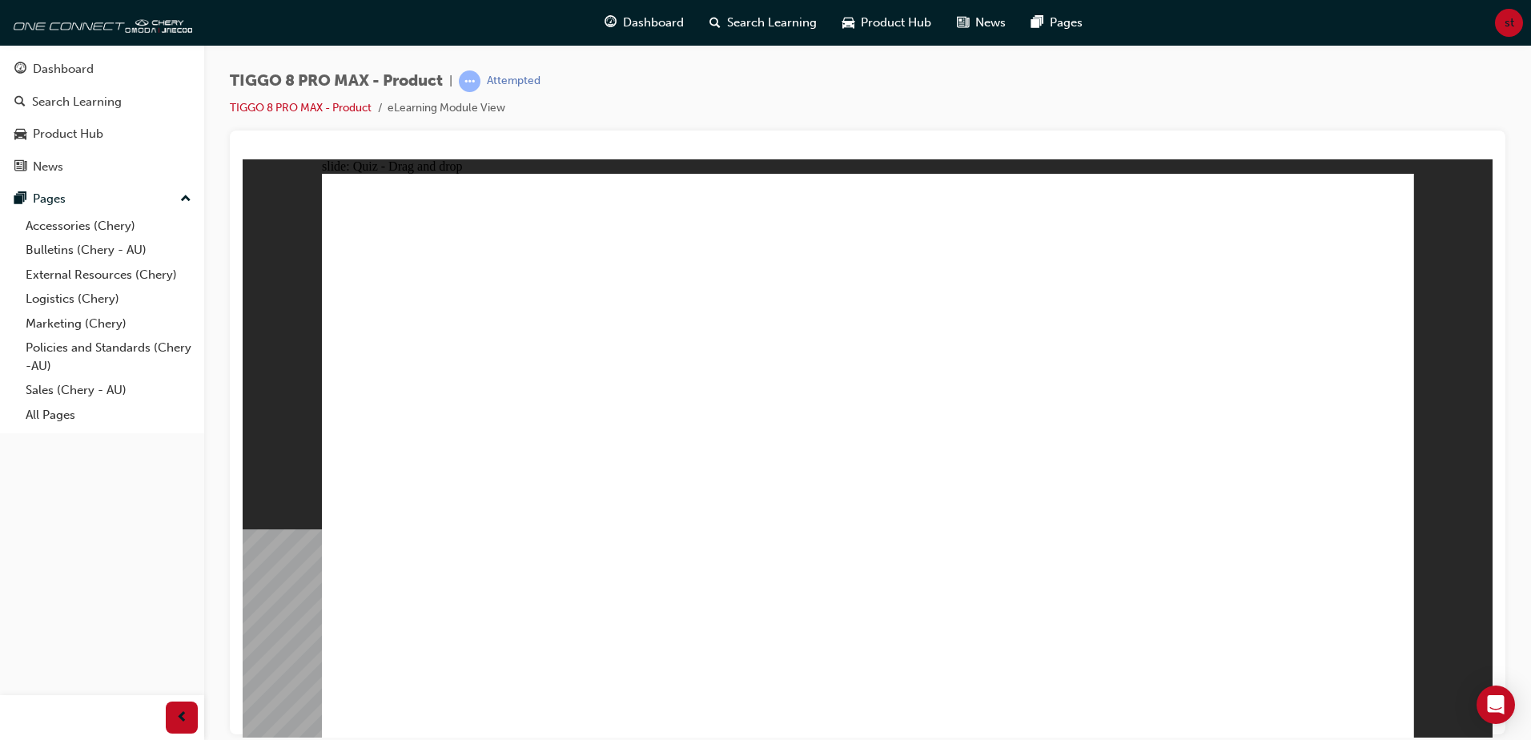
drag, startPoint x: 960, startPoint y: 348, endPoint x: 1062, endPoint y: 487, distance: 172.3
drag, startPoint x: 1159, startPoint y: 348, endPoint x: 1261, endPoint y: 489, distance: 173.7
drag, startPoint x: 1231, startPoint y: 238, endPoint x: 407, endPoint y: 484, distance: 859.9
drag, startPoint x: 1093, startPoint y: 246, endPoint x: 676, endPoint y: 488, distance: 482.1
drag, startPoint x: 864, startPoint y: 276, endPoint x: 878, endPoint y: 471, distance: 195.1
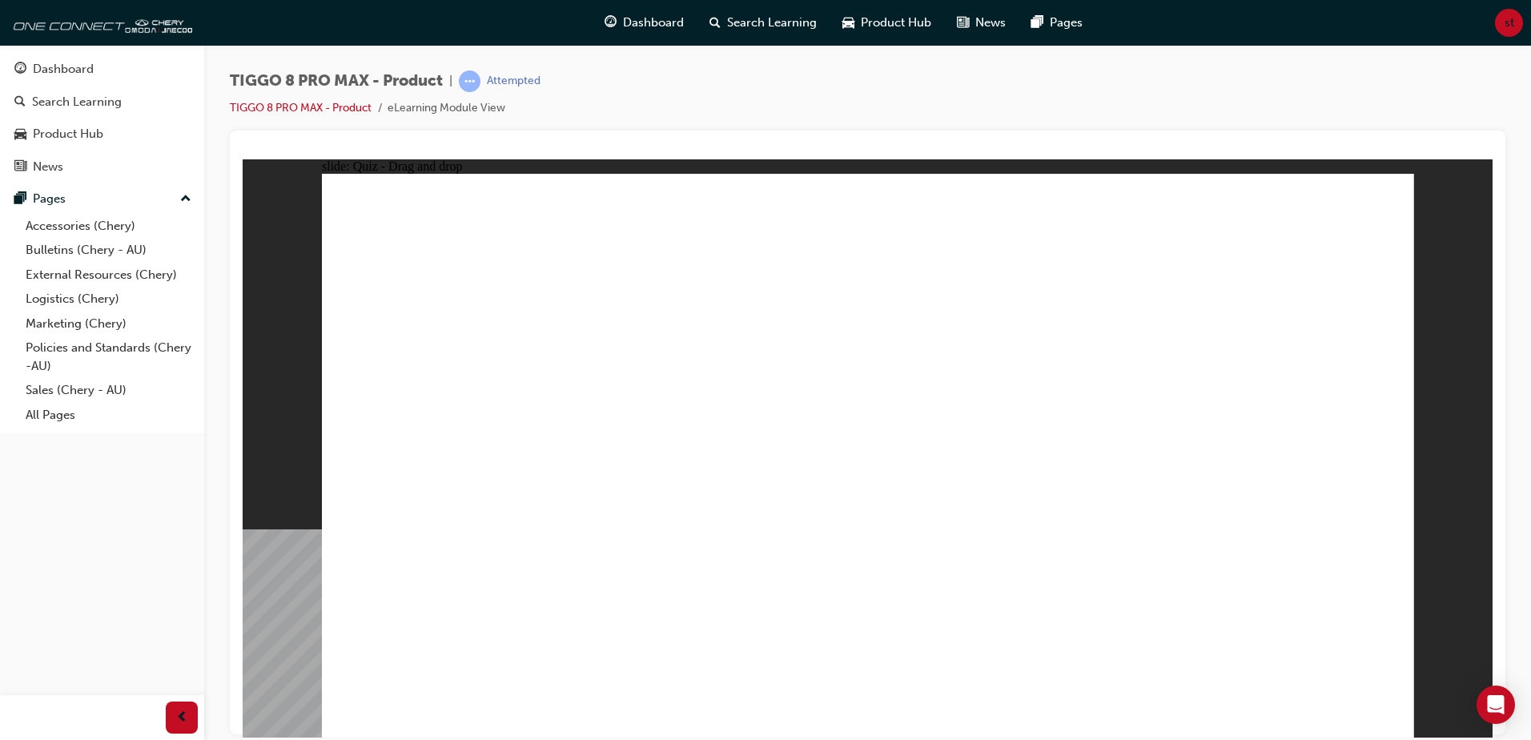
checkbox input "true"
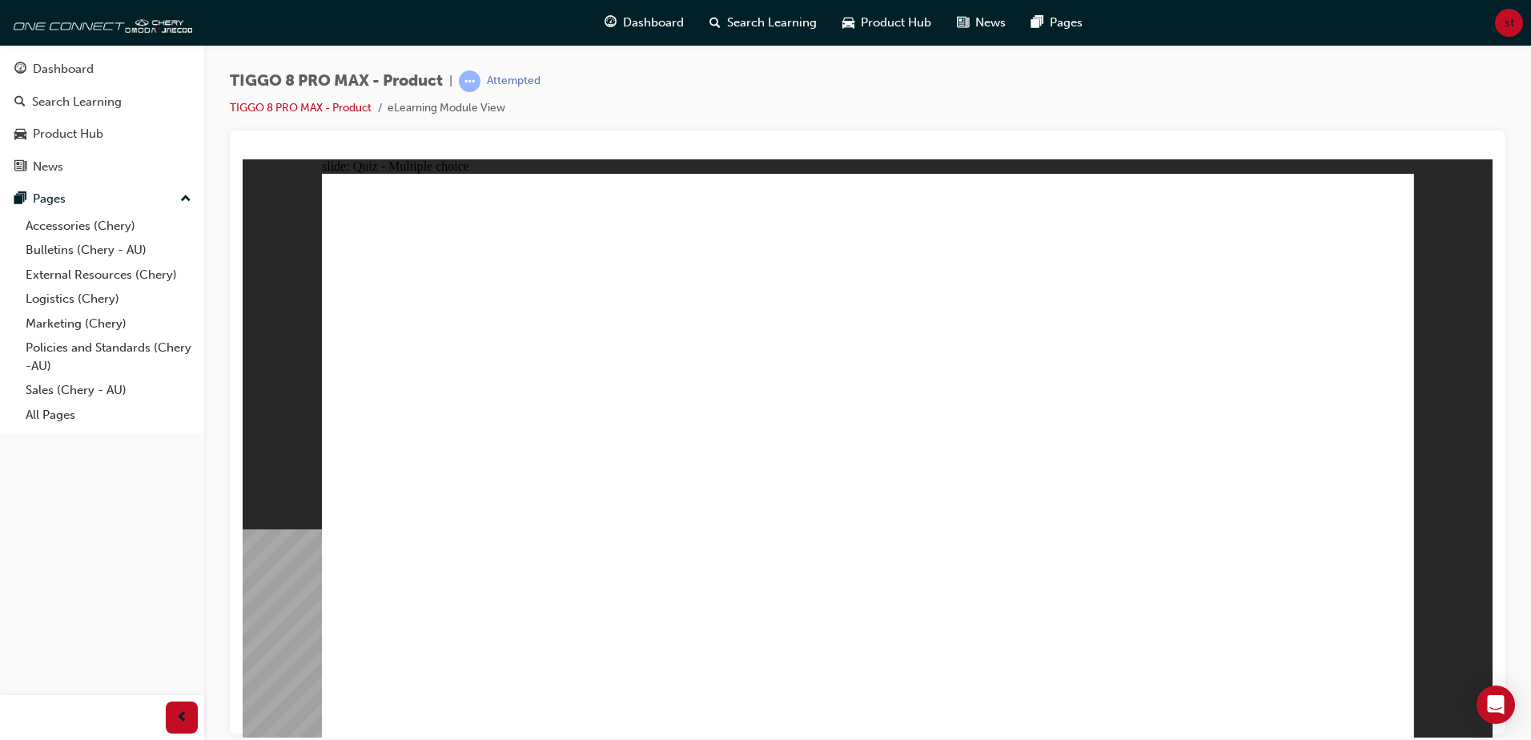
radio input "true"
drag, startPoint x: 924, startPoint y: 337, endPoint x: 1002, endPoint y: 658, distance: 330.5
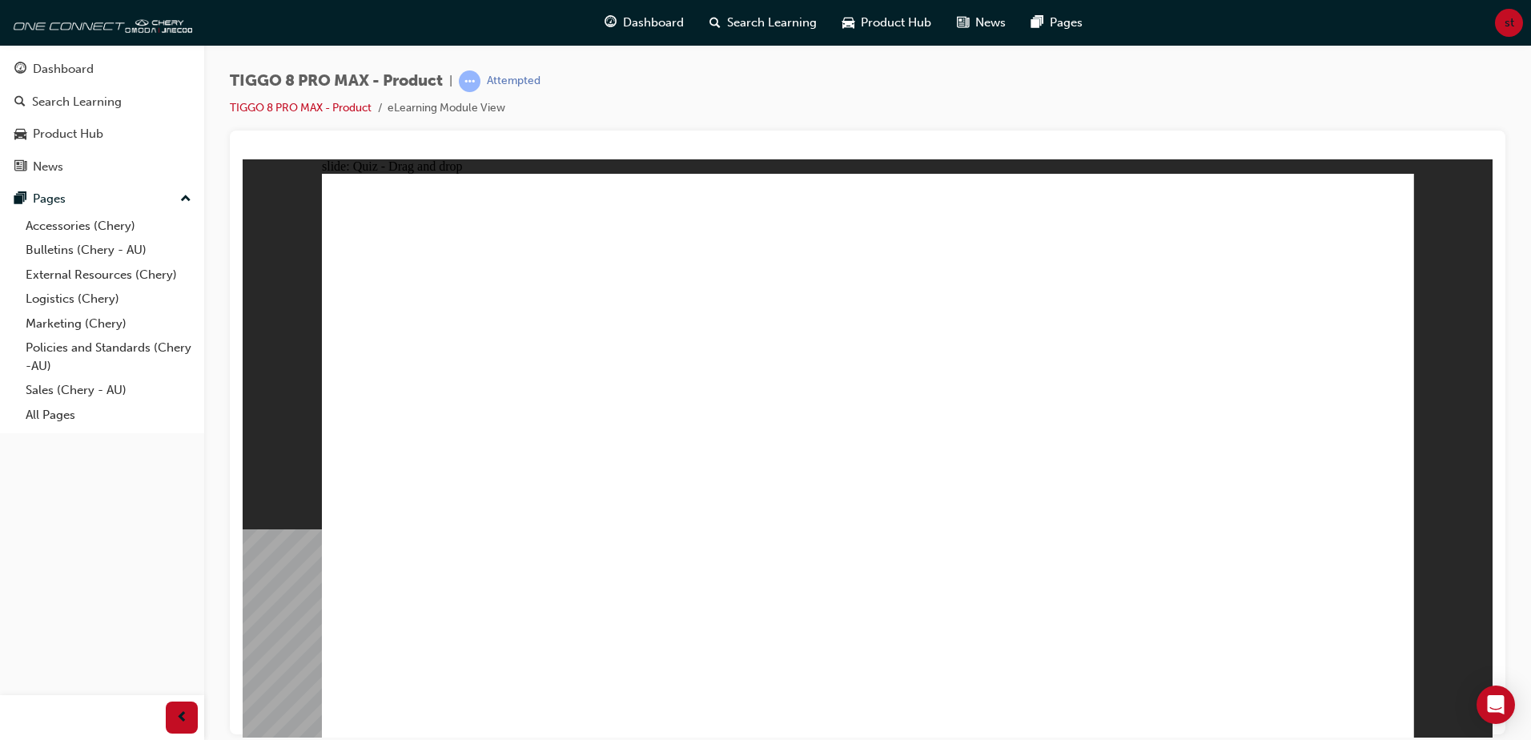
drag, startPoint x: 932, startPoint y: 247, endPoint x: 990, endPoint y: 459, distance: 220.0
drag, startPoint x: 919, startPoint y: 279, endPoint x: 1033, endPoint y: 573, distance: 315.3
drag, startPoint x: 1067, startPoint y: 247, endPoint x: 966, endPoint y: 542, distance: 312.1
drag, startPoint x: 1109, startPoint y: 290, endPoint x: 1113, endPoint y: 462, distance: 172.2
drag, startPoint x: 1111, startPoint y: 351, endPoint x: 1002, endPoint y: 607, distance: 278.3
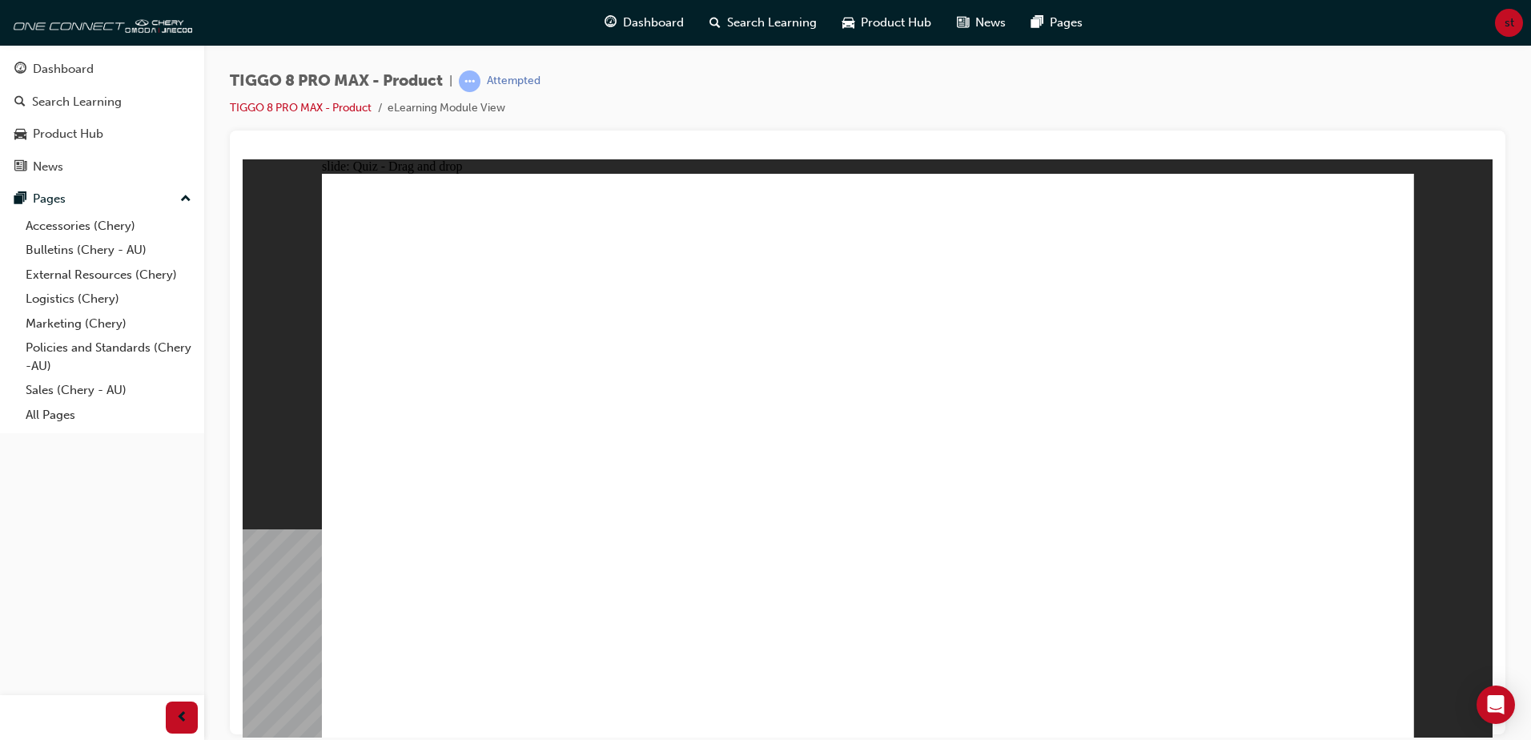
drag, startPoint x: 1286, startPoint y: 243, endPoint x: 1126, endPoint y: 554, distance: 350.2
drag, startPoint x: 1266, startPoint y: 304, endPoint x: 1110, endPoint y: 604, distance: 337.6
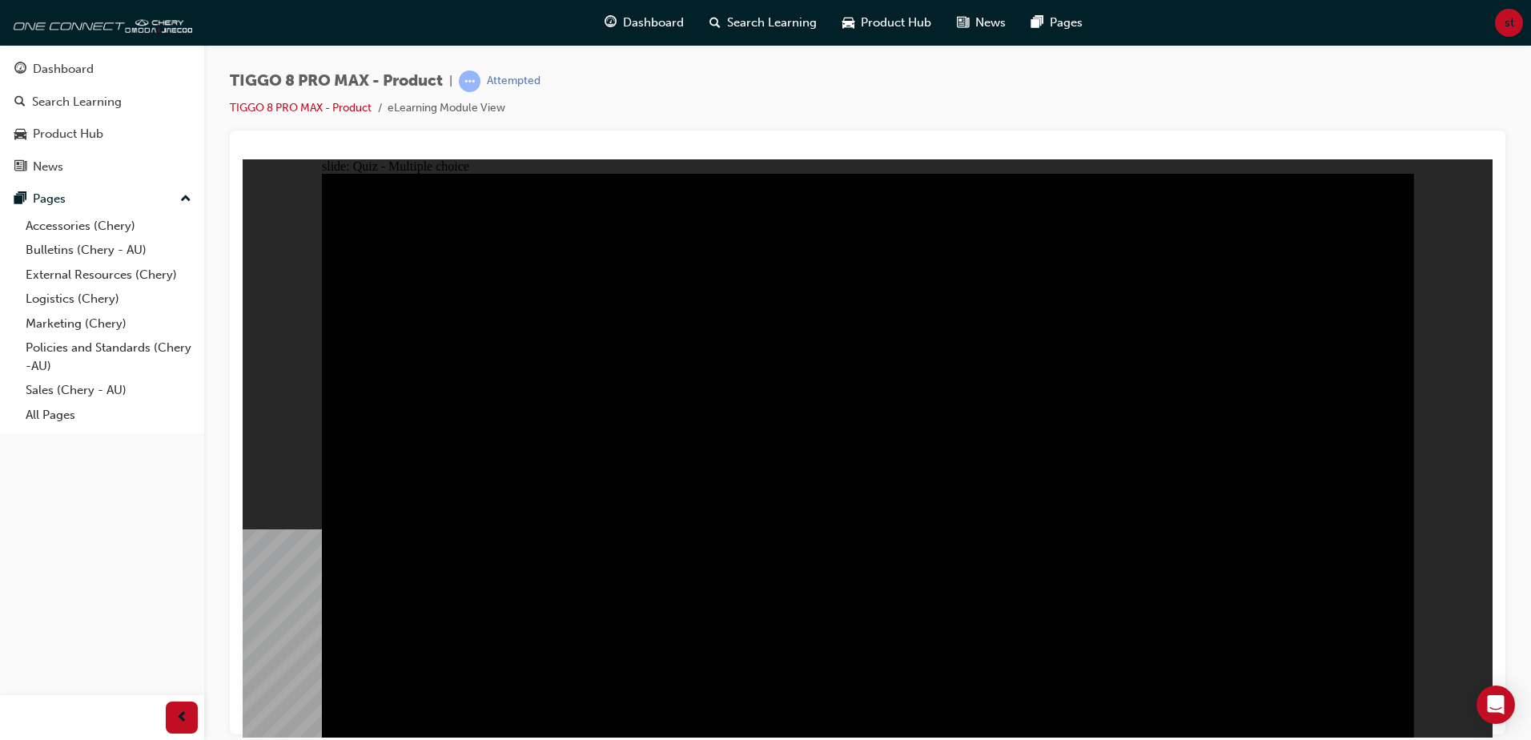
radio input "true"
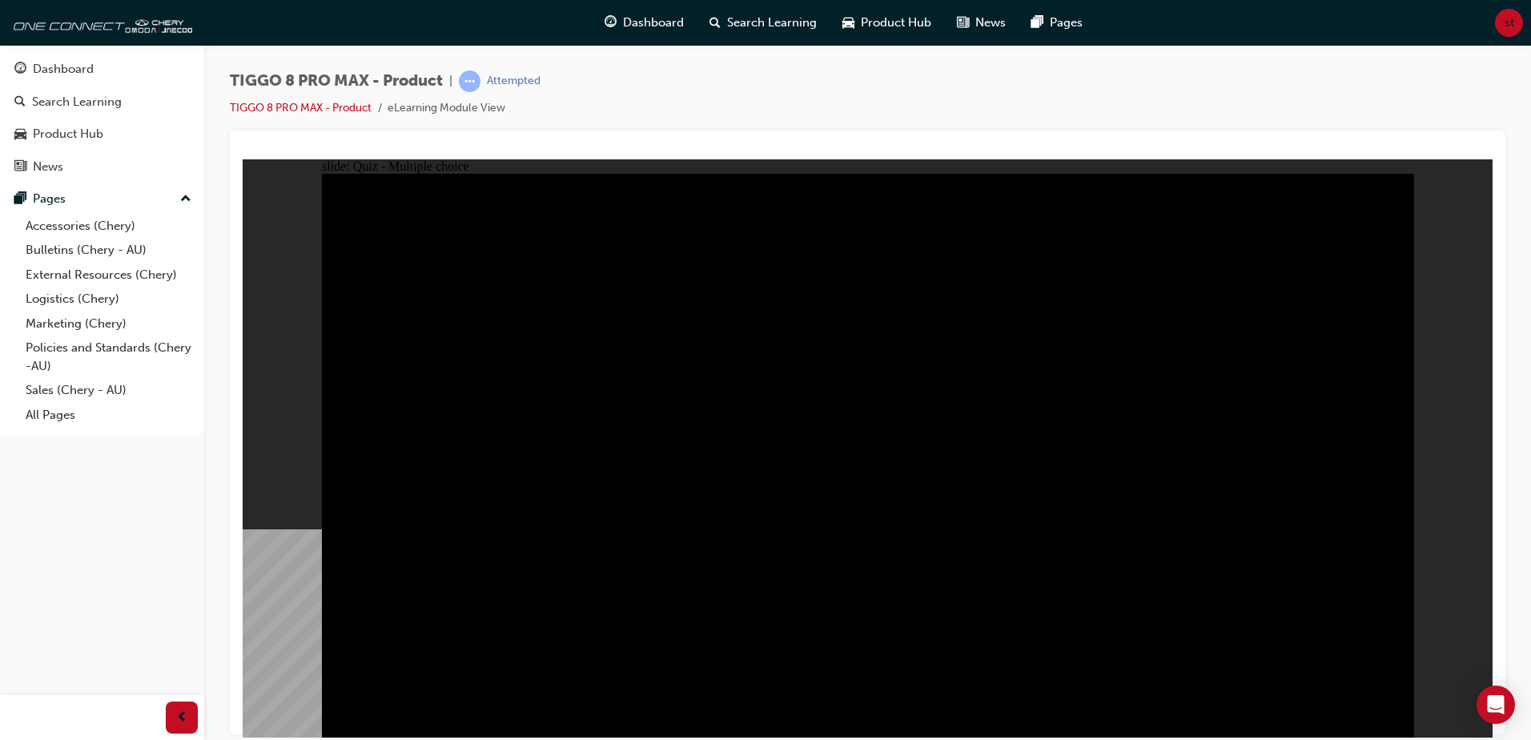
radio input "true"
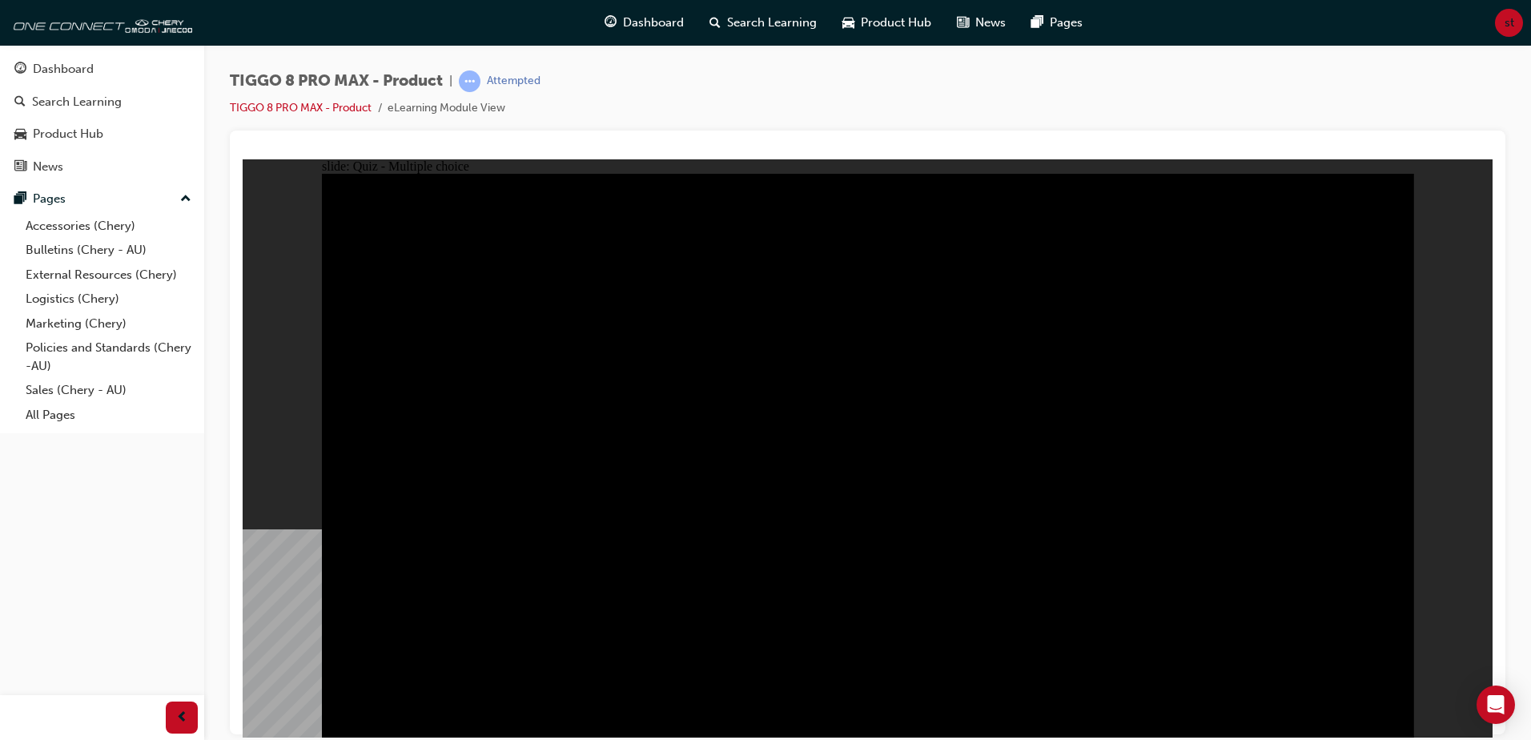
checkbox input "true"
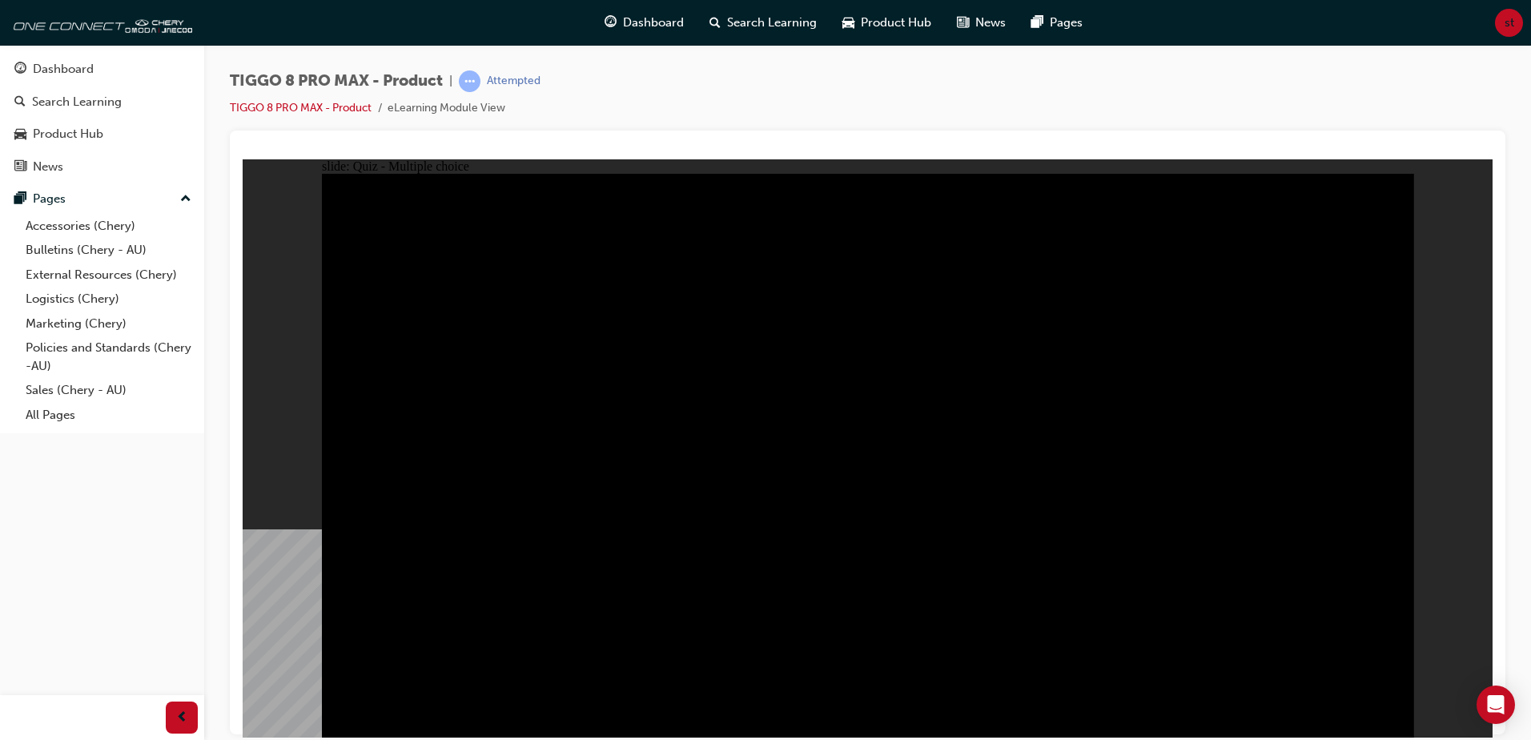
checkbox input "true"
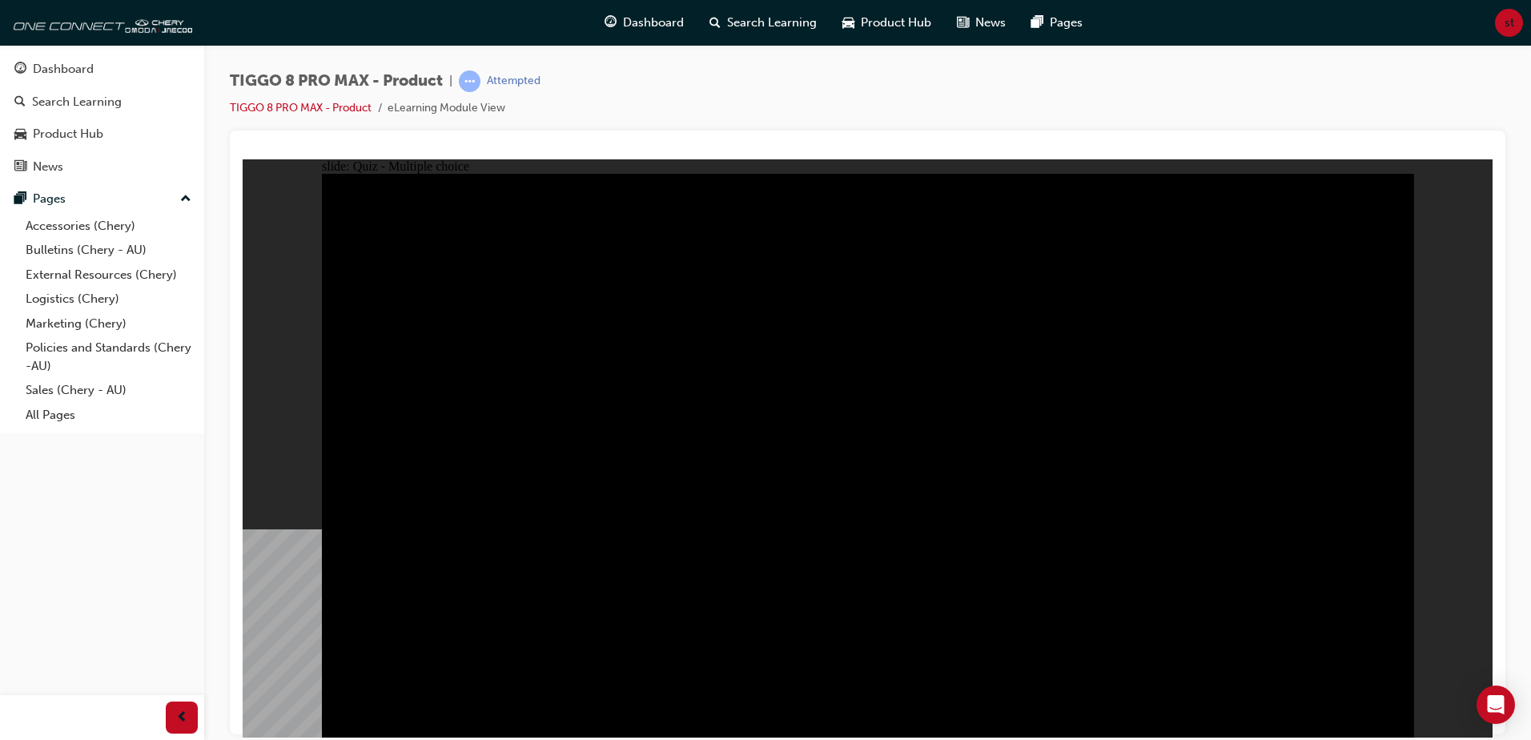
checkbox input "true"
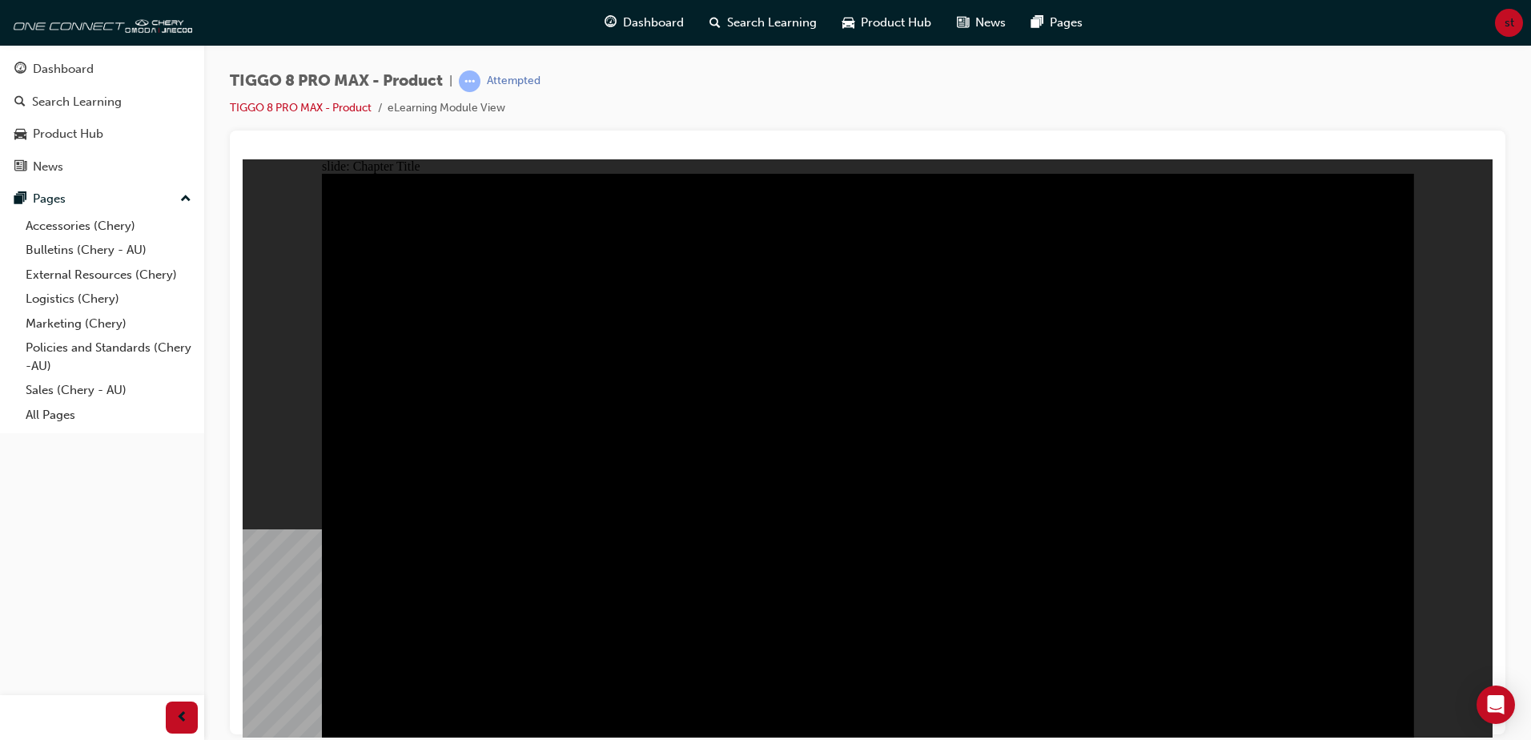
radio input "true"
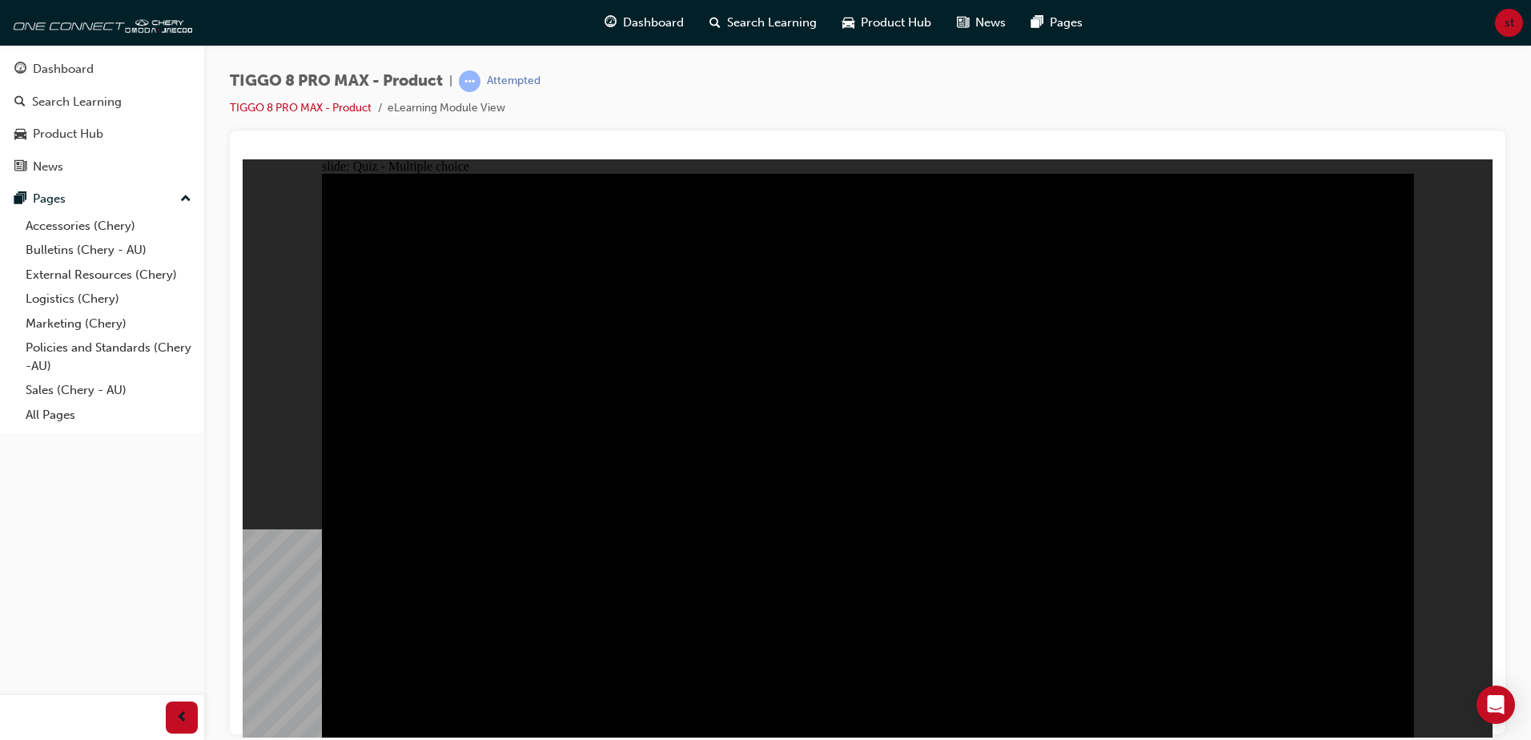
drag, startPoint x: 873, startPoint y: 539, endPoint x: 862, endPoint y: 541, distance: 11.5
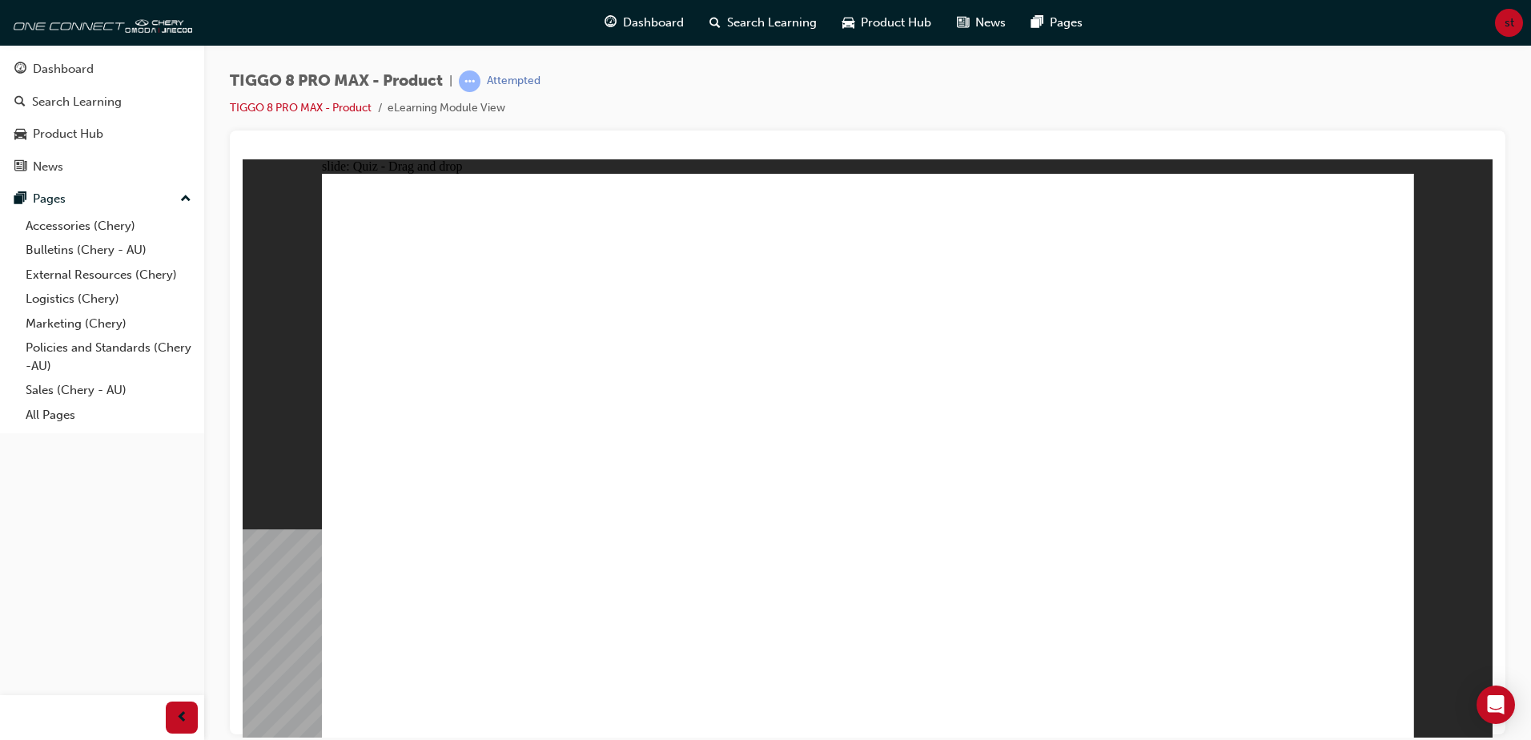
drag, startPoint x: 1153, startPoint y: 335, endPoint x: 364, endPoint y: 444, distance: 796.1
drag, startPoint x: 978, startPoint y: 344, endPoint x: 705, endPoint y: 483, distance: 306.1
drag, startPoint x: 822, startPoint y: 252, endPoint x: 869, endPoint y: 476, distance: 228.9
drag, startPoint x: 1099, startPoint y: 363, endPoint x: 1142, endPoint y: 487, distance: 131.4
drag, startPoint x: 1286, startPoint y: 290, endPoint x: 1315, endPoint y: 488, distance: 199.9
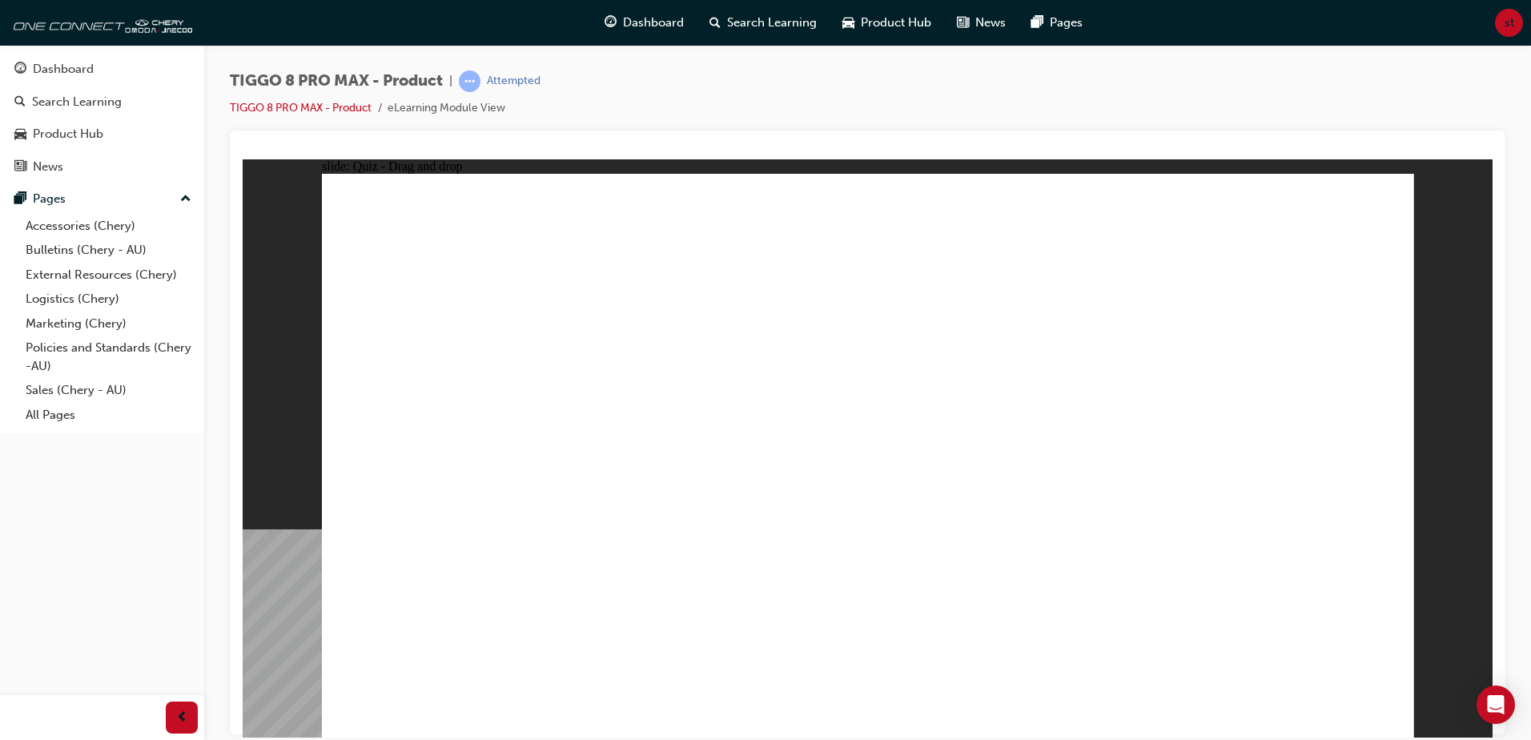
checkbox input "true"
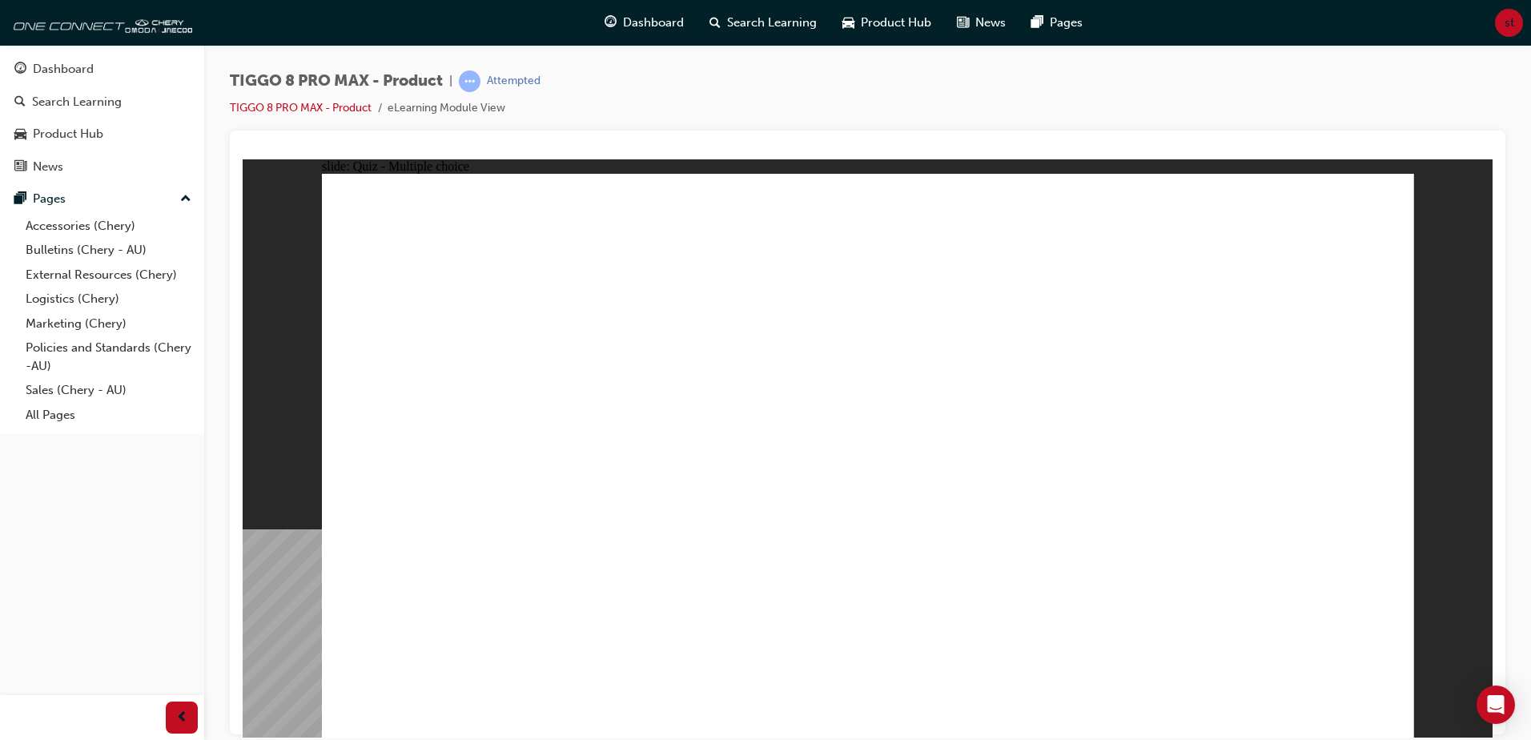
checkbox input "false"
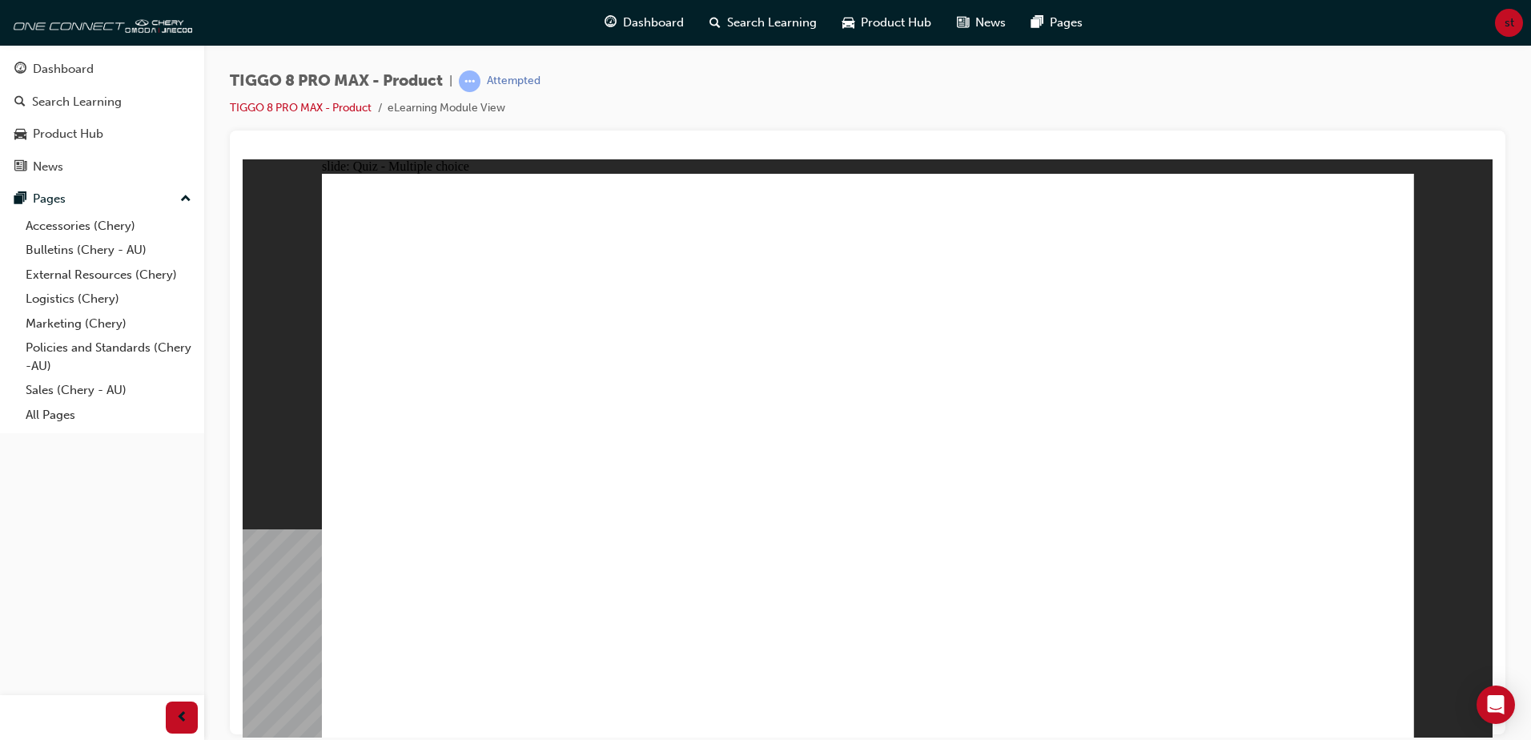
drag, startPoint x: 1138, startPoint y: 422, endPoint x: 1129, endPoint y: 467, distance: 45.8
checkbox input "true"
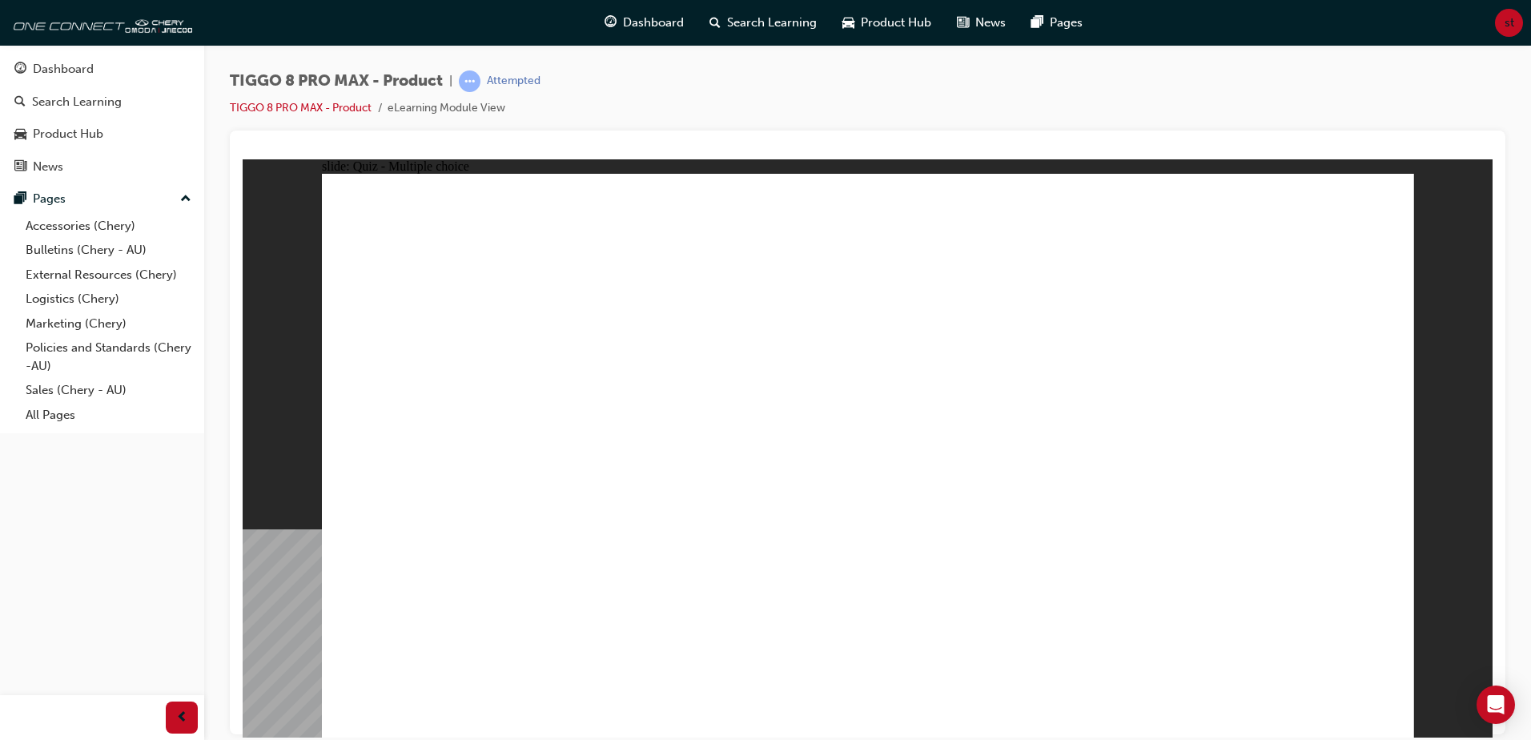
radio input "true"
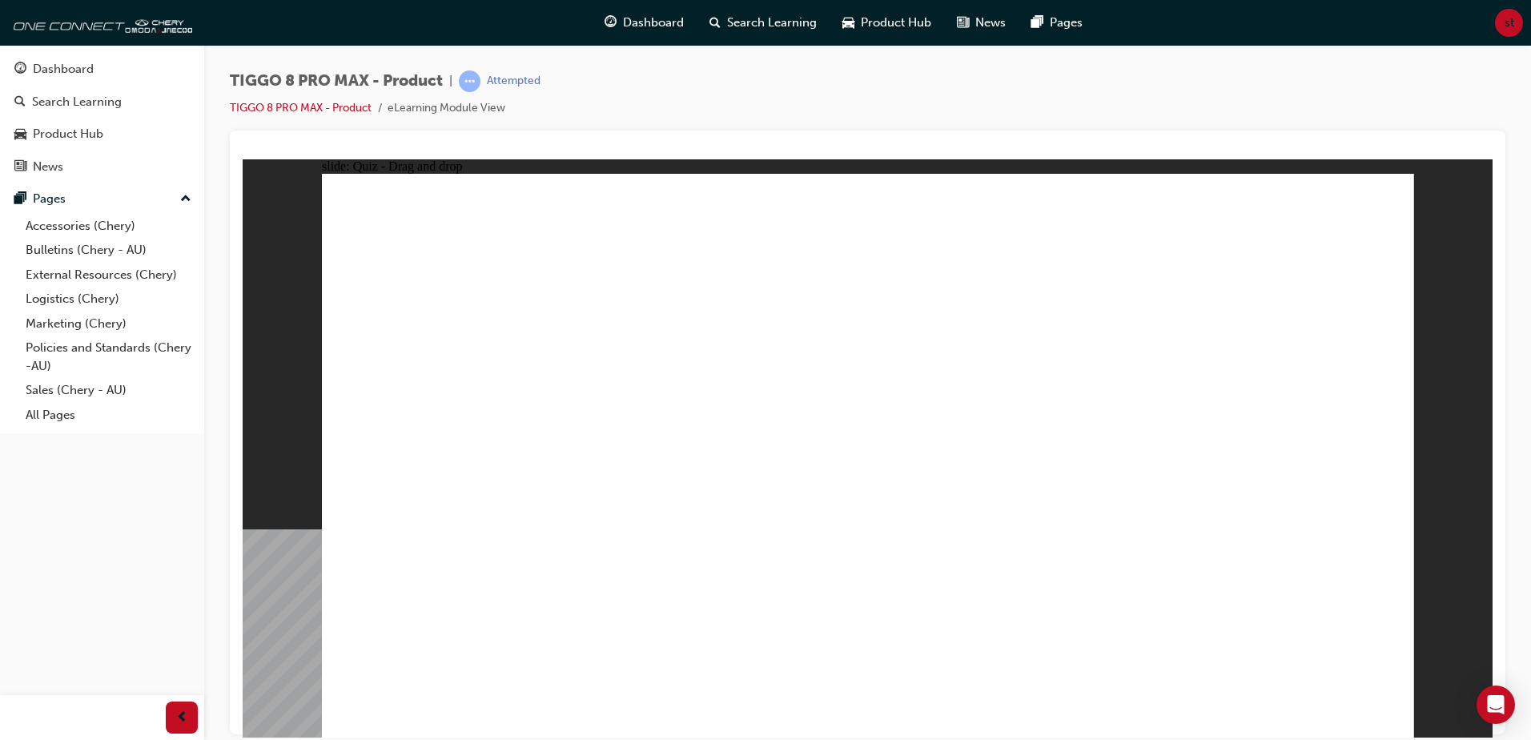
drag, startPoint x: 911, startPoint y: 236, endPoint x: 1017, endPoint y: 553, distance: 334.2
drag, startPoint x: 925, startPoint y: 283, endPoint x: 1025, endPoint y: 546, distance: 281.0
drag, startPoint x: 1090, startPoint y: 244, endPoint x: 1083, endPoint y: 512, distance: 268.3
drag, startPoint x: 1078, startPoint y: 357, endPoint x: 1078, endPoint y: 565, distance: 208.1
drag, startPoint x: 1048, startPoint y: 268, endPoint x: 1038, endPoint y: 496, distance: 227.6
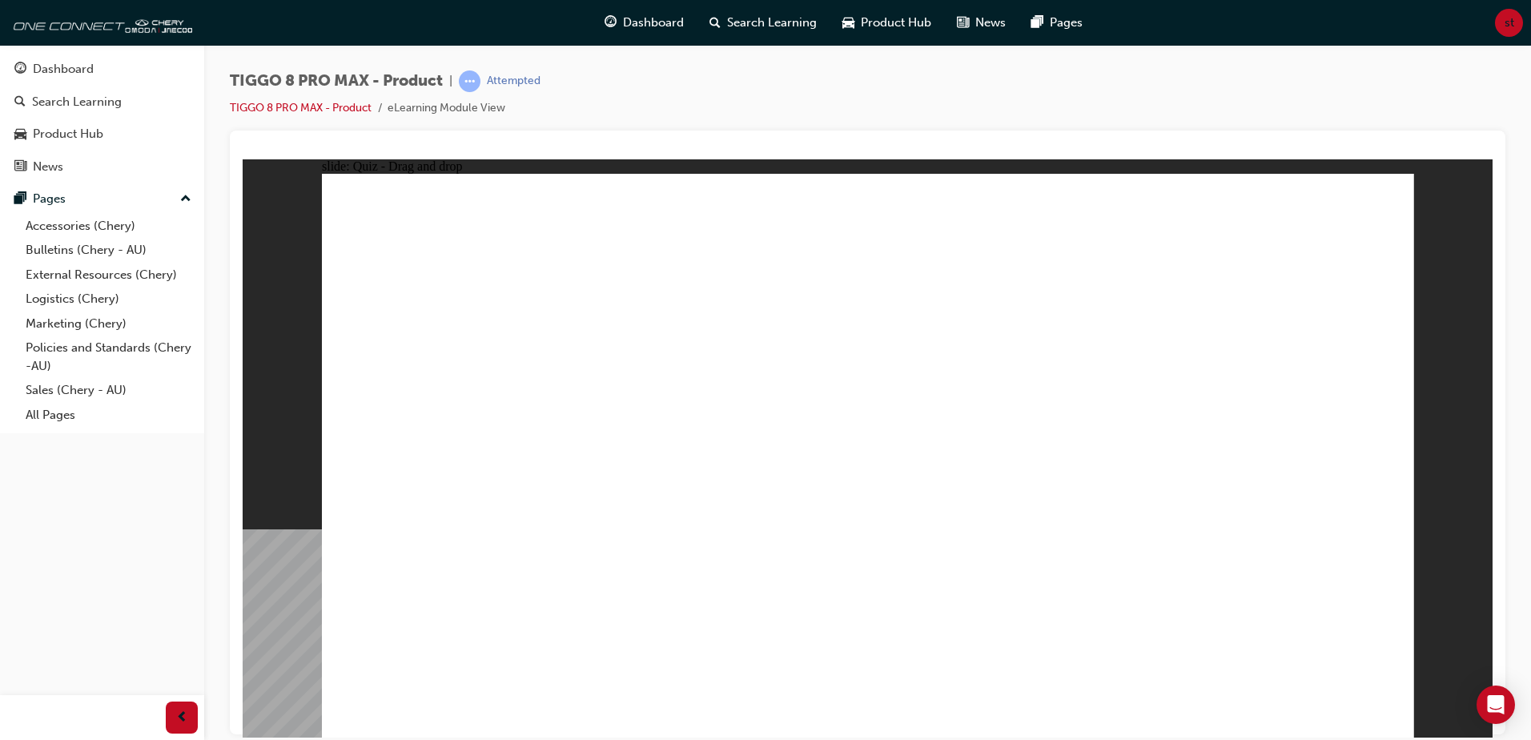
drag, startPoint x: 1258, startPoint y: 262, endPoint x: 1139, endPoint y: 510, distance: 275.0
drag, startPoint x: 1240, startPoint y: 231, endPoint x: 1063, endPoint y: 613, distance: 421.6
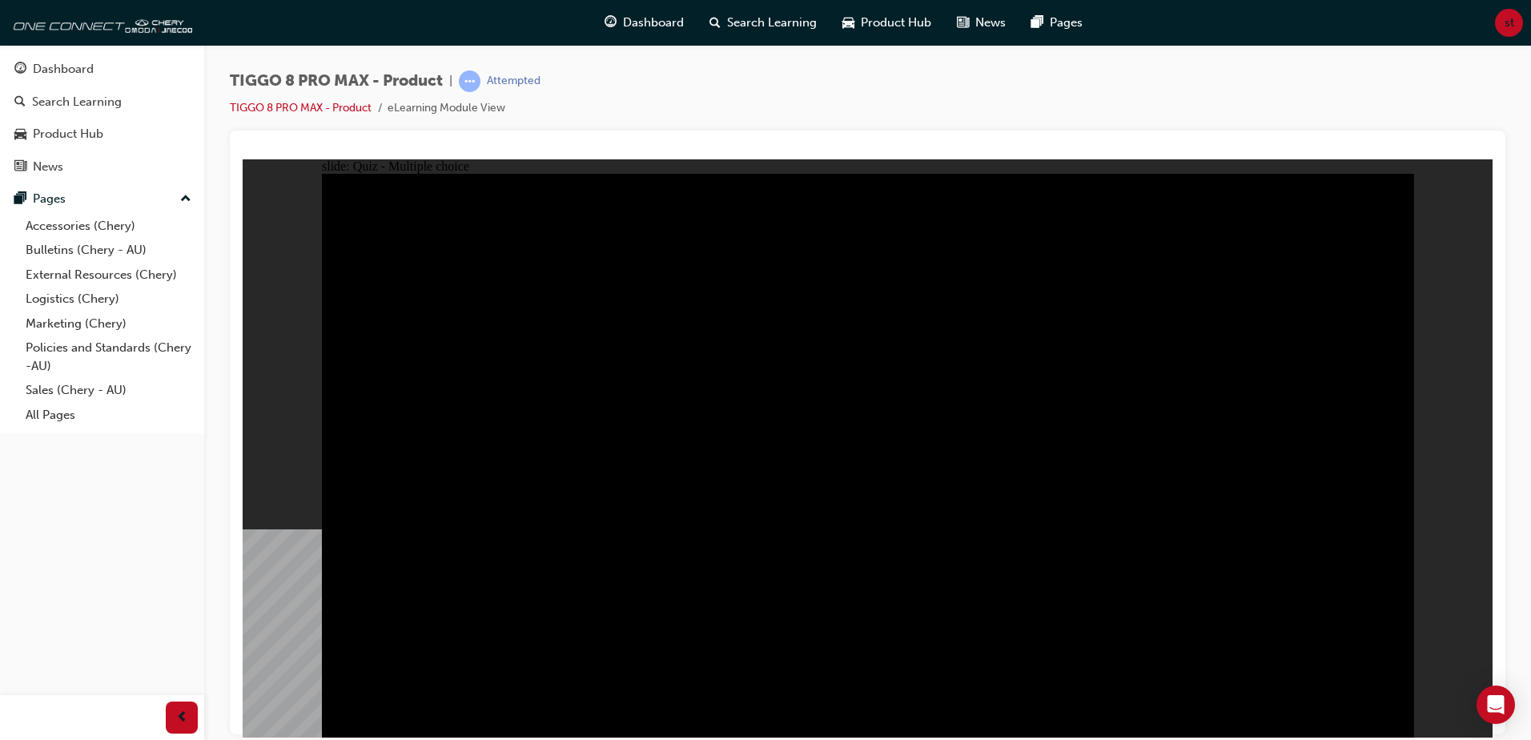
radio input "true"
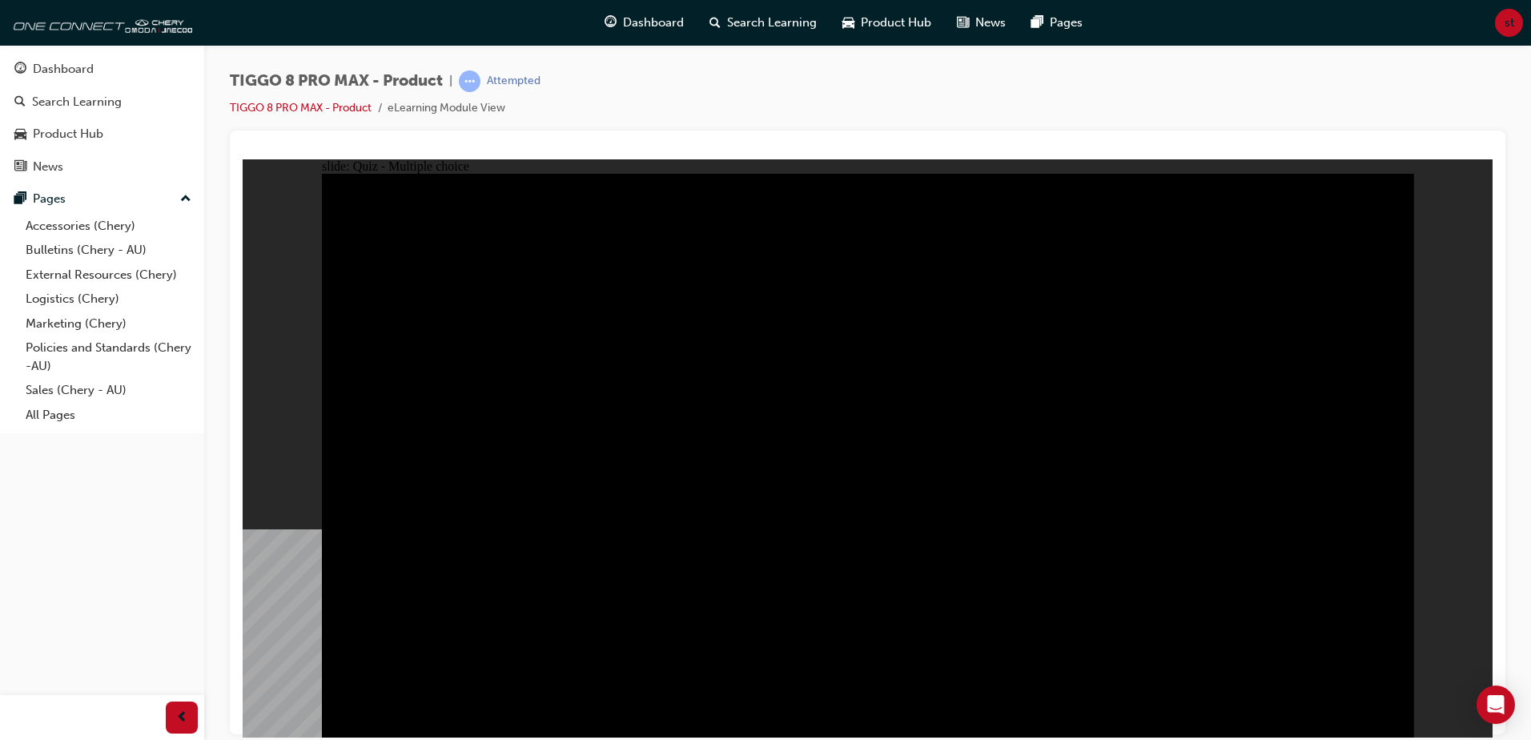
radio input "false"
radio input "true"
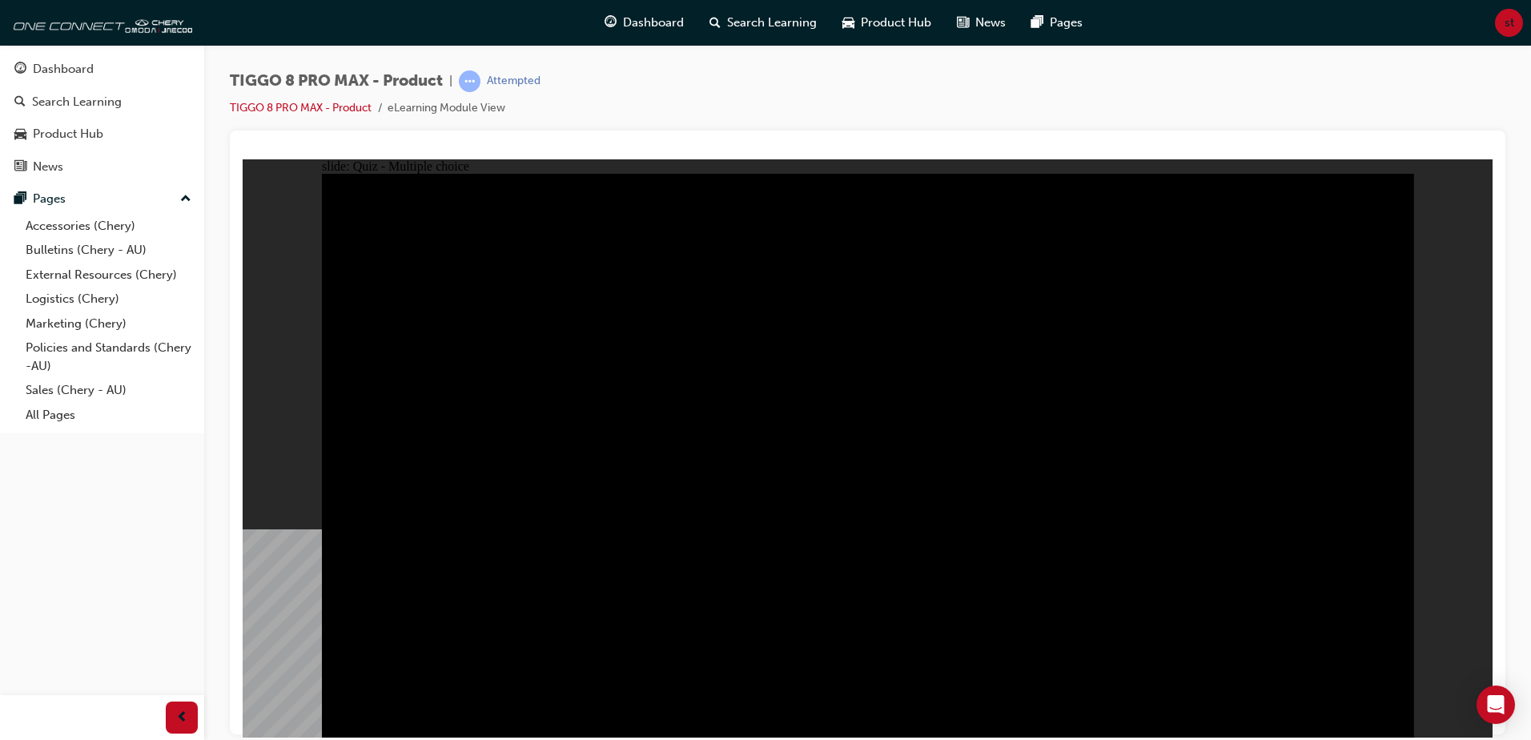
radio input "true"
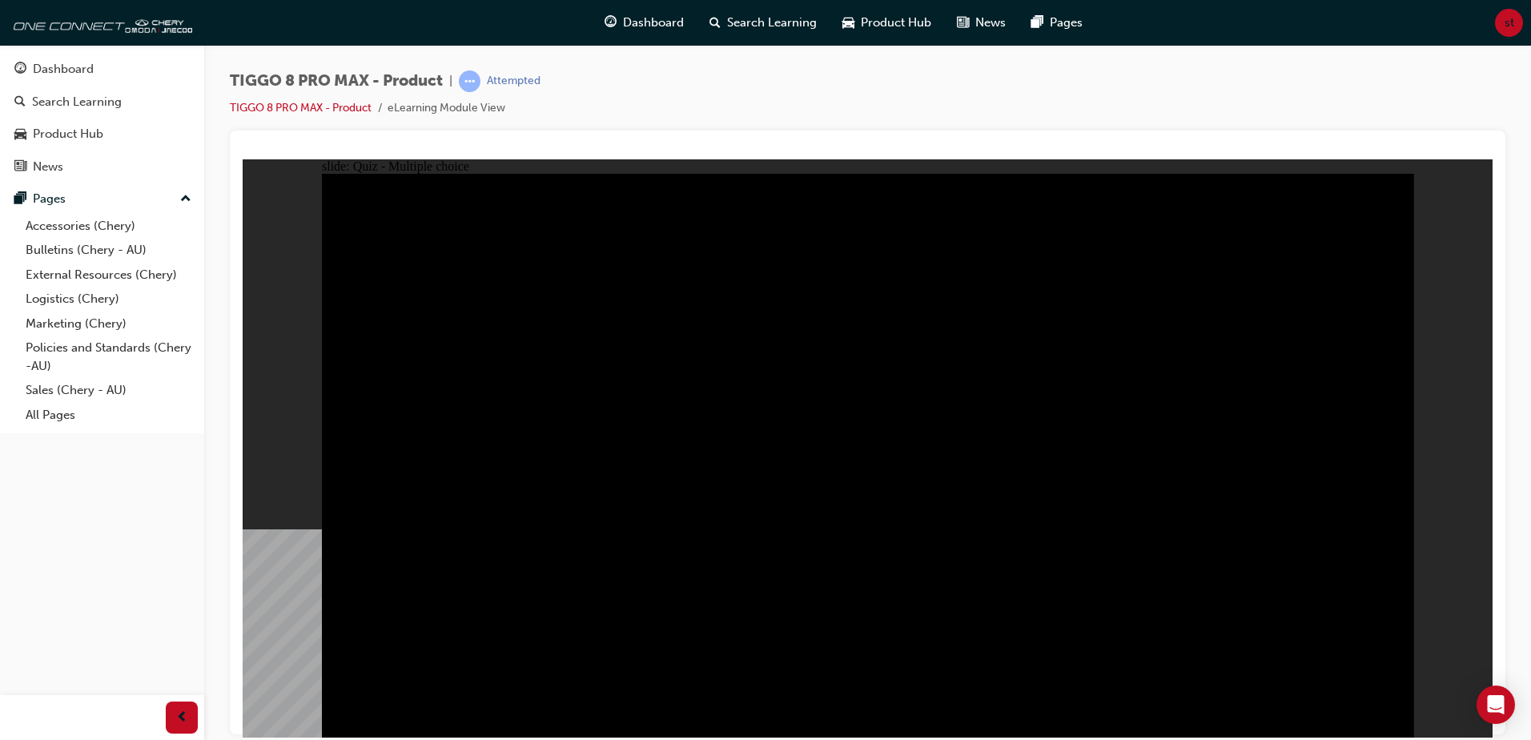
checkbox input "true"
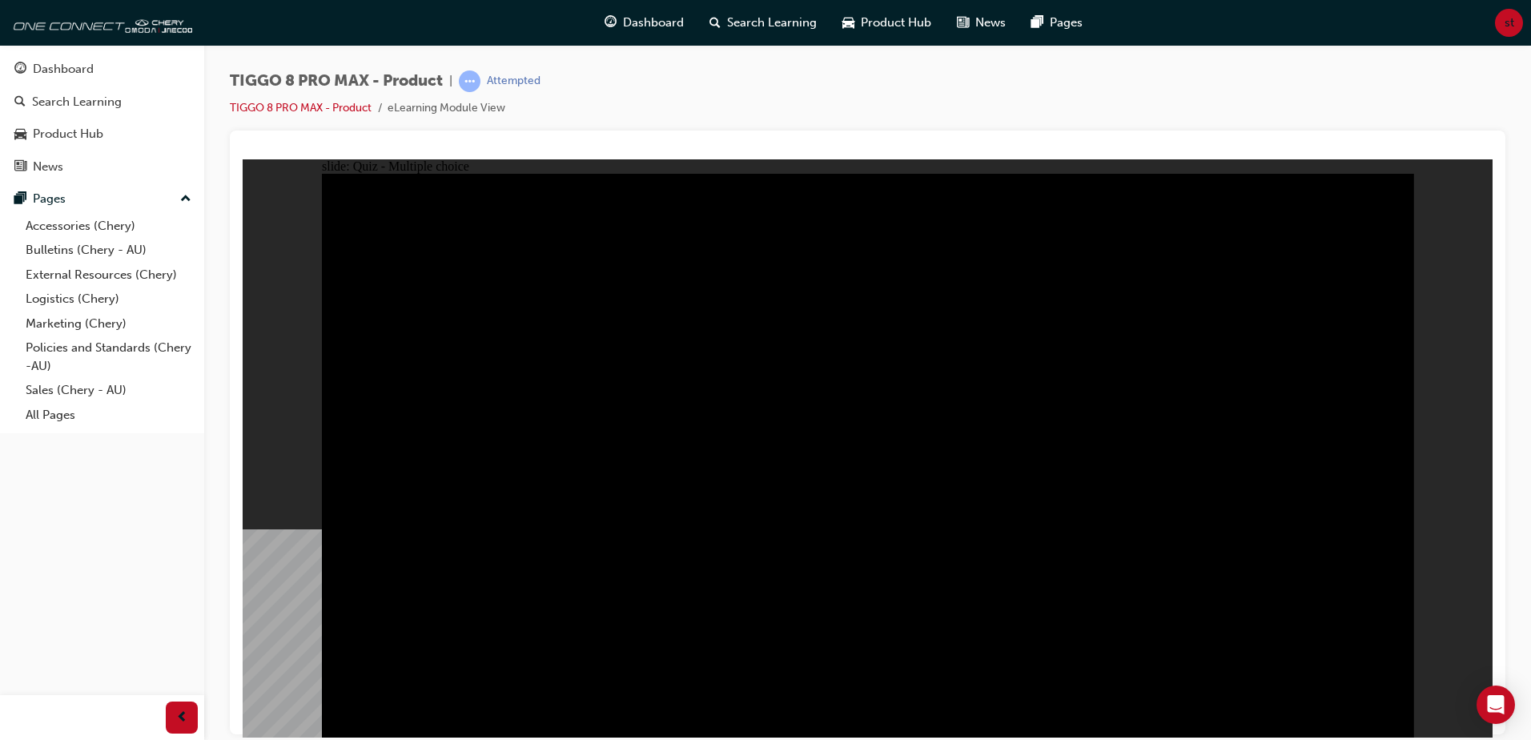
checkbox input "true"
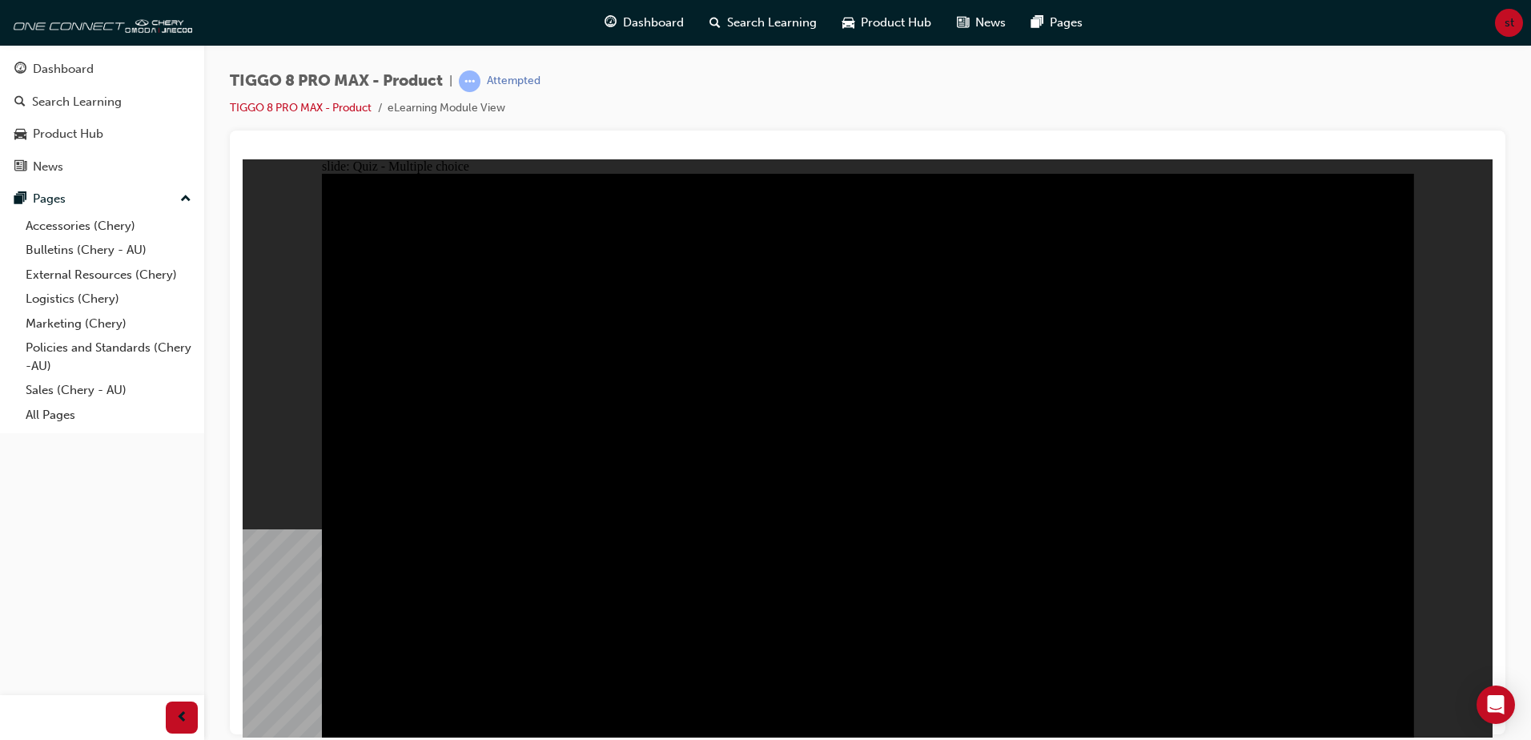
checkbox input "true"
drag, startPoint x: 884, startPoint y: 555, endPoint x: 1226, endPoint y: 421, distance: 367.0
checkbox input "true"
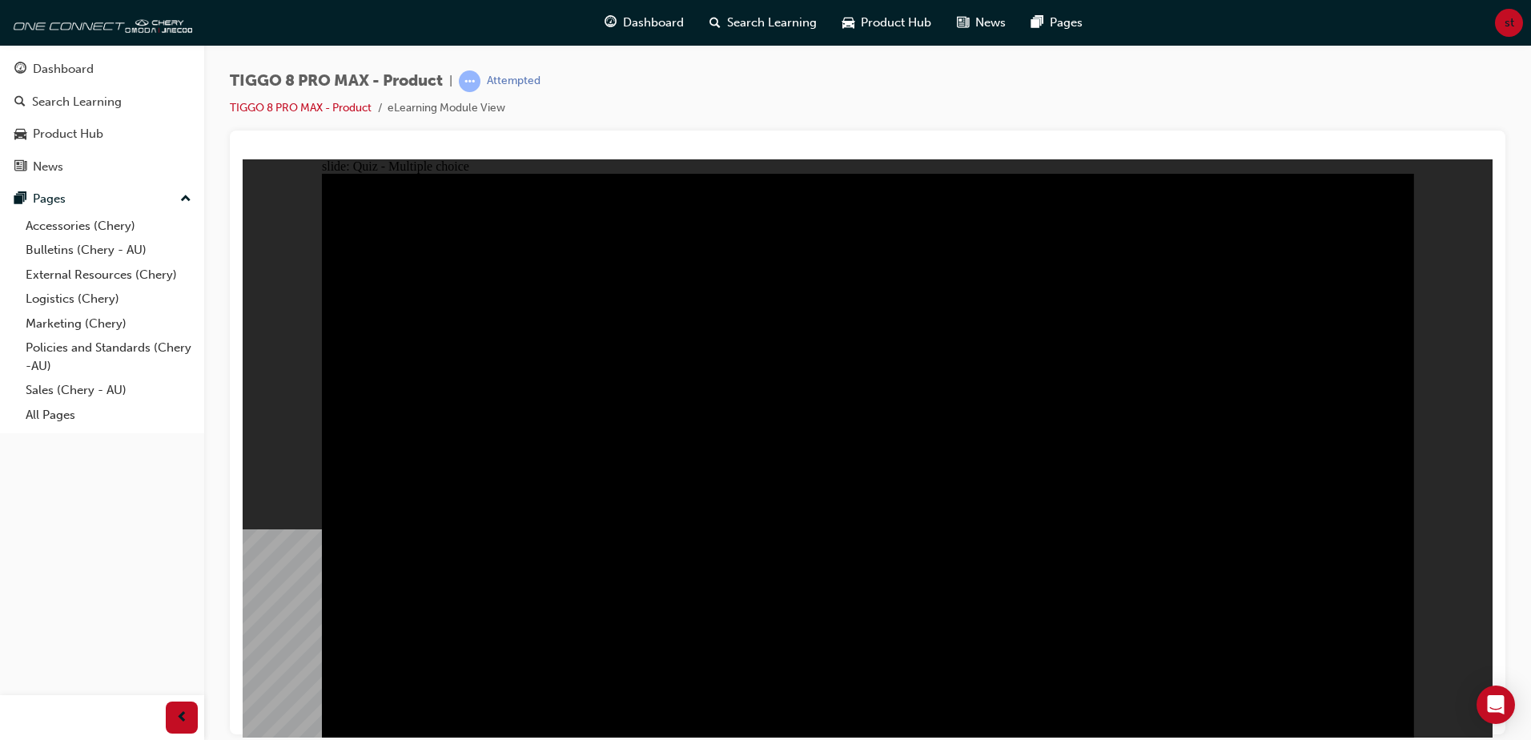
checkbox input "true"
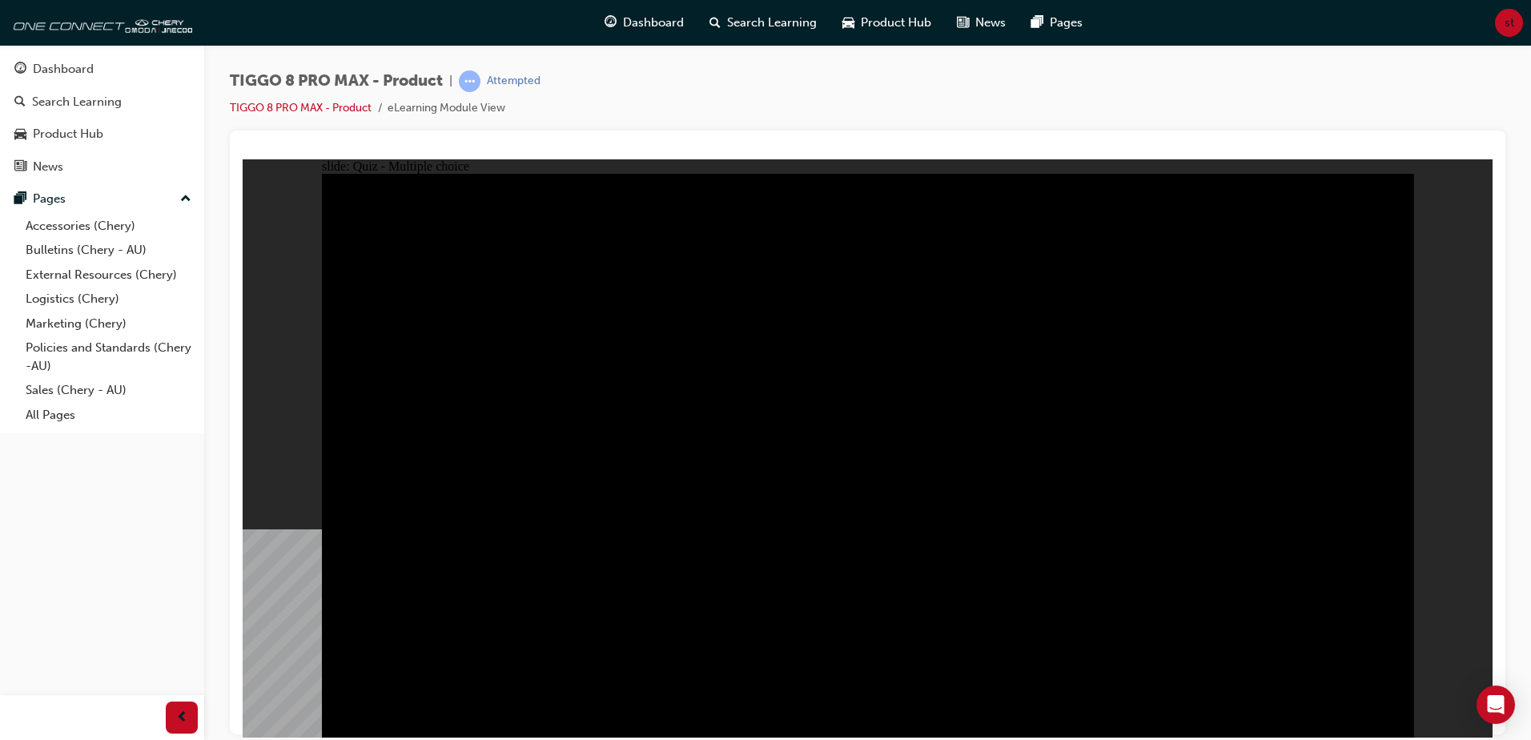
radio input "true"
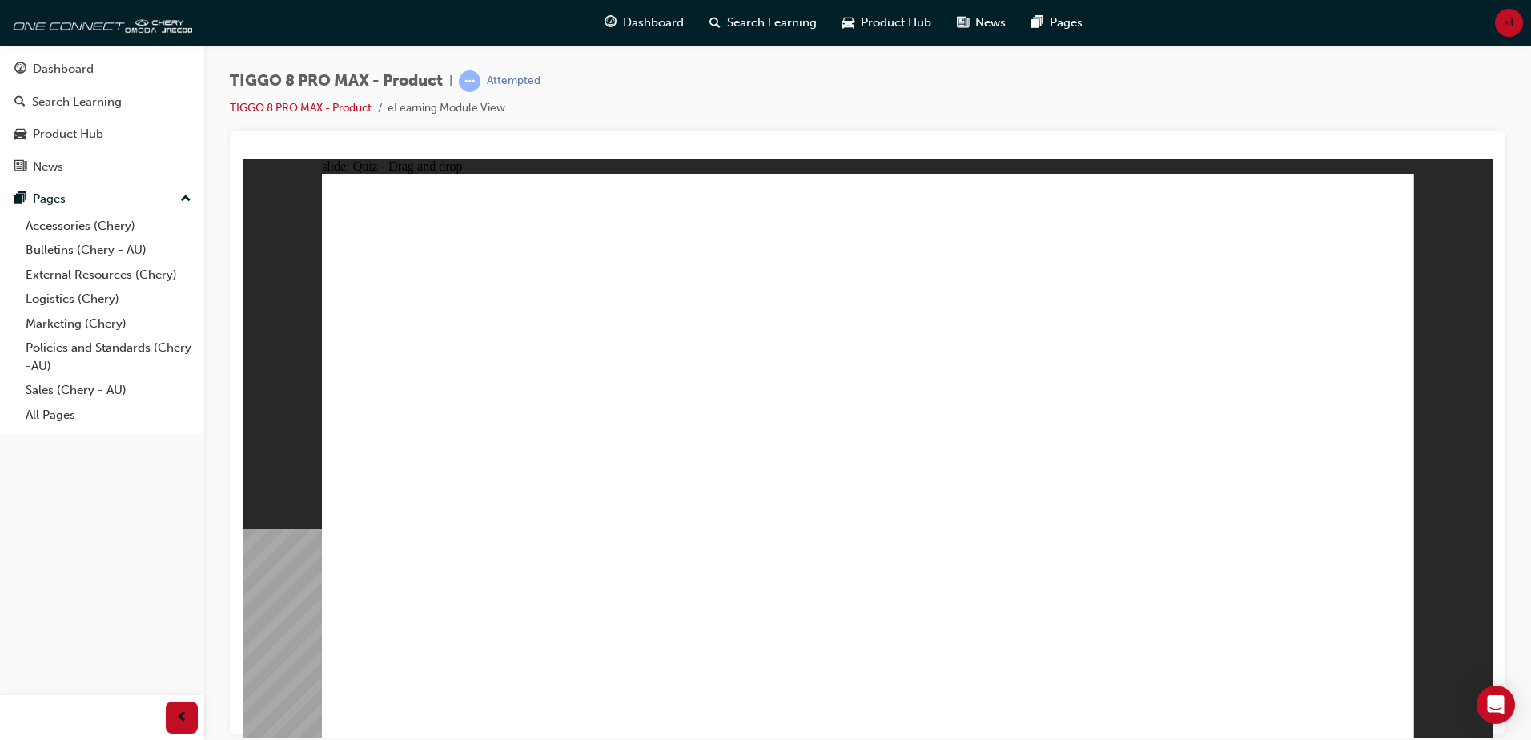
drag, startPoint x: 969, startPoint y: 343, endPoint x: 668, endPoint y: 460, distance: 322.9
drag, startPoint x: 646, startPoint y: 427, endPoint x: 516, endPoint y: 480, distance: 140.3
drag, startPoint x: 1031, startPoint y: 240, endPoint x: 860, endPoint y: 512, distance: 320.9
drag, startPoint x: 1131, startPoint y: 361, endPoint x: 1029, endPoint y: 532, distance: 198.9
drag, startPoint x: 1261, startPoint y: 259, endPoint x: 1284, endPoint y: 531, distance: 273.2
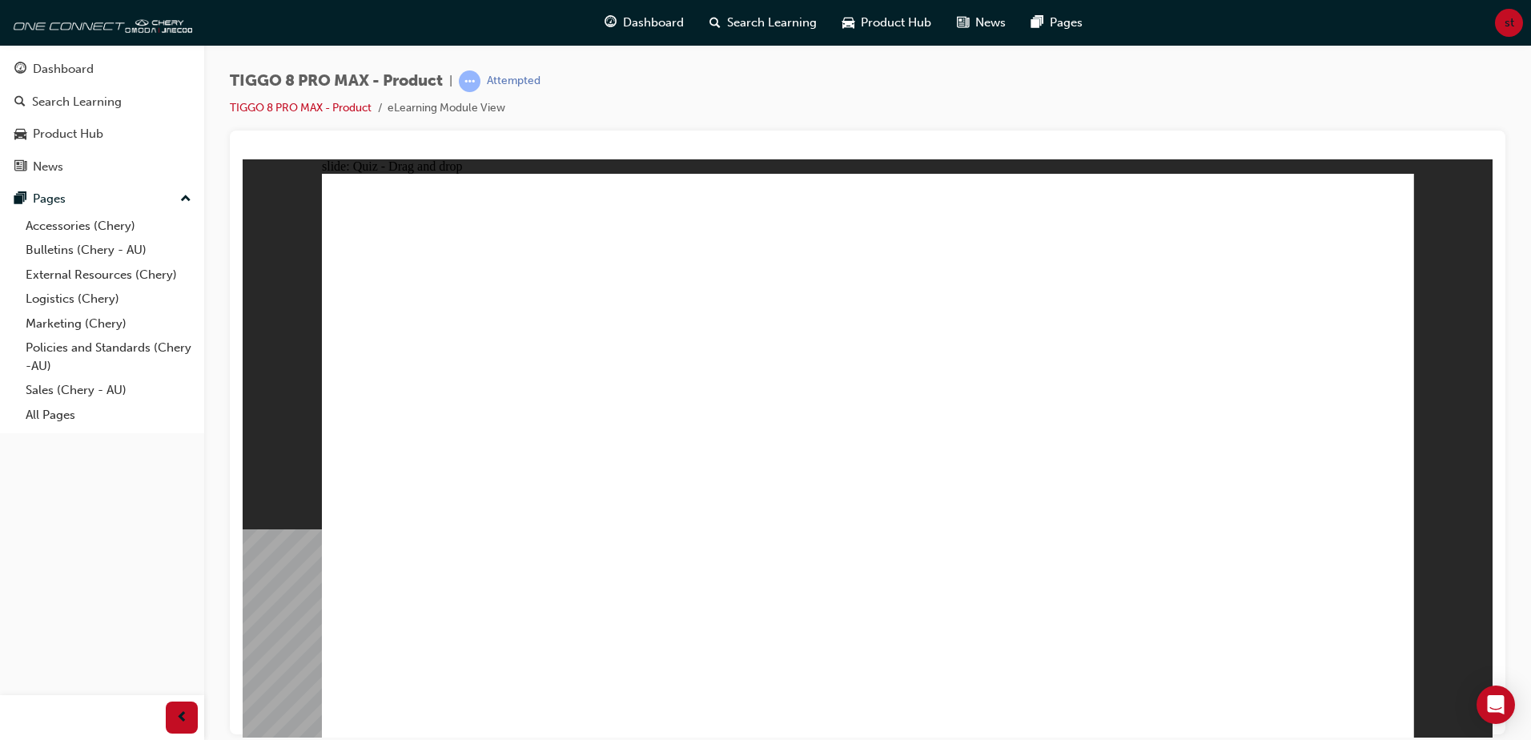
checkbox input "true"
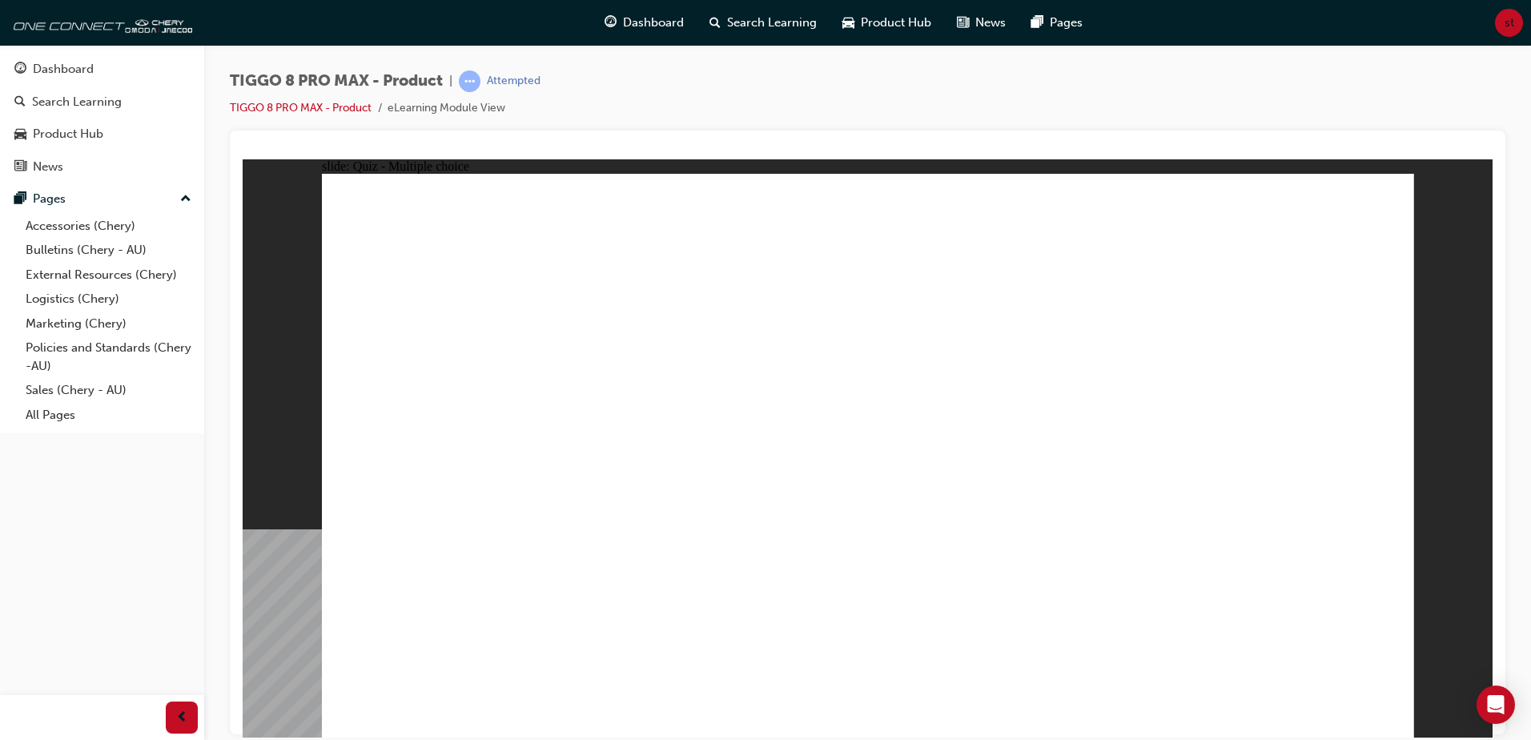
checkbox input "true"
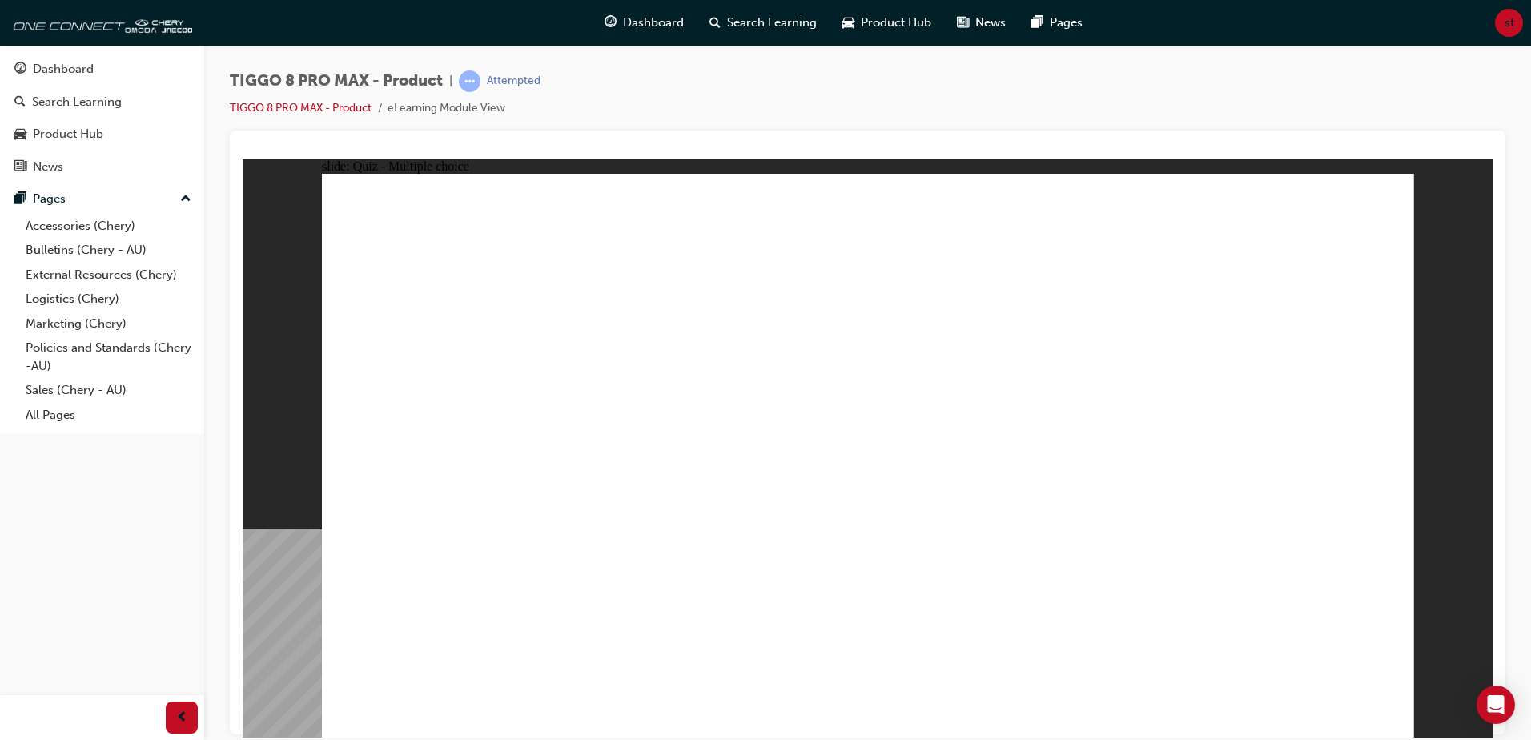
checkbox input "true"
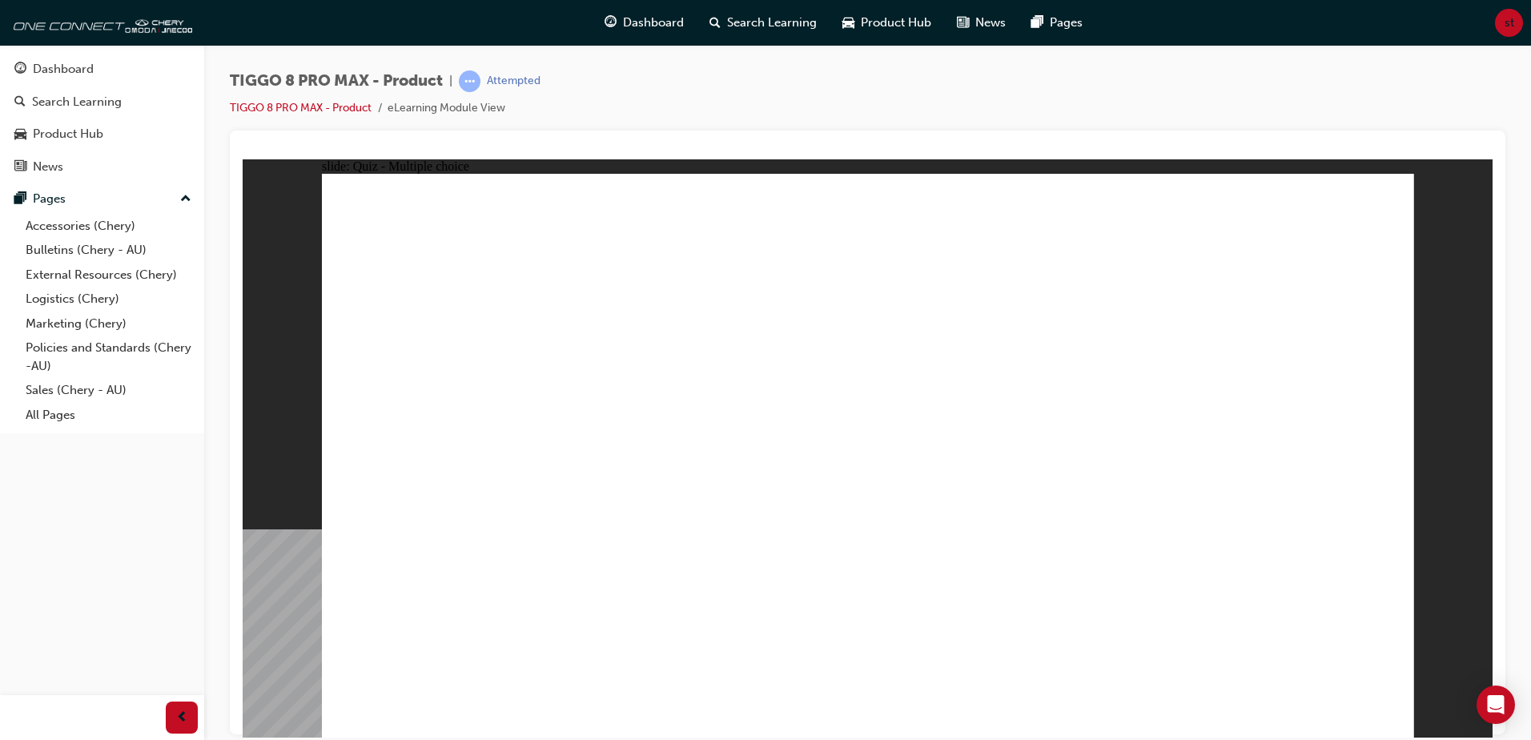
radio input "true"
drag, startPoint x: 907, startPoint y: 239, endPoint x: 968, endPoint y: 610, distance: 376.4
drag, startPoint x: 900, startPoint y: 292, endPoint x: 985, endPoint y: 552, distance: 273.1
drag, startPoint x: 1122, startPoint y: 281, endPoint x: 1122, endPoint y: 524, distance: 242.6
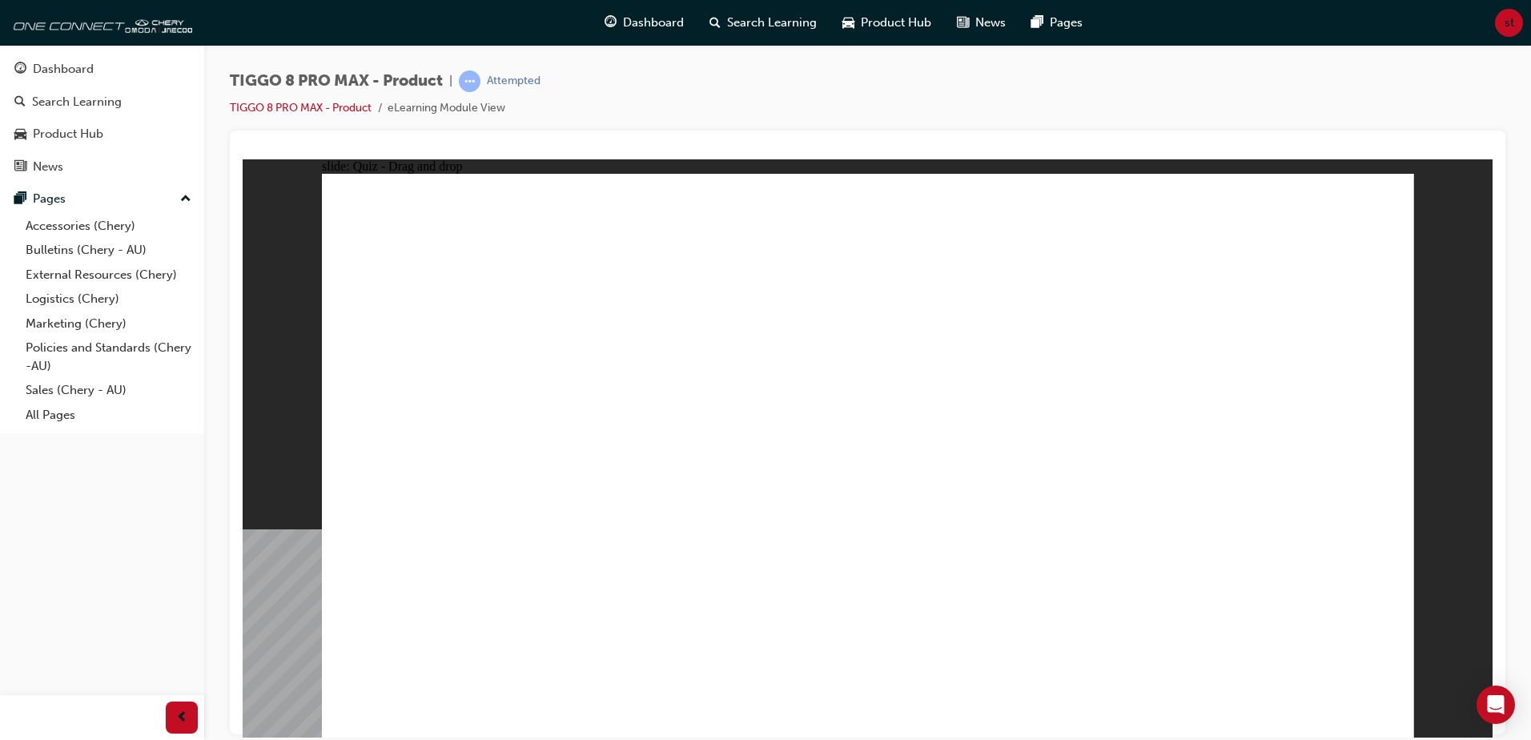
drag, startPoint x: 1053, startPoint y: 304, endPoint x: 1042, endPoint y: 544, distance: 239.6
drag, startPoint x: 1078, startPoint y: 324, endPoint x: 1055, endPoint y: 569, distance: 246.1
drag, startPoint x: 1254, startPoint y: 245, endPoint x: 1110, endPoint y: 560, distance: 346.4
drag, startPoint x: 1270, startPoint y: 267, endPoint x: 1082, endPoint y: 604, distance: 386.7
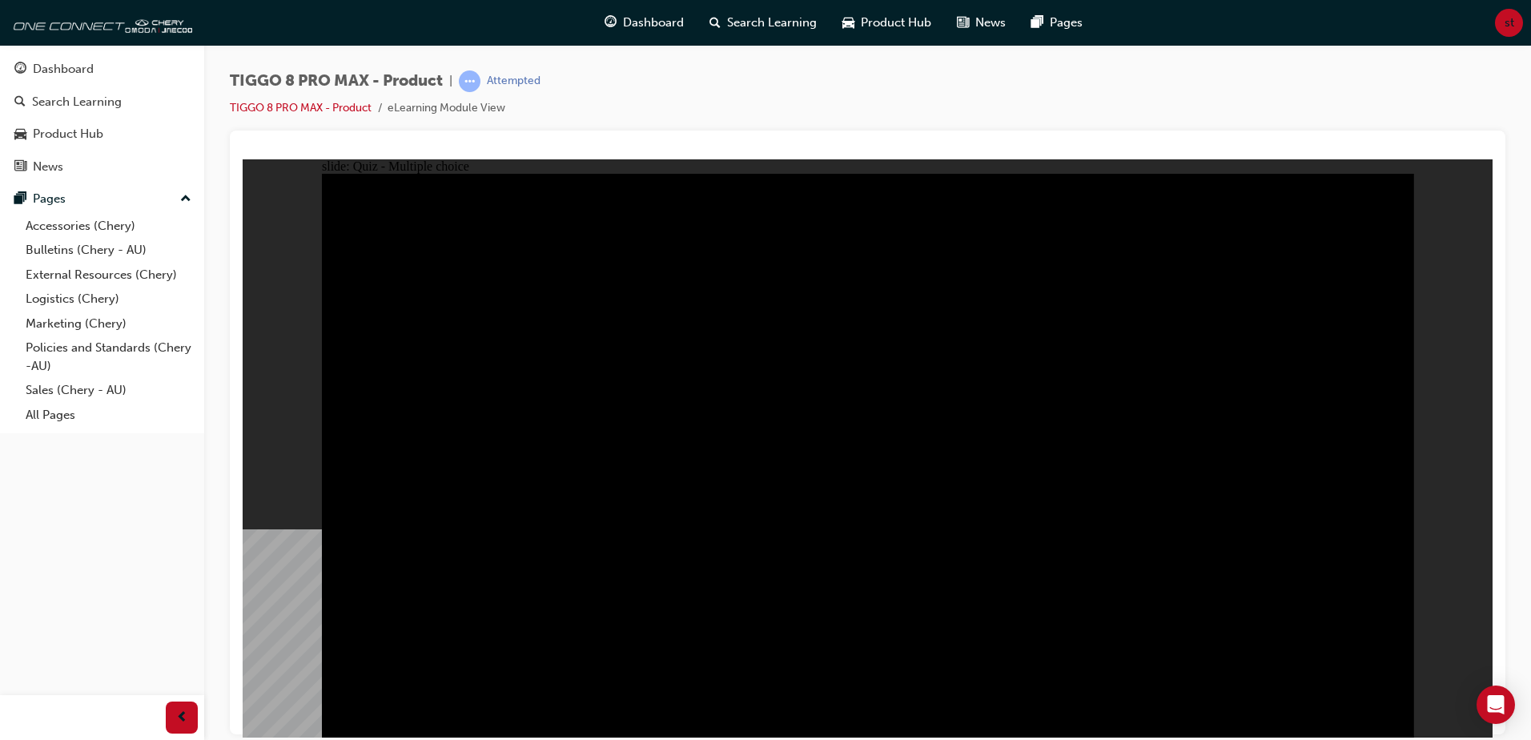
radio input "true"
drag, startPoint x: 1140, startPoint y: 310, endPoint x: 1140, endPoint y: 276, distance: 33.6
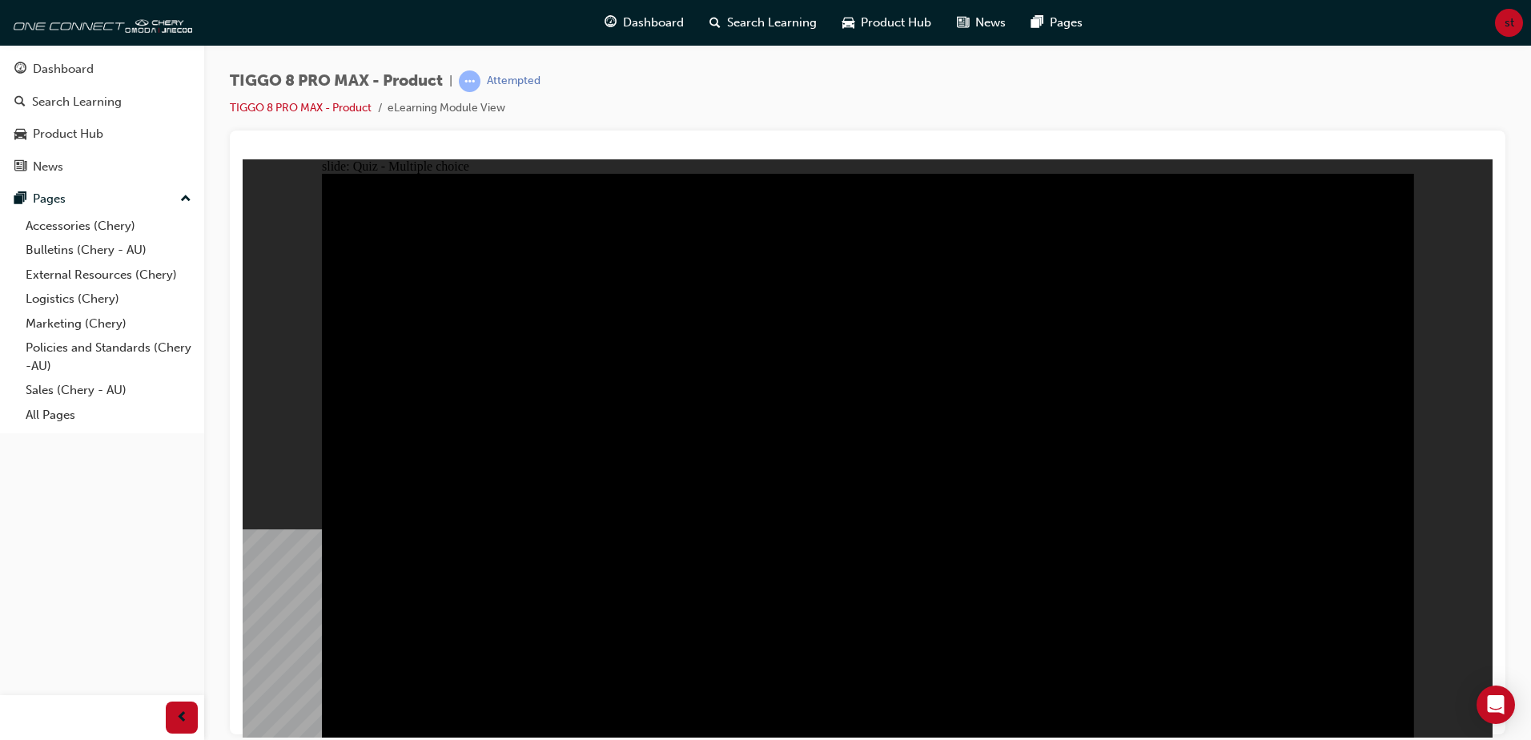
radio input "true"
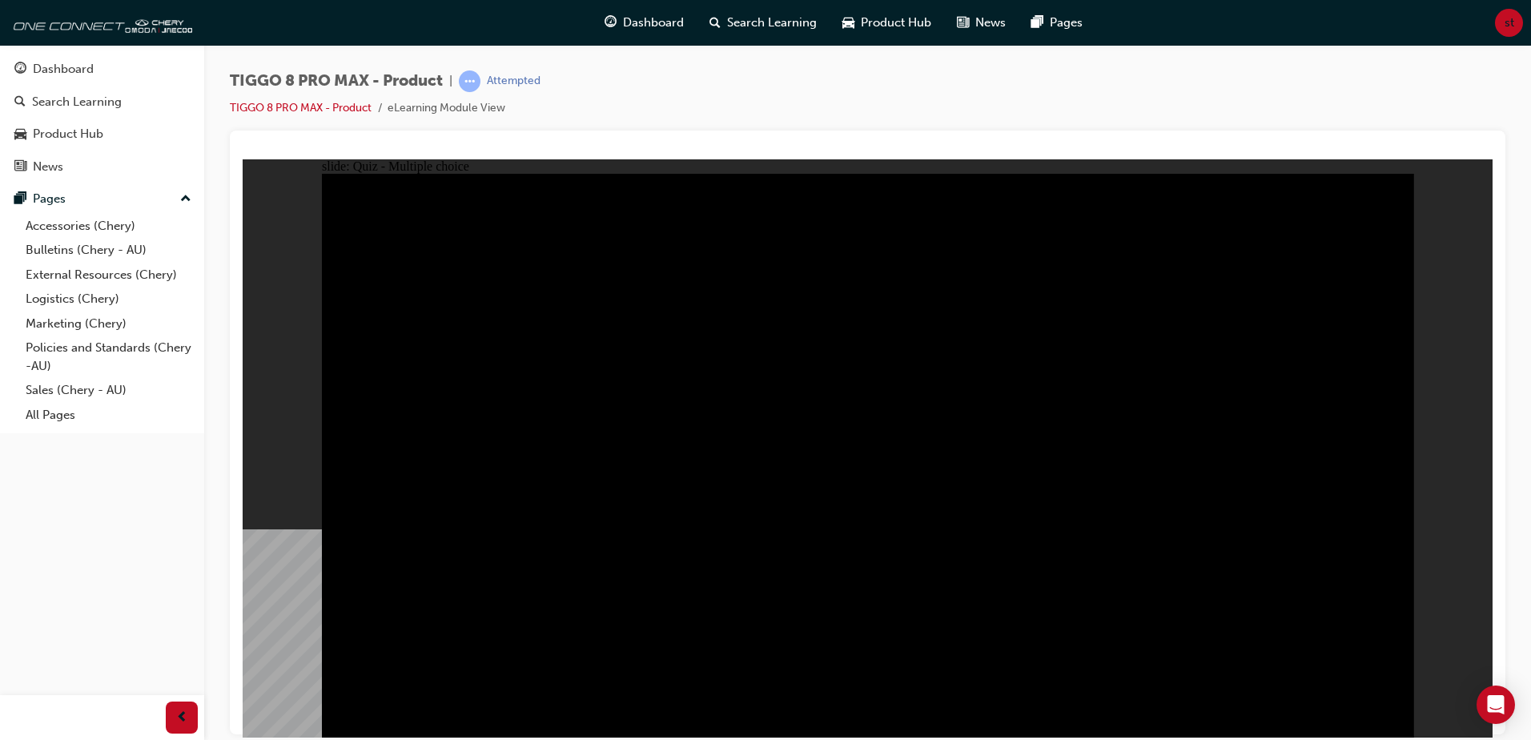
radio input "true"
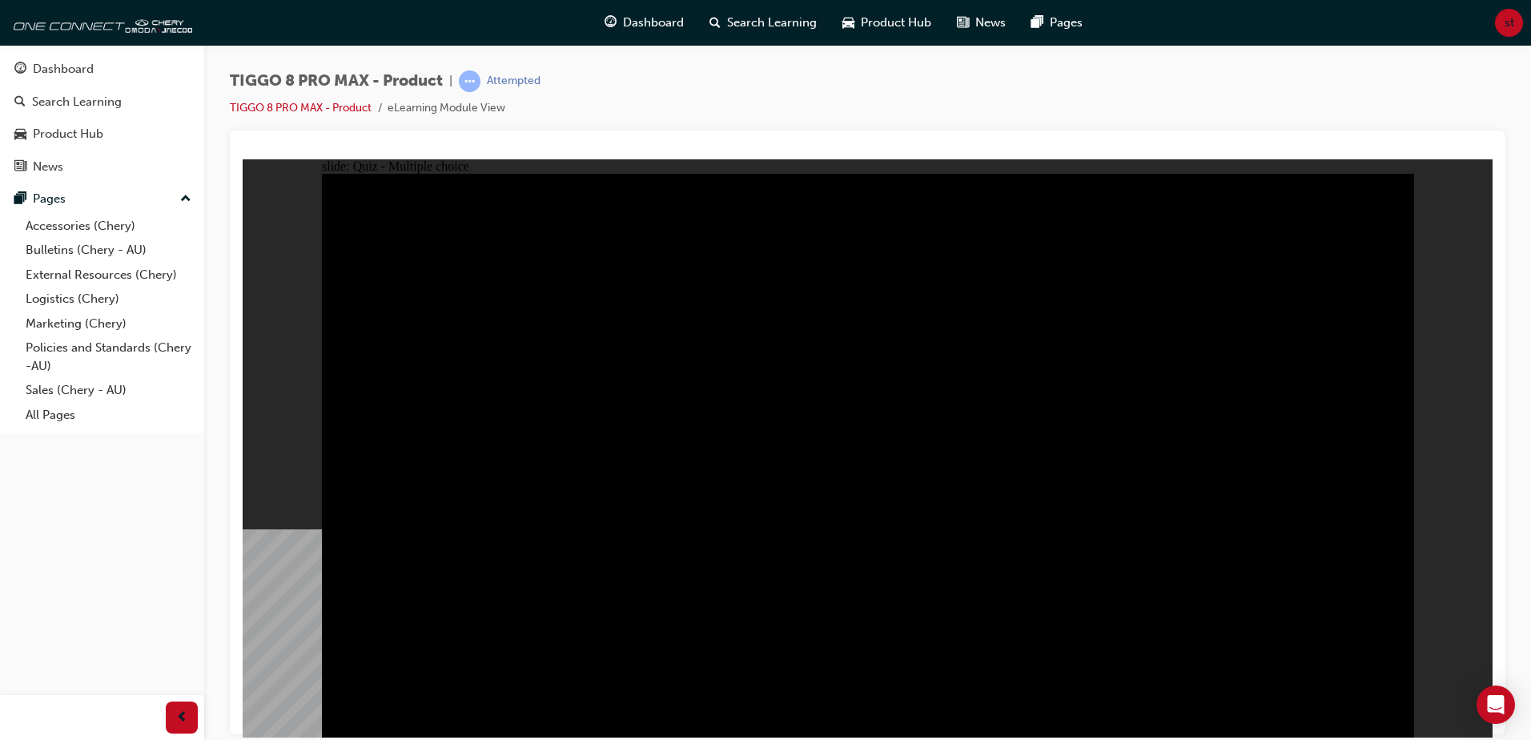
checkbox input "true"
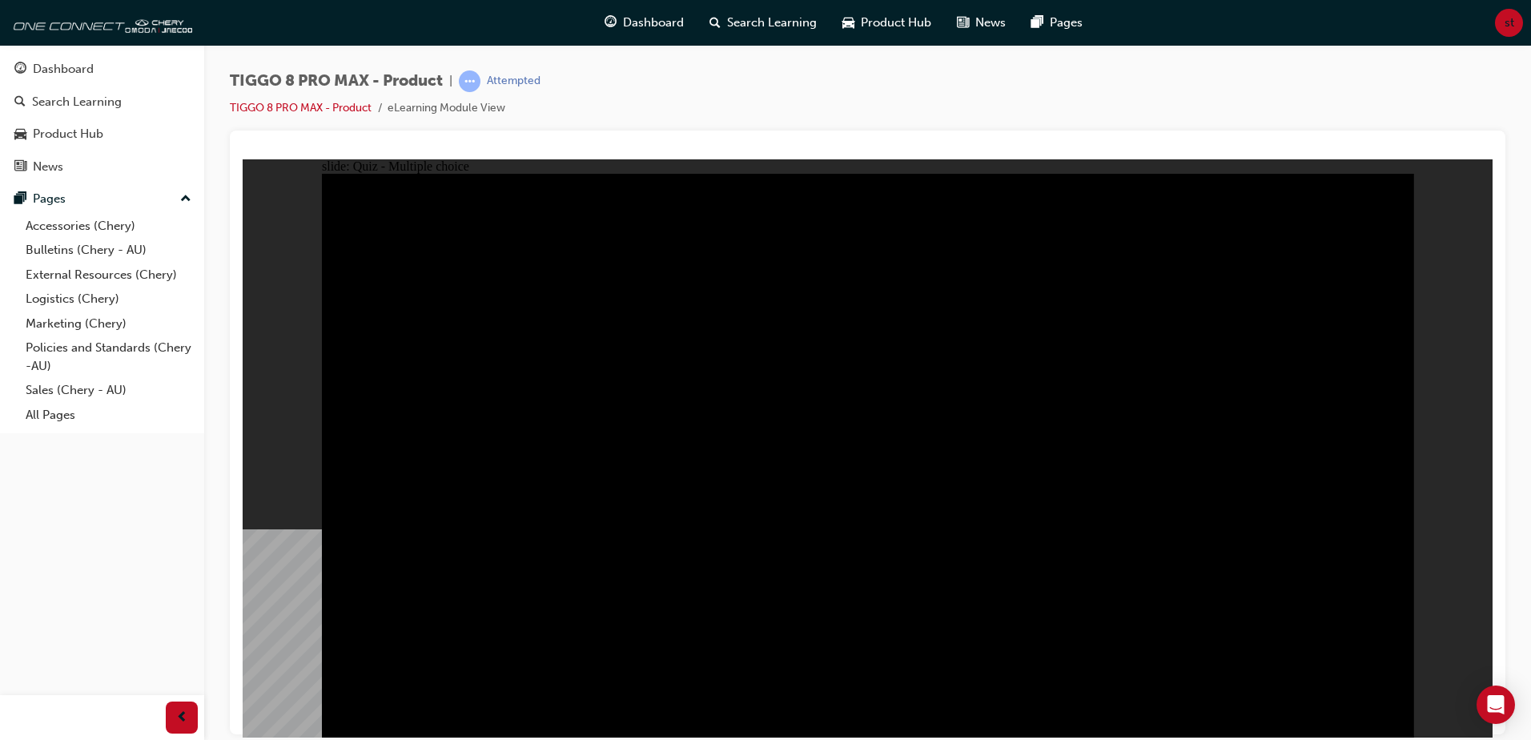
checkbox input "true"
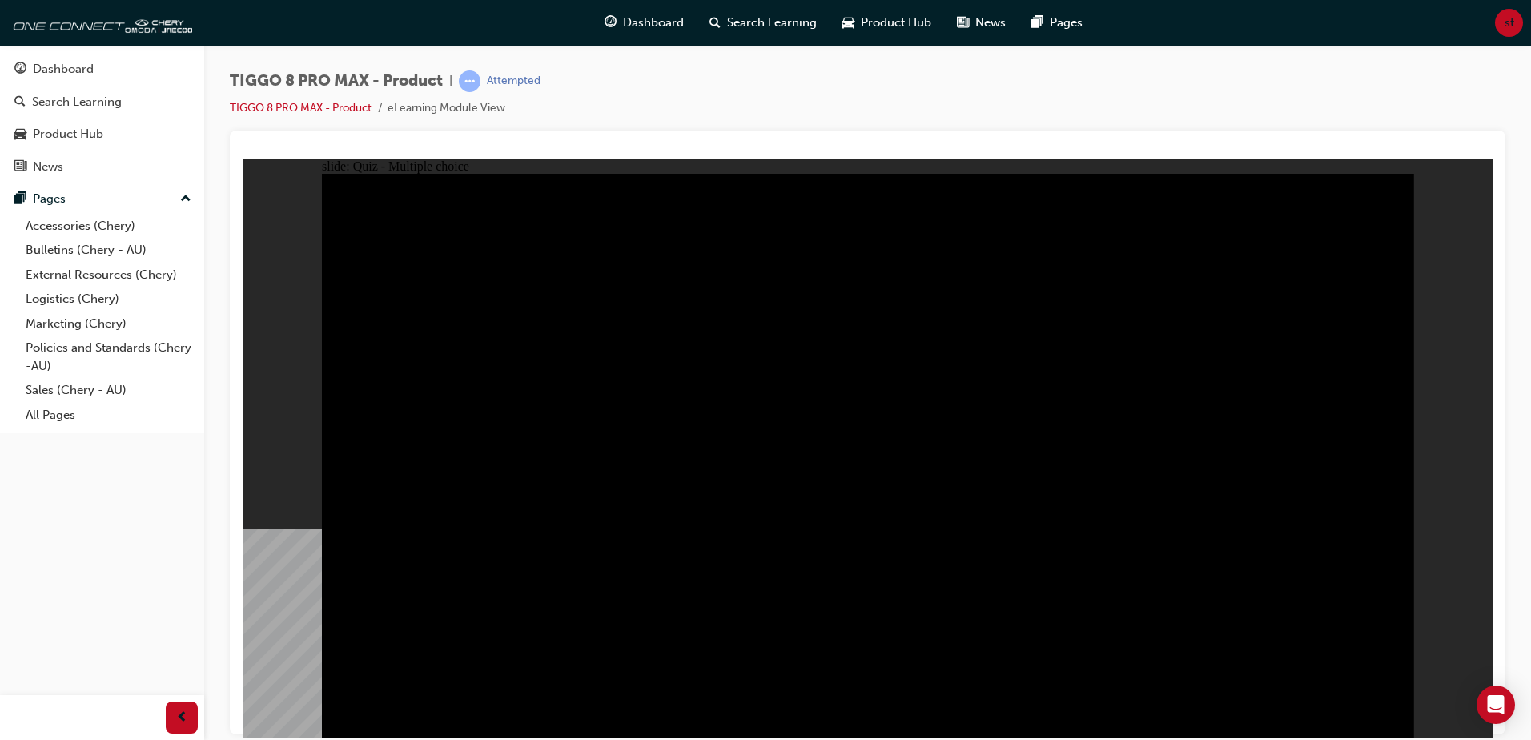
checkbox input "true"
